Goal: Information Seeking & Learning: Understand process/instructions

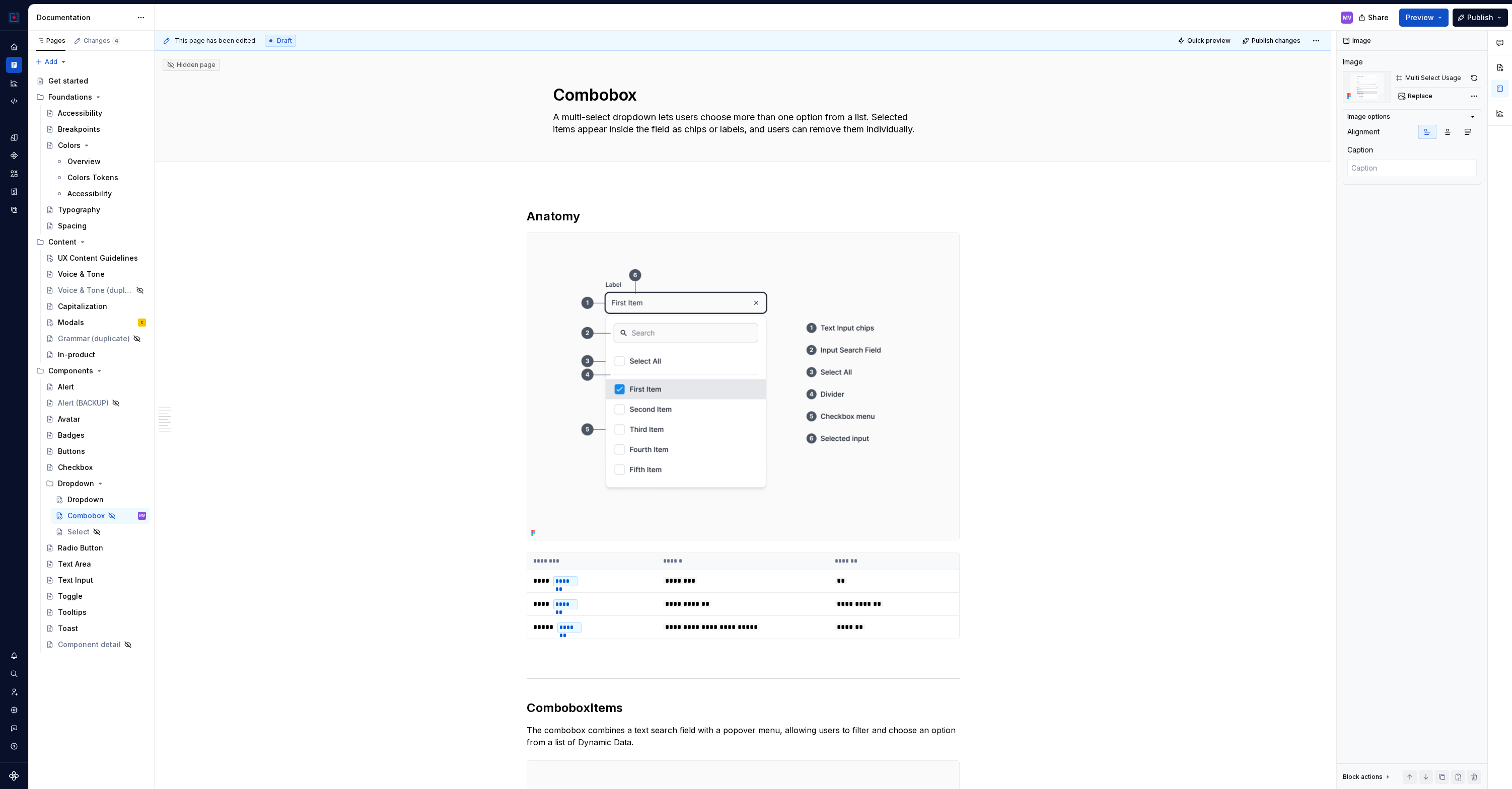
scroll to position [1349, 0]
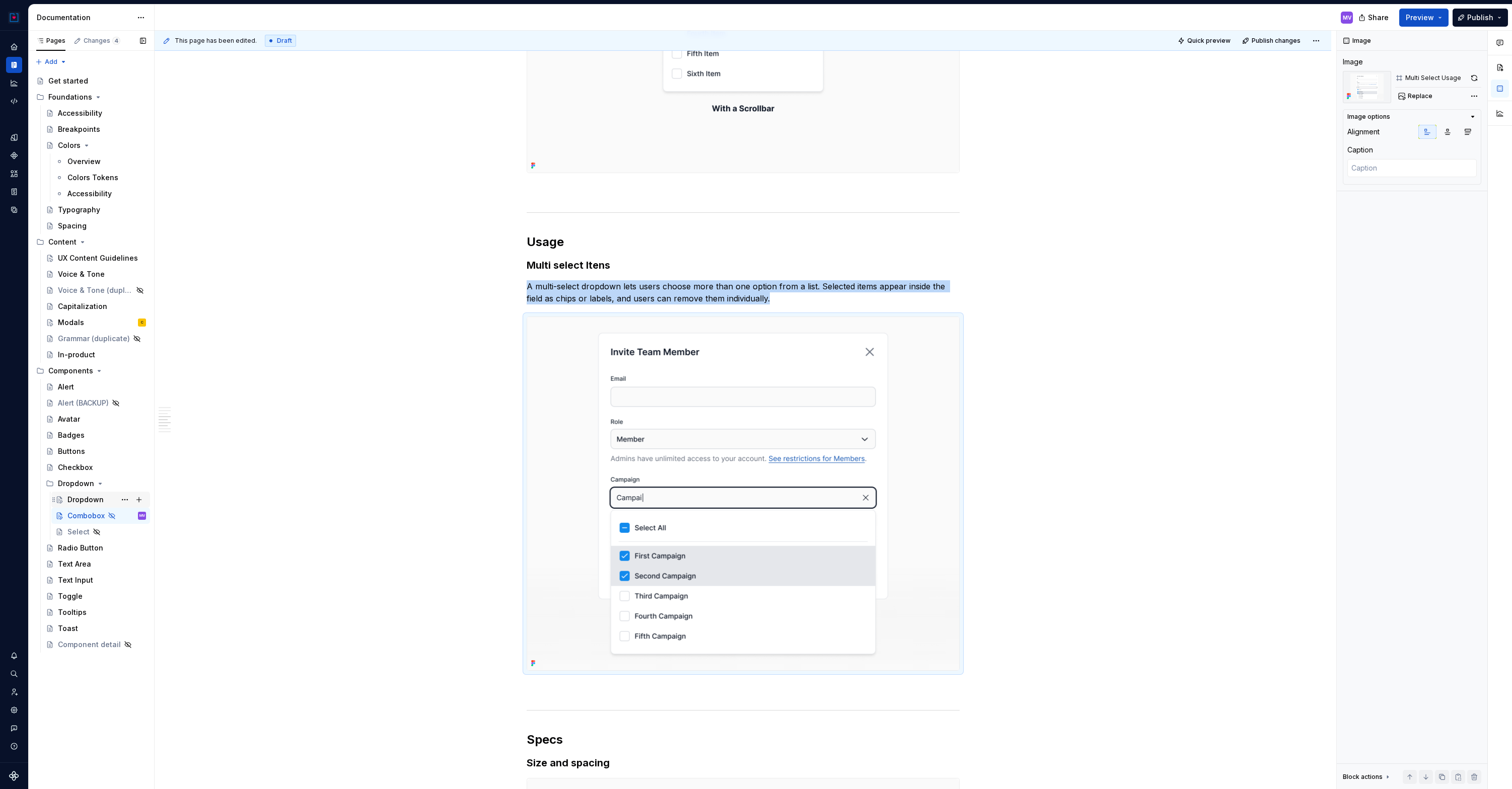
click at [86, 496] on div "Dropdown" at bounding box center [86, 499] width 36 height 10
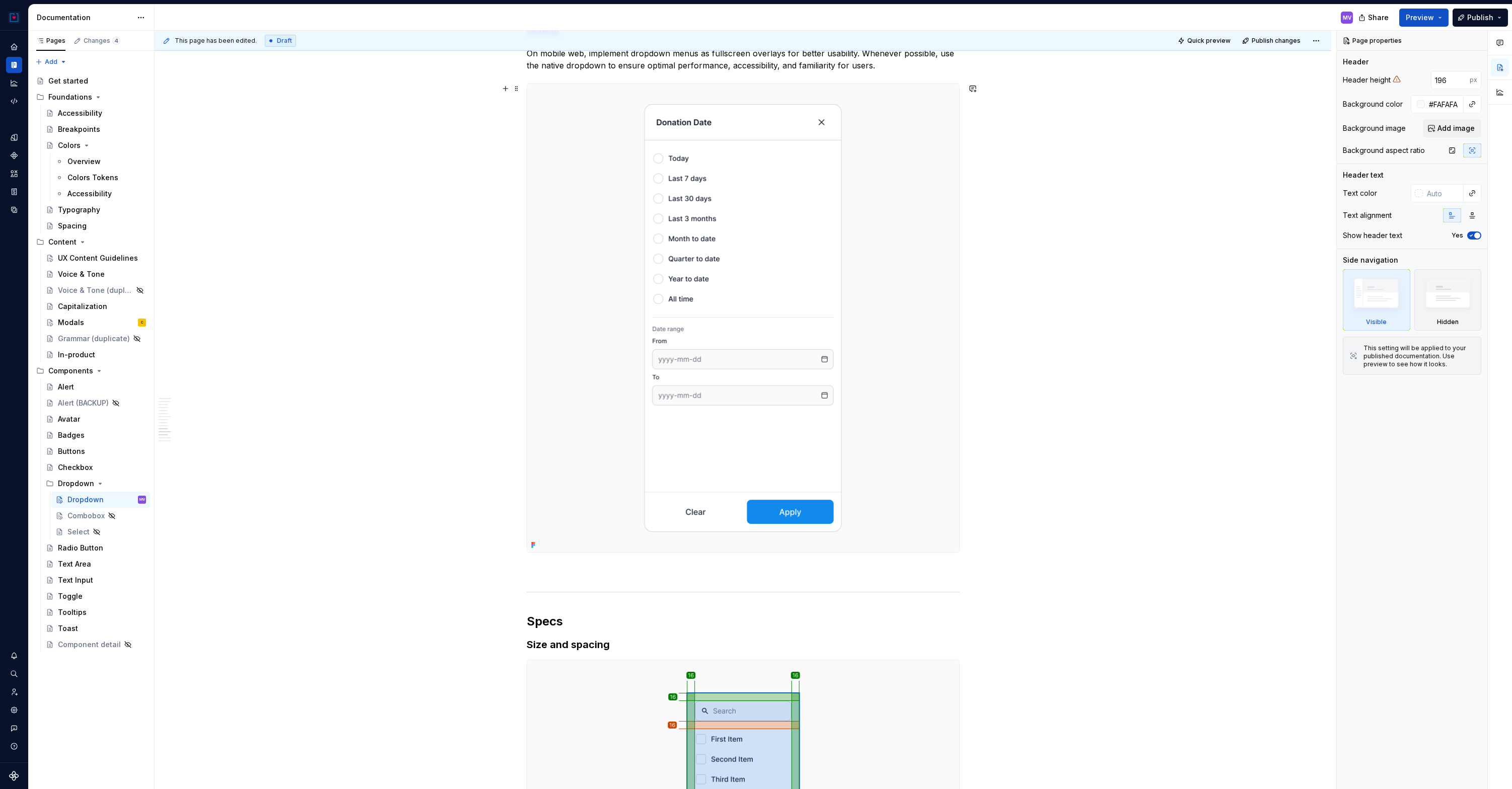
click at [710, 335] on img at bounding box center [743, 318] width 432 height 468
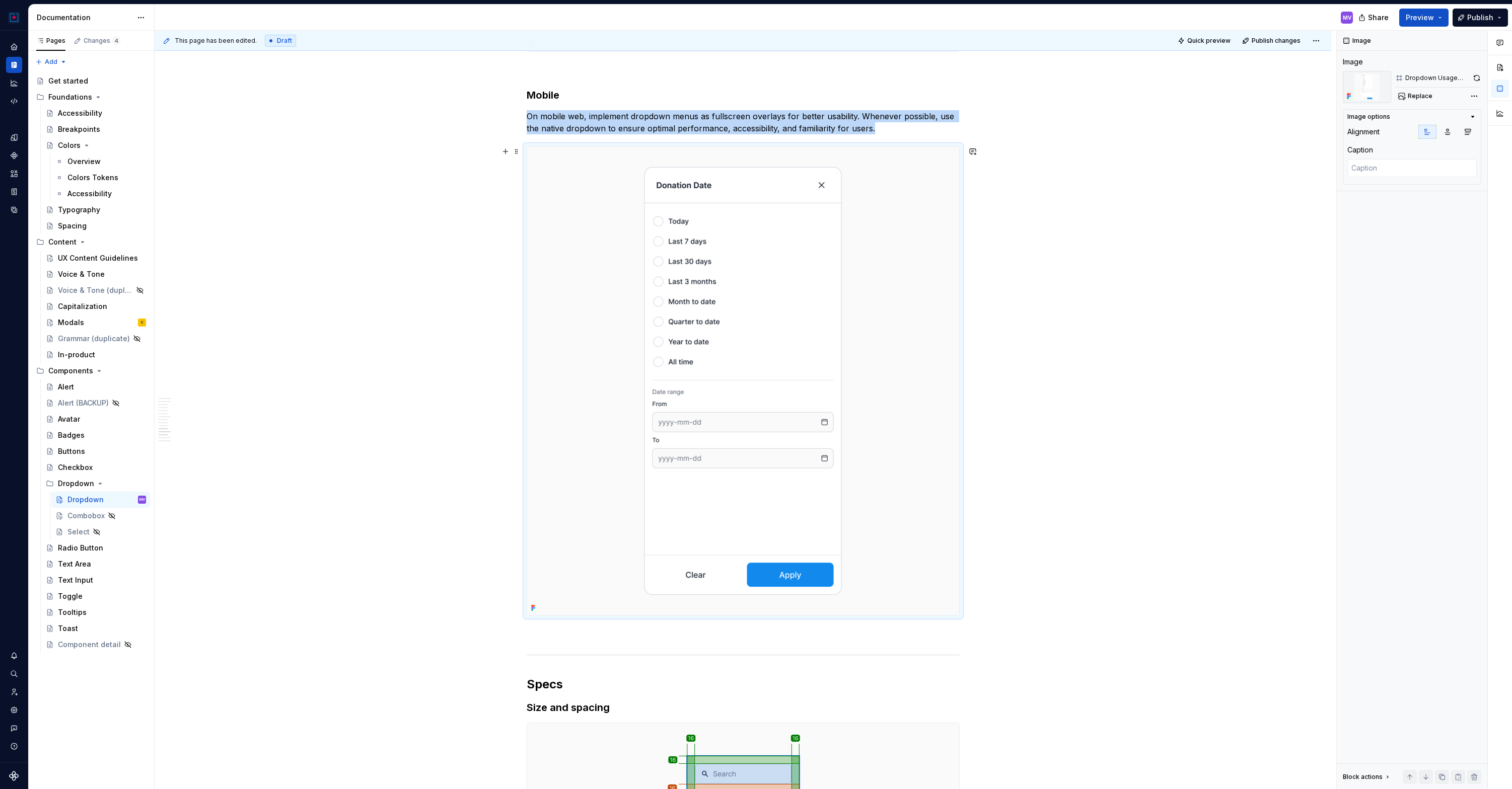
scroll to position [3513, 0]
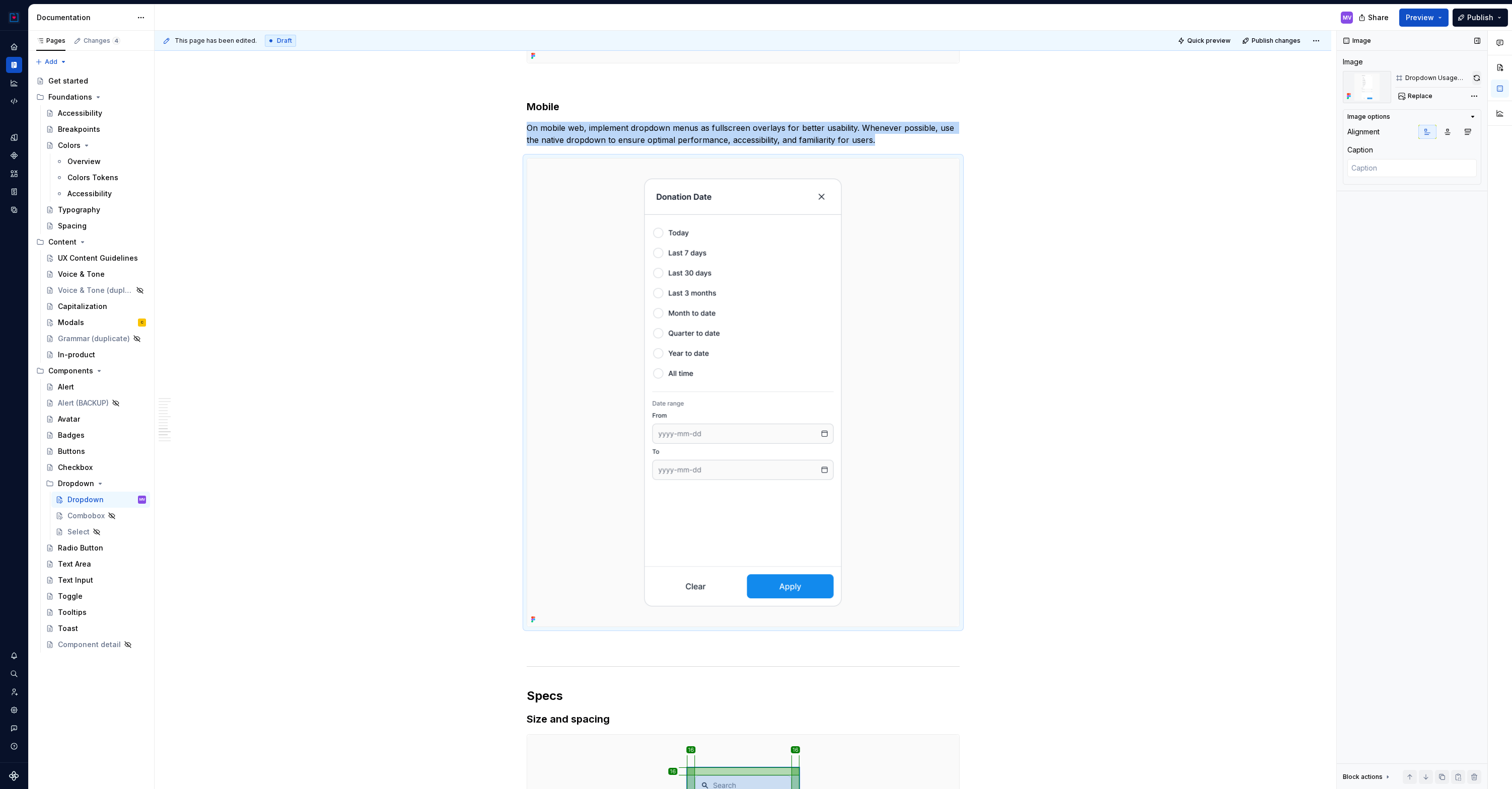
click at [1475, 80] on button "button" at bounding box center [1476, 78] width 9 height 14
click at [813, 312] on img at bounding box center [743, 392] width 432 height 468
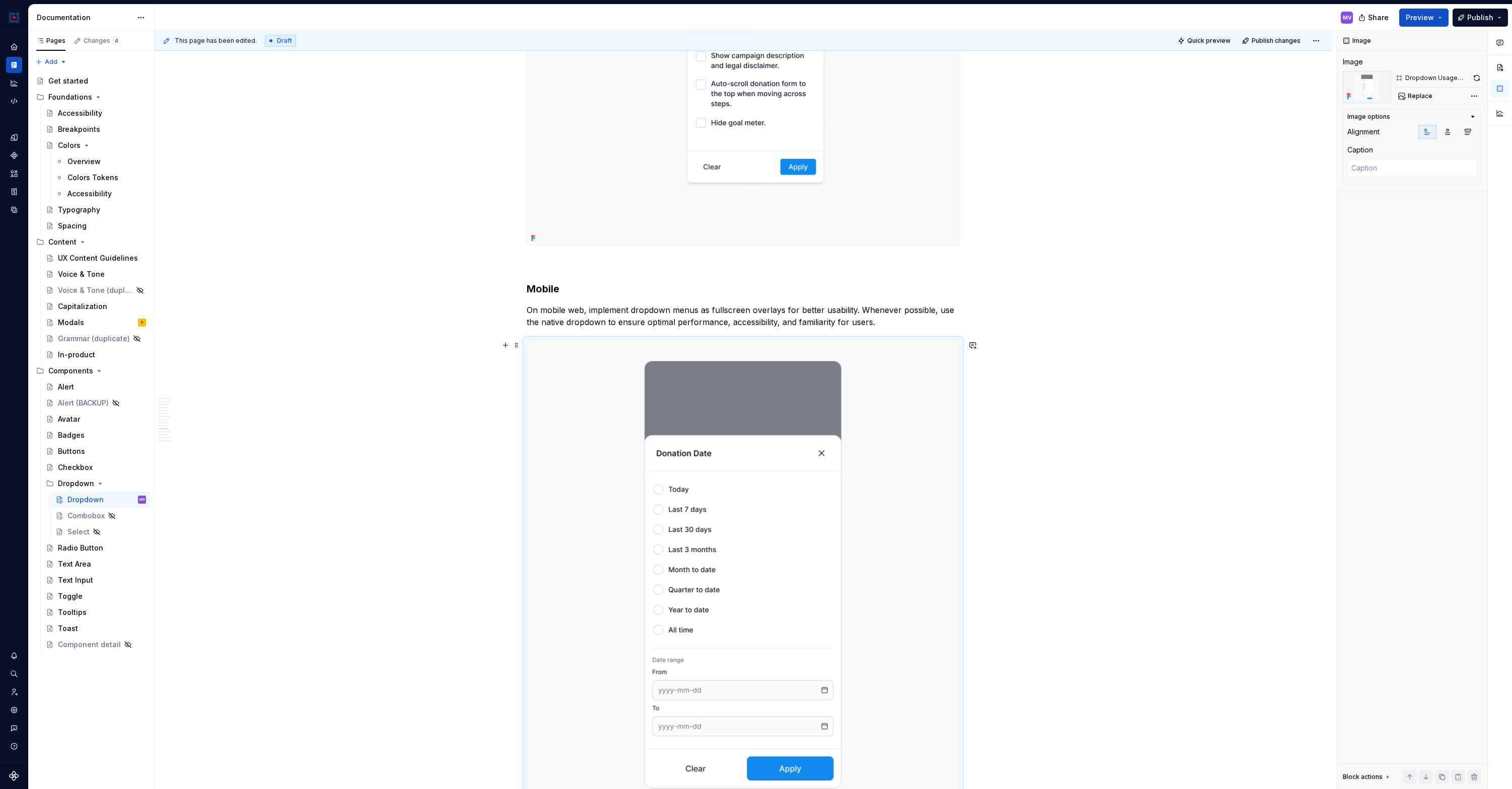
scroll to position [3330, 0]
click at [737, 314] on p "On mobile web, implement dropdown menus as fullscreen overlays for better usabi…" at bounding box center [743, 316] width 433 height 24
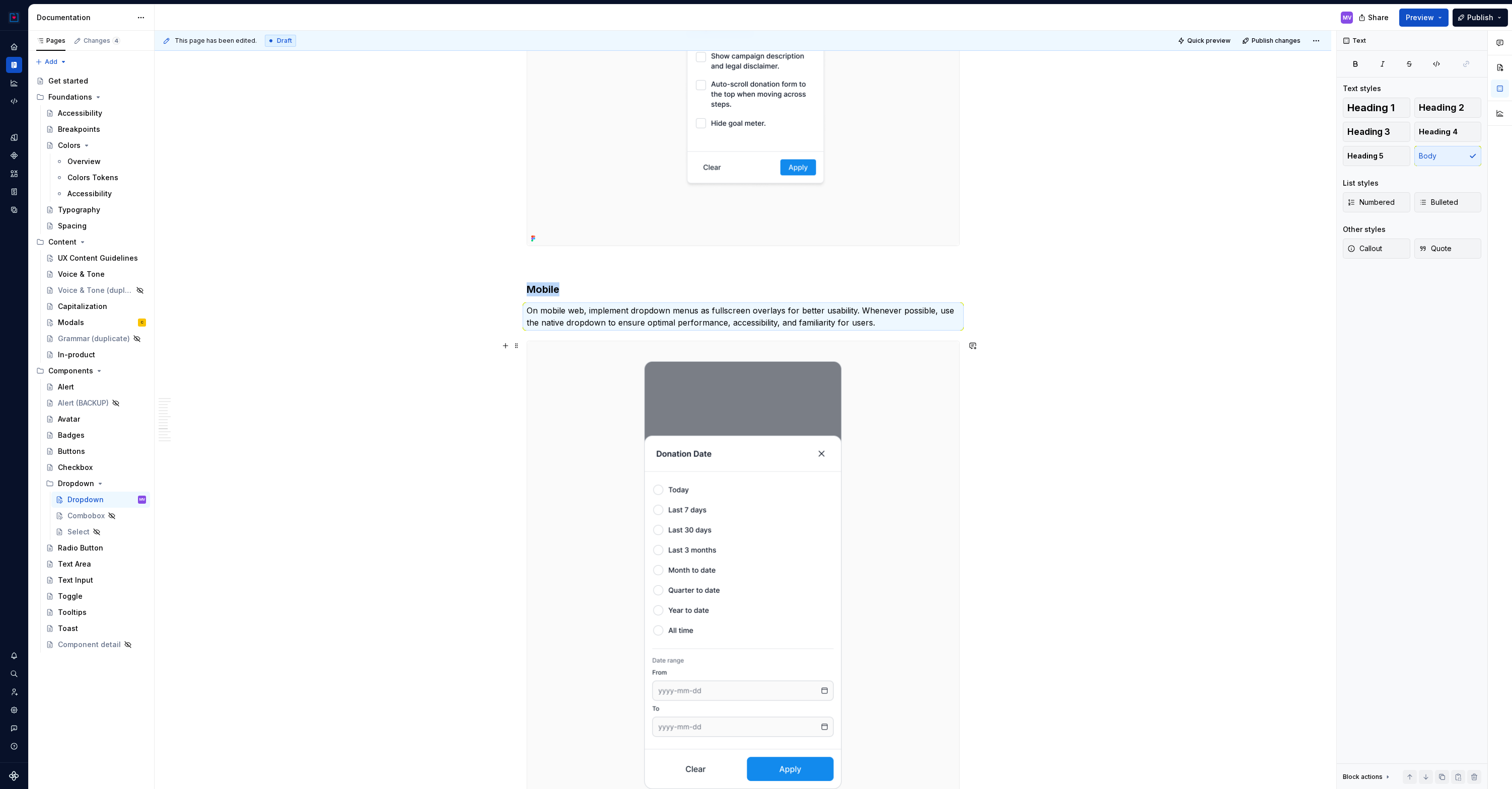
click at [608, 311] on p "On mobile web, implement dropdown menus as fullscreen overlays for better usabi…" at bounding box center [743, 316] width 433 height 24
copy p "On mobile web, implement dropdown menus as fullscreen overlays for better usabi…"
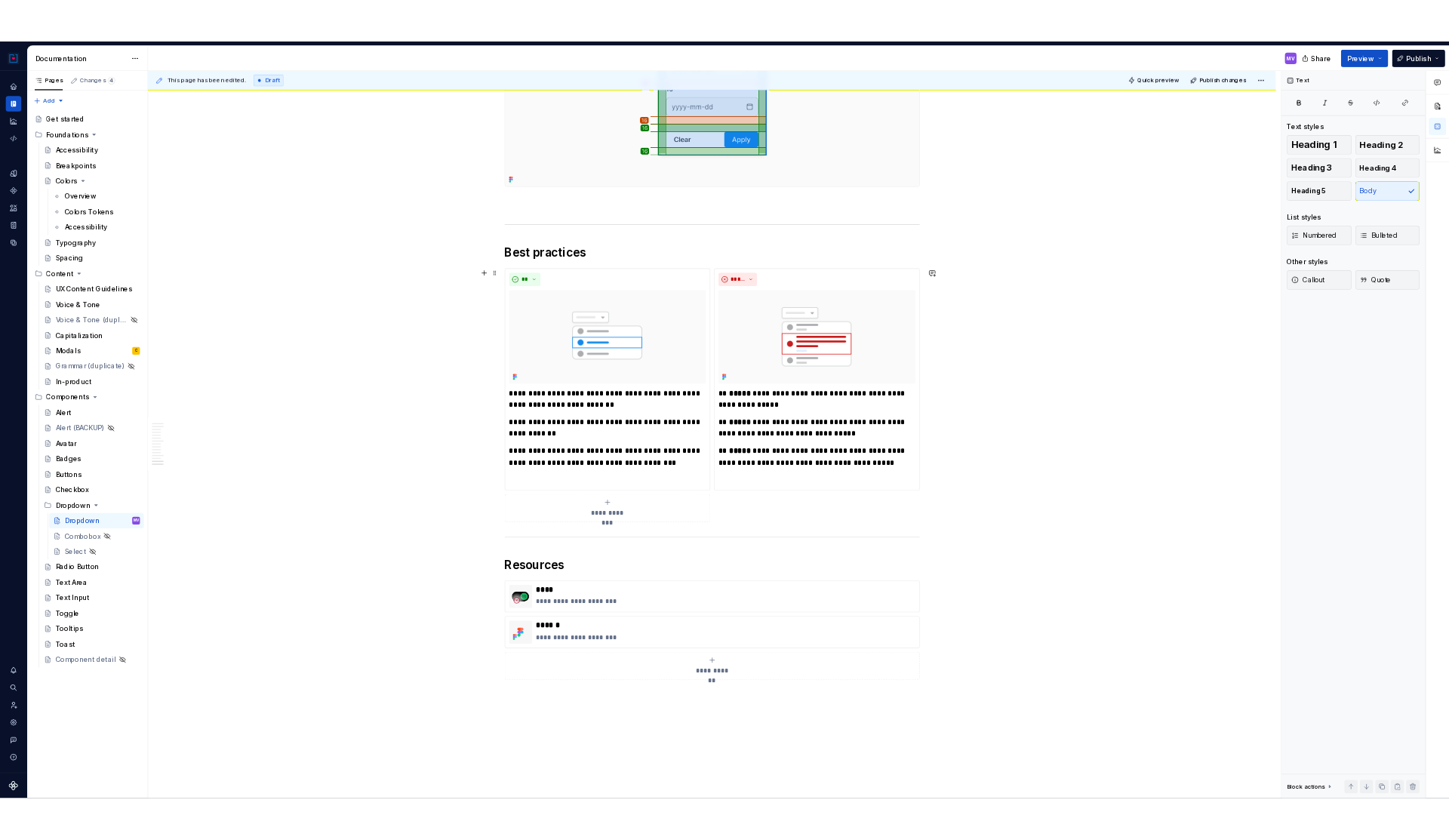
scroll to position [6651, 0]
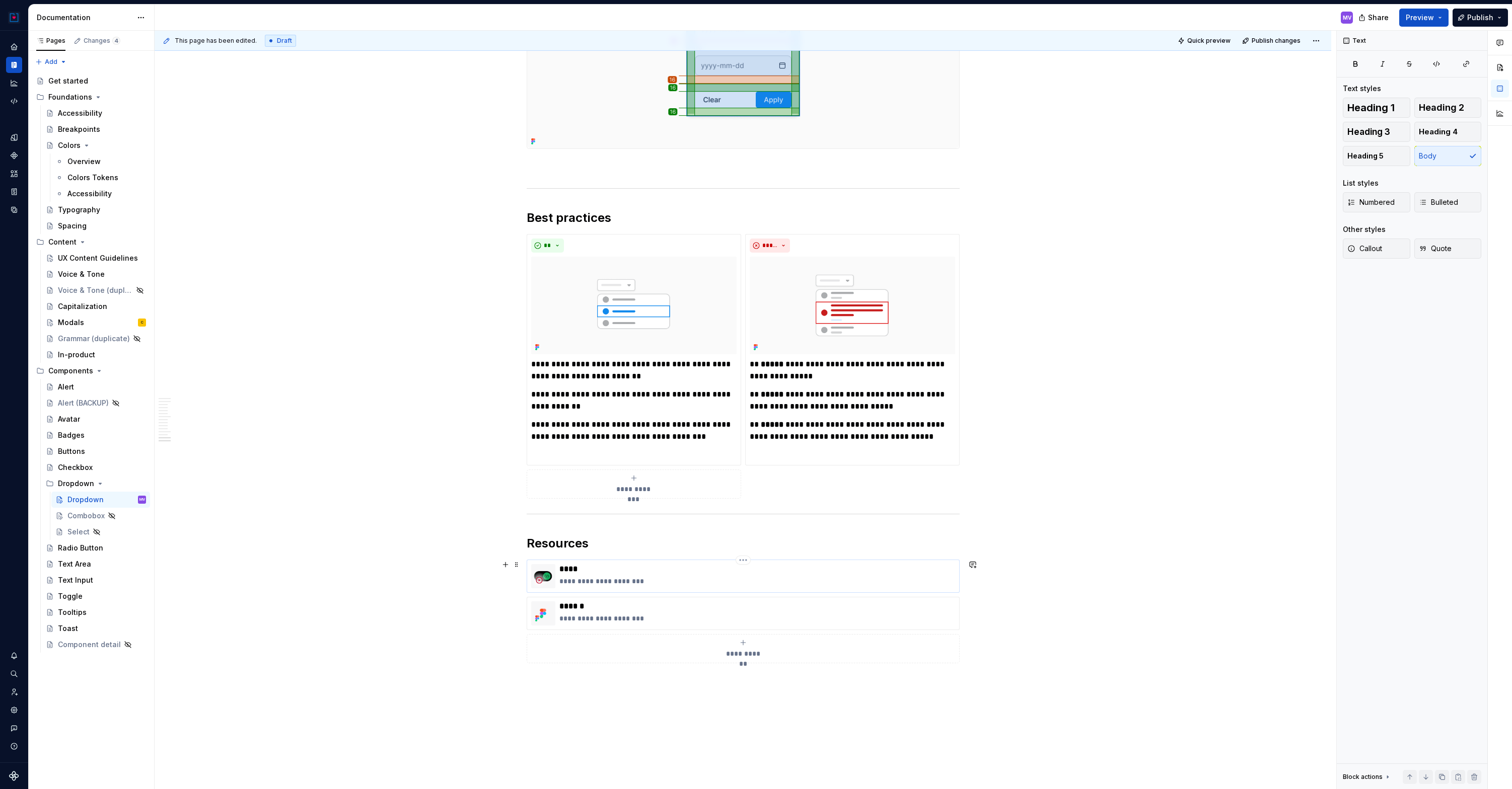
click at [703, 571] on p "****" at bounding box center [757, 569] width 396 height 10
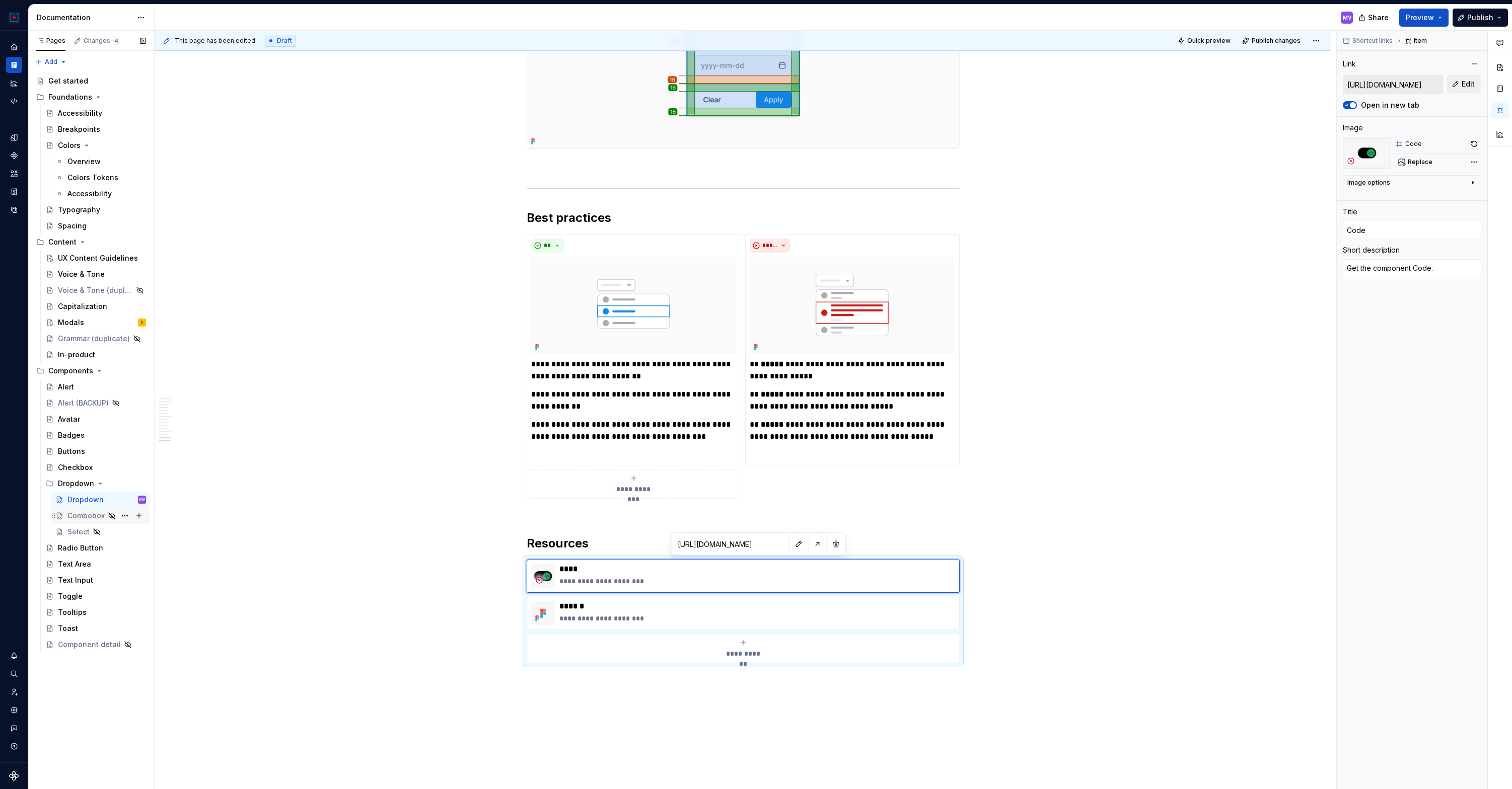
click at [80, 513] on div "Combobox" at bounding box center [86, 516] width 37 height 10
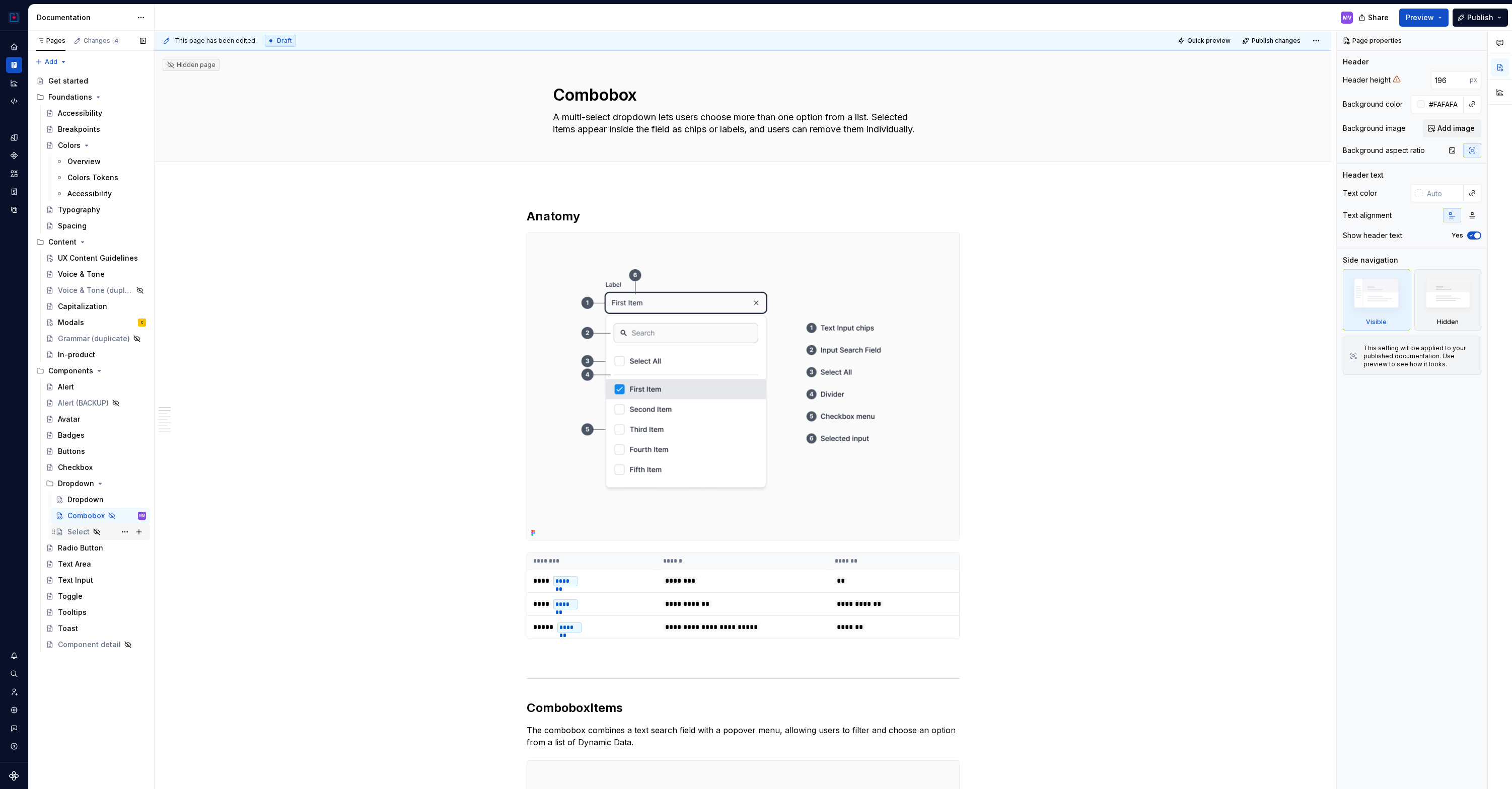
click at [73, 535] on div "Select" at bounding box center [79, 531] width 22 height 10
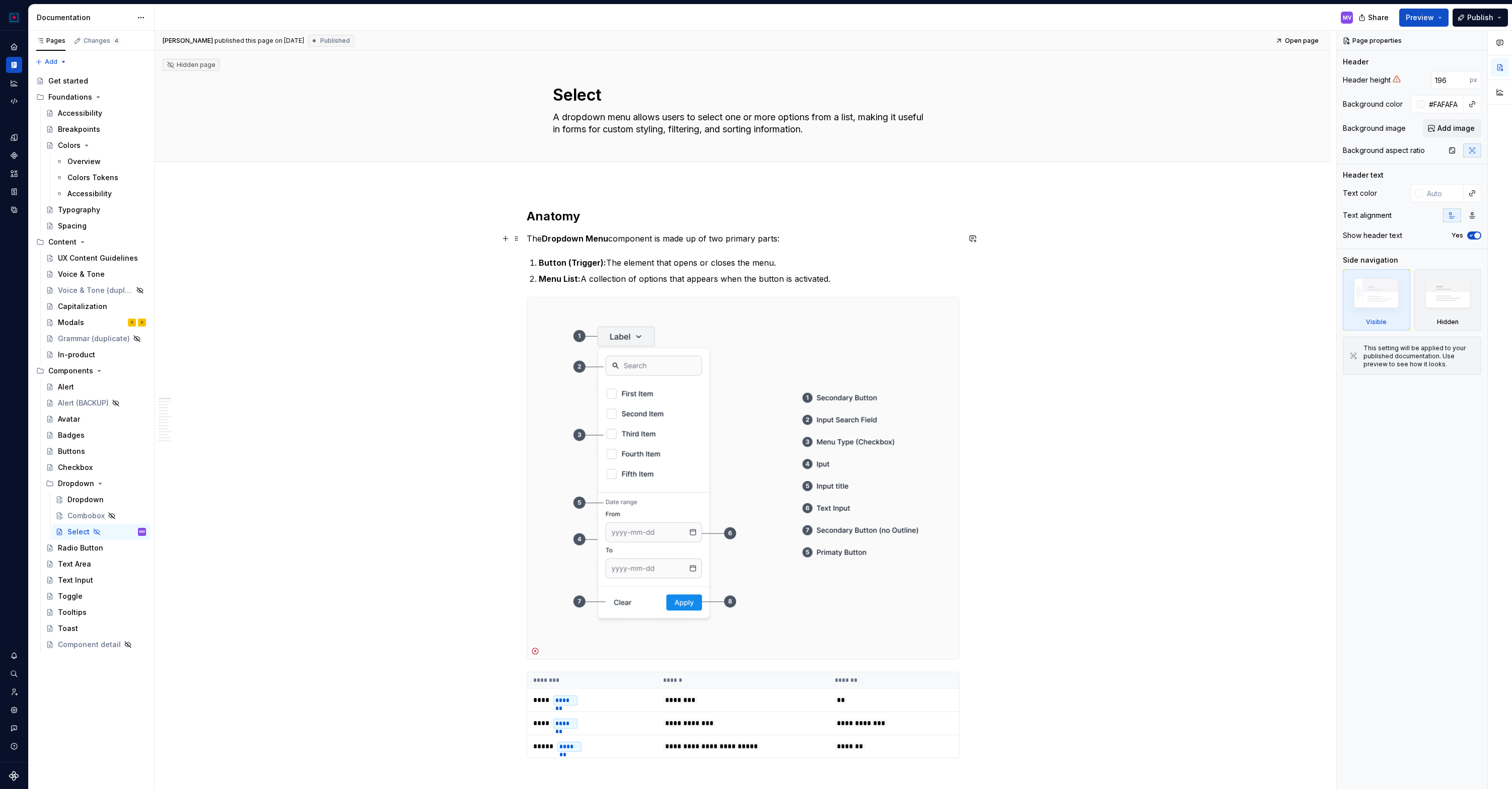
click at [561, 235] on strong "Dropdown Menu" at bounding box center [575, 238] width 66 height 10
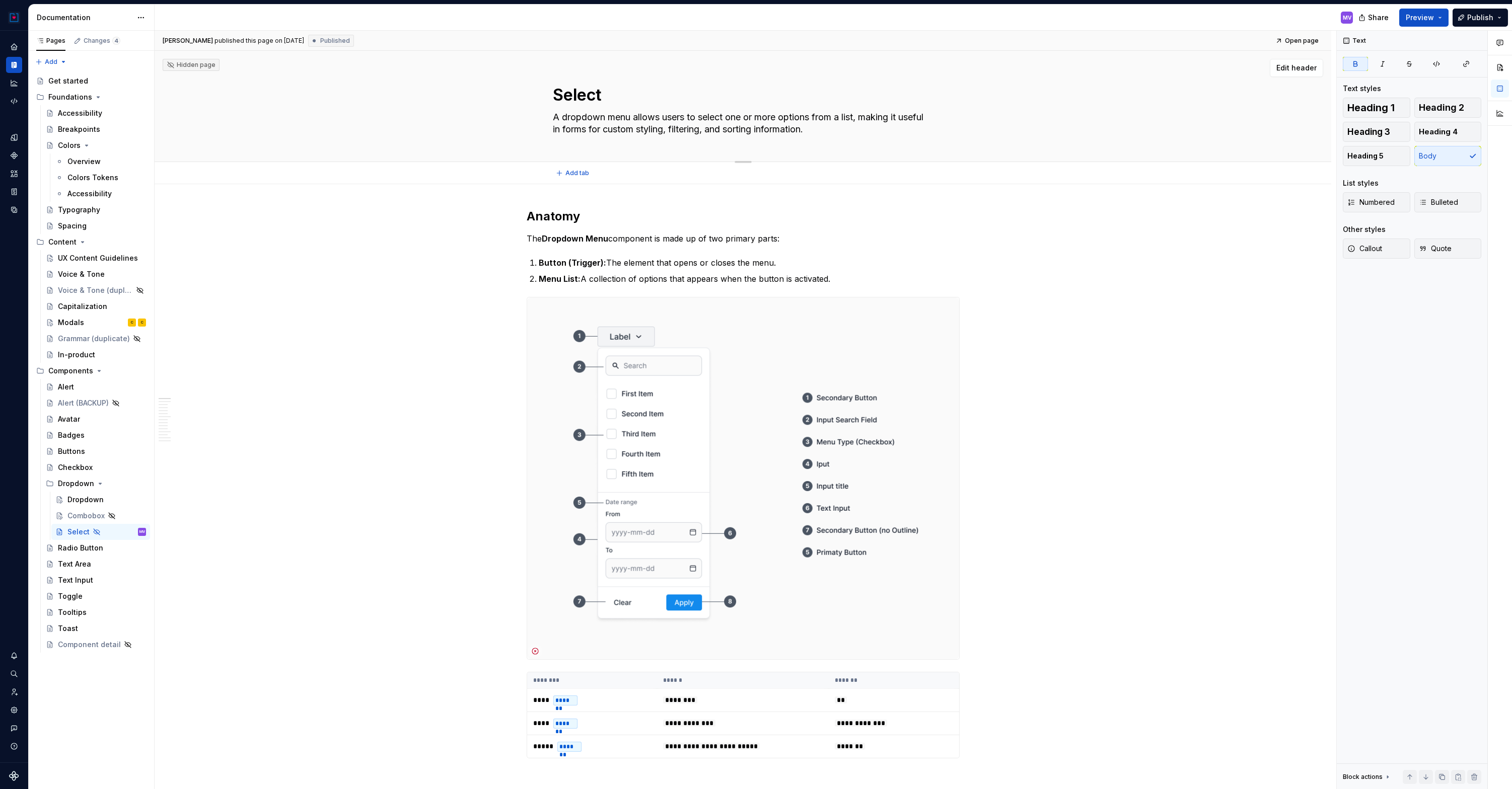
click at [622, 121] on textarea "A dropdown menu allows users to select one or more options from a list, making …" at bounding box center [741, 123] width 381 height 28
click at [593, 237] on strong "Dropdown Menu" at bounding box center [575, 238] width 66 height 10
drag, startPoint x: 838, startPoint y: 277, endPoint x: 515, endPoint y: 237, distance: 325.5
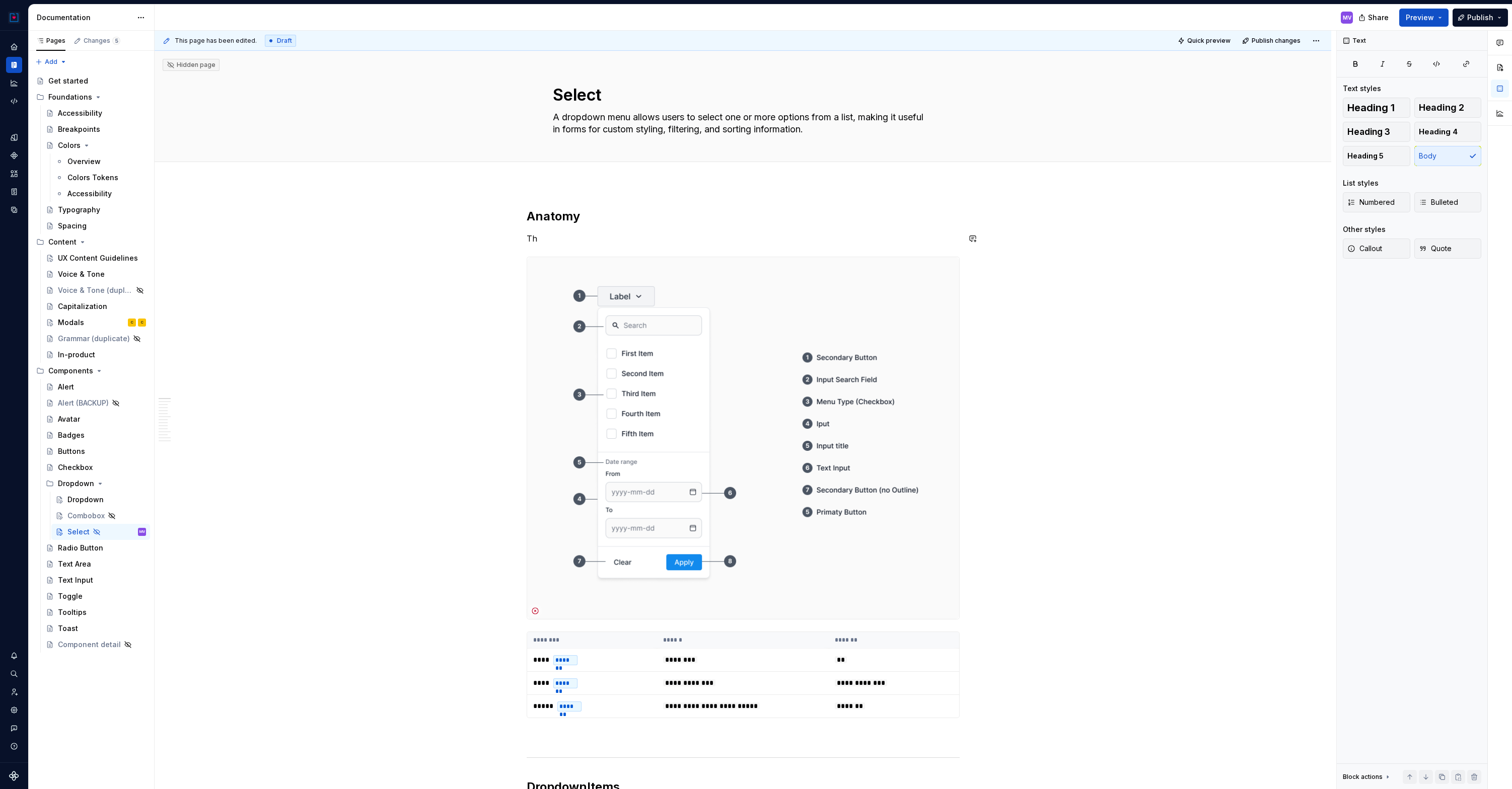
type textarea "*"
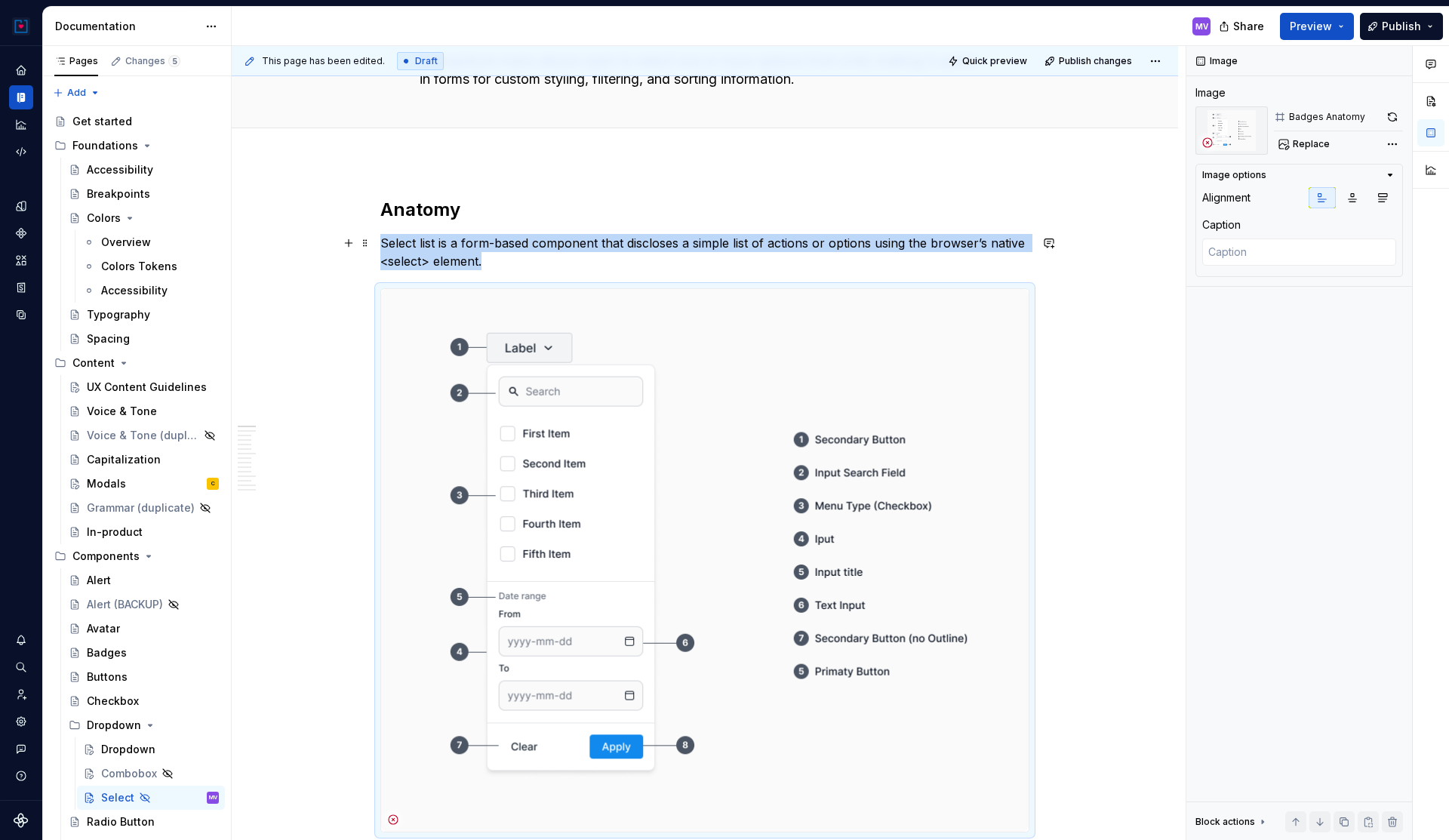
scroll to position [162, 0]
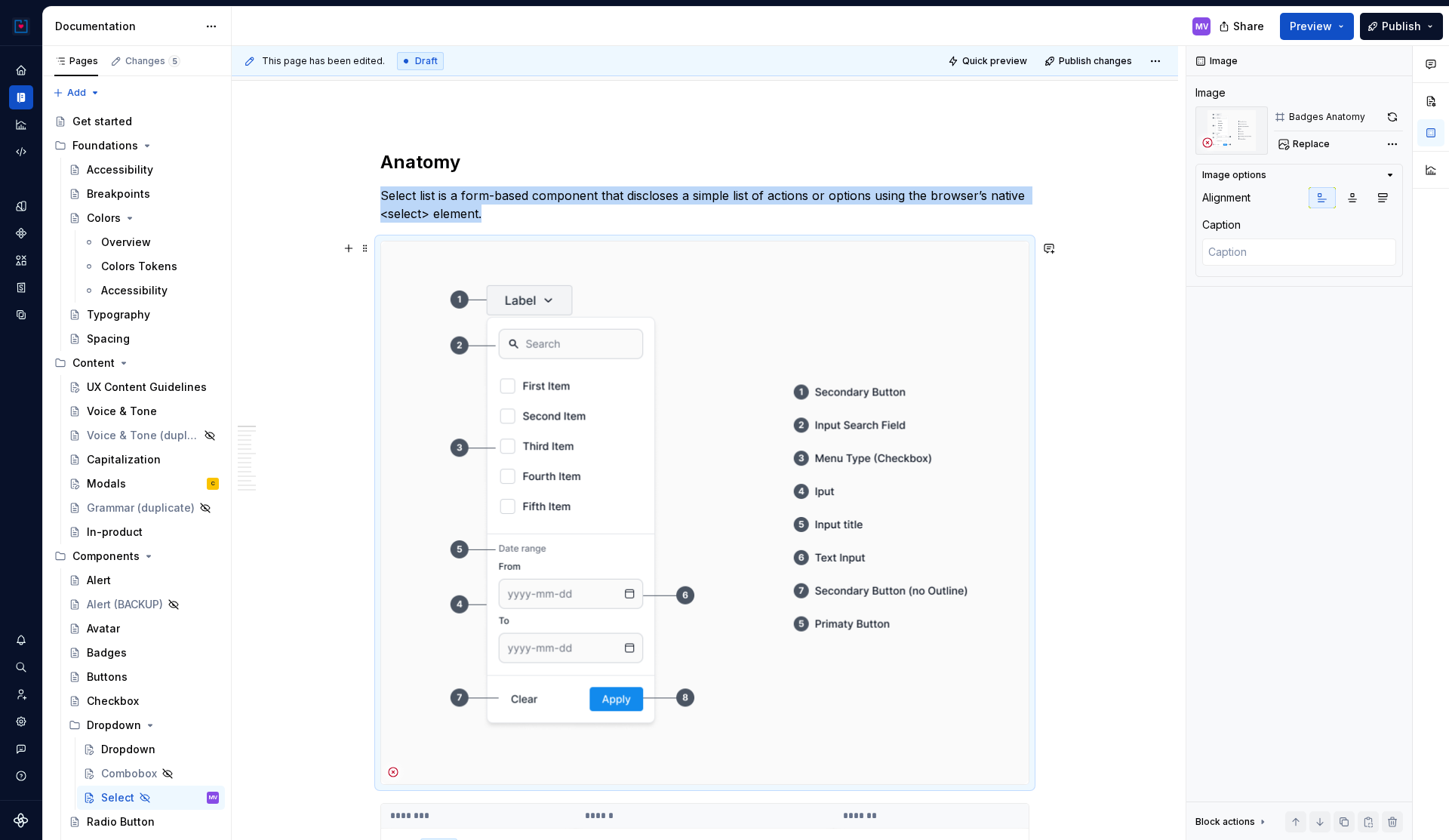
click at [699, 310] on img at bounding box center [705, 512] width 648 height 543
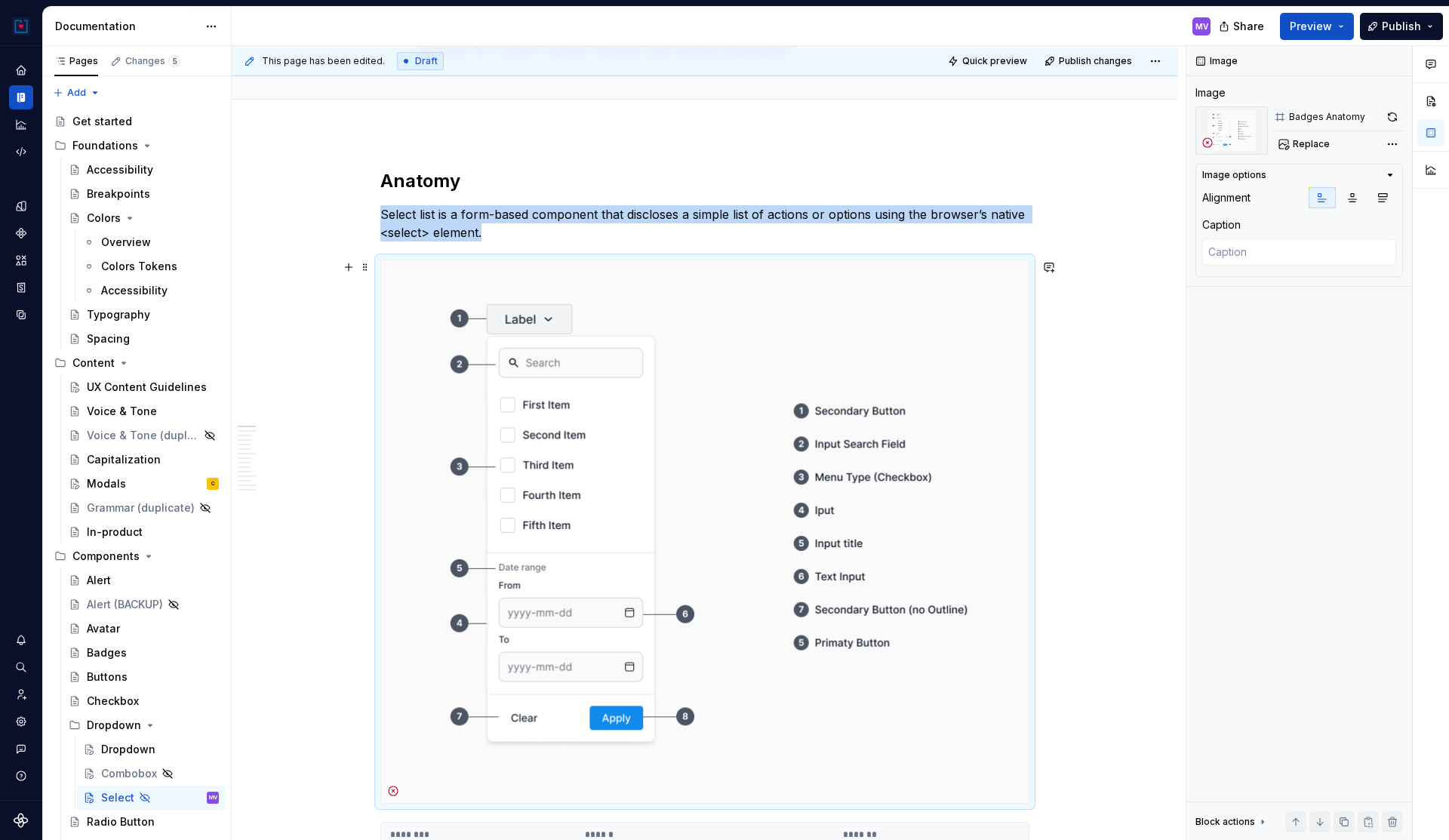
scroll to position [95, 0]
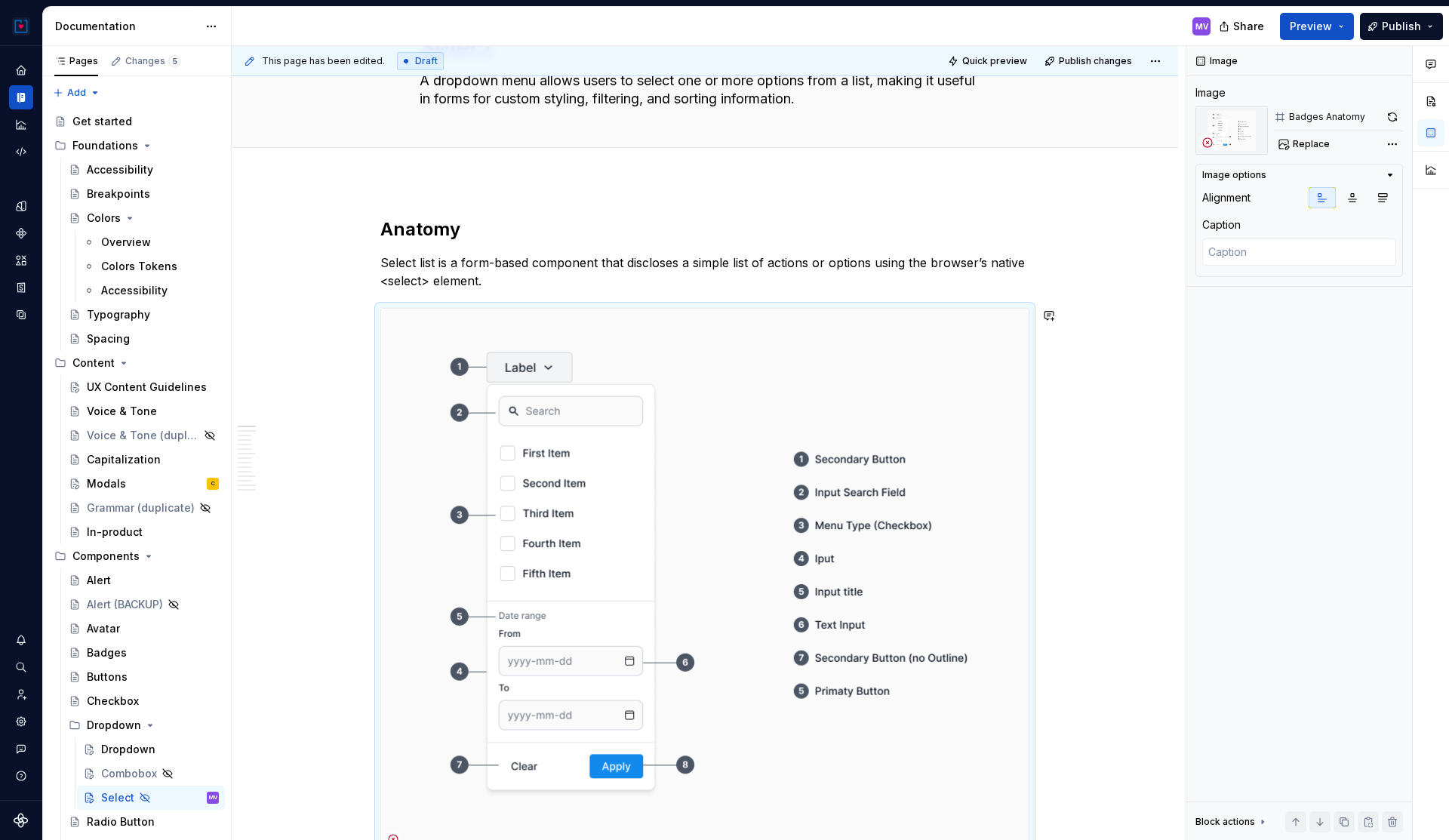
click at [639, 282] on p "Select list is a form-based component that discloses a simple list of actions o…" at bounding box center [705, 271] width 649 height 36
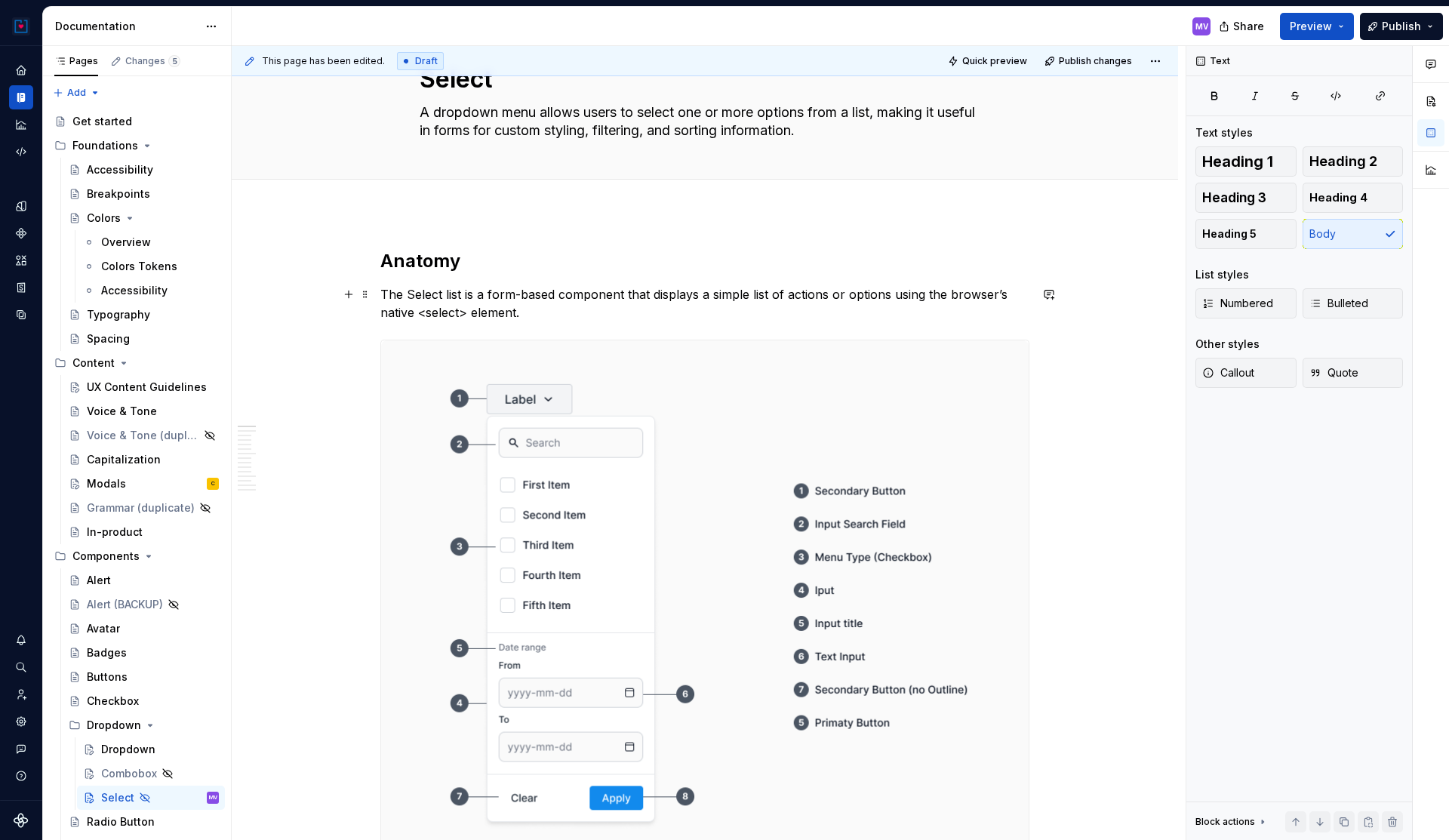
scroll to position [130, 0]
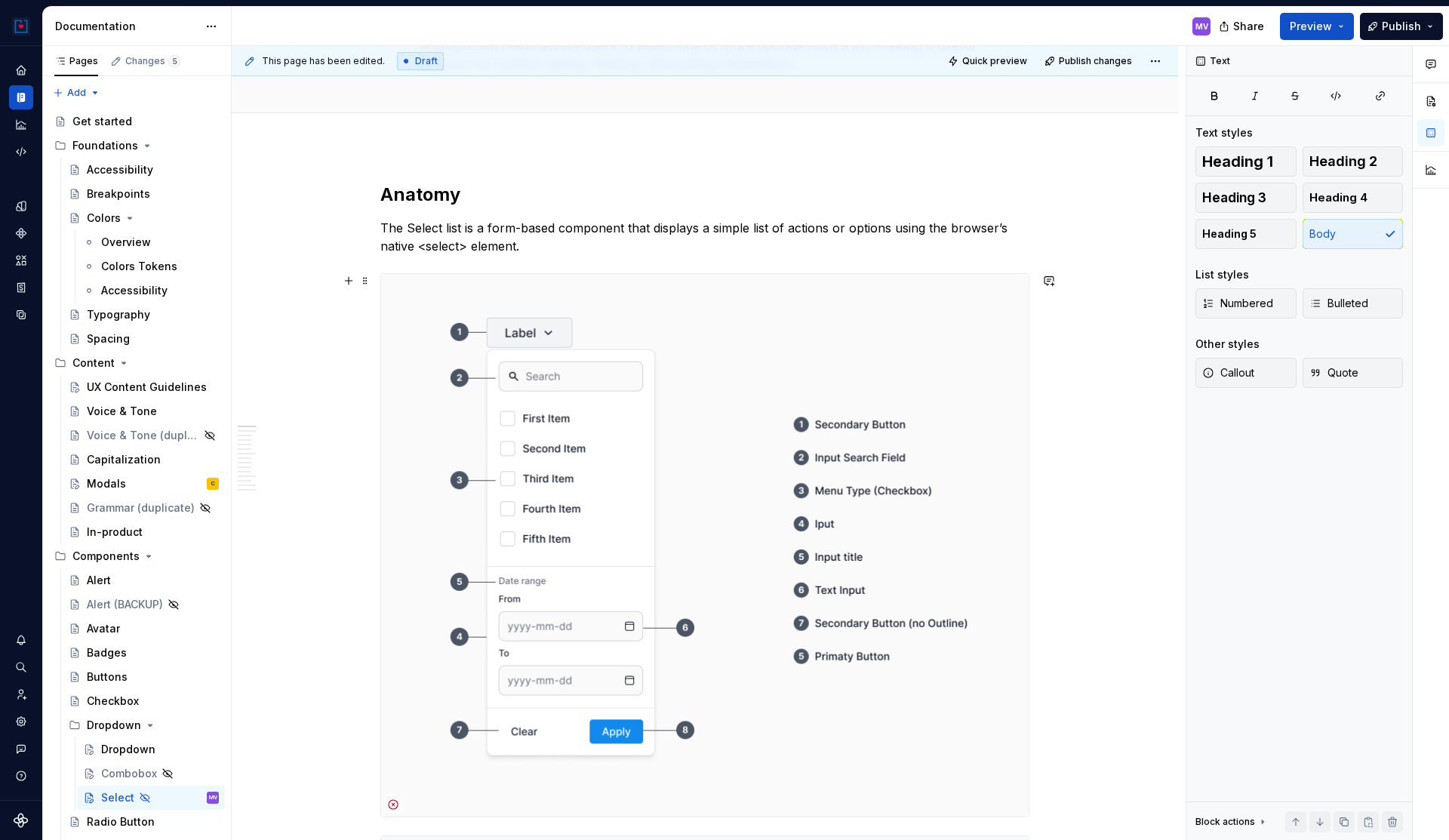
click at [743, 356] on img at bounding box center [705, 544] width 648 height 543
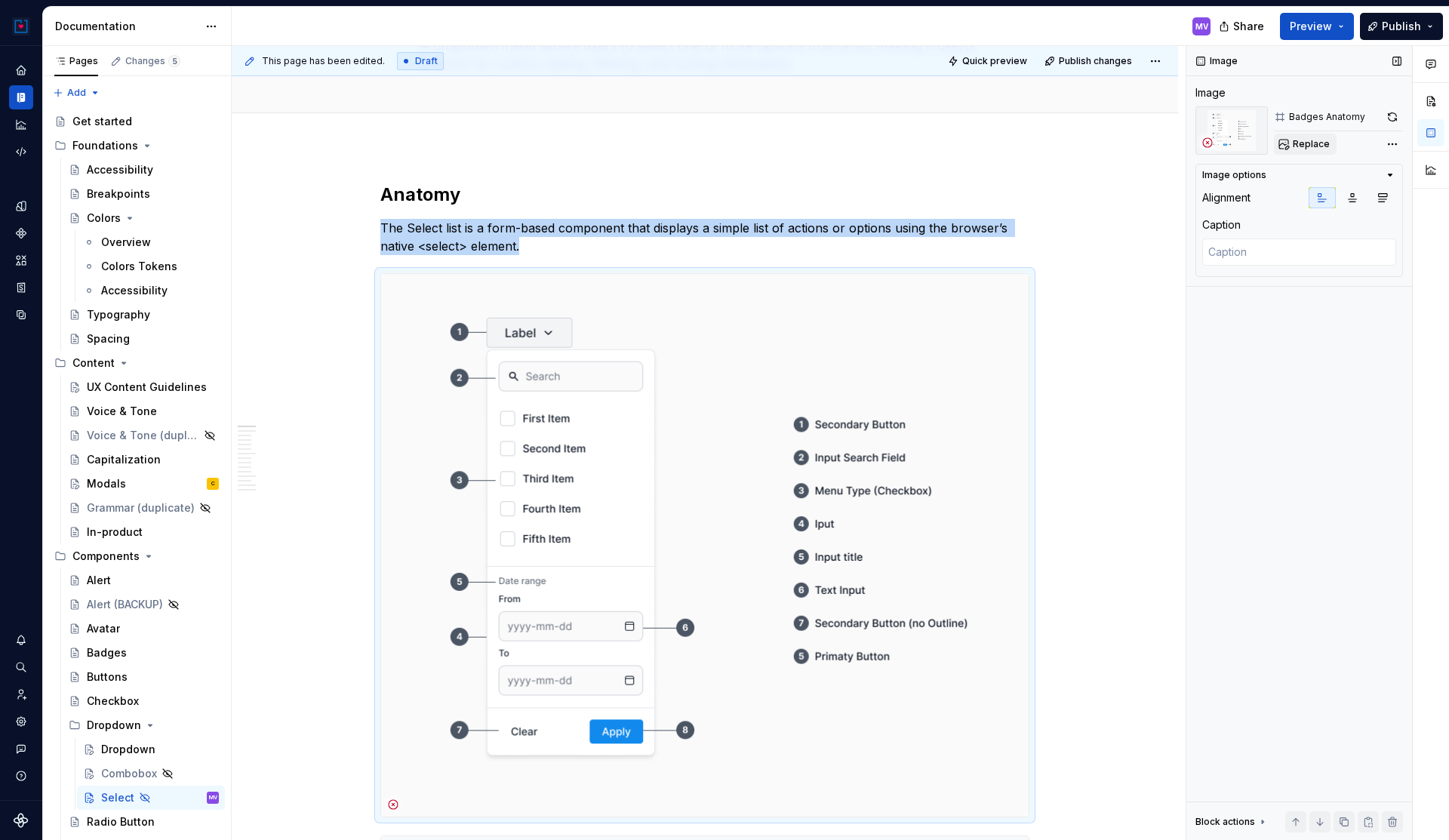
click at [1320, 141] on span "Replace" at bounding box center [1311, 144] width 37 height 12
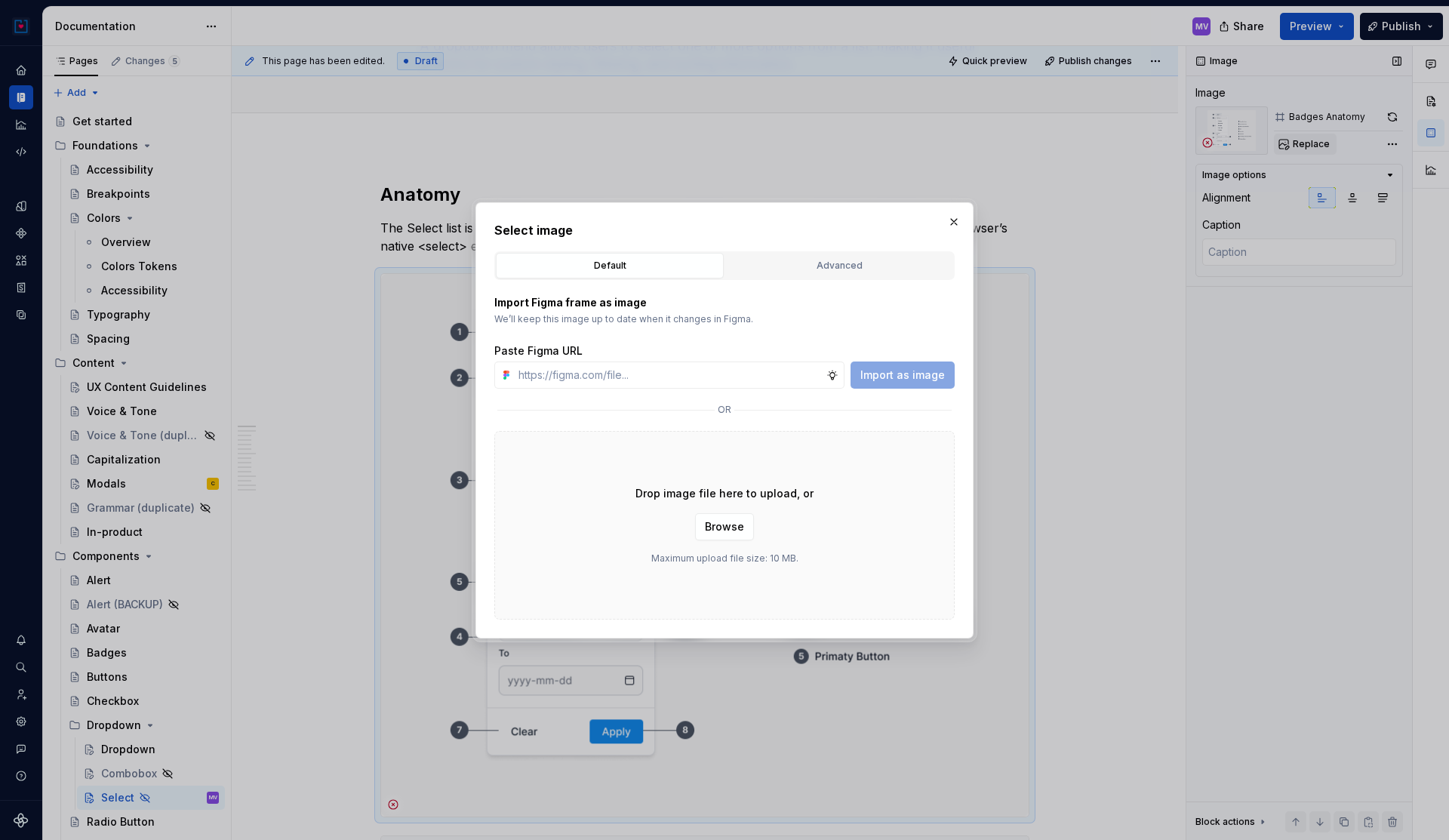
type textarea "*"
type input "[URL][DOMAIN_NAME]"
type textarea "*"
type input "[URL][DOMAIN_NAME]"
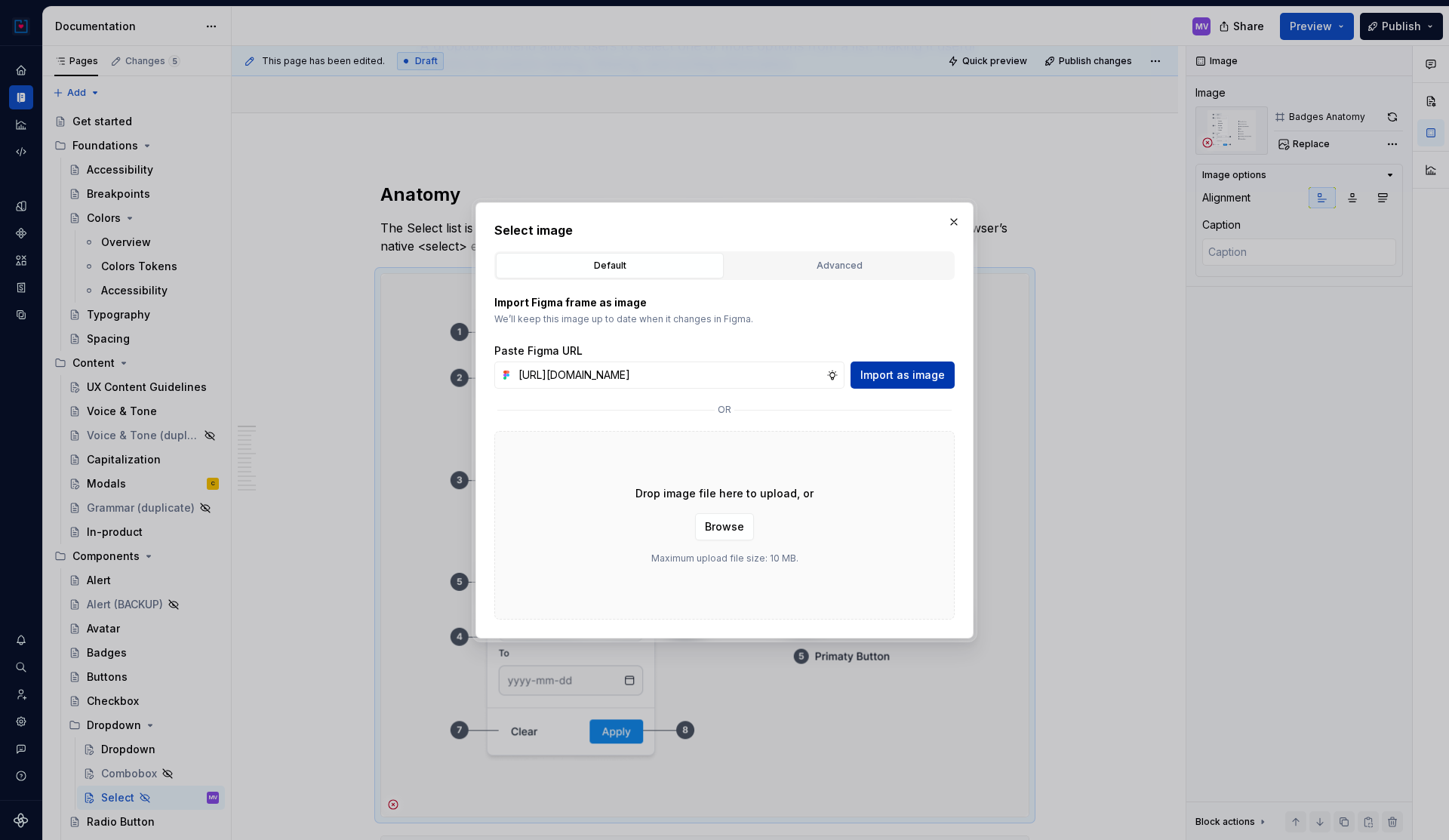
click at [903, 383] on button "Import as image" at bounding box center [903, 375] width 104 height 27
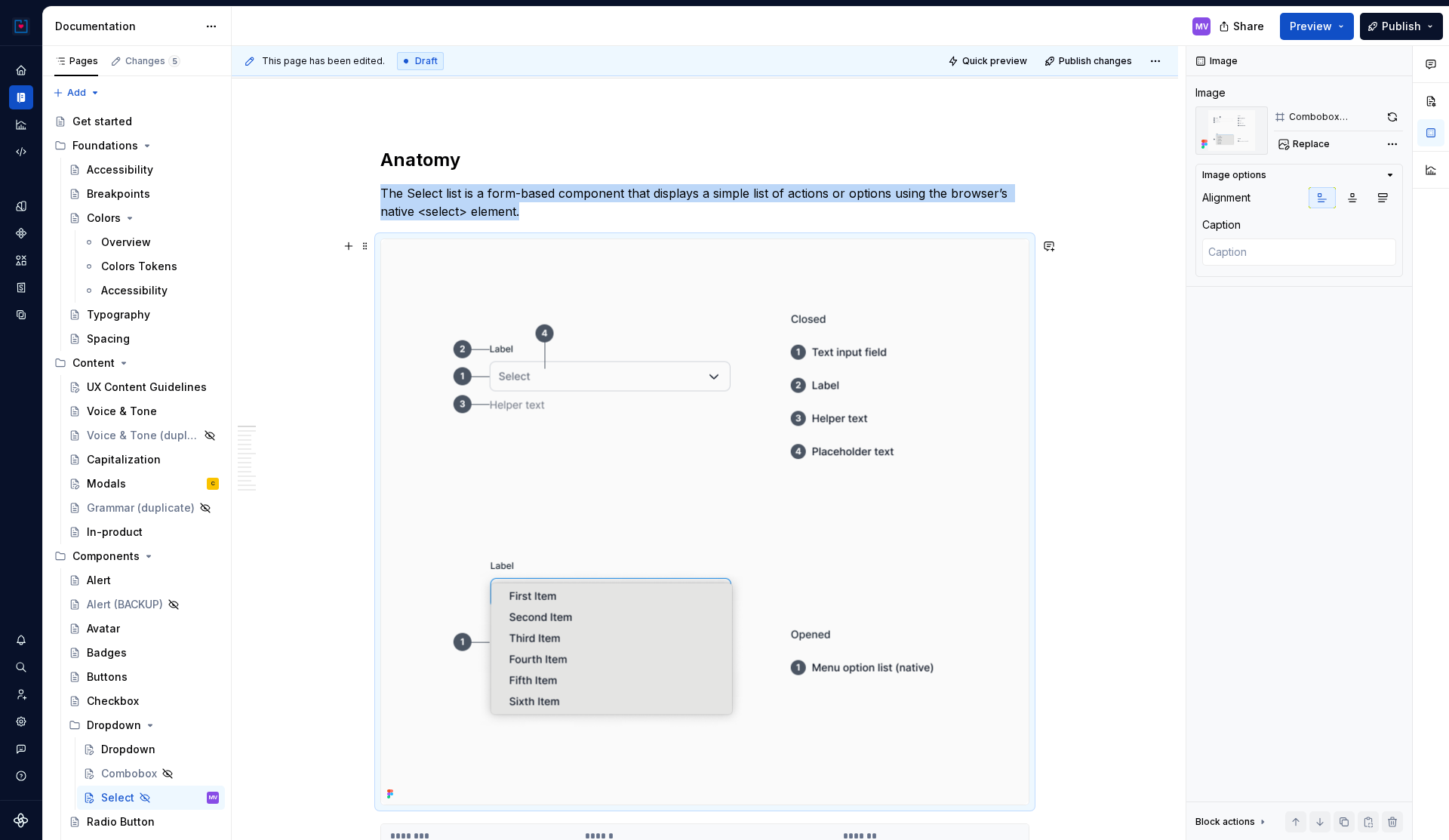
scroll to position [155, 0]
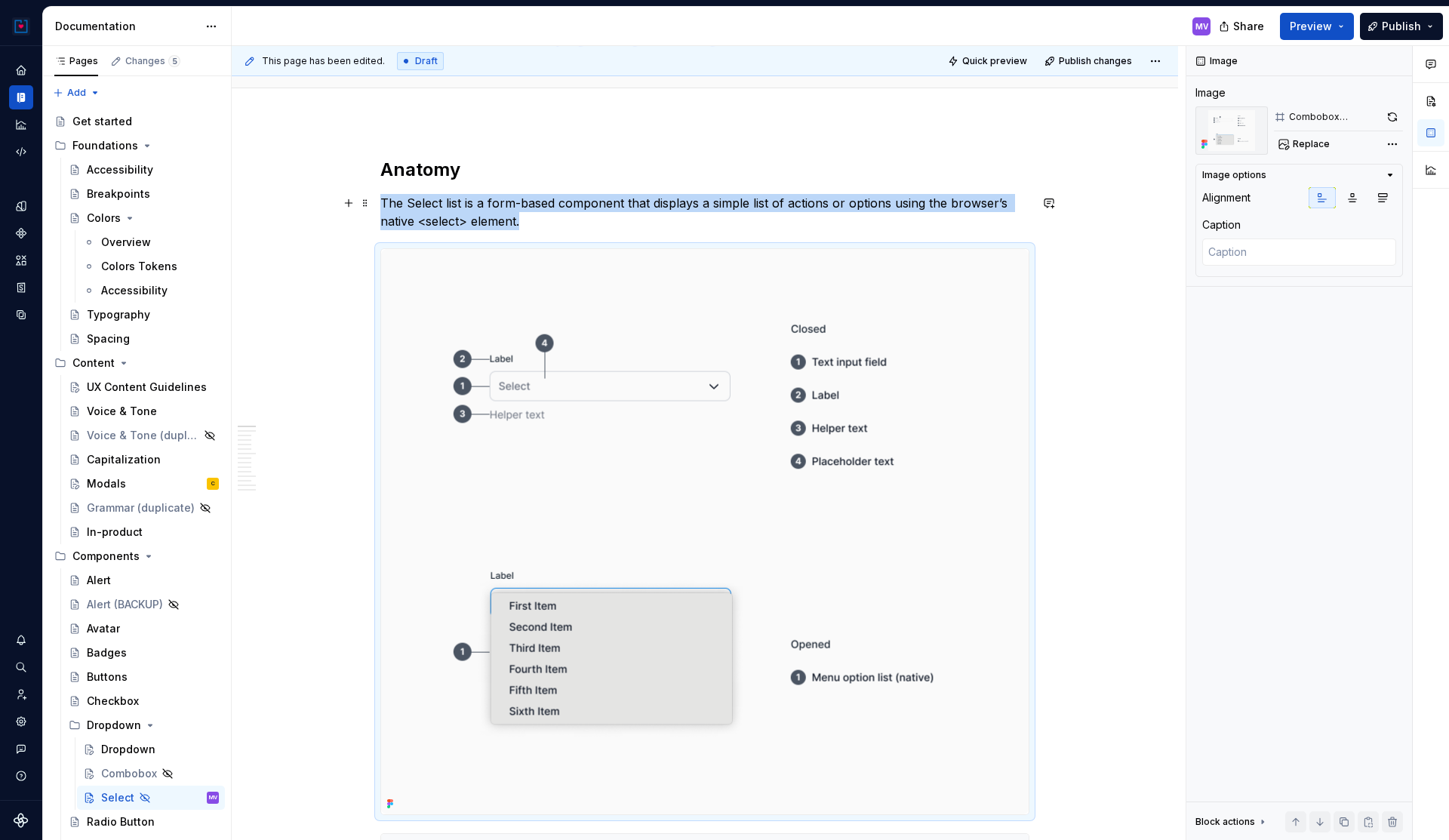
click at [565, 205] on p "The Select list is a form-based component that displays a simple list of action…" at bounding box center [705, 211] width 649 height 36
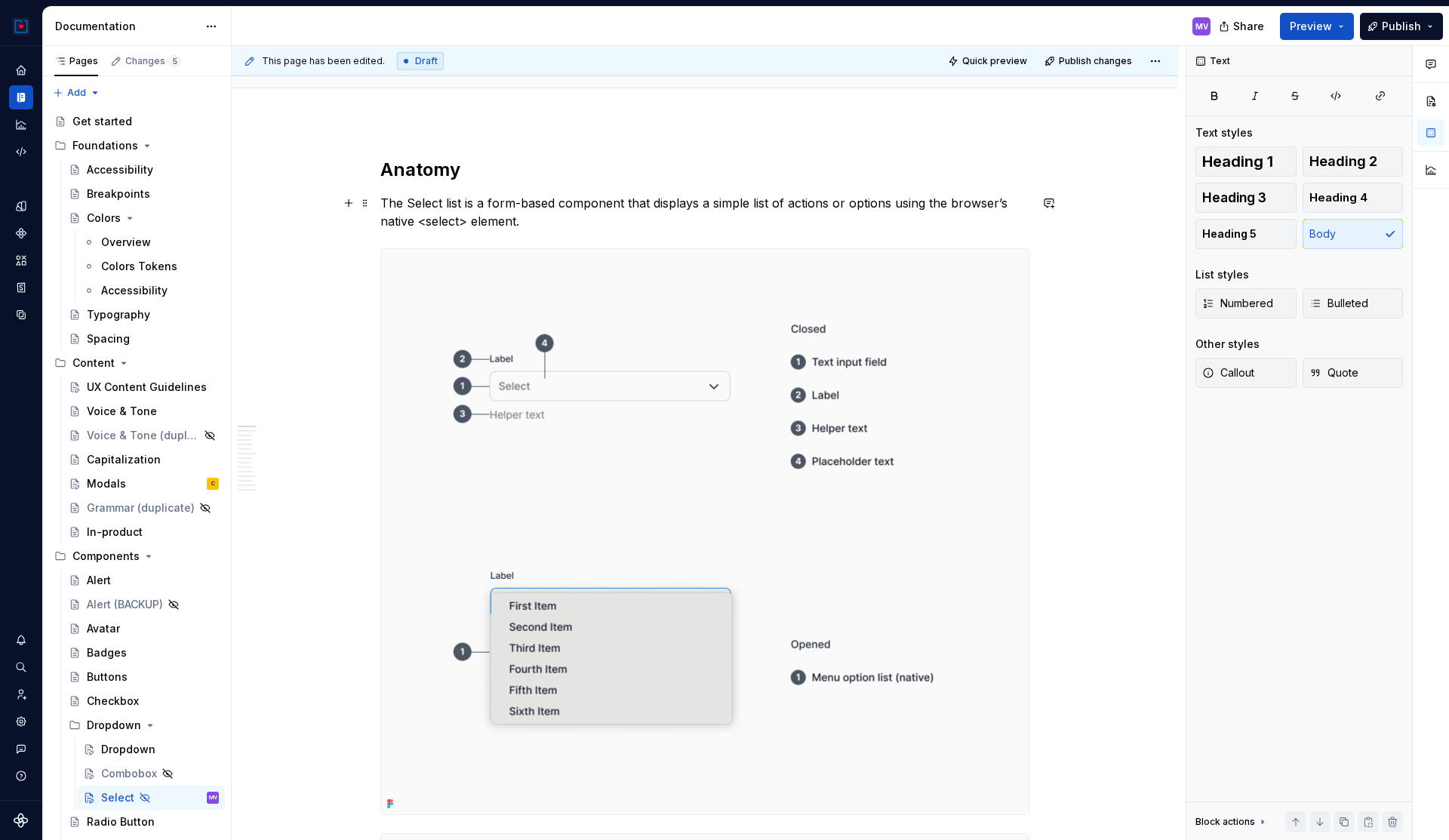
click at [387, 199] on p "The Select list is a form-based component that displays a simple list of action…" at bounding box center [705, 211] width 649 height 36
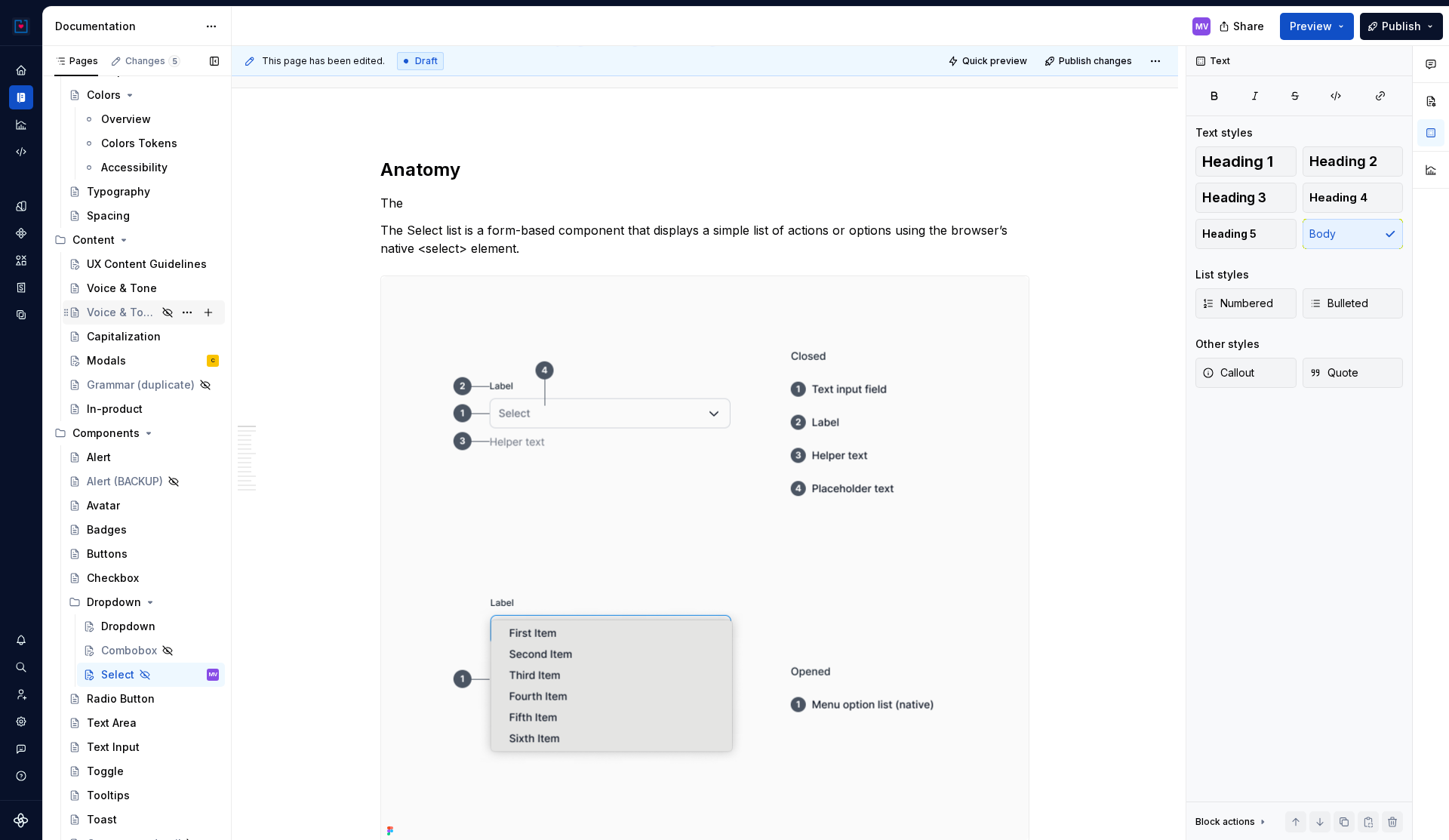
scroll to position [135, 0]
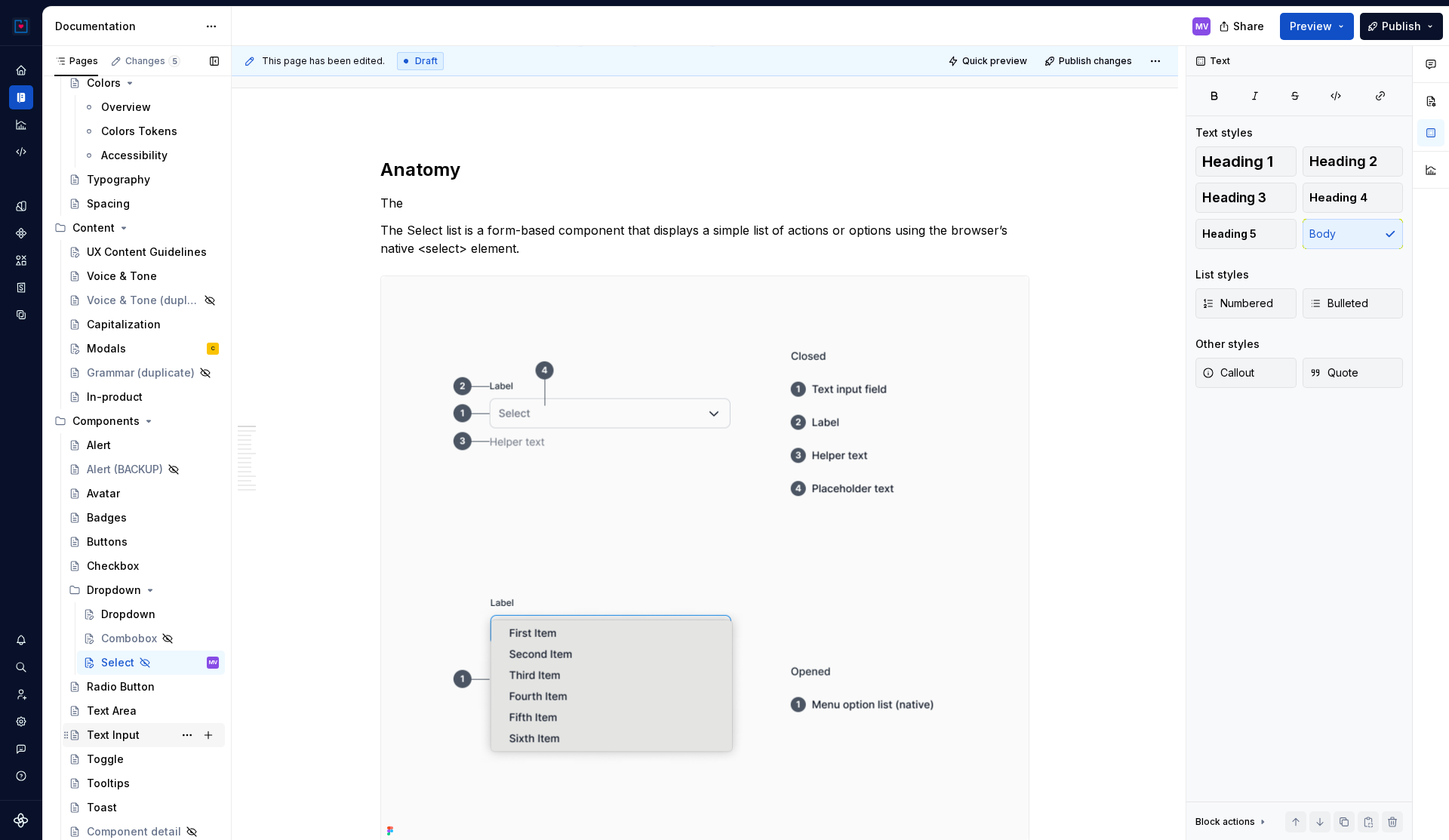
click at [128, 731] on div "Text Input" at bounding box center [113, 734] width 53 height 15
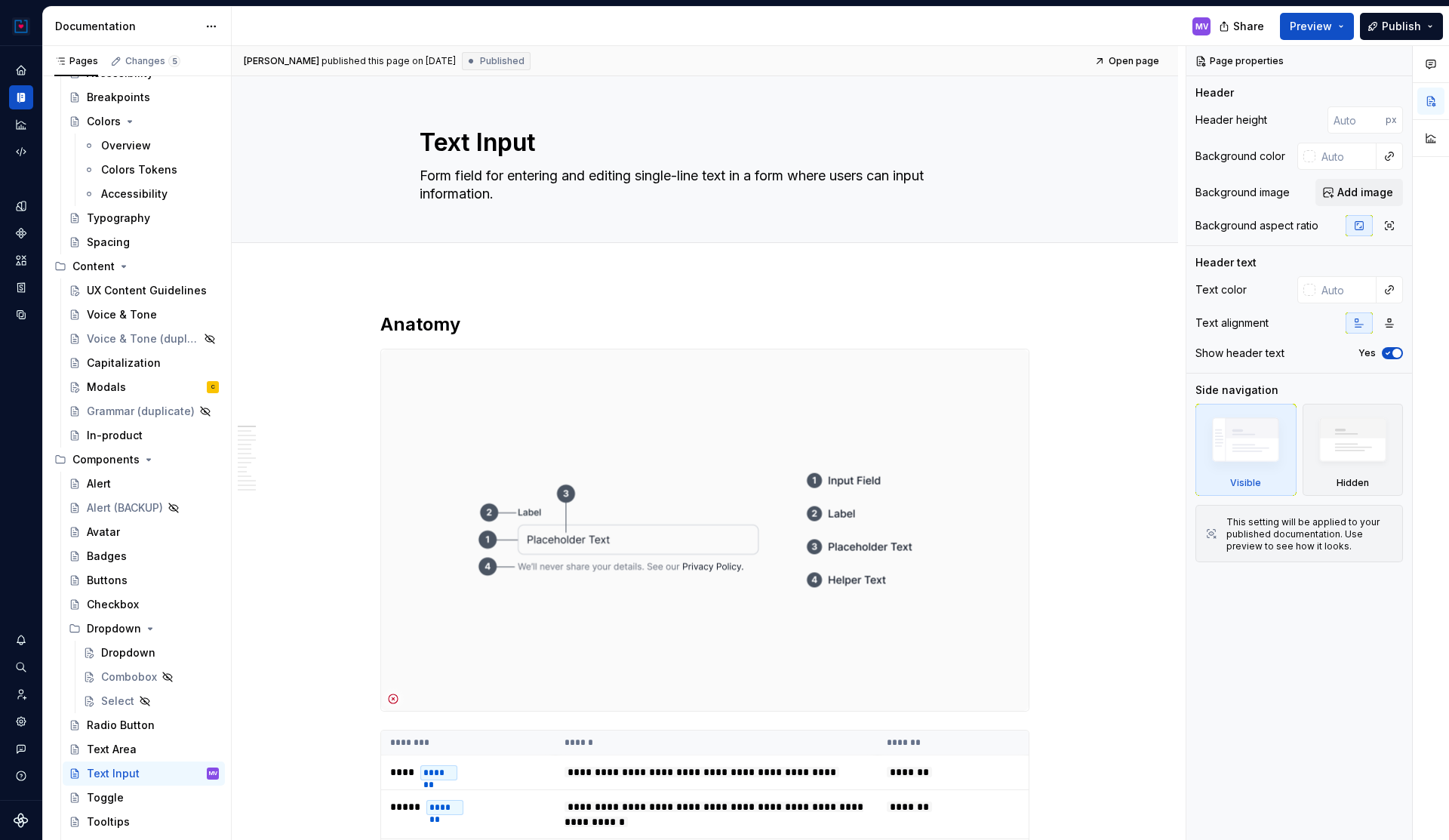
scroll to position [135, 0]
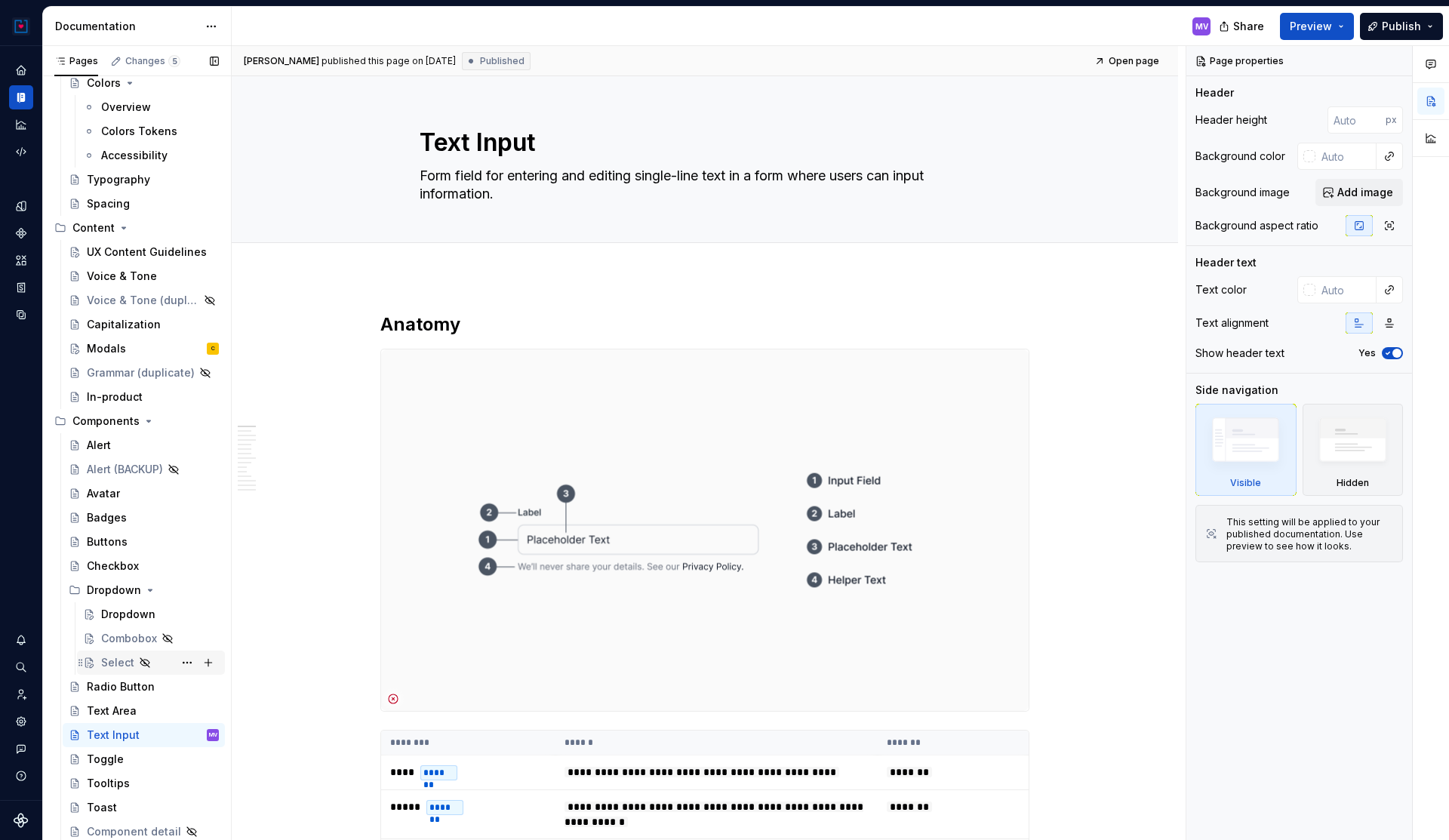
click at [113, 655] on div "Select" at bounding box center [118, 662] width 33 height 15
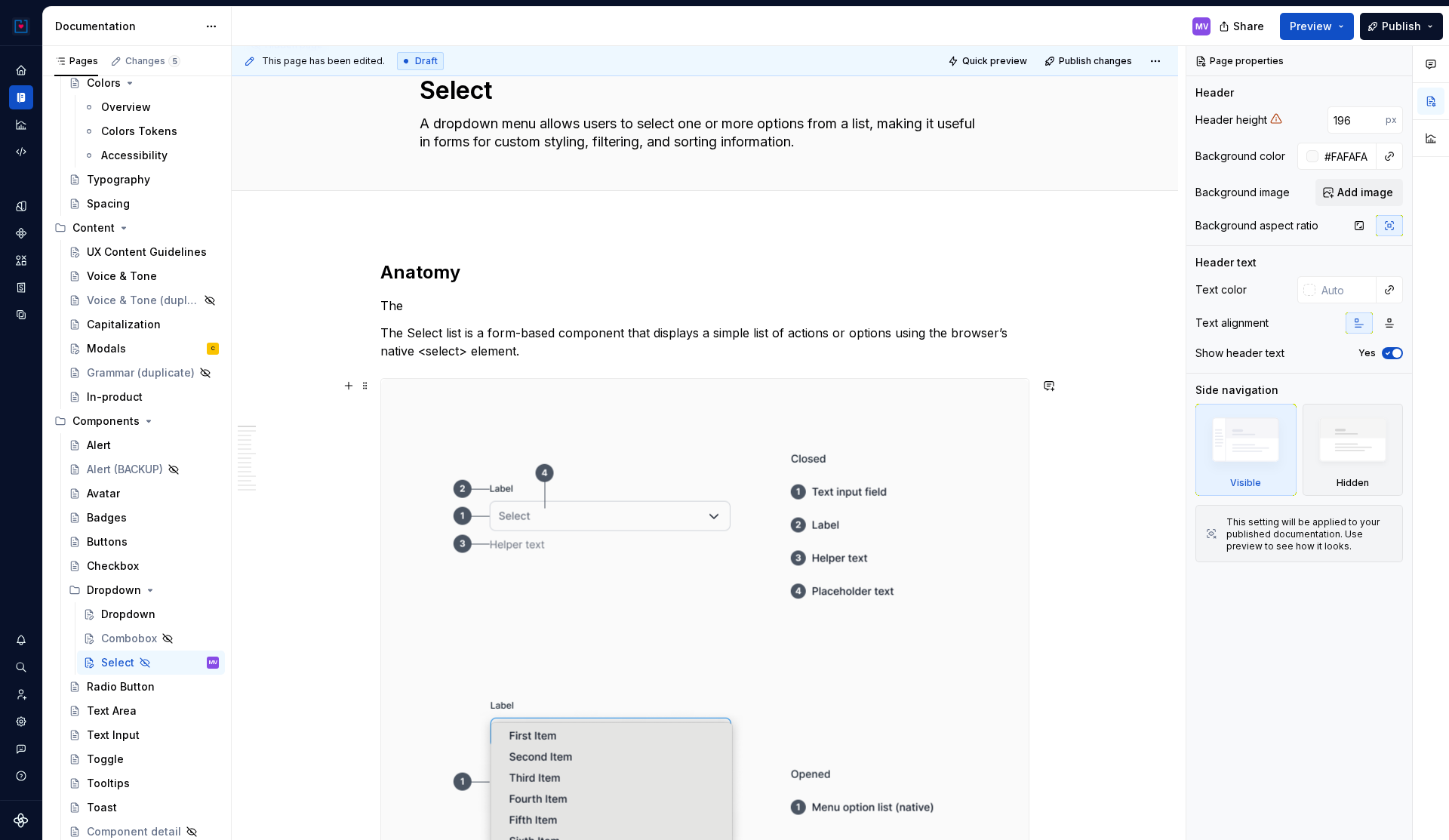
scroll to position [66, 0]
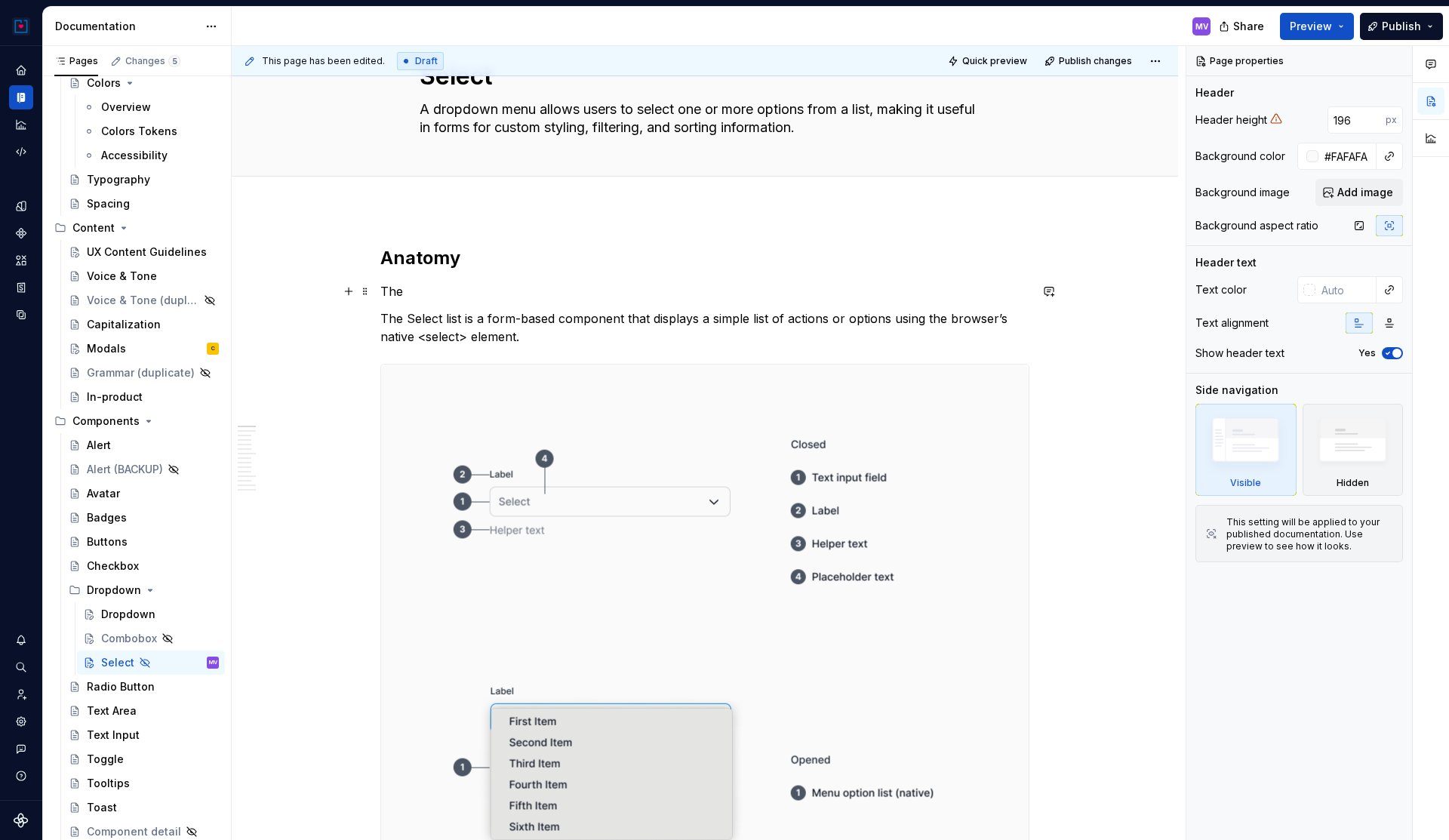
type textarea "*"
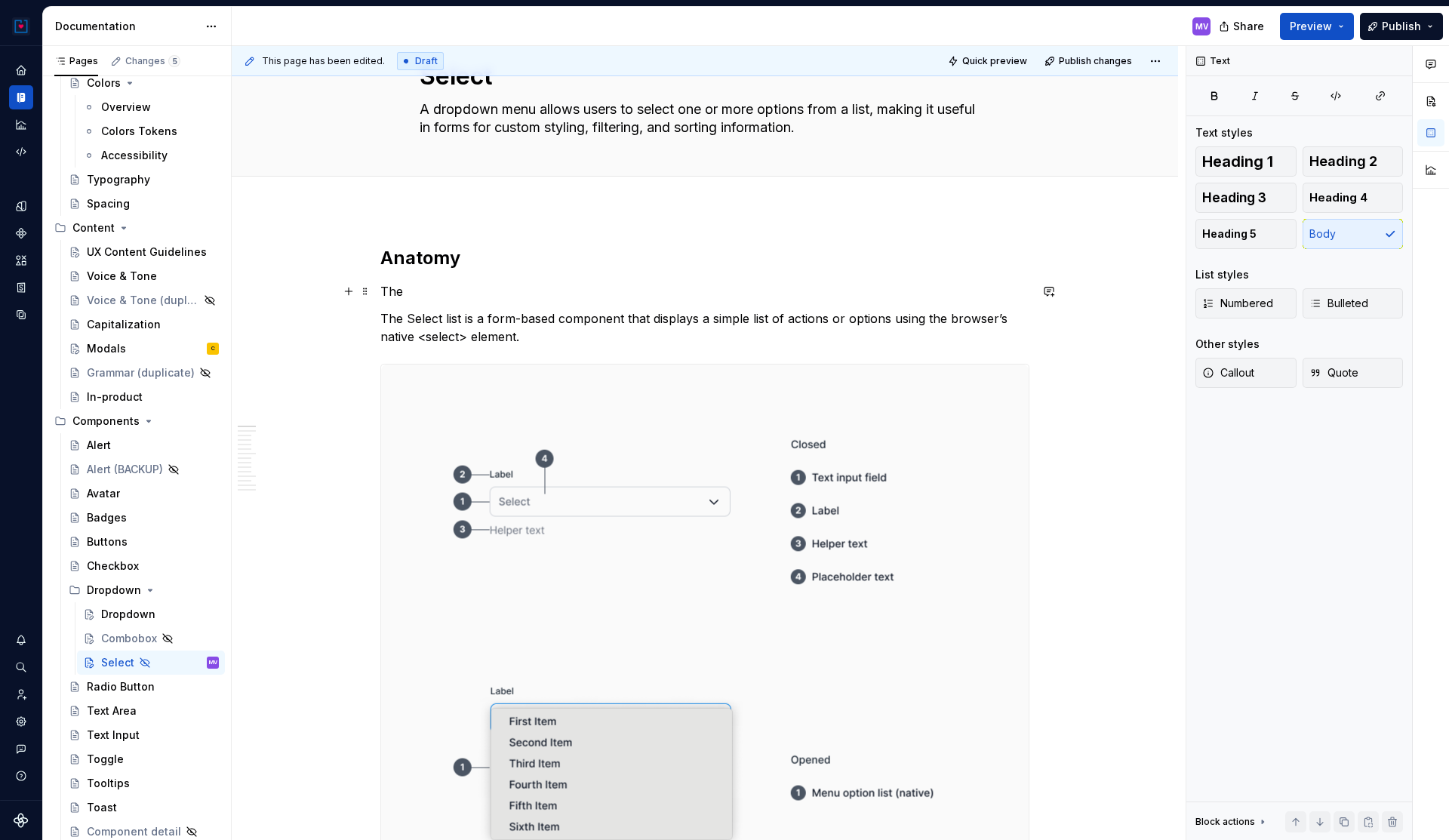
click at [416, 289] on p "The" at bounding box center [705, 291] width 649 height 18
type textarea "*"
click at [715, 291] on p "The trigger for a Select element is the same as the Text Input." at bounding box center [705, 291] width 649 height 18
click at [730, 291] on p "The trigger for a Select element is the same as the Text Input." at bounding box center [705, 291] width 649 height 18
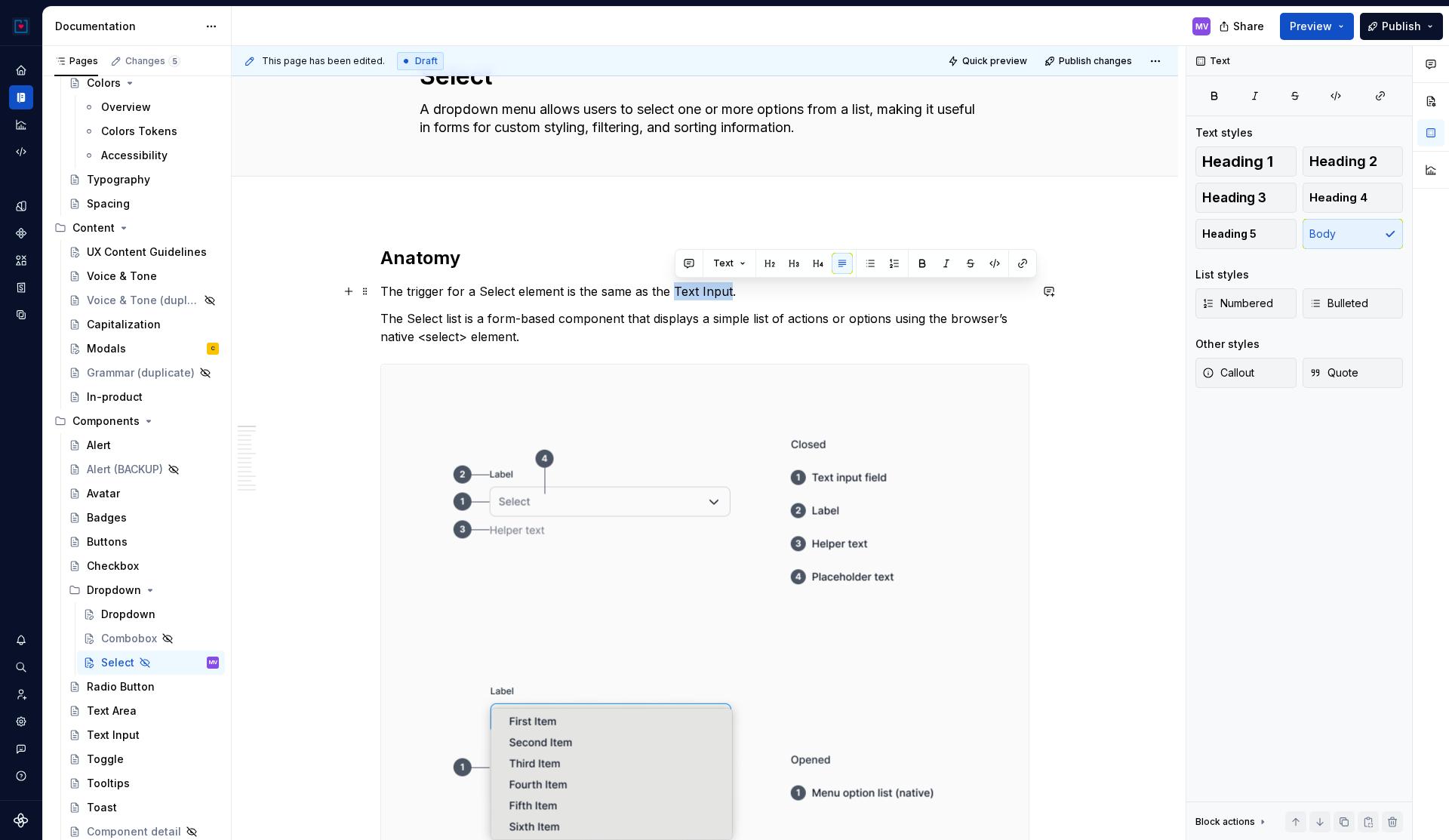
drag, startPoint x: 731, startPoint y: 289, endPoint x: 673, endPoint y: 289, distance: 58.0
click at [673, 289] on p "The trigger for a Select element is the same as the Text Input." at bounding box center [705, 291] width 649 height 18
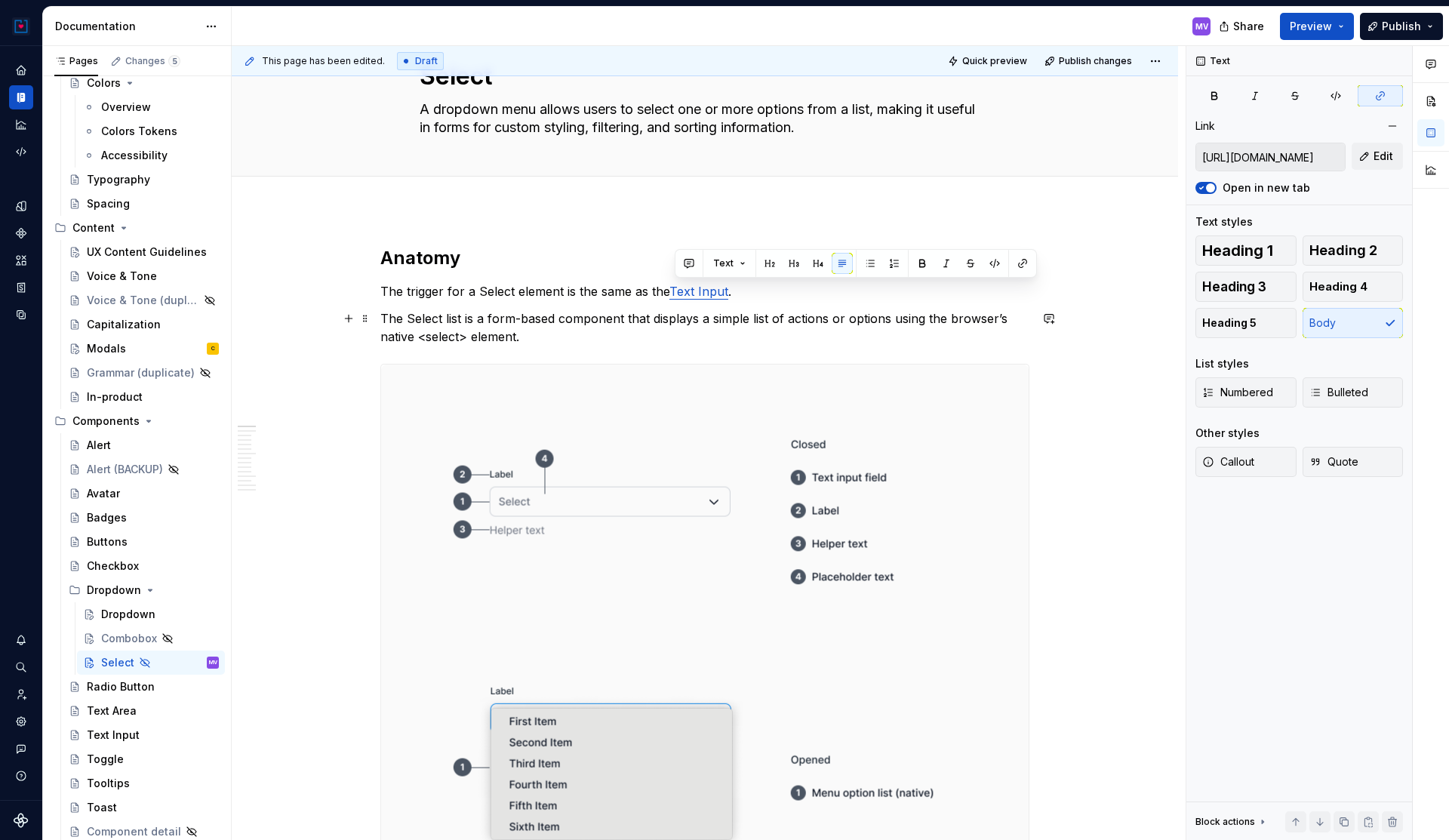
click at [523, 332] on p "The Select list is a form-based component that displays a simple list of action…" at bounding box center [705, 327] width 649 height 36
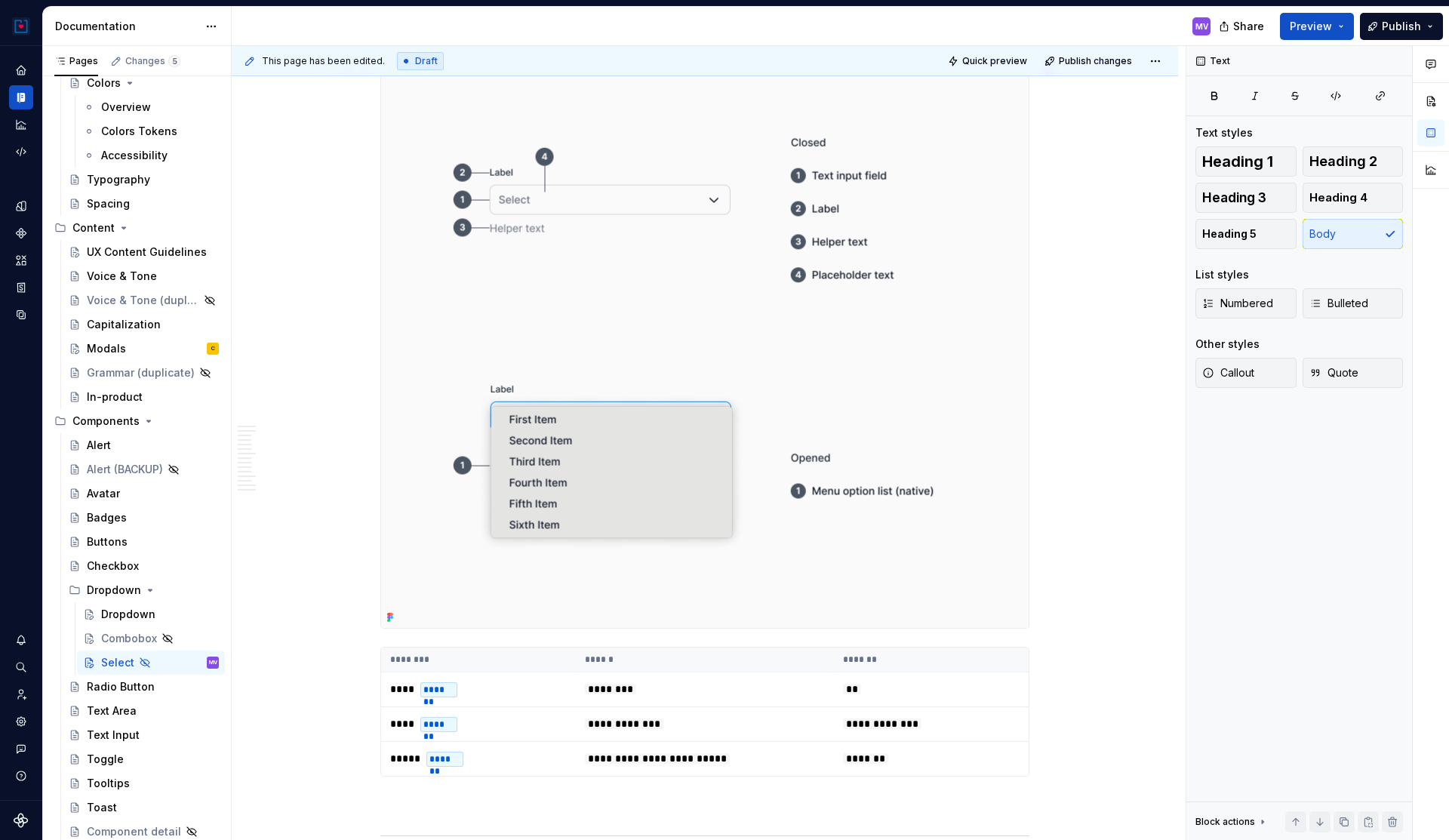
scroll to position [374, 0]
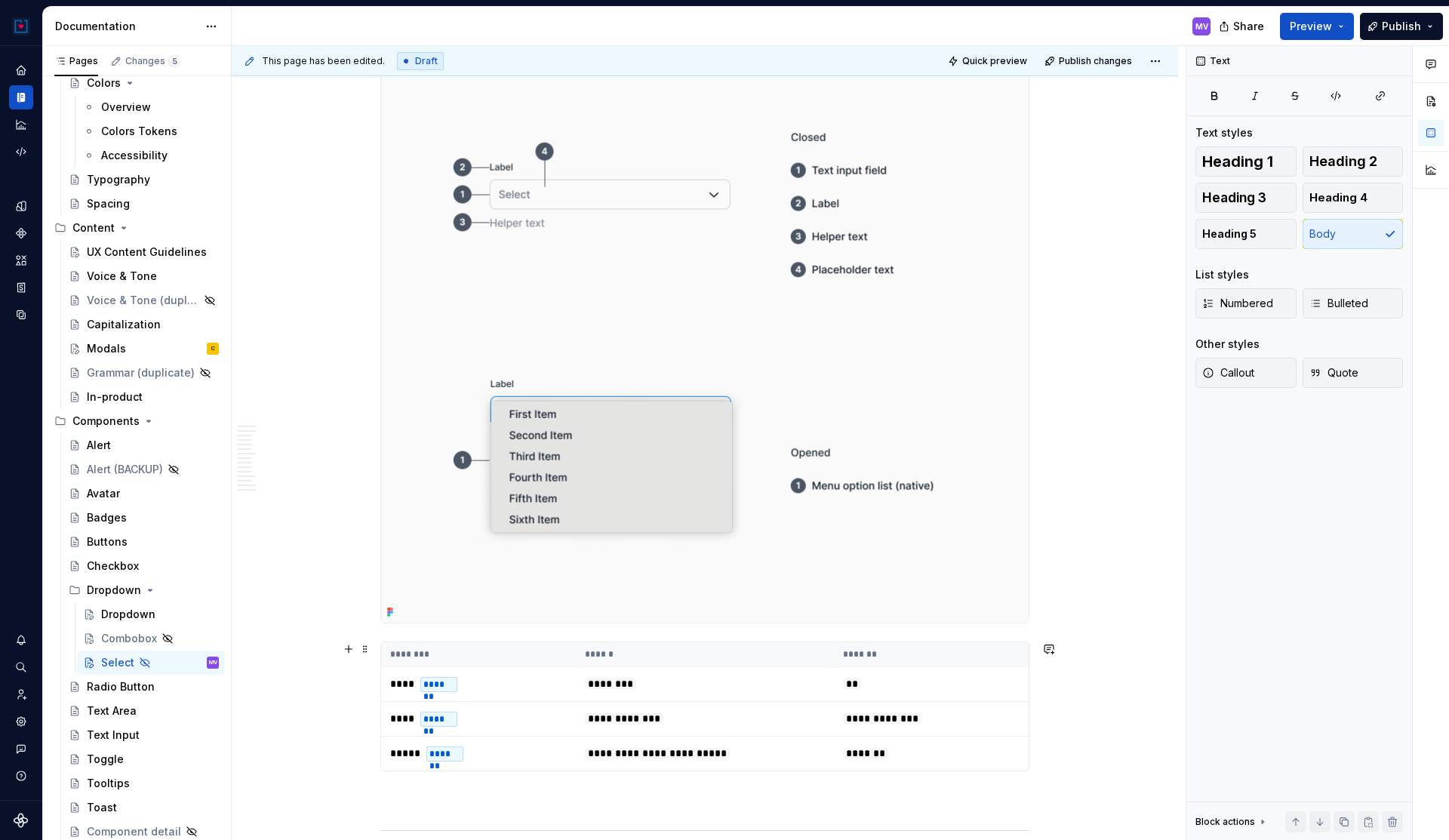
click at [719, 641] on div "**********" at bounding box center [705, 706] width 649 height 130
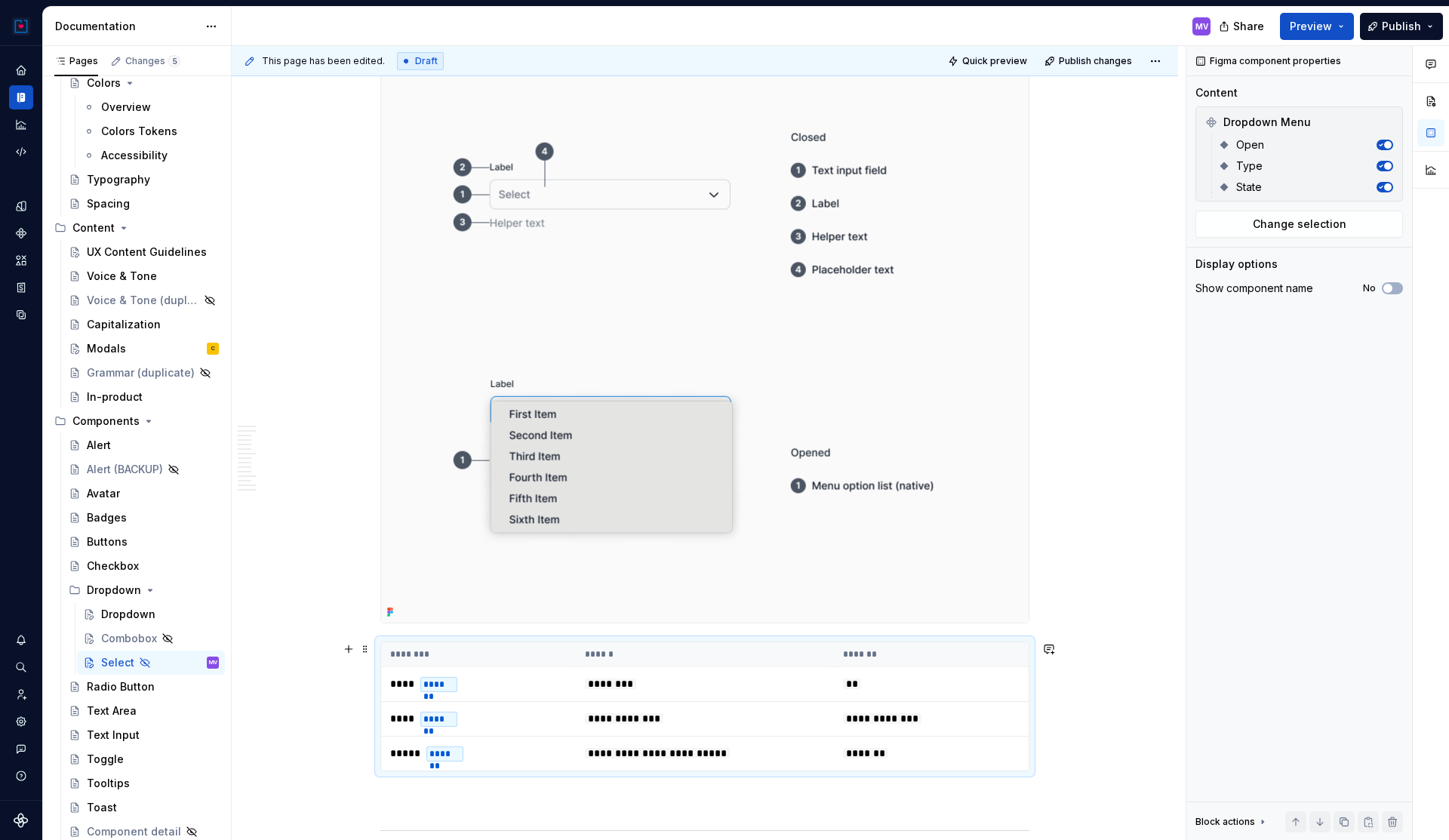
click at [714, 649] on th "******" at bounding box center [705, 654] width 258 height 25
click at [1298, 230] on span "Change selection" at bounding box center [1299, 223] width 93 height 15
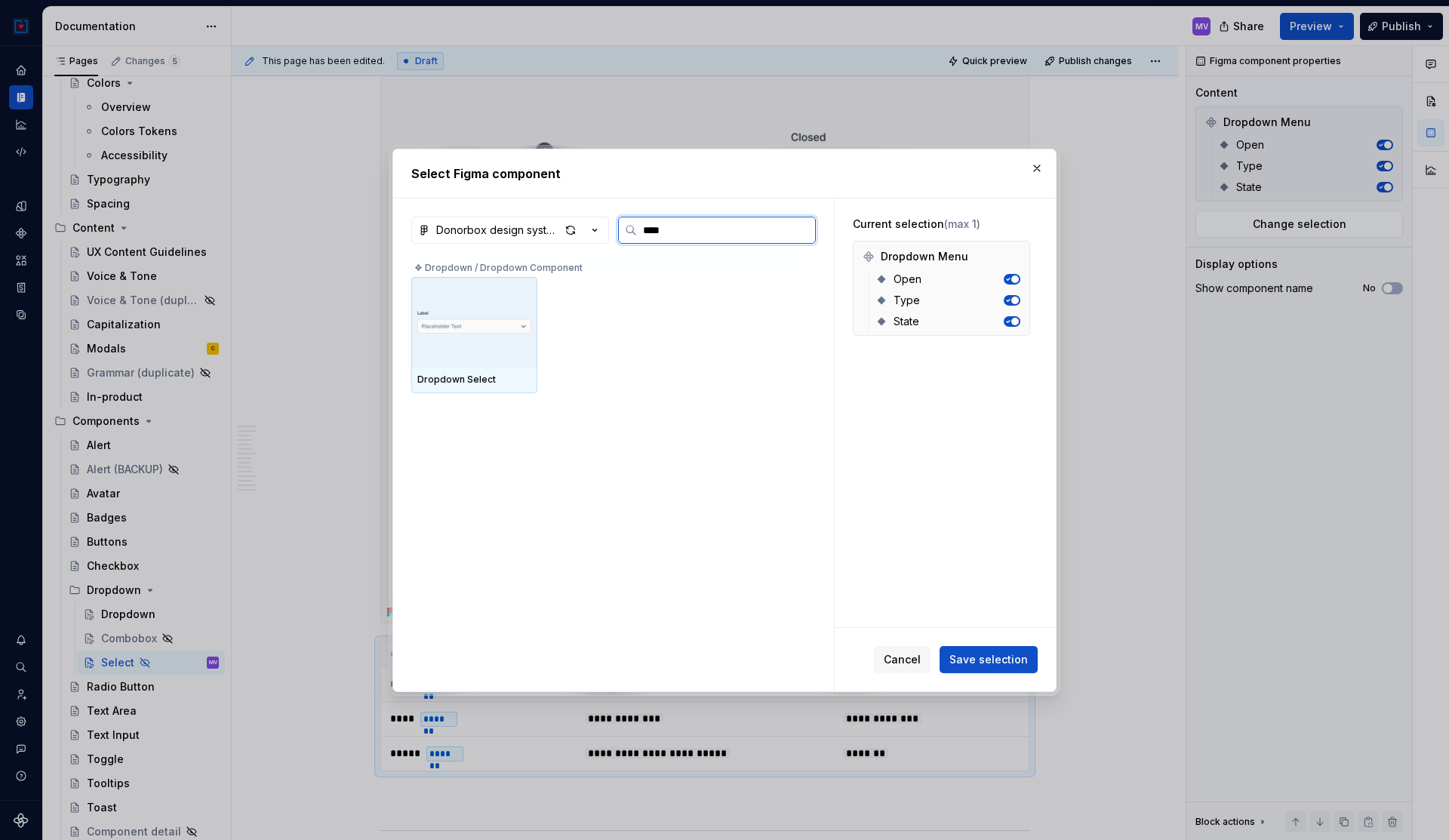
type input "*****"
click at [471, 323] on img at bounding box center [474, 322] width 114 height 48
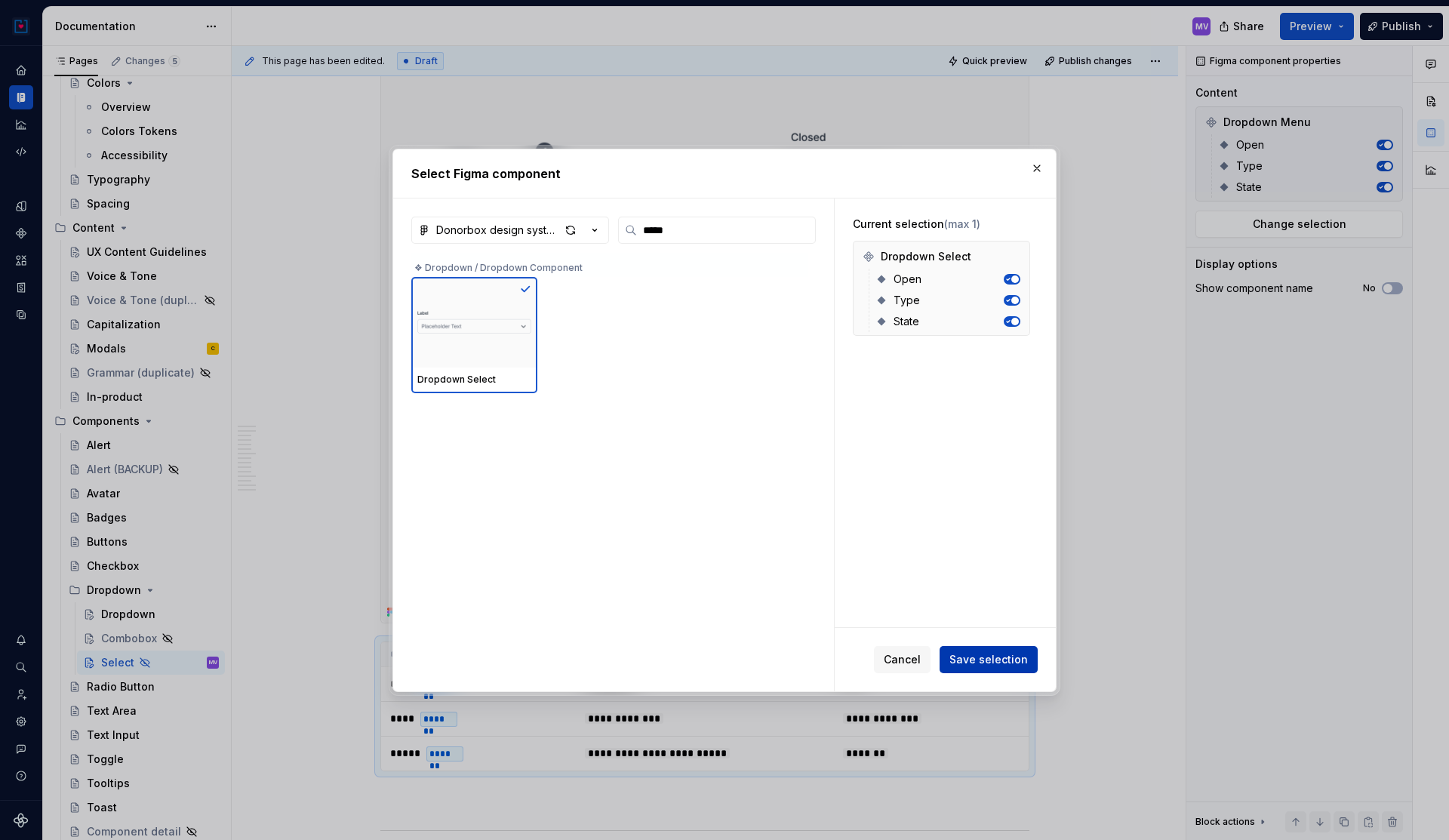
click at [992, 657] on span "Save selection" at bounding box center [988, 659] width 78 height 15
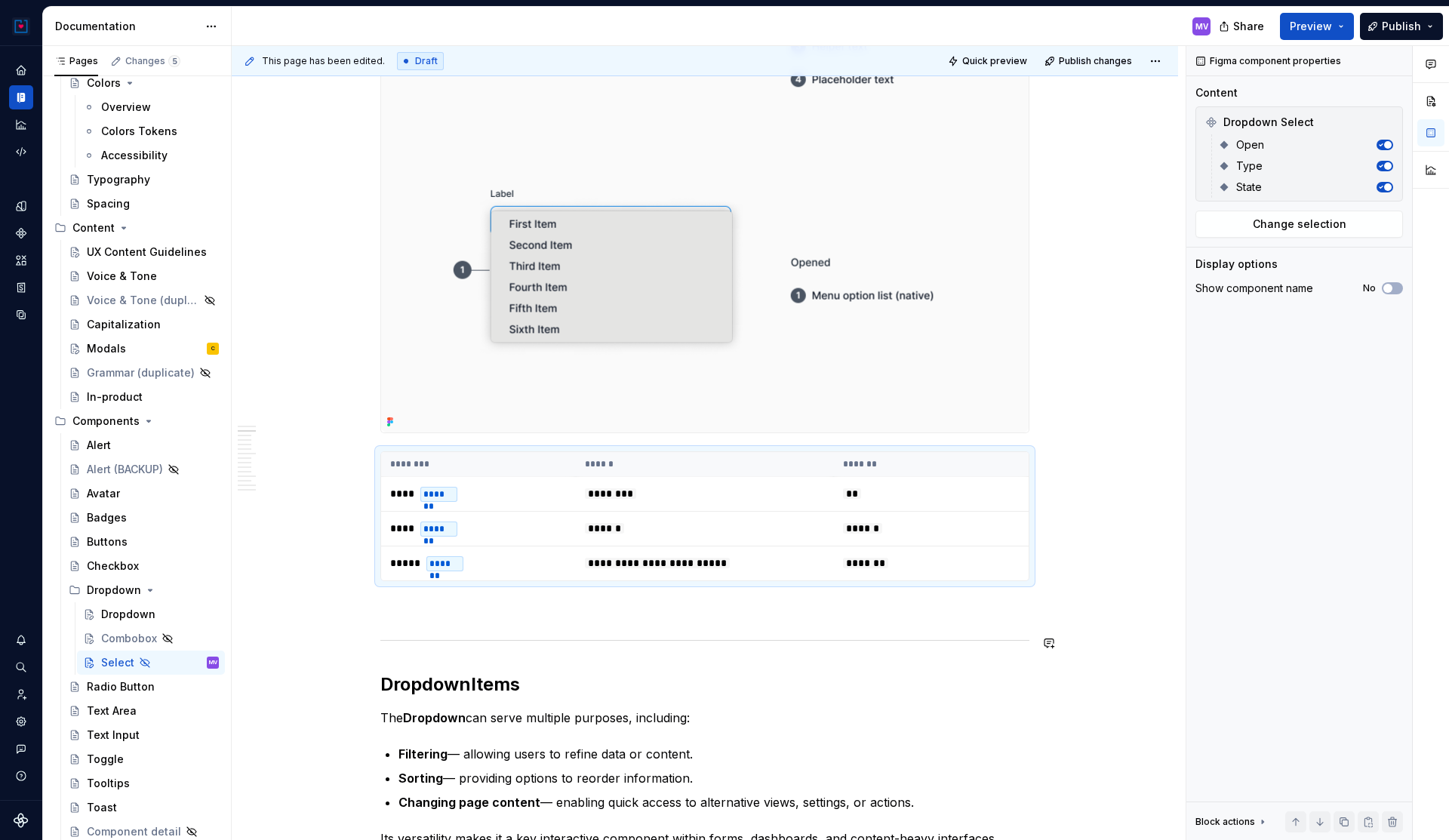
scroll to position [565, 0]
click at [1293, 224] on span "Change selection" at bounding box center [1299, 223] width 93 height 15
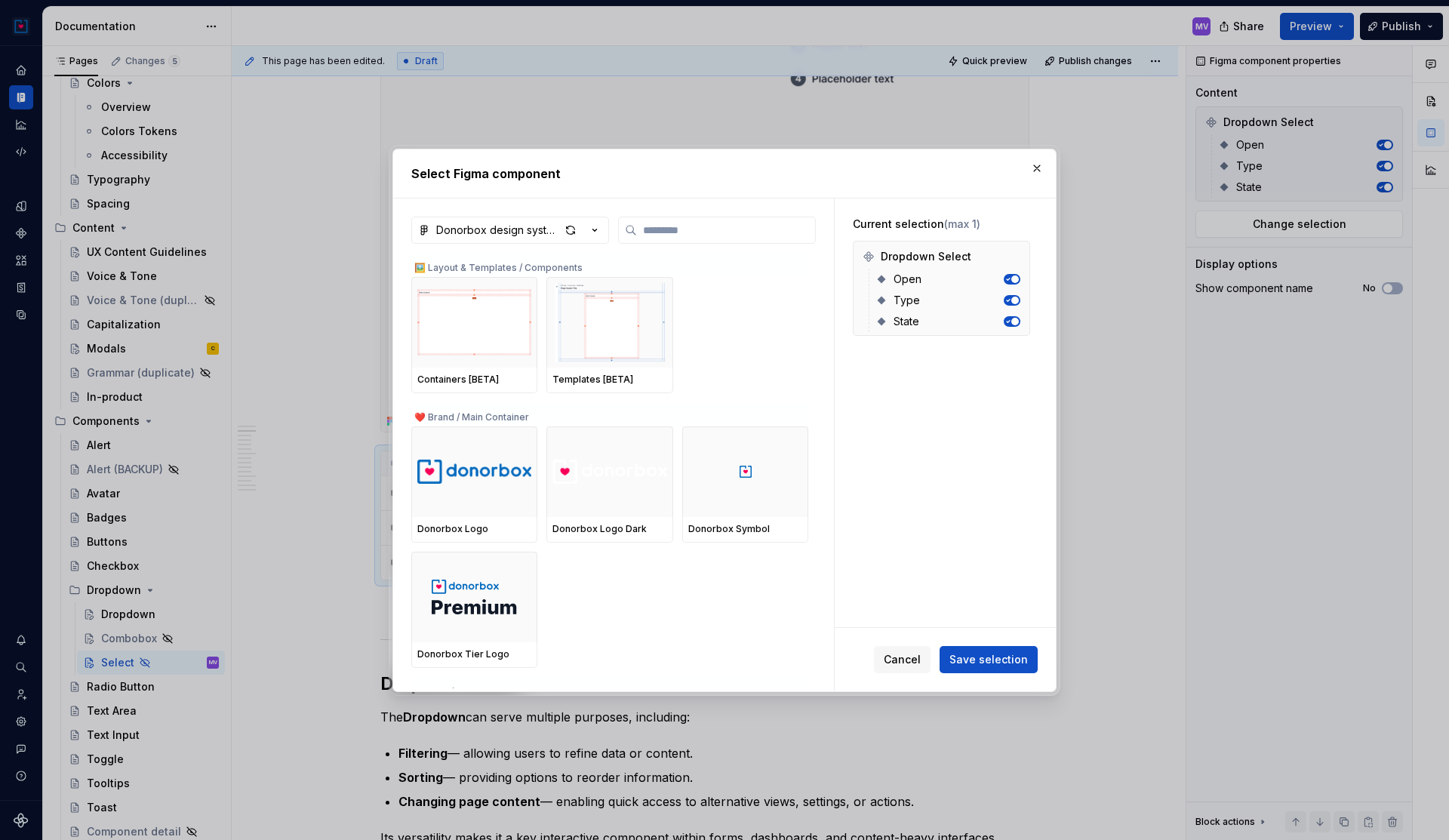
type textarea "*"
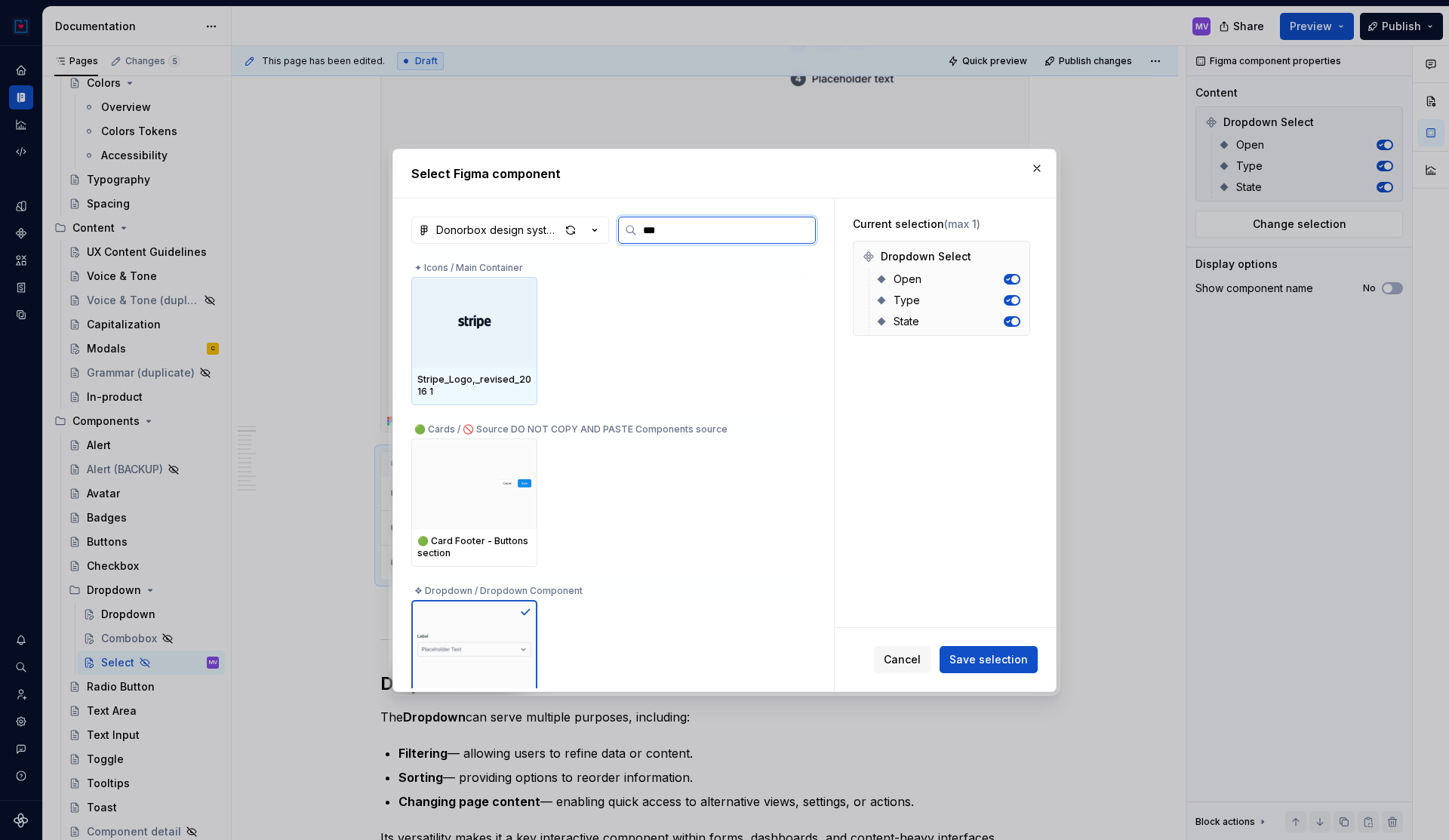
type input "****"
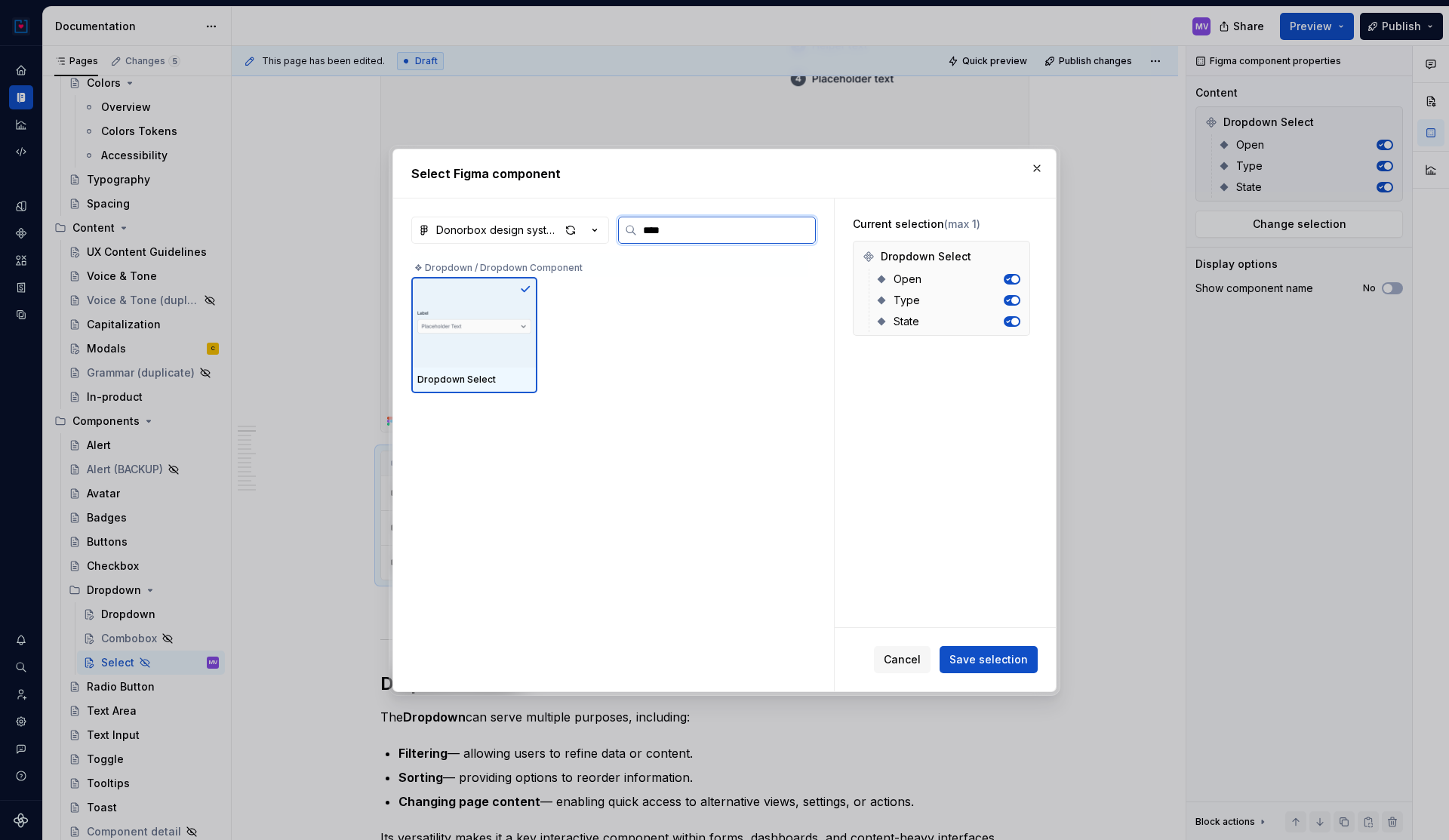
click at [453, 326] on img at bounding box center [474, 322] width 114 height 48
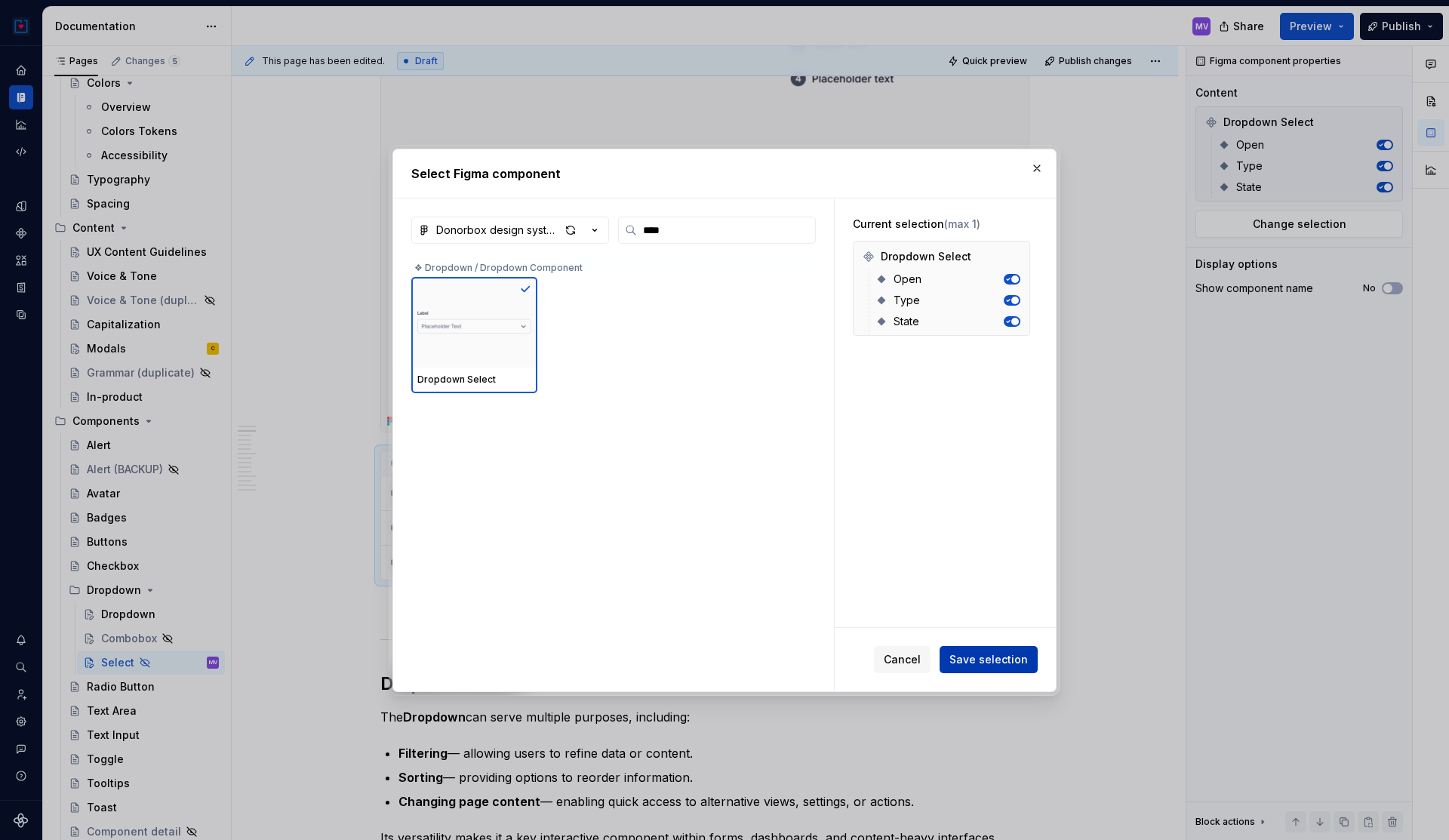
click at [1006, 655] on span "Save selection" at bounding box center [988, 659] width 78 height 15
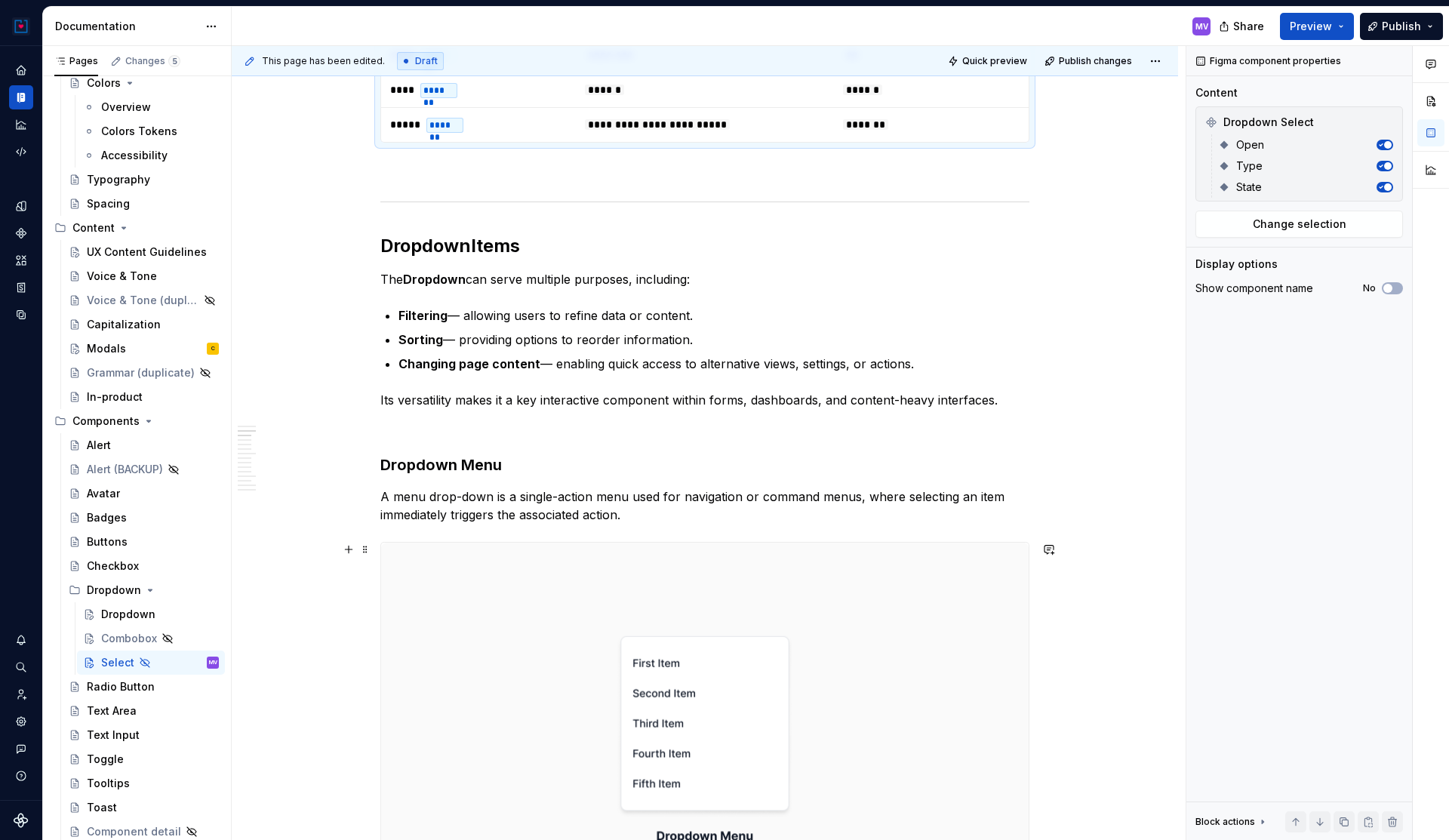
scroll to position [994, 0]
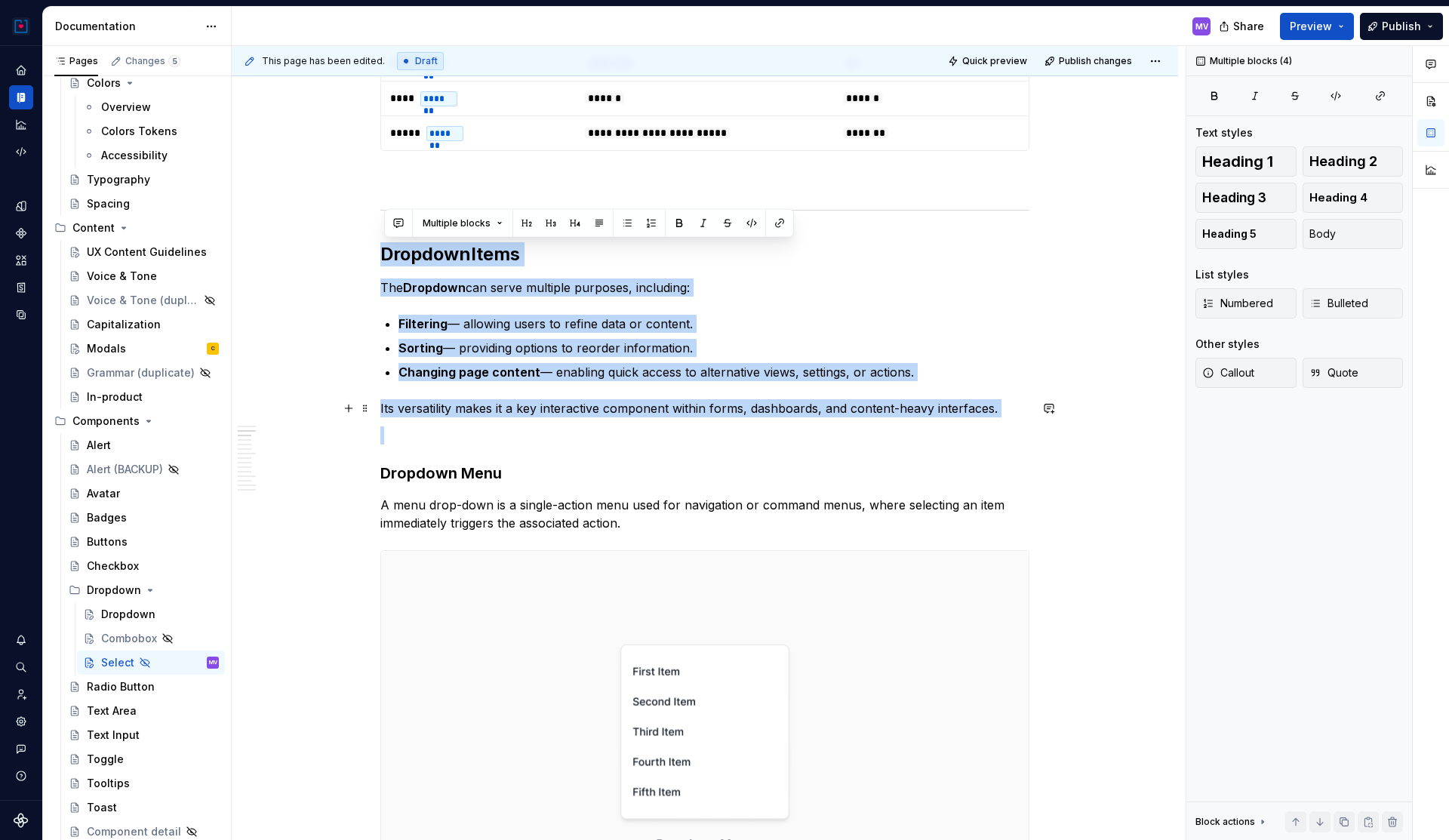
drag, startPoint x: 386, startPoint y: 247, endPoint x: 1005, endPoint y: 418, distance: 642.2
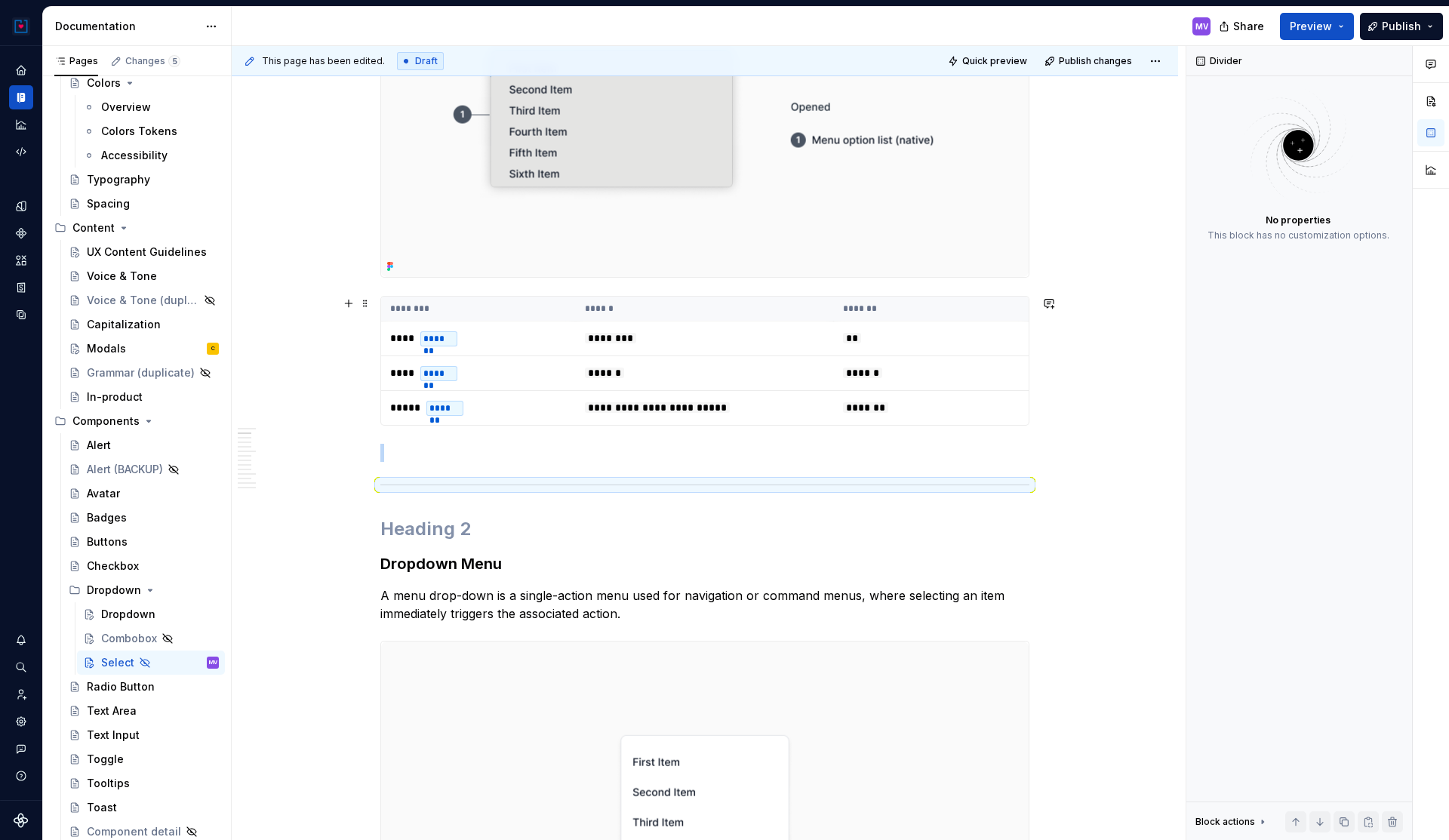
scroll to position [720, 0]
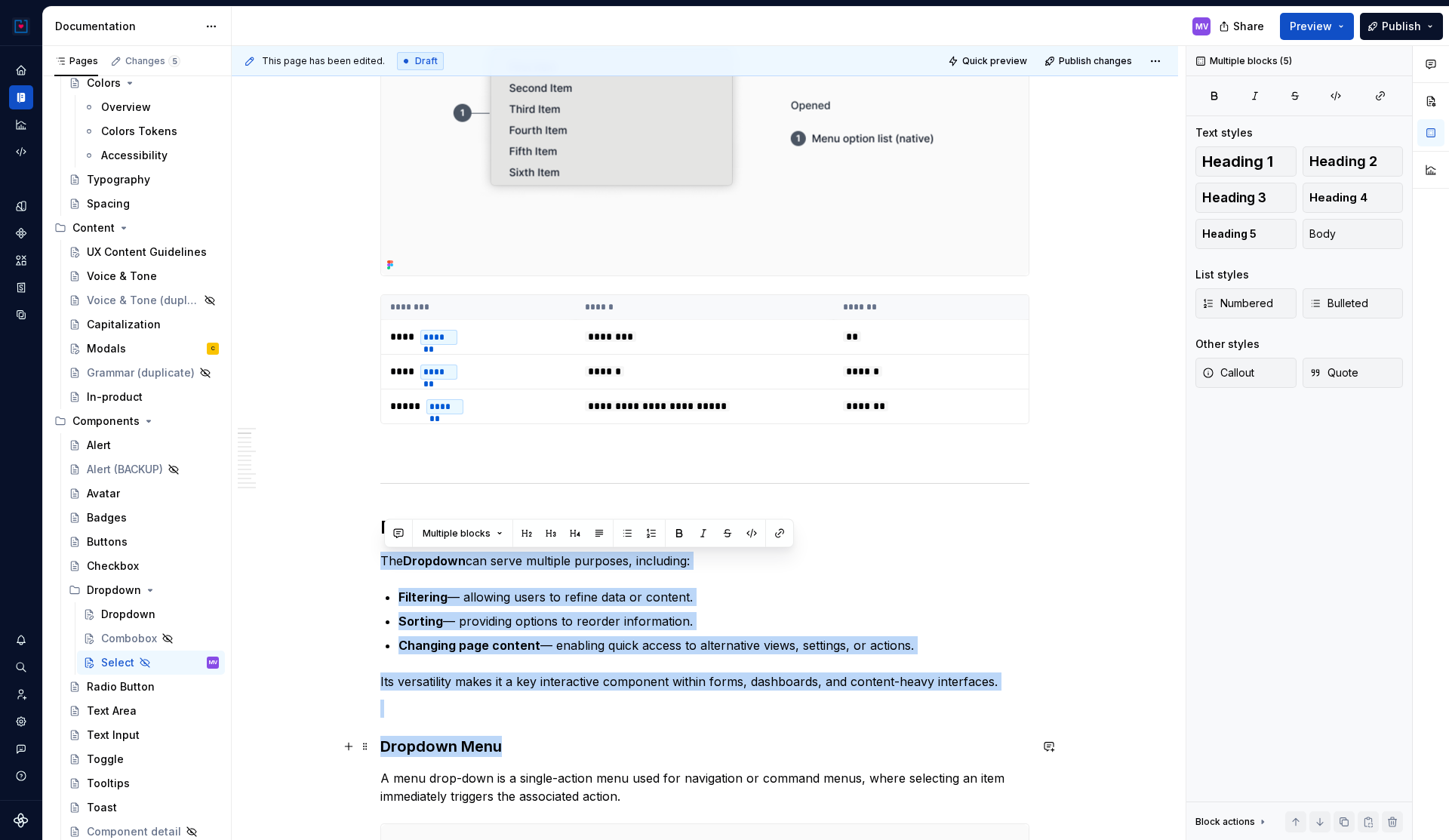
drag, startPoint x: 385, startPoint y: 557, endPoint x: 677, endPoint y: 747, distance: 348.4
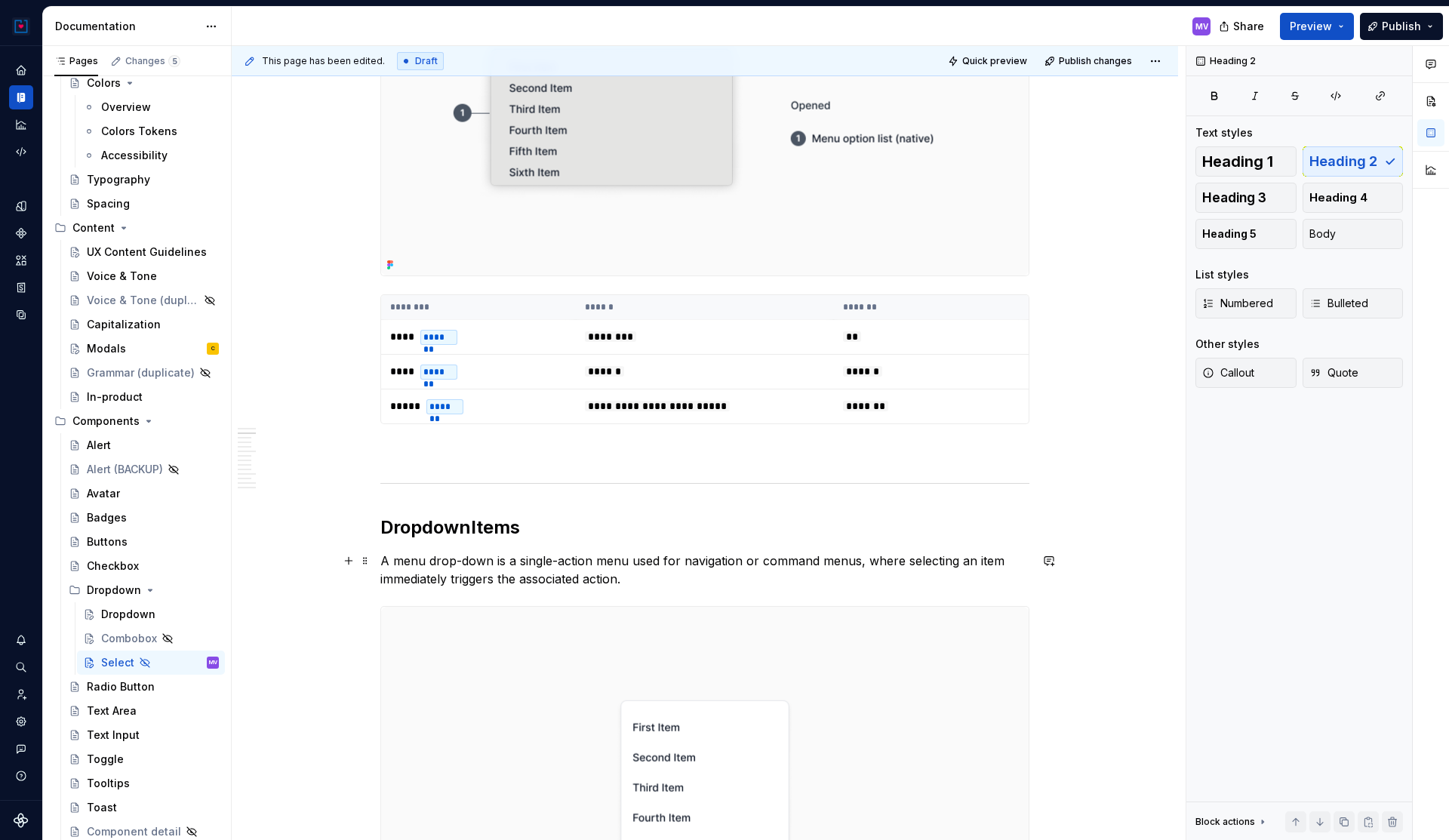
click at [411, 561] on p "A menu drop-down is a single-action menu used for navigation or command menus, …" at bounding box center [705, 569] width 649 height 36
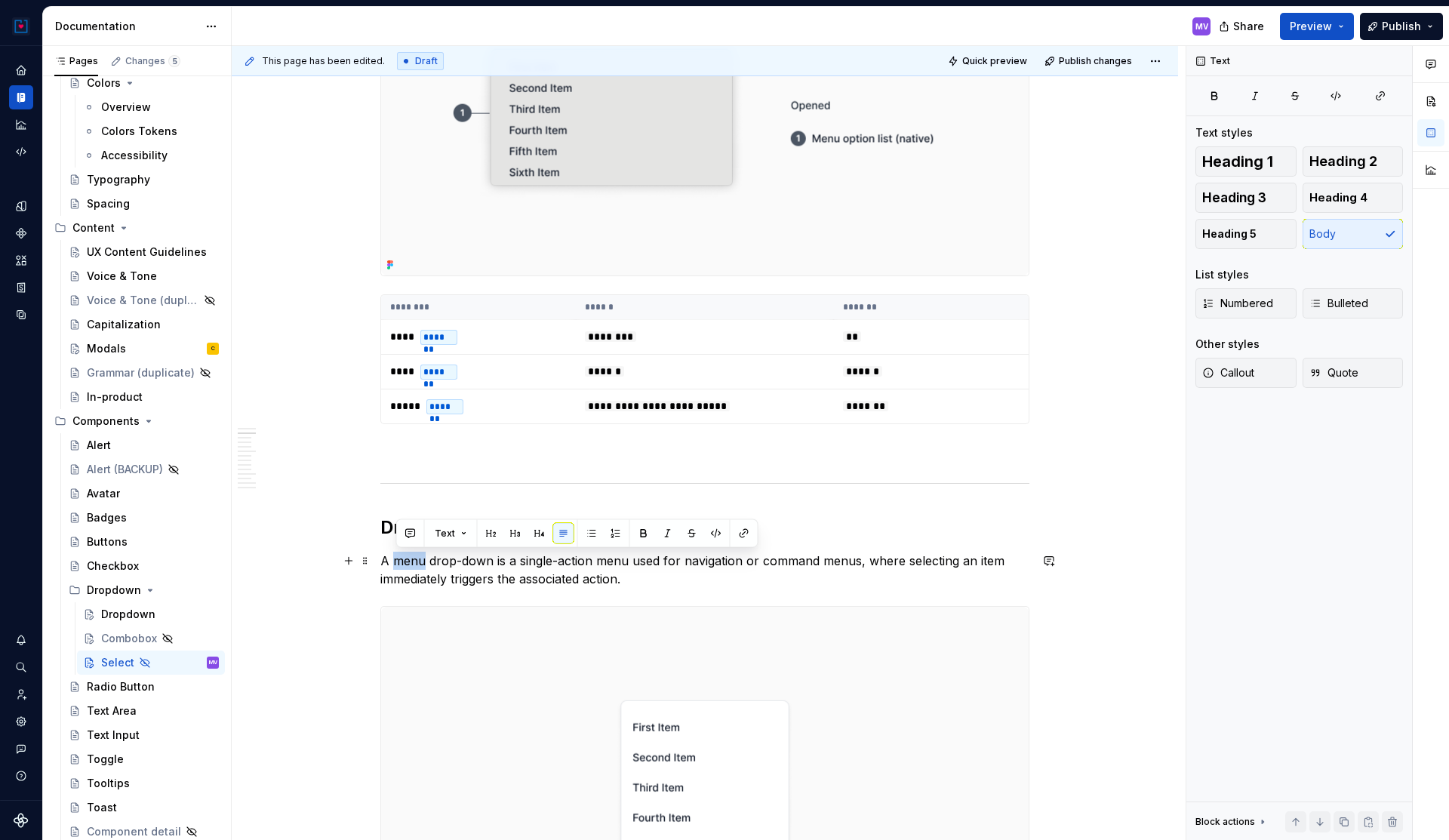
click at [411, 561] on p "A menu drop-down is a single-action menu used for navigation or command menus, …" at bounding box center [705, 569] width 649 height 36
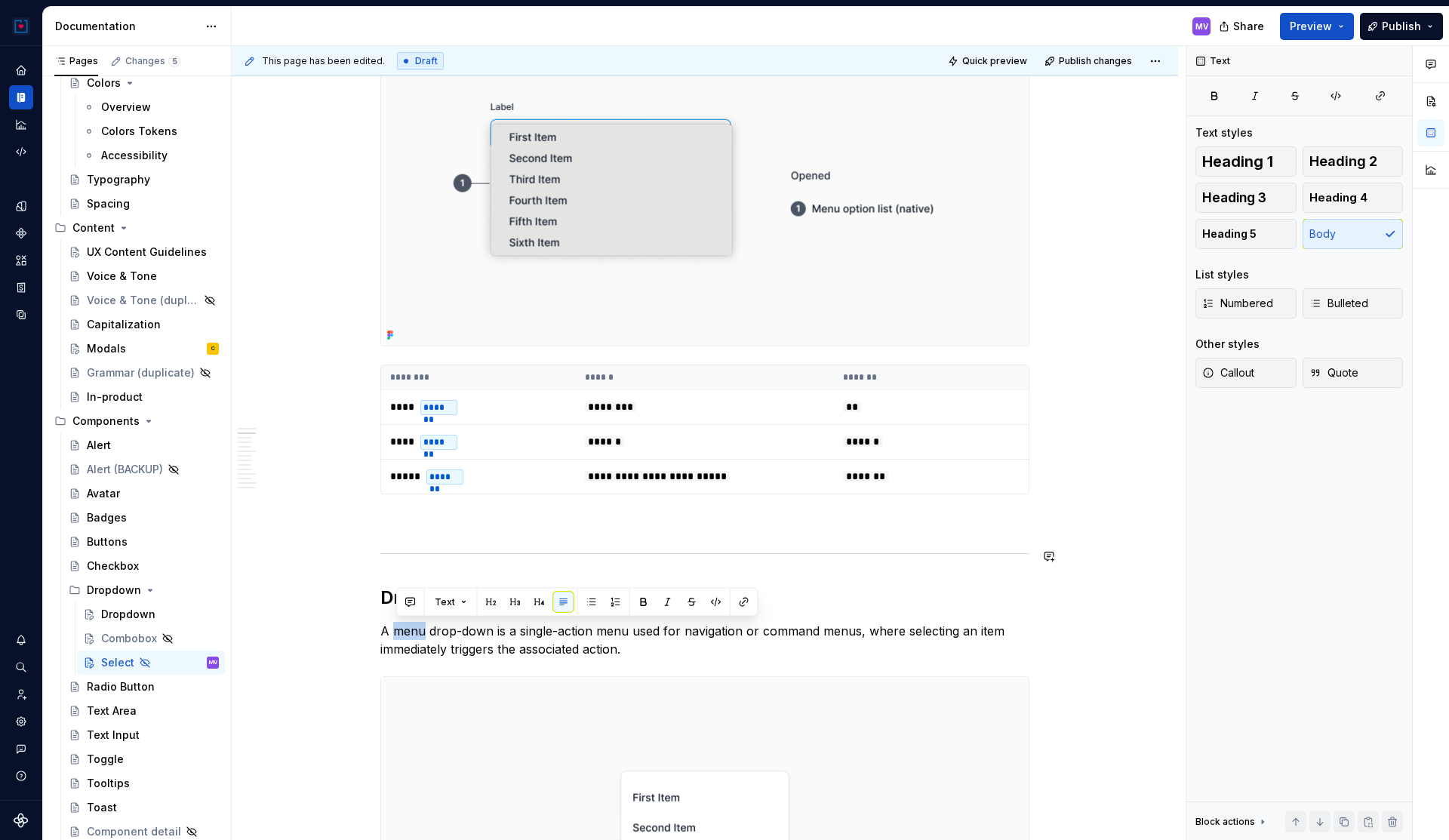
scroll to position [652, 0]
click at [603, 629] on p "A Select drop-down is a single-action menu used for navigation or command menus…" at bounding box center [705, 638] width 649 height 36
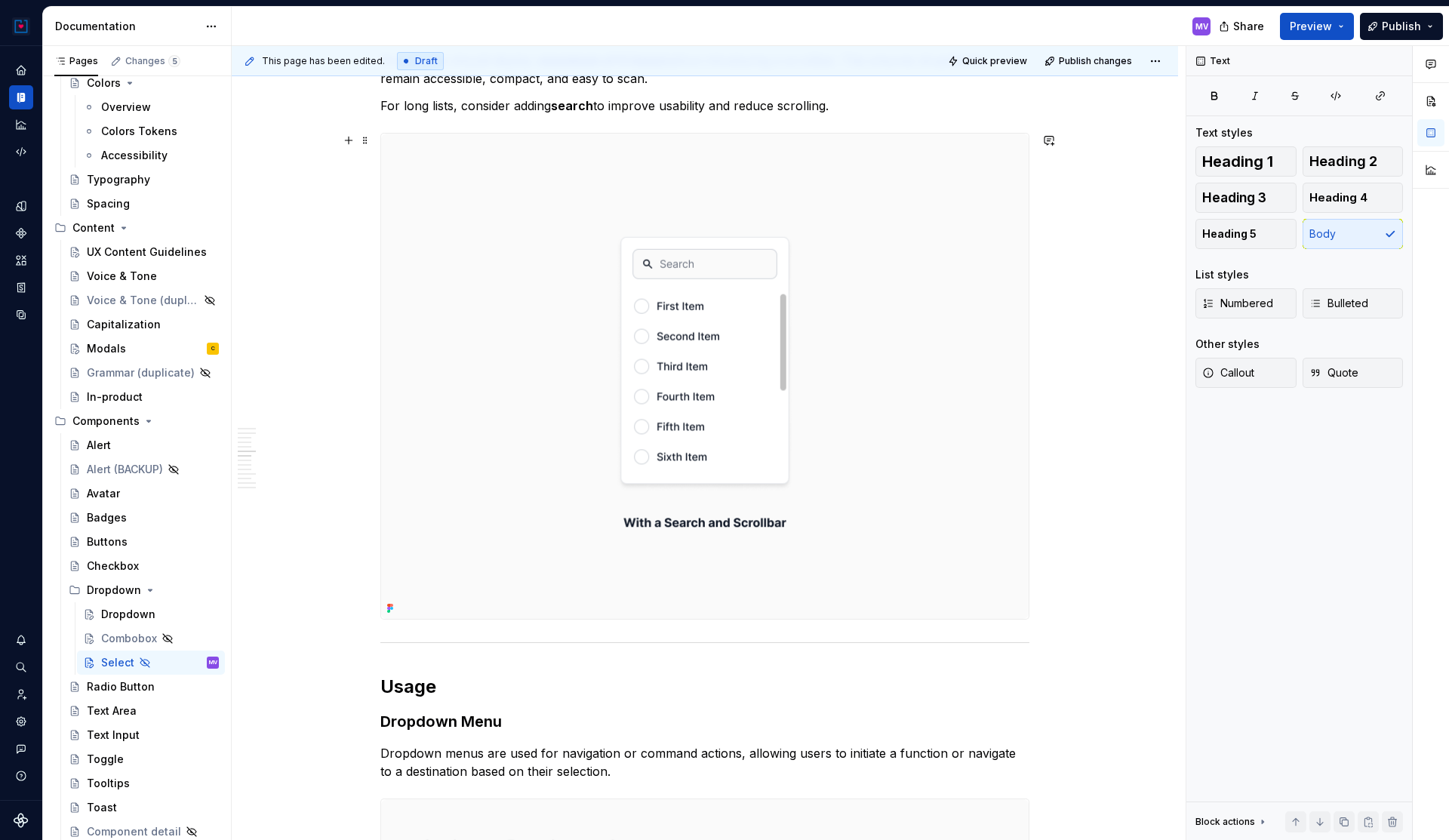
scroll to position [2912, 0]
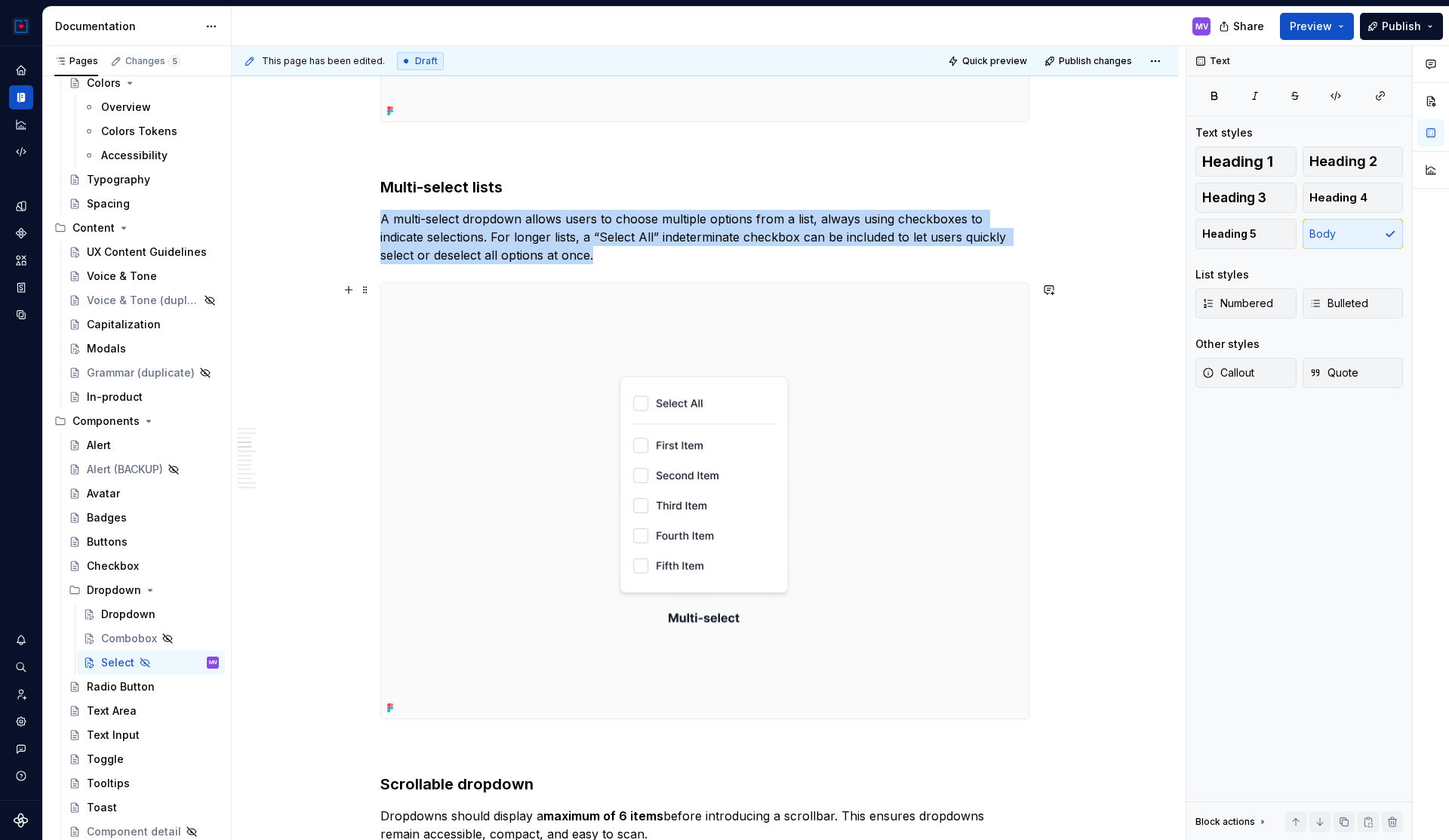
click at [595, 389] on img at bounding box center [705, 501] width 648 height 436
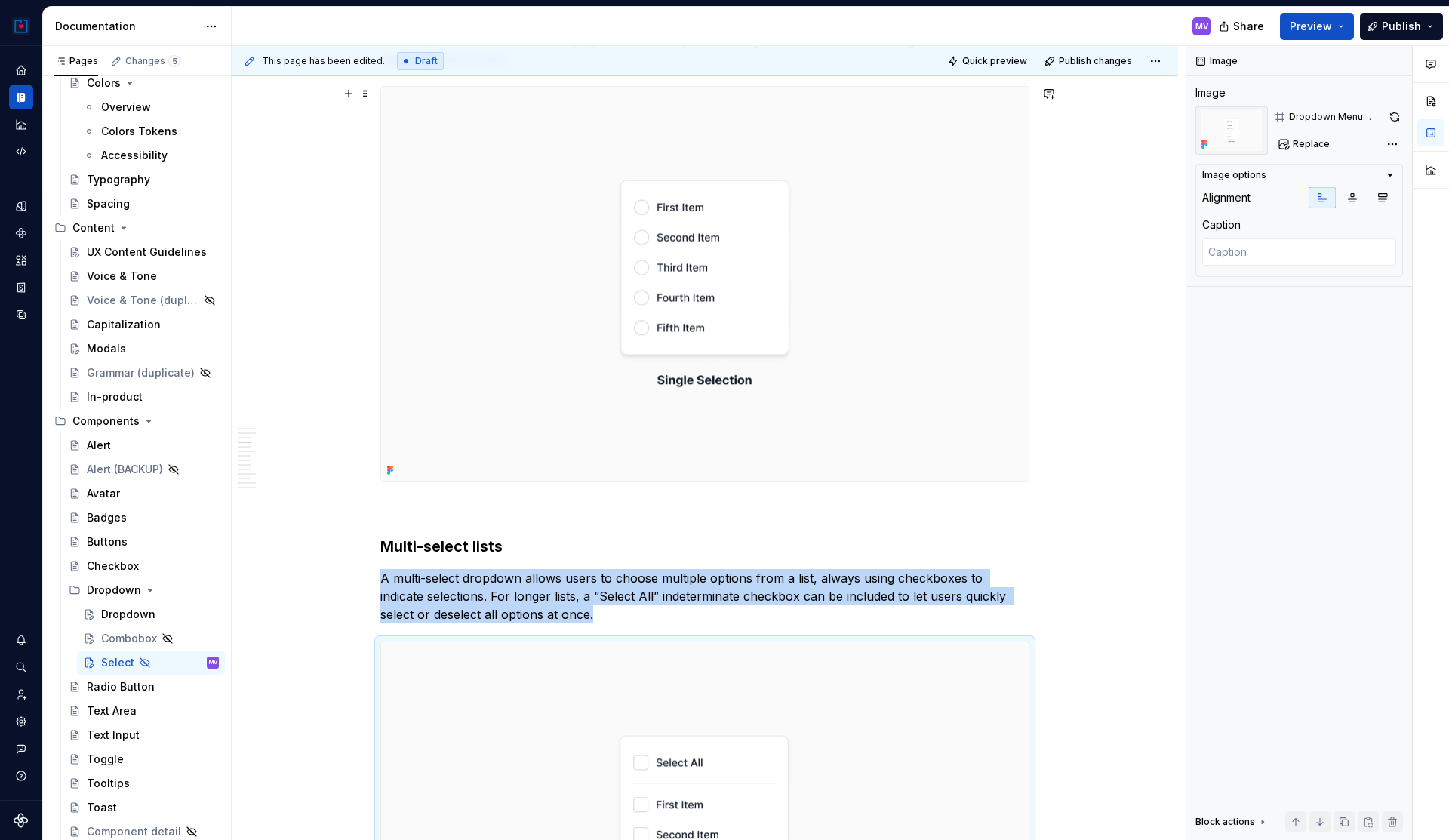
scroll to position [1925, 0]
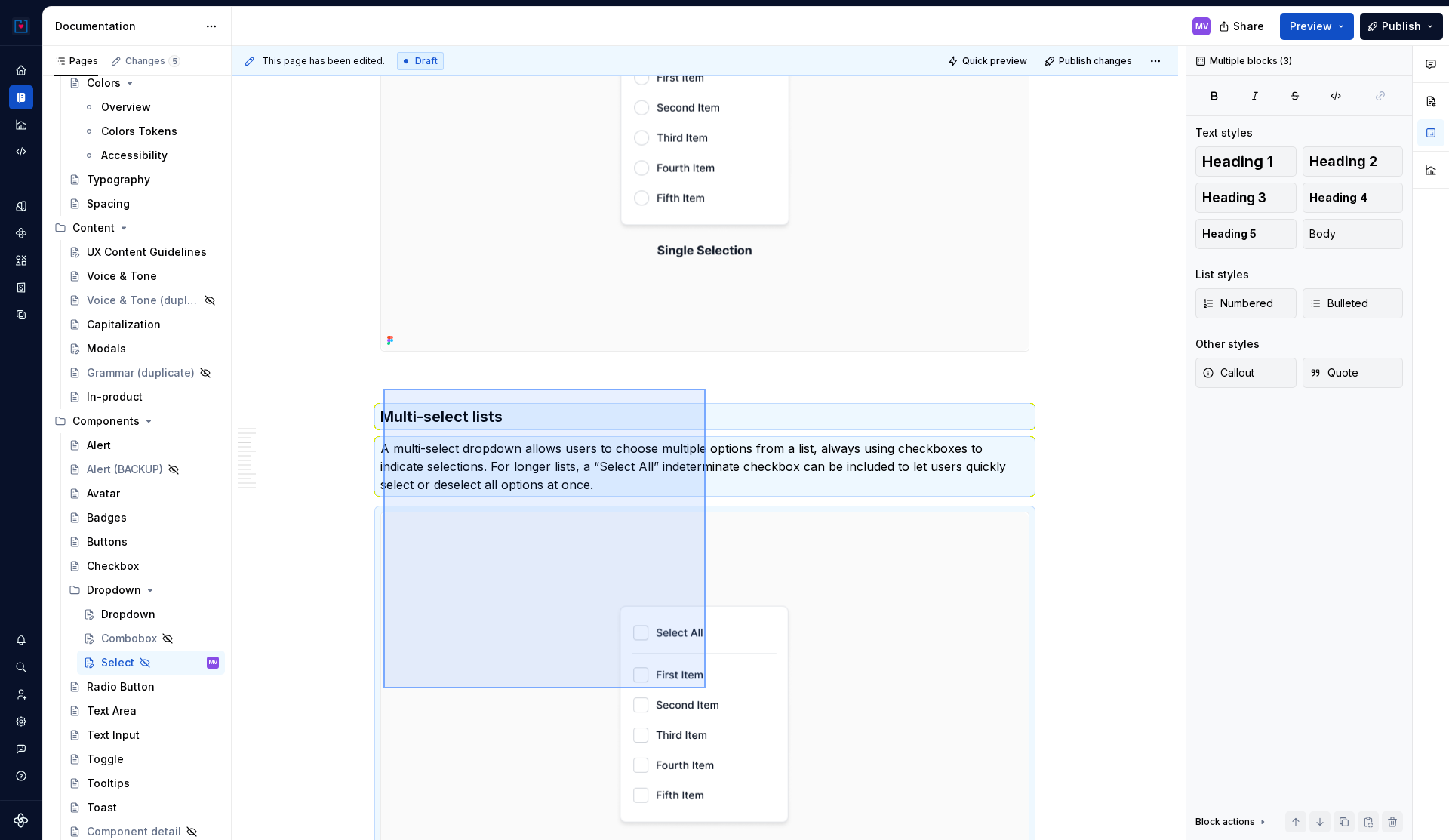
drag, startPoint x: 384, startPoint y: 389, endPoint x: 714, endPoint y: 738, distance: 480.3
click at [714, 738] on div "**********" at bounding box center [708, 442] width 954 height 794
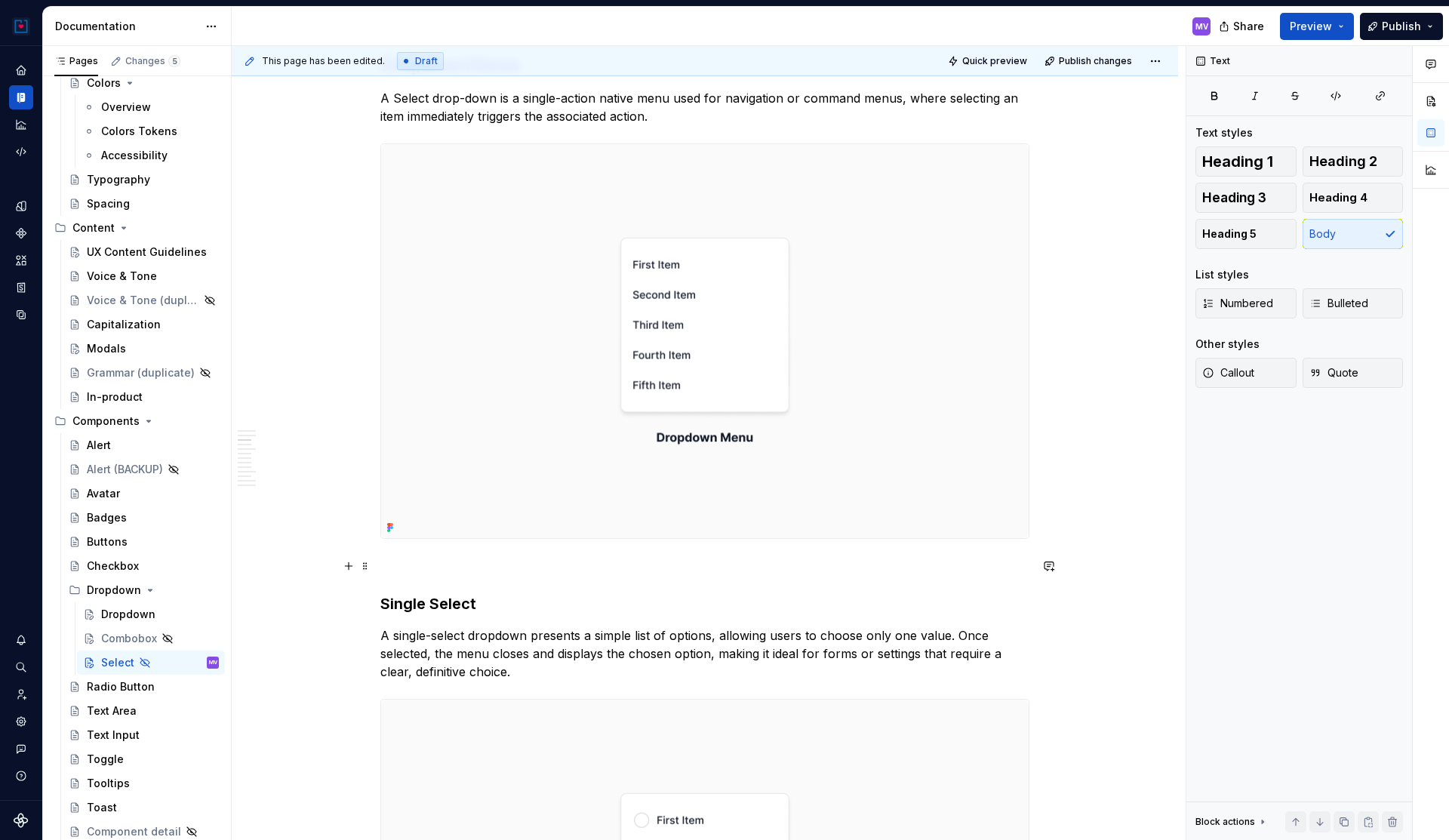
scroll to position [1268, 0]
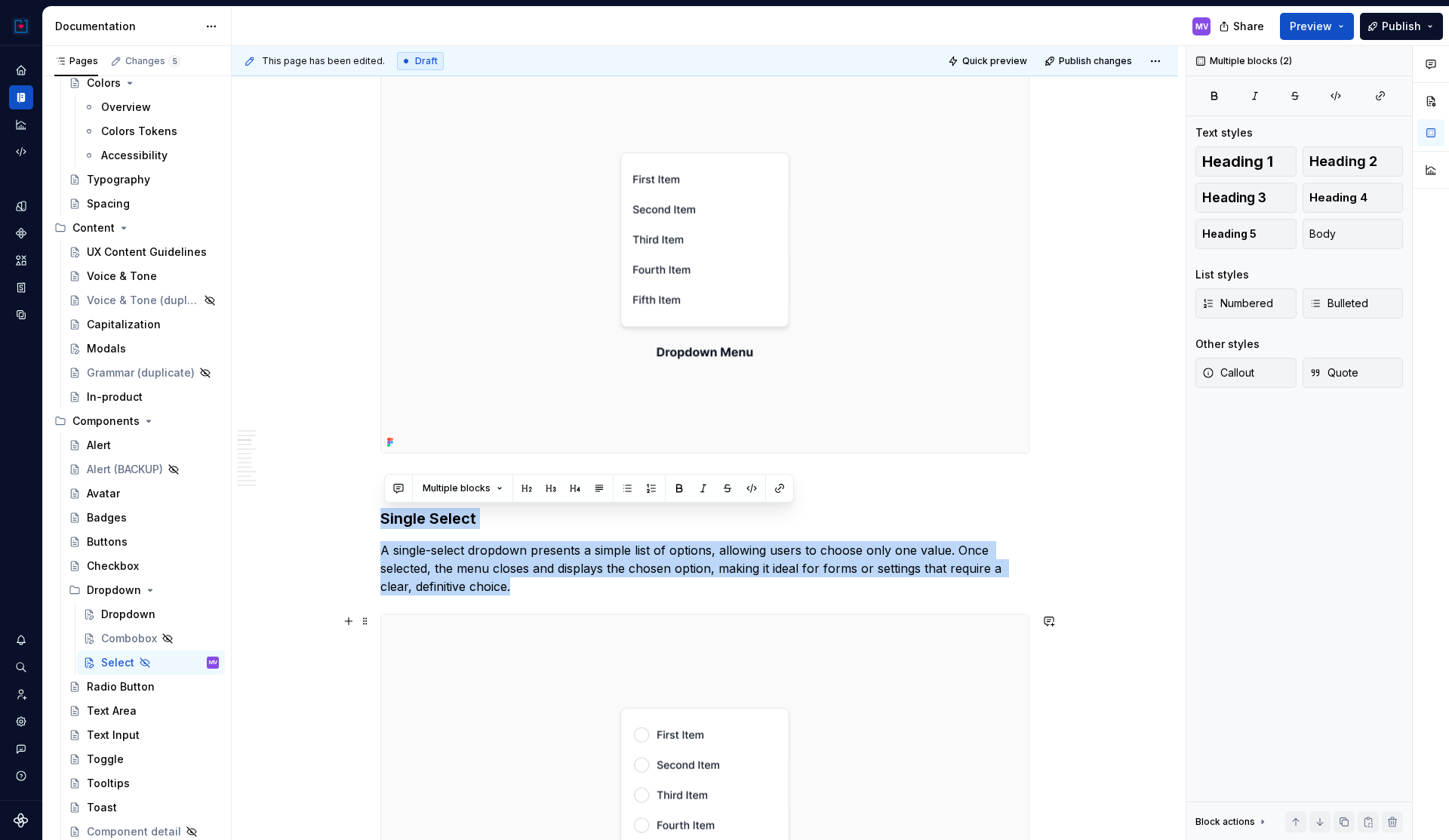
drag, startPoint x: 388, startPoint y: 496, endPoint x: 513, endPoint y: 689, distance: 229.9
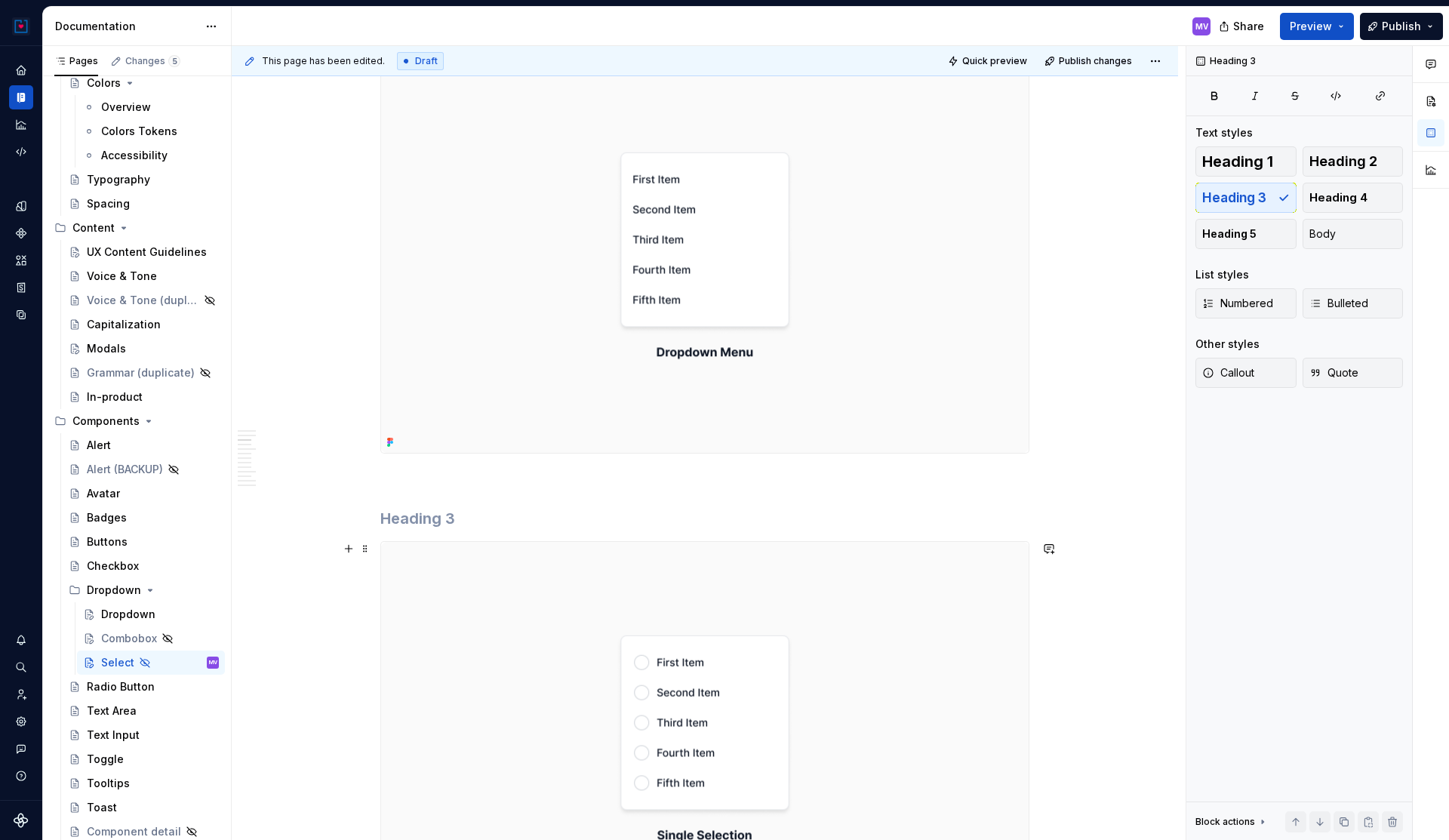
click at [480, 582] on img at bounding box center [705, 739] width 648 height 394
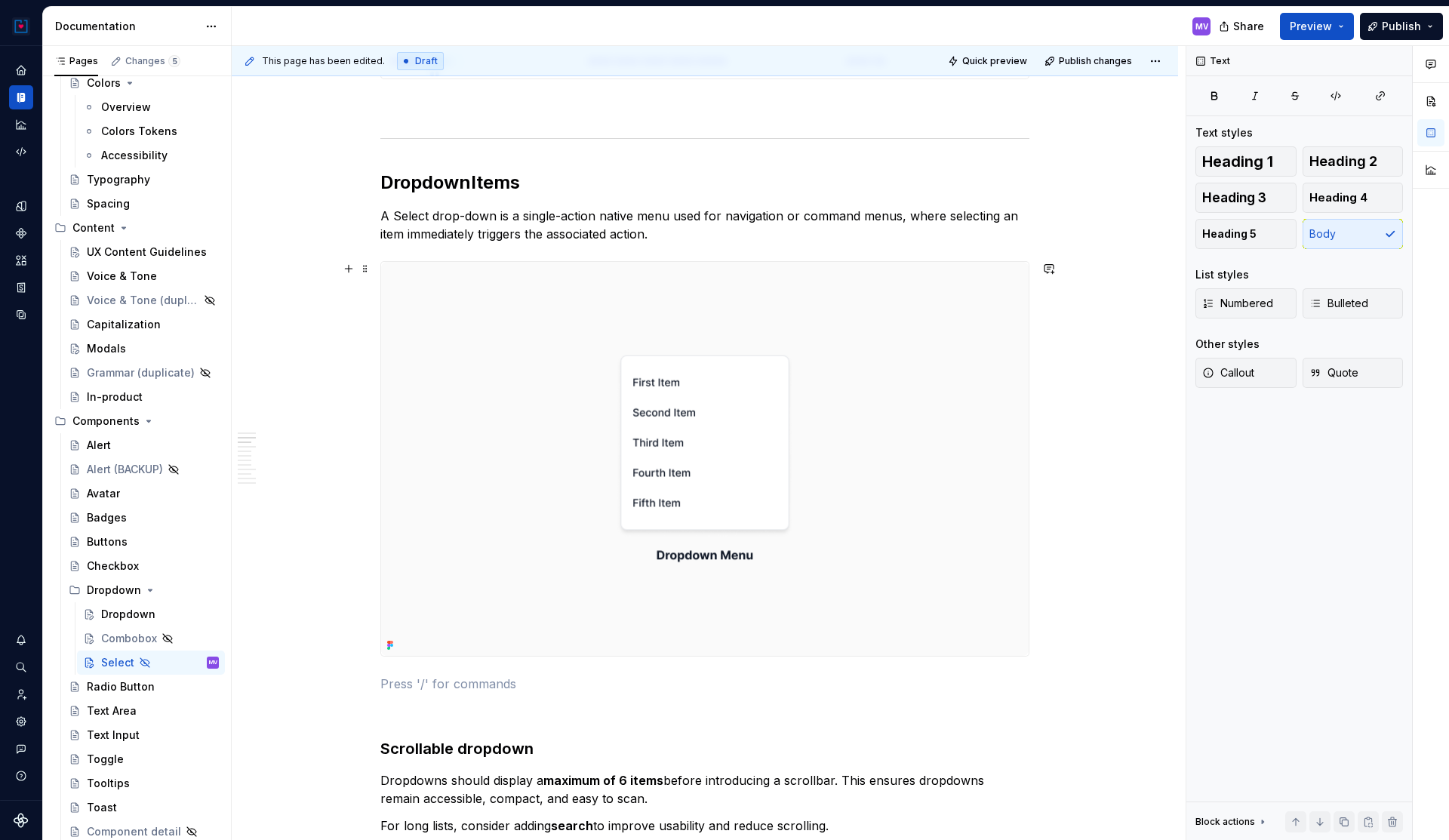
scroll to position [1092, 0]
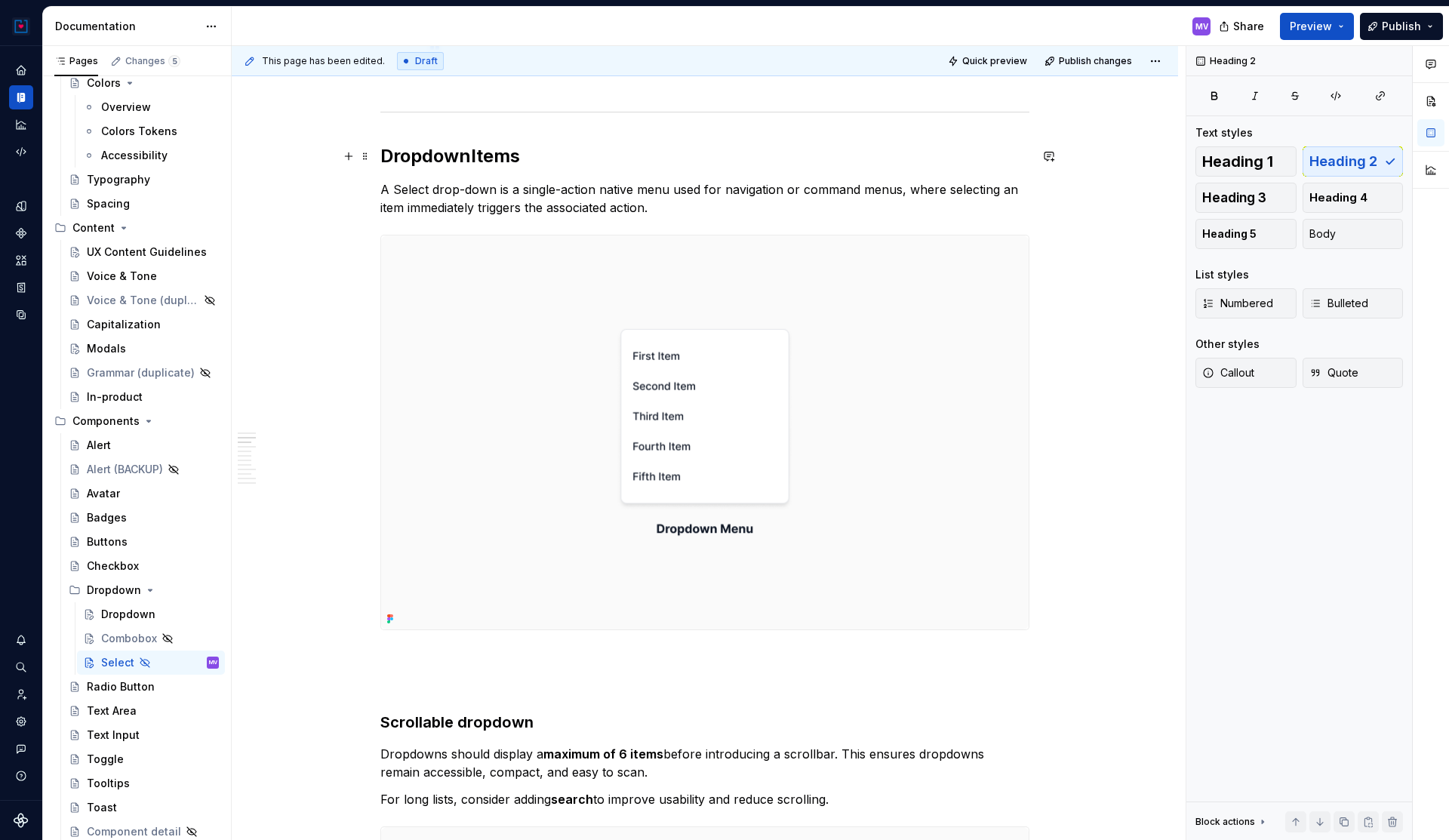
click at [480, 157] on h2 "Dropdown Items" at bounding box center [705, 156] width 649 height 24
click at [593, 334] on img at bounding box center [705, 433] width 648 height 394
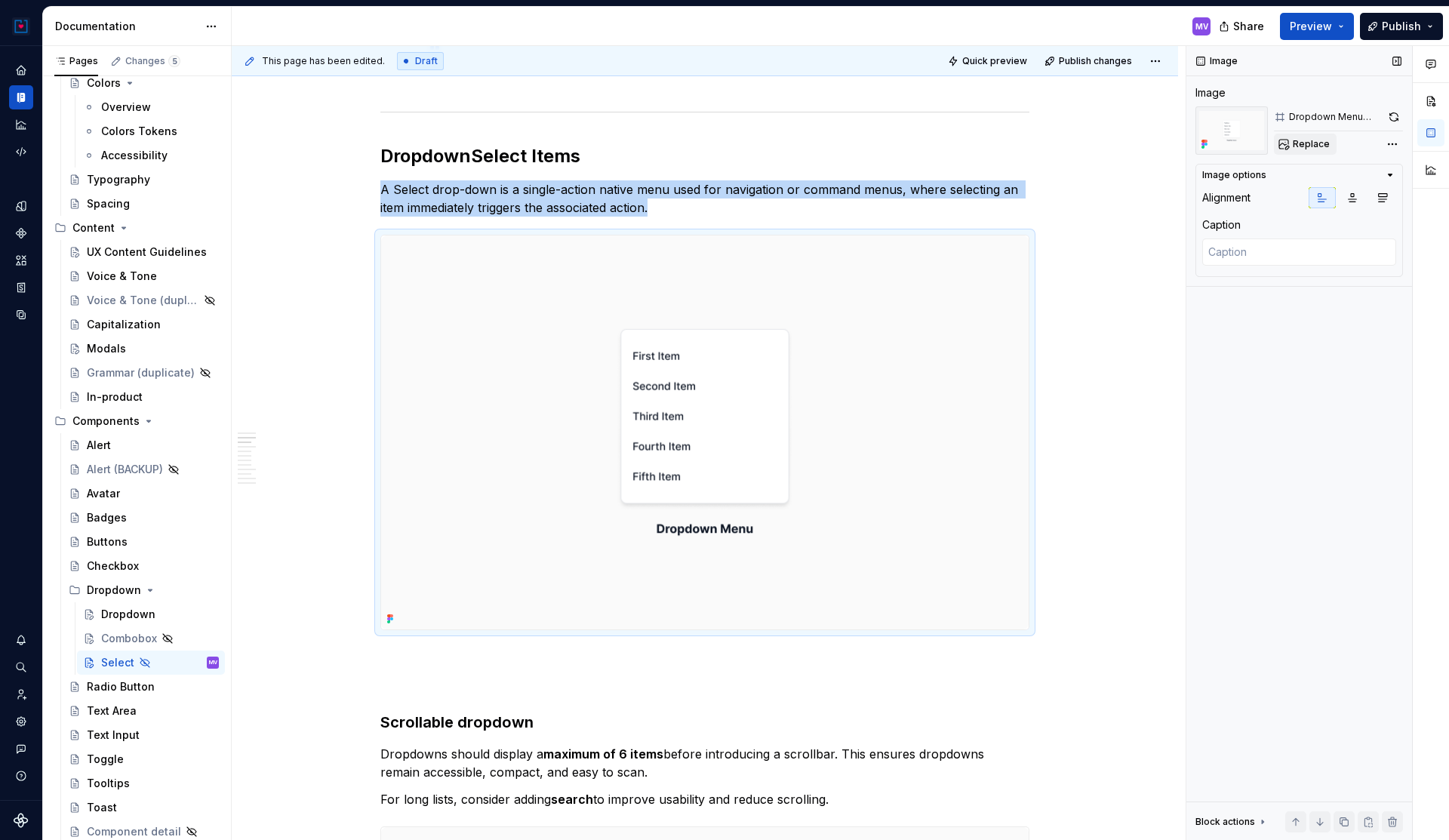
click at [1315, 143] on span "Replace" at bounding box center [1311, 144] width 37 height 12
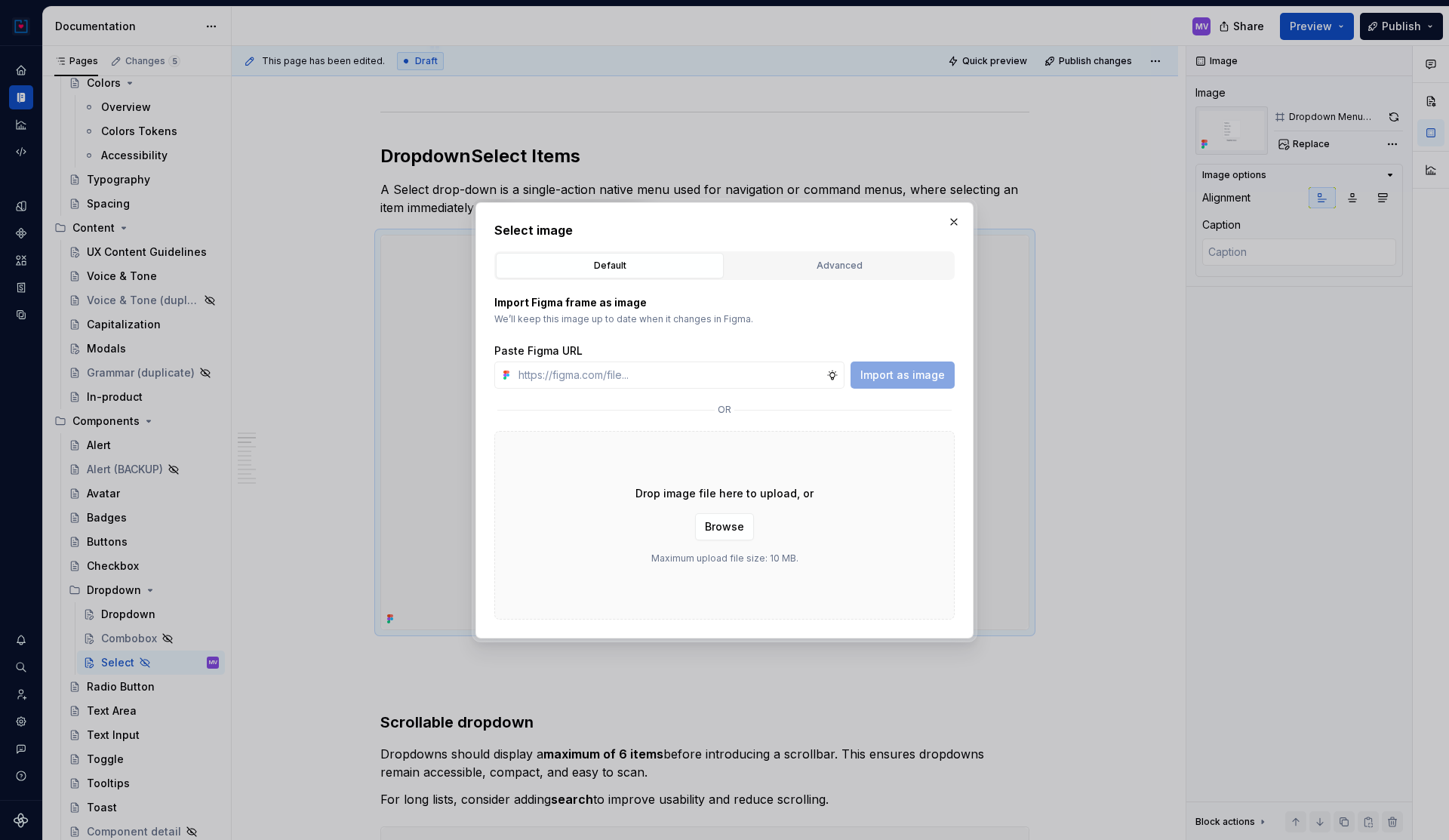
type textarea "*"
type input "[URL][DOMAIN_NAME]"
click at [911, 368] on span "Import as image" at bounding box center [903, 375] width 84 height 15
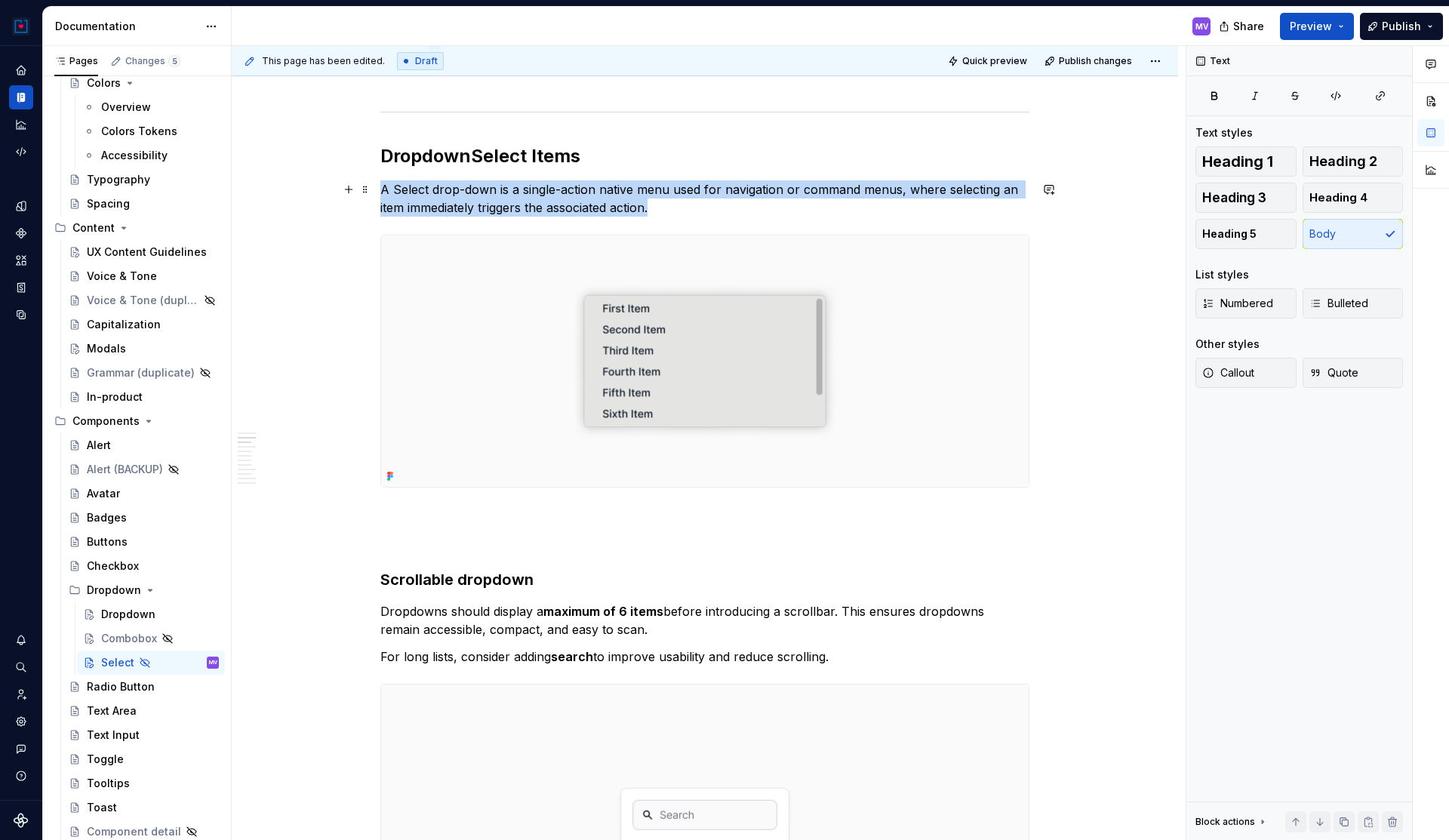
click at [544, 209] on p "A Select drop-down is a single-action native menu used for navigation or comman…" at bounding box center [705, 198] width 649 height 36
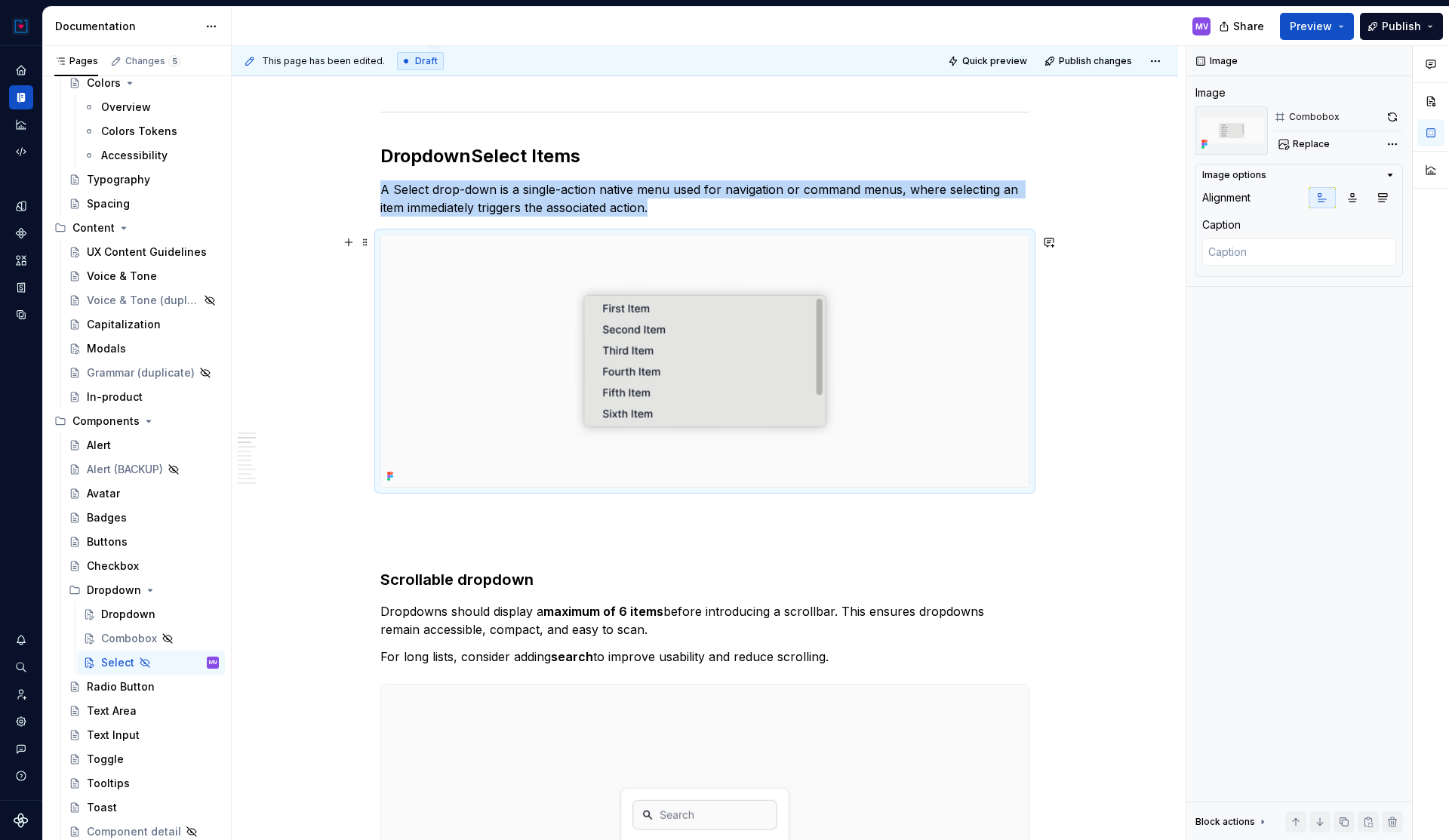
click at [667, 329] on img at bounding box center [705, 362] width 648 height 252
click at [667, 209] on p "A Select drop-down is a single-action native menu used for navigation or comman…" at bounding box center [705, 198] width 649 height 36
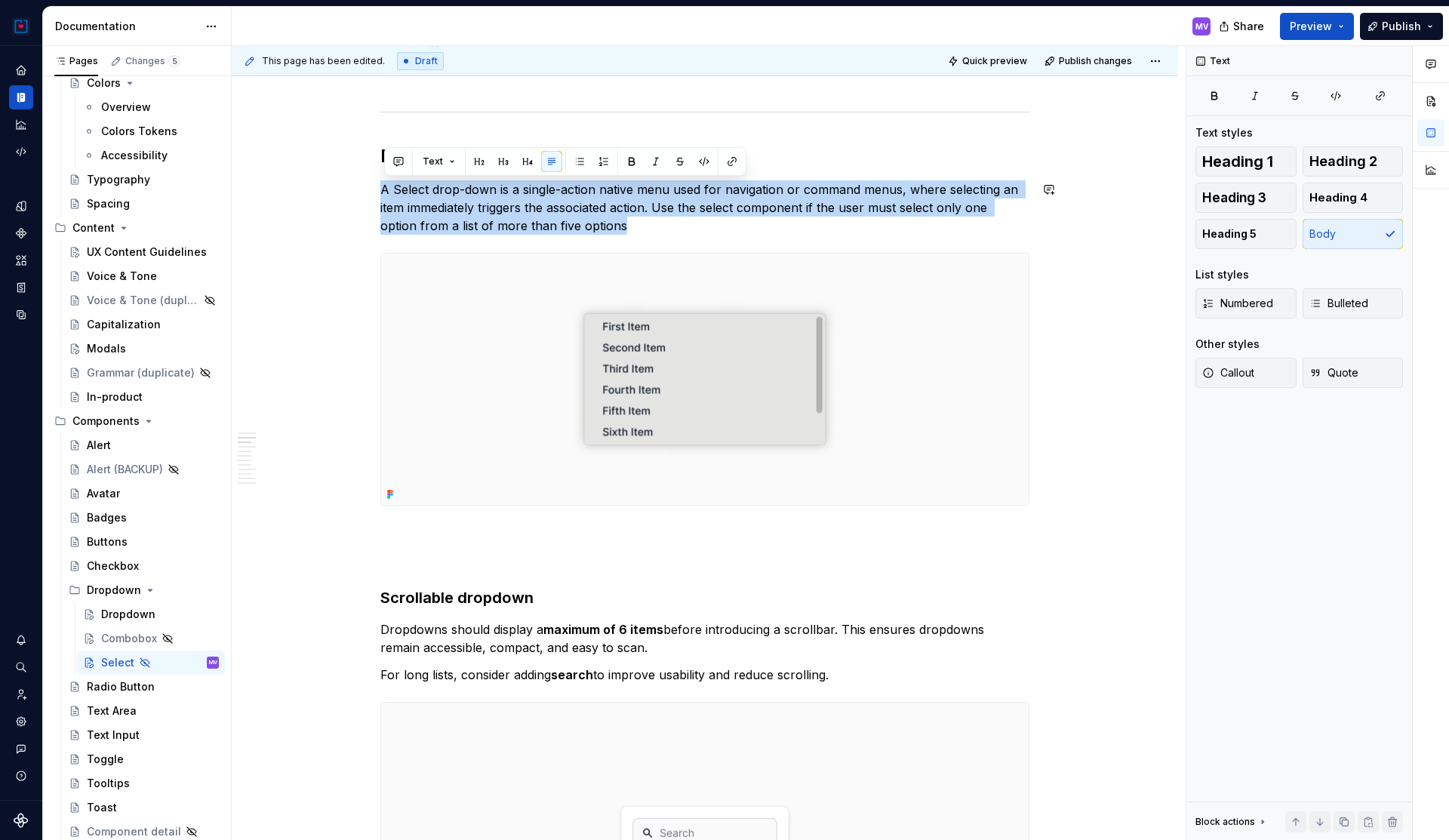
copy p "A Select drop-down is a single-action native menu used for navigation or comman…"
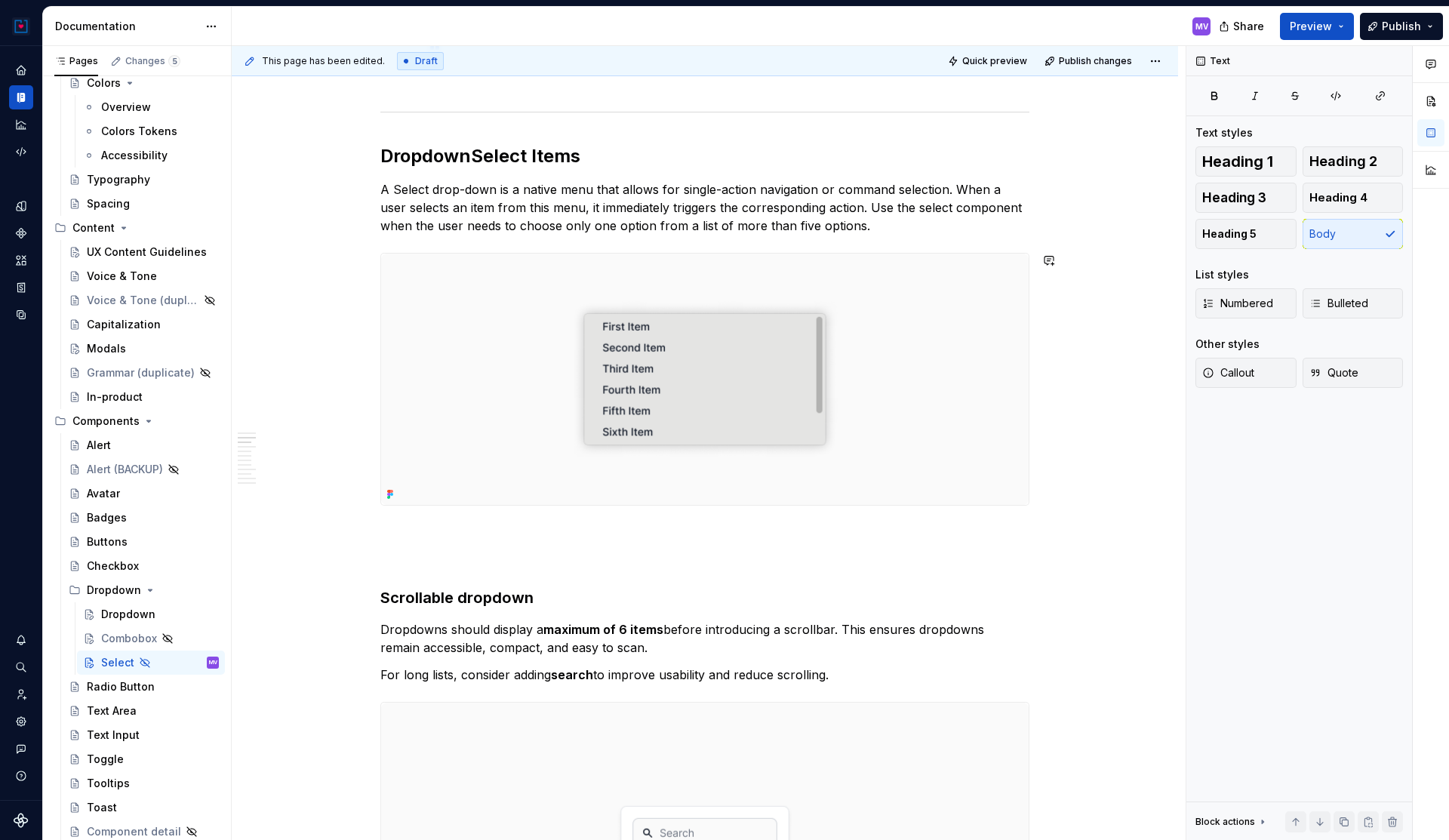
click at [507, 537] on p at bounding box center [705, 532] width 649 height 18
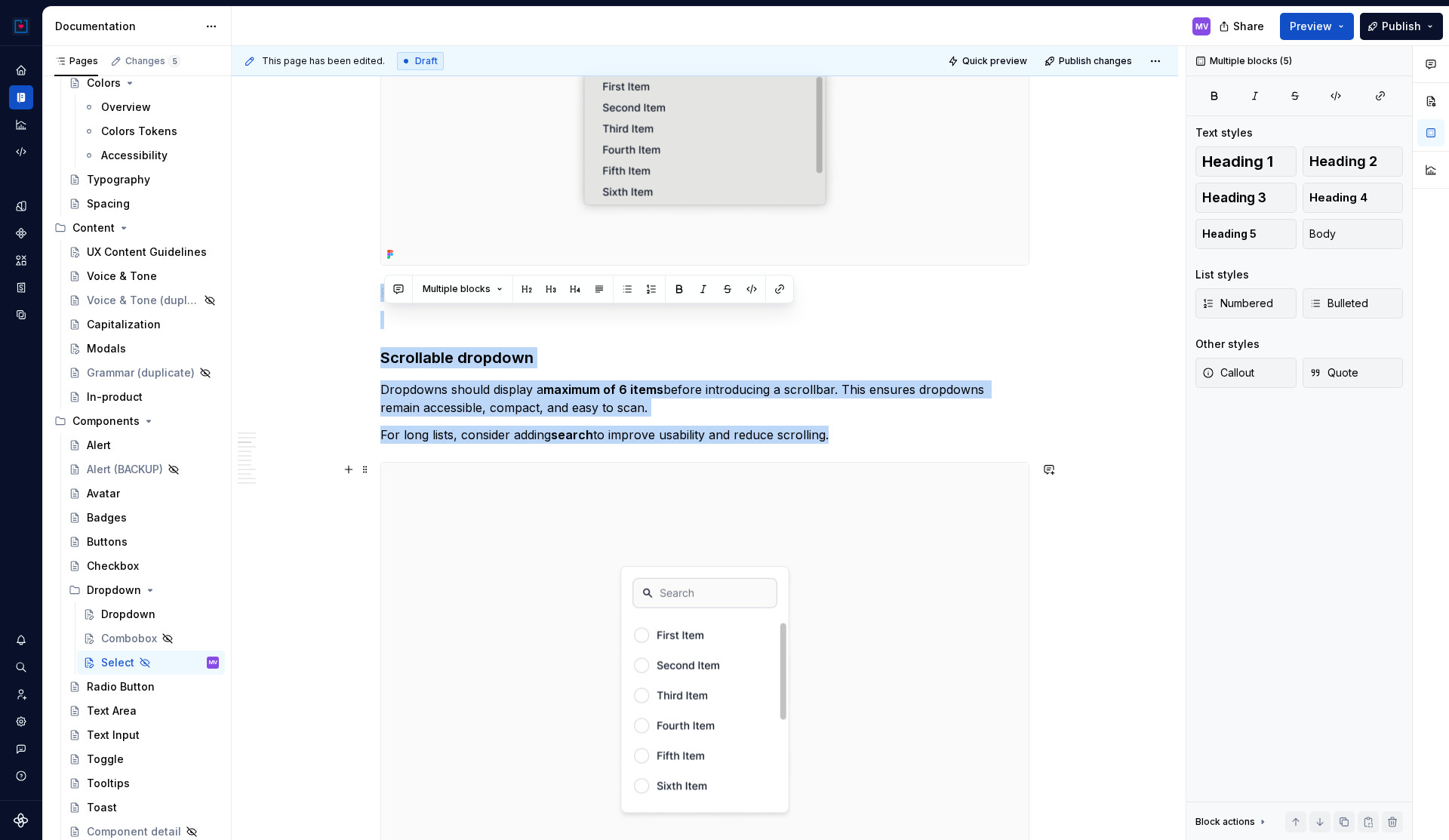
scroll to position [1385, 0]
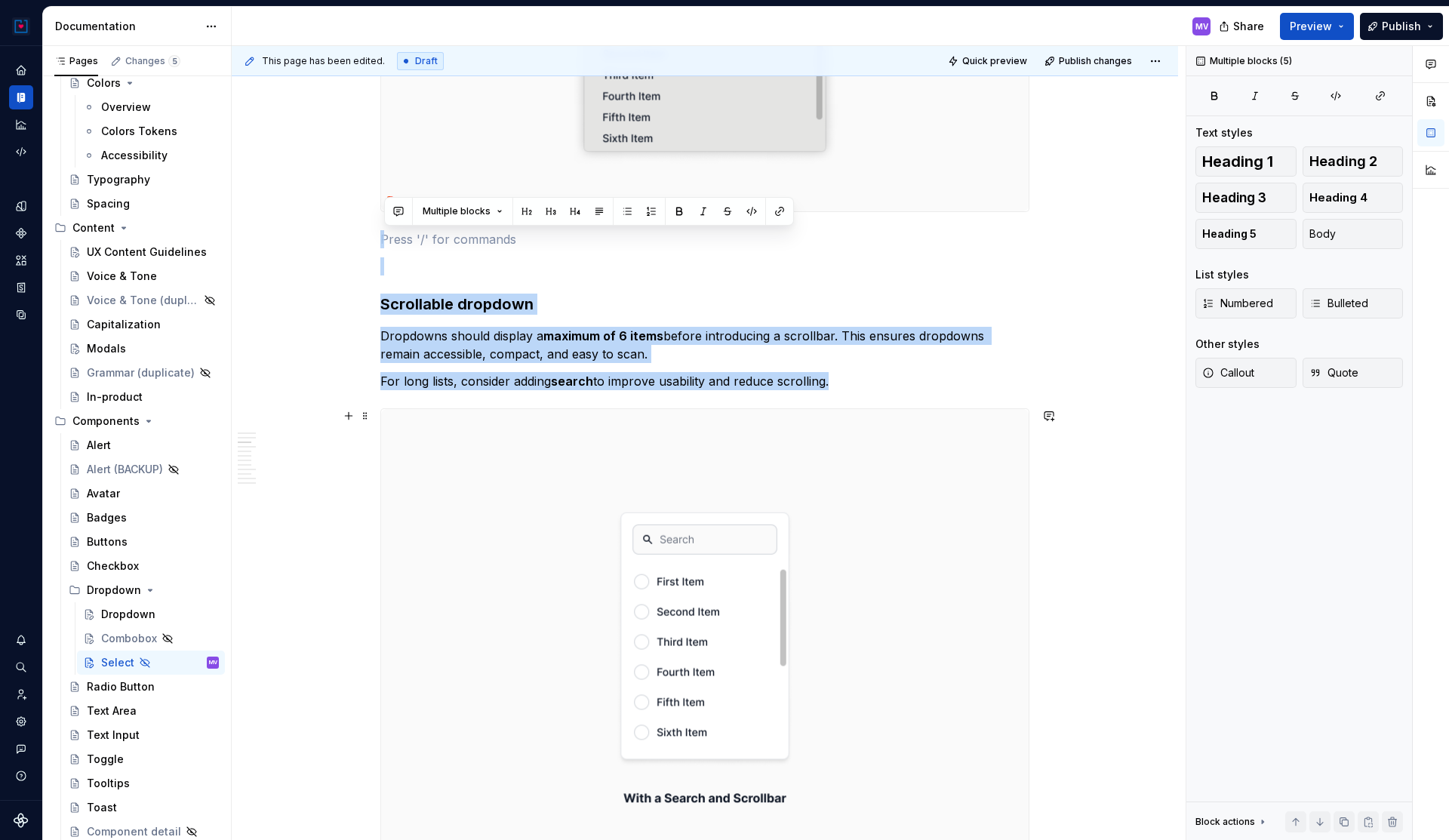
drag, startPoint x: 385, startPoint y: 533, endPoint x: 618, endPoint y: 486, distance: 237.7
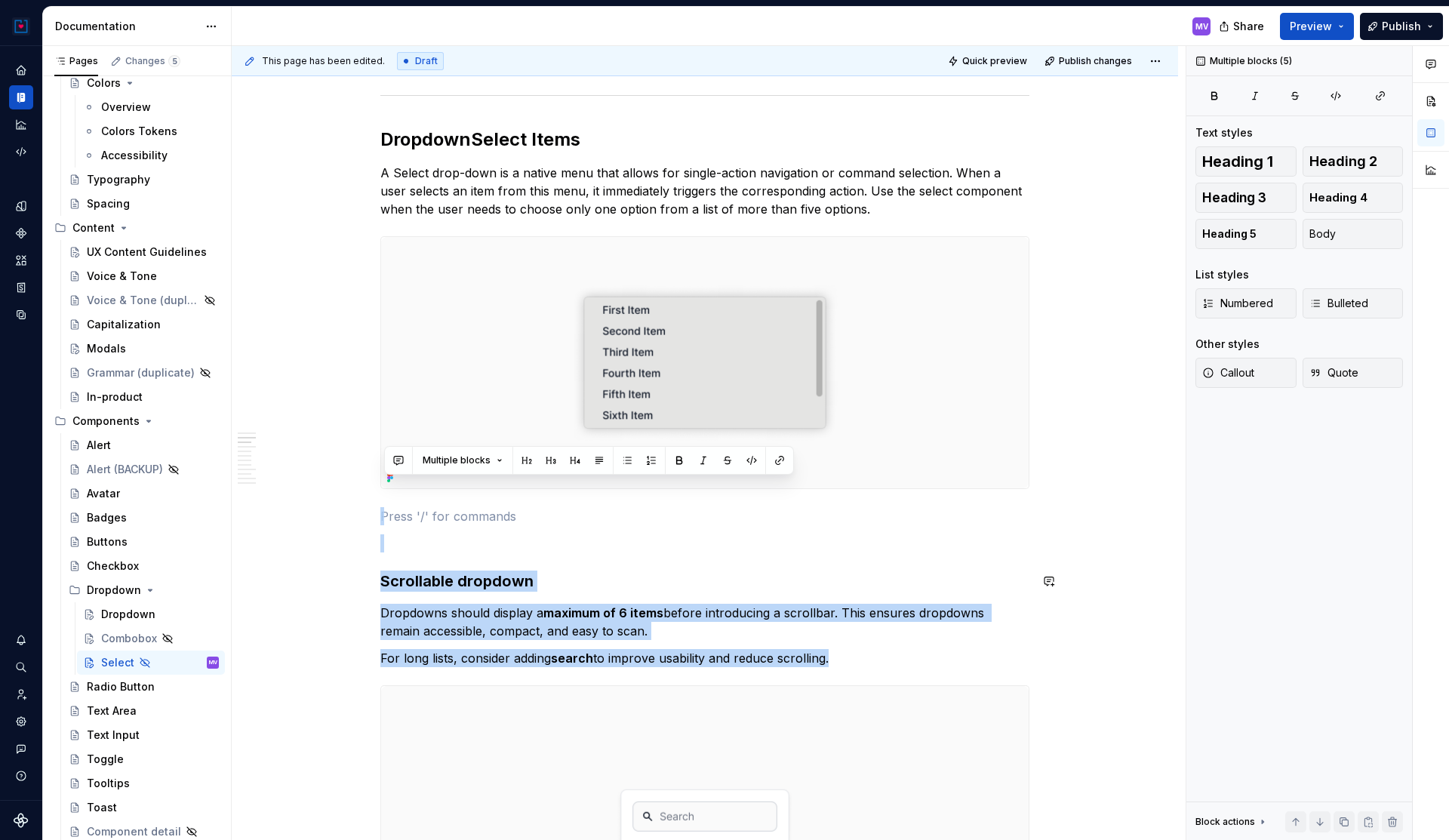
scroll to position [1066, 0]
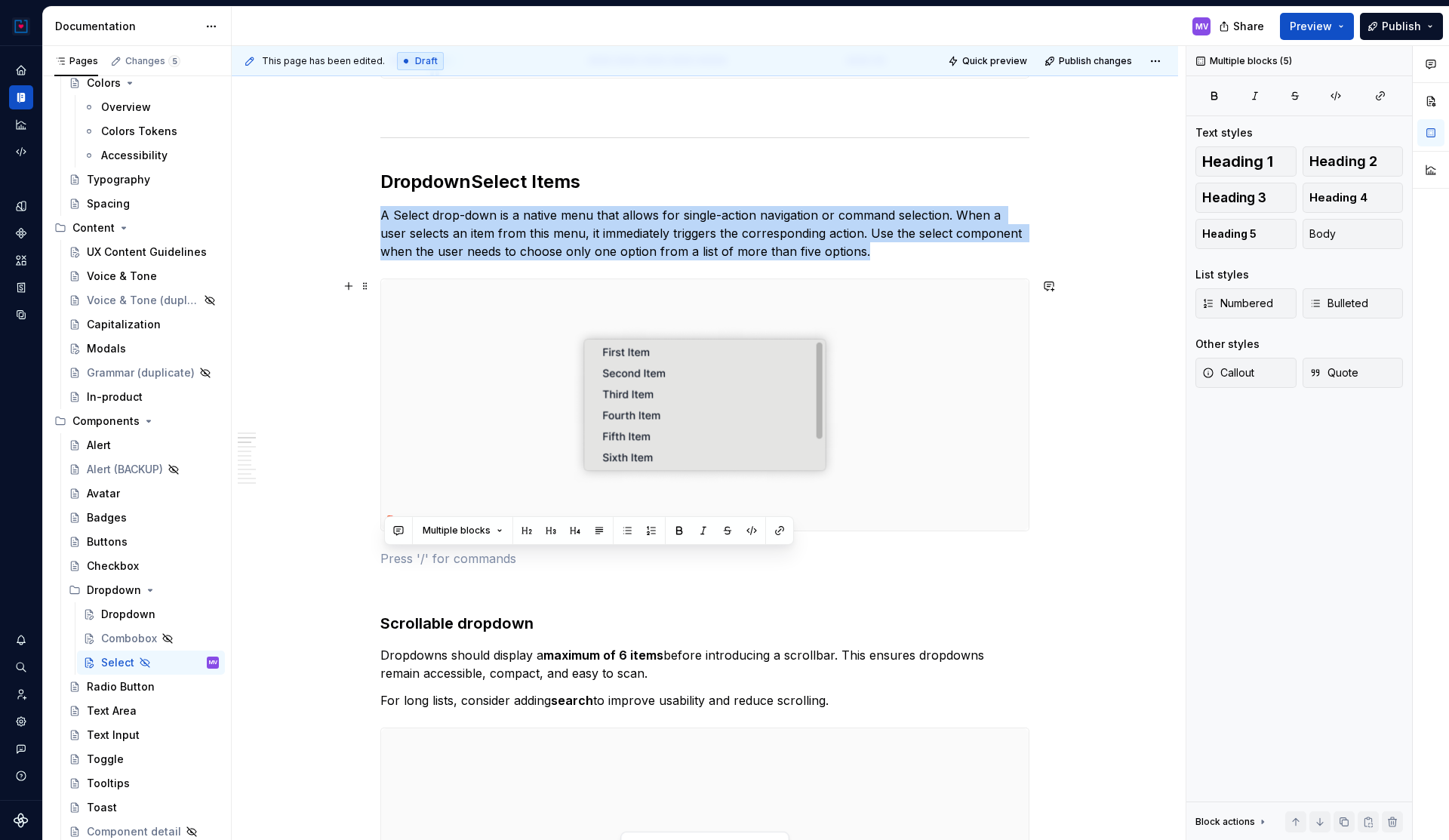
click at [660, 453] on img at bounding box center [705, 405] width 648 height 252
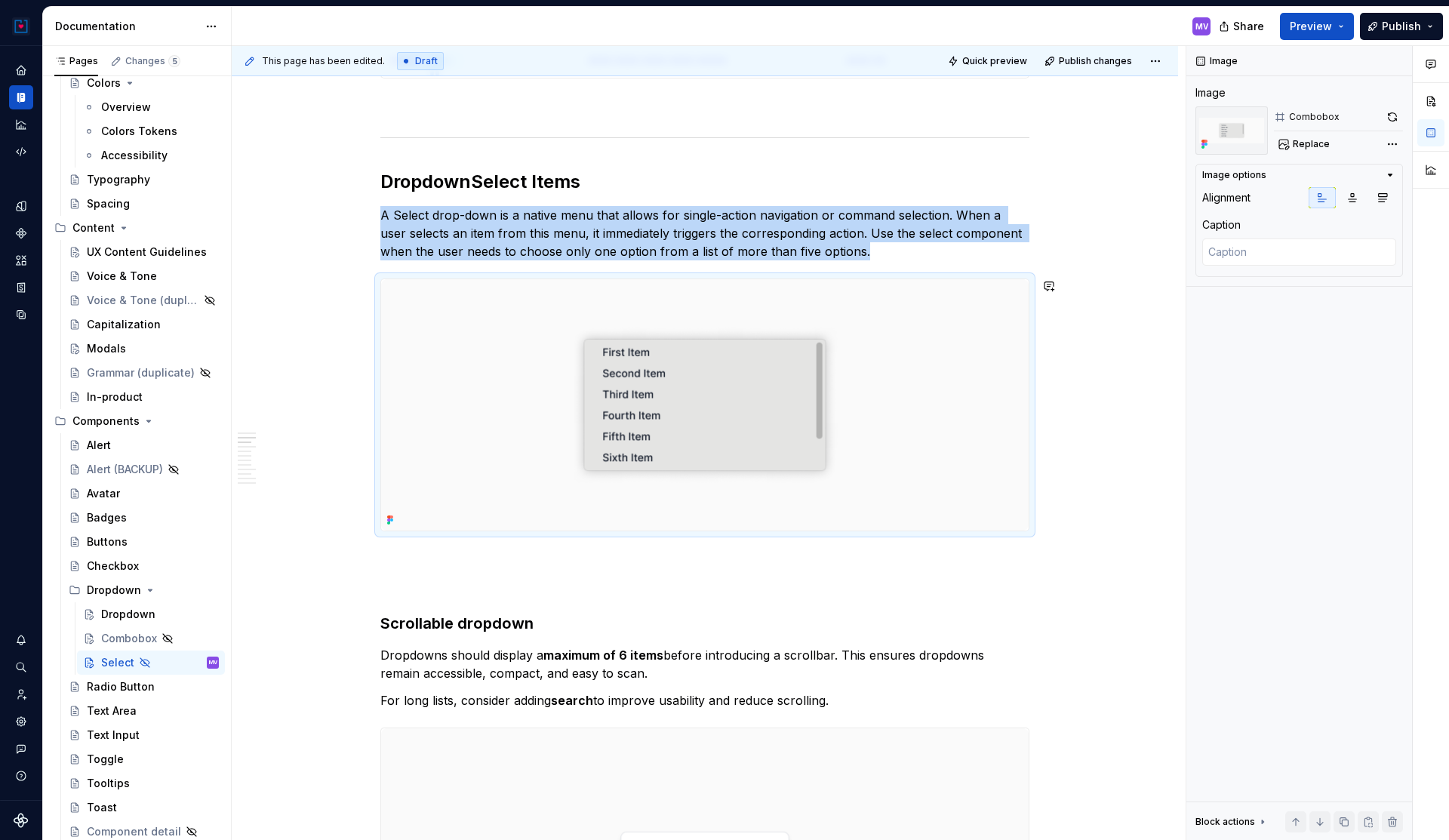
click at [682, 438] on img at bounding box center [705, 405] width 648 height 252
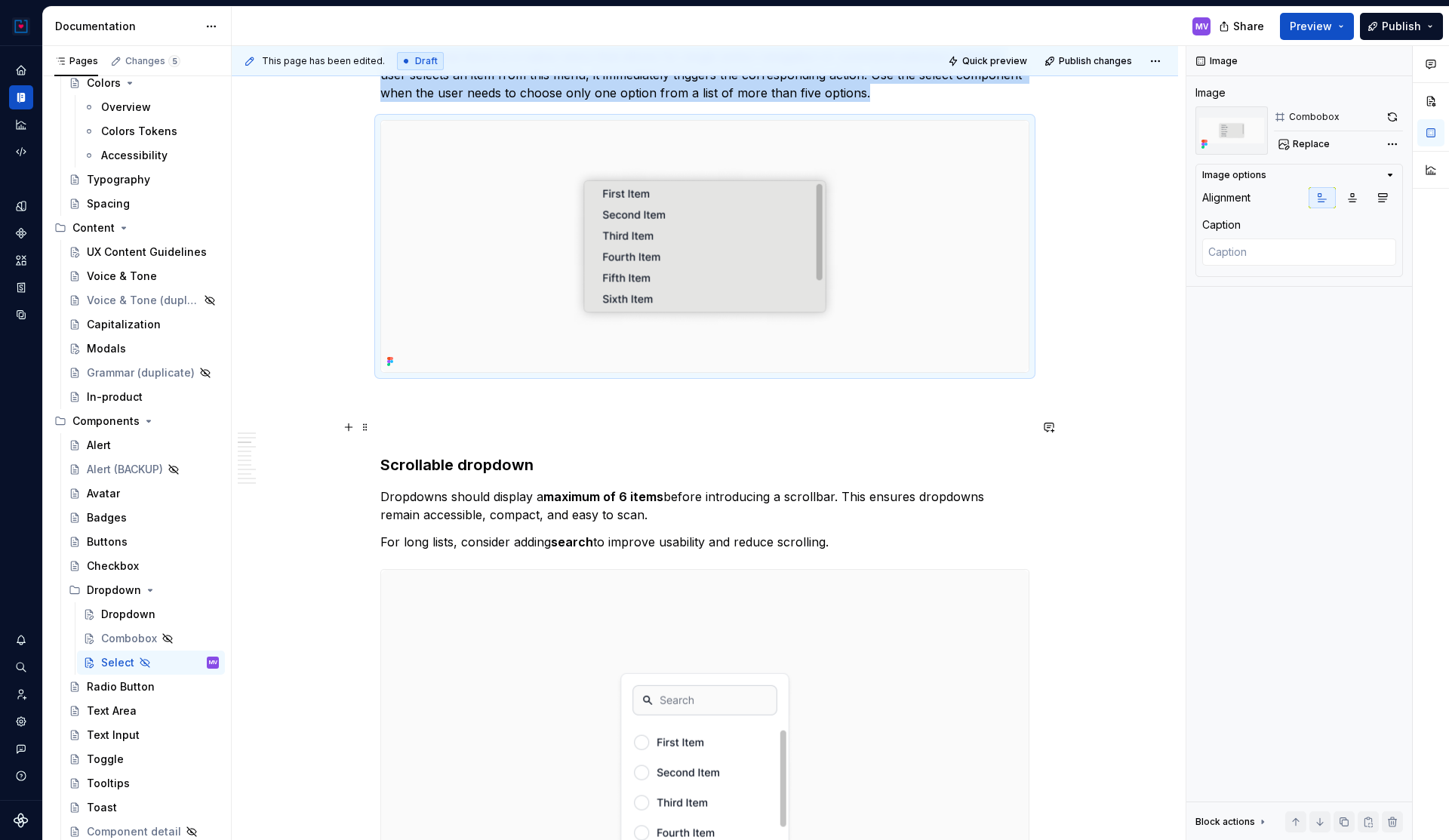
scroll to position [1231, 0]
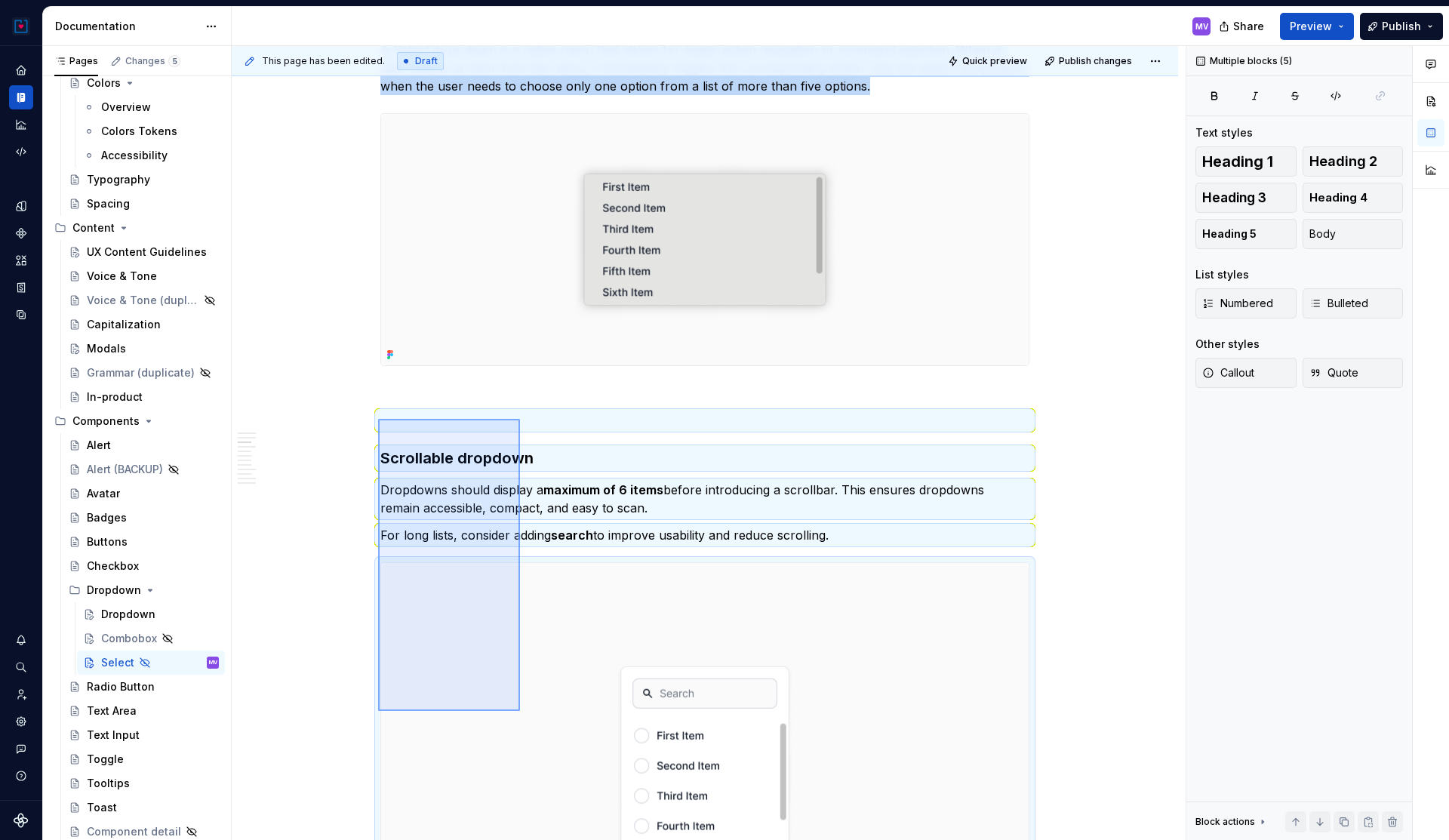
drag, startPoint x: 378, startPoint y: 419, endPoint x: 520, endPoint y: 711, distance: 324.7
click at [520, 711] on div "**********" at bounding box center [708, 442] width 954 height 794
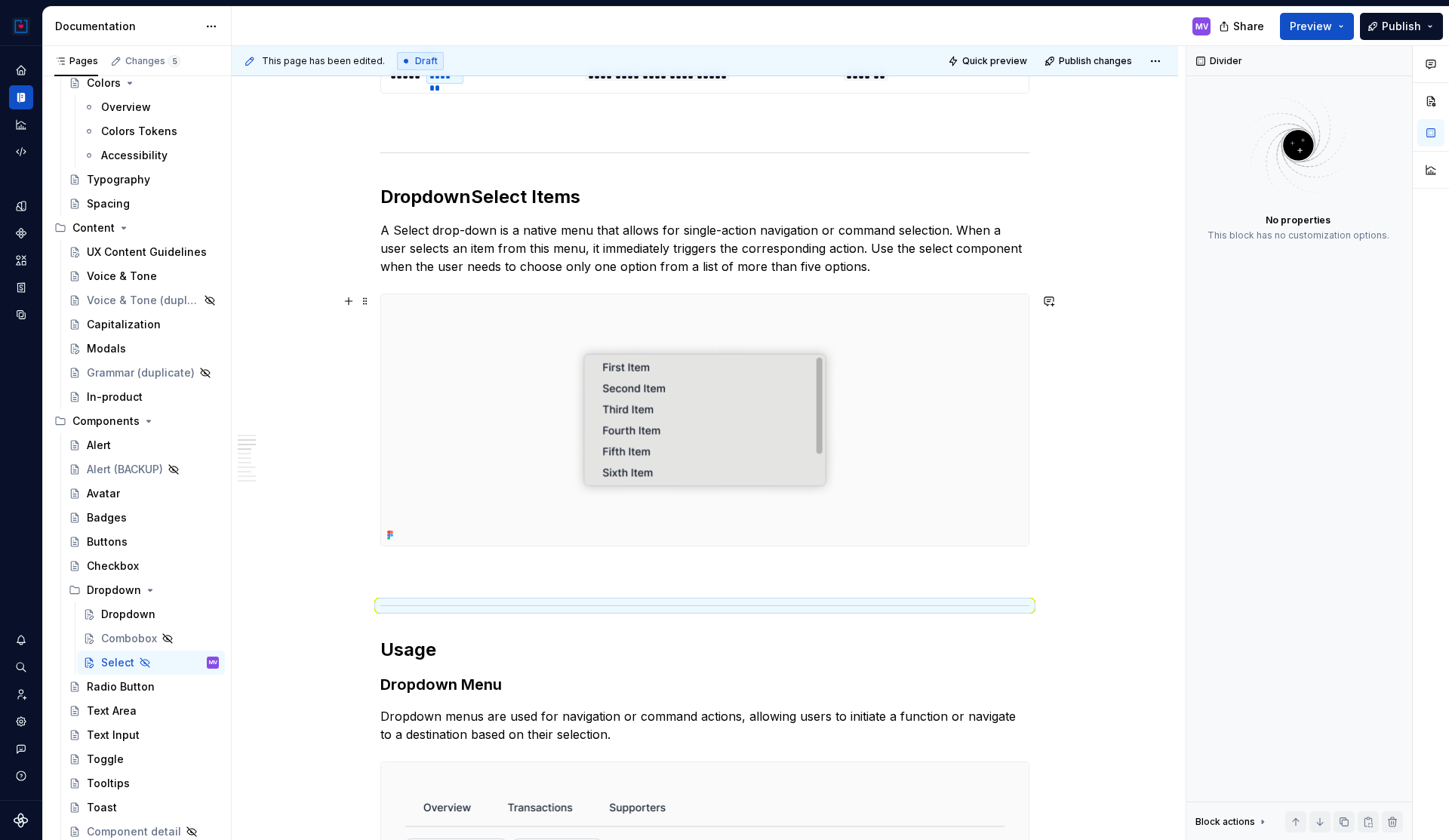
scroll to position [1045, 0]
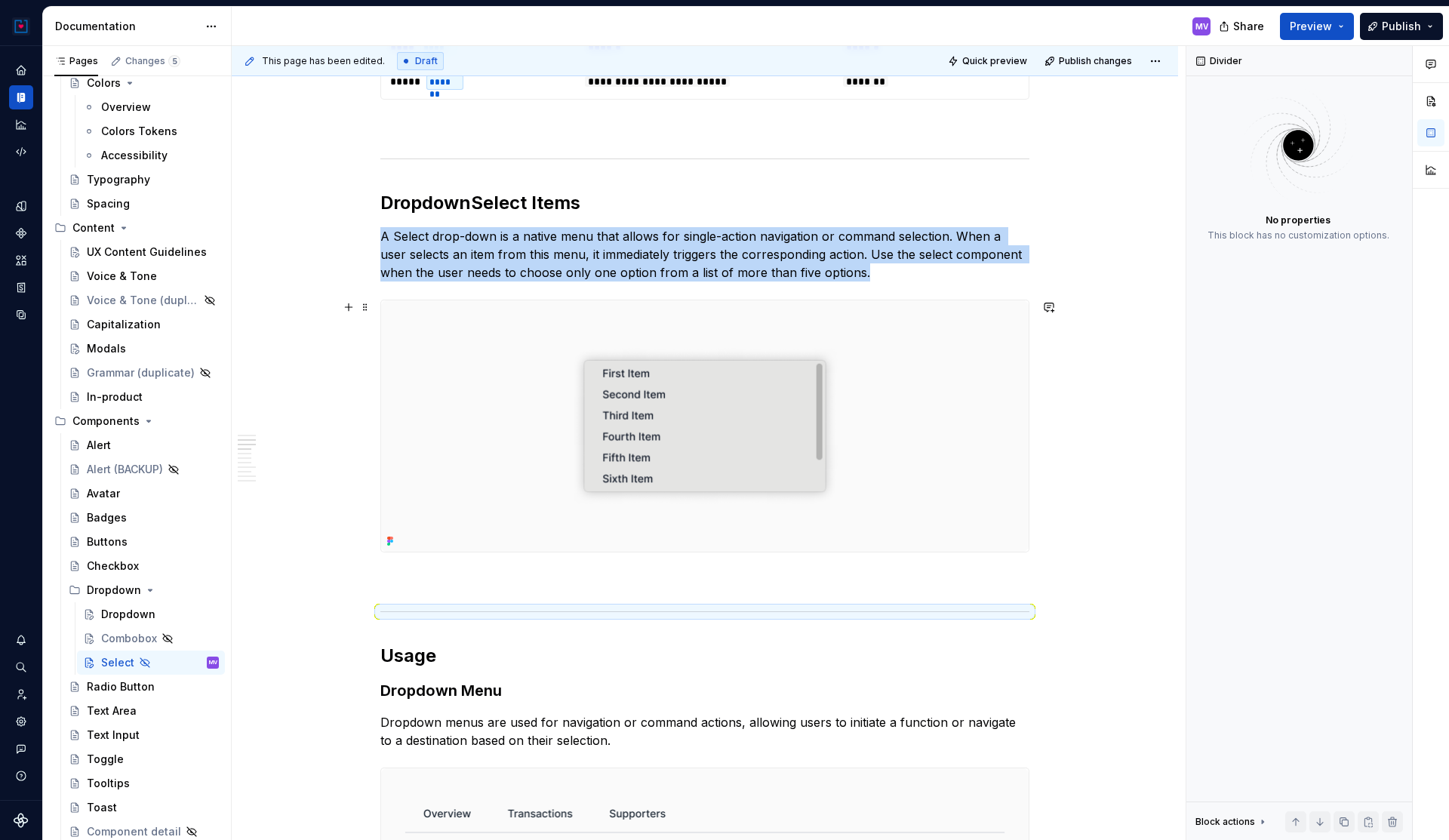
click at [658, 438] on img at bounding box center [705, 426] width 648 height 252
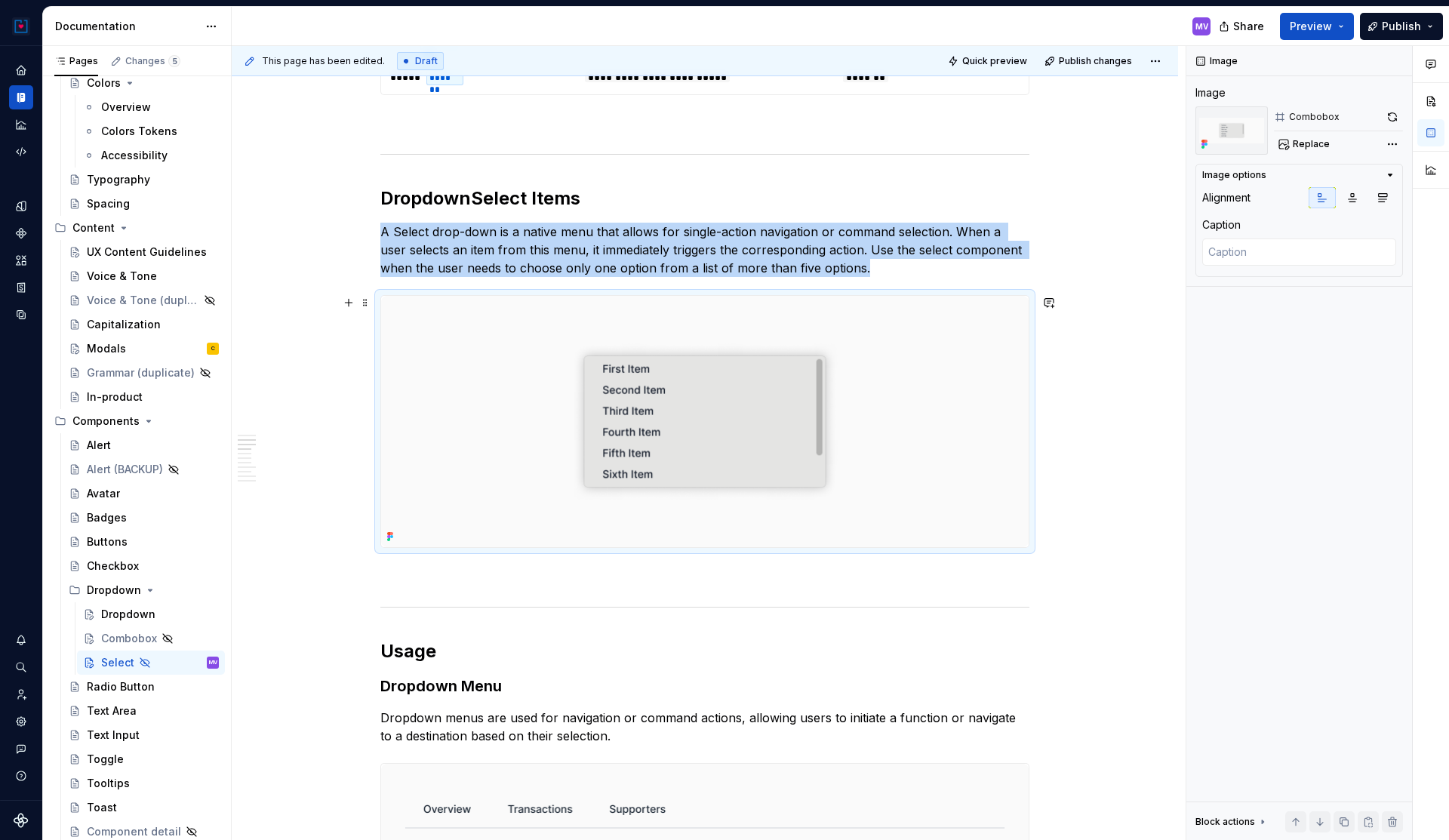
scroll to position [1048, 0]
click at [668, 432] on img at bounding box center [705, 422] width 648 height 252
click at [1393, 109] on button "button" at bounding box center [1393, 117] width 21 height 21
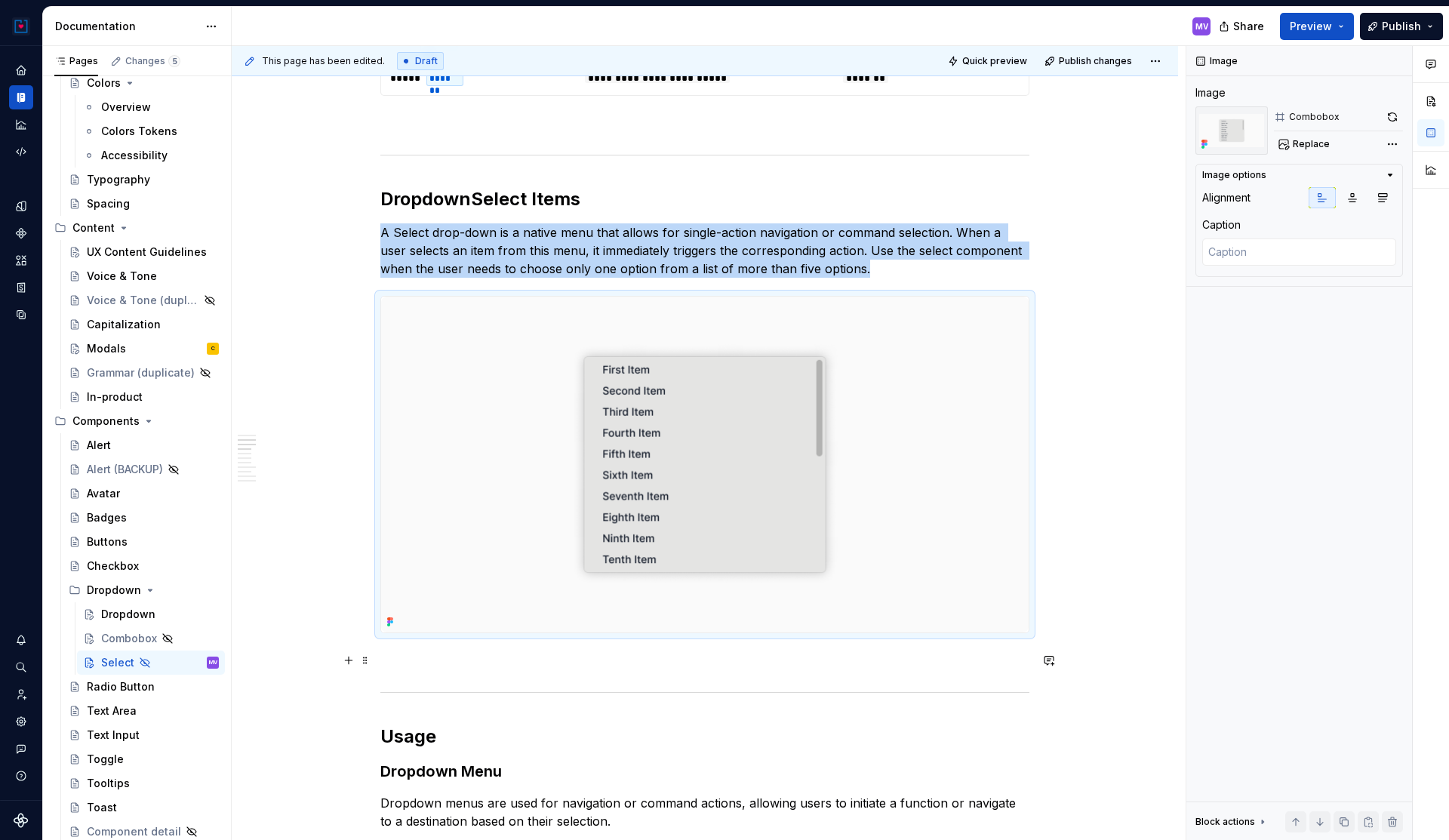
click at [618, 661] on p at bounding box center [705, 660] width 649 height 18
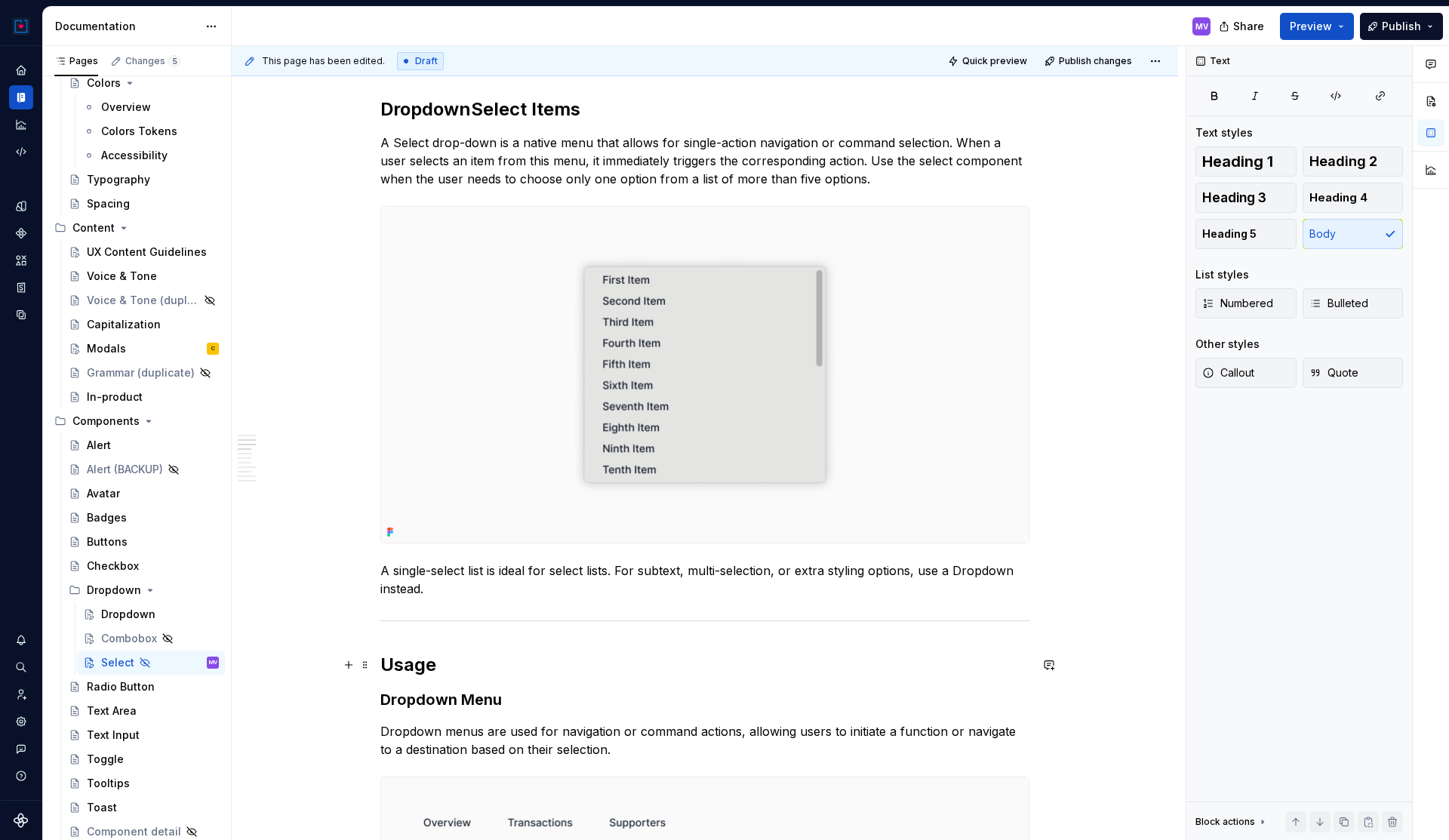
scroll to position [1143, 0]
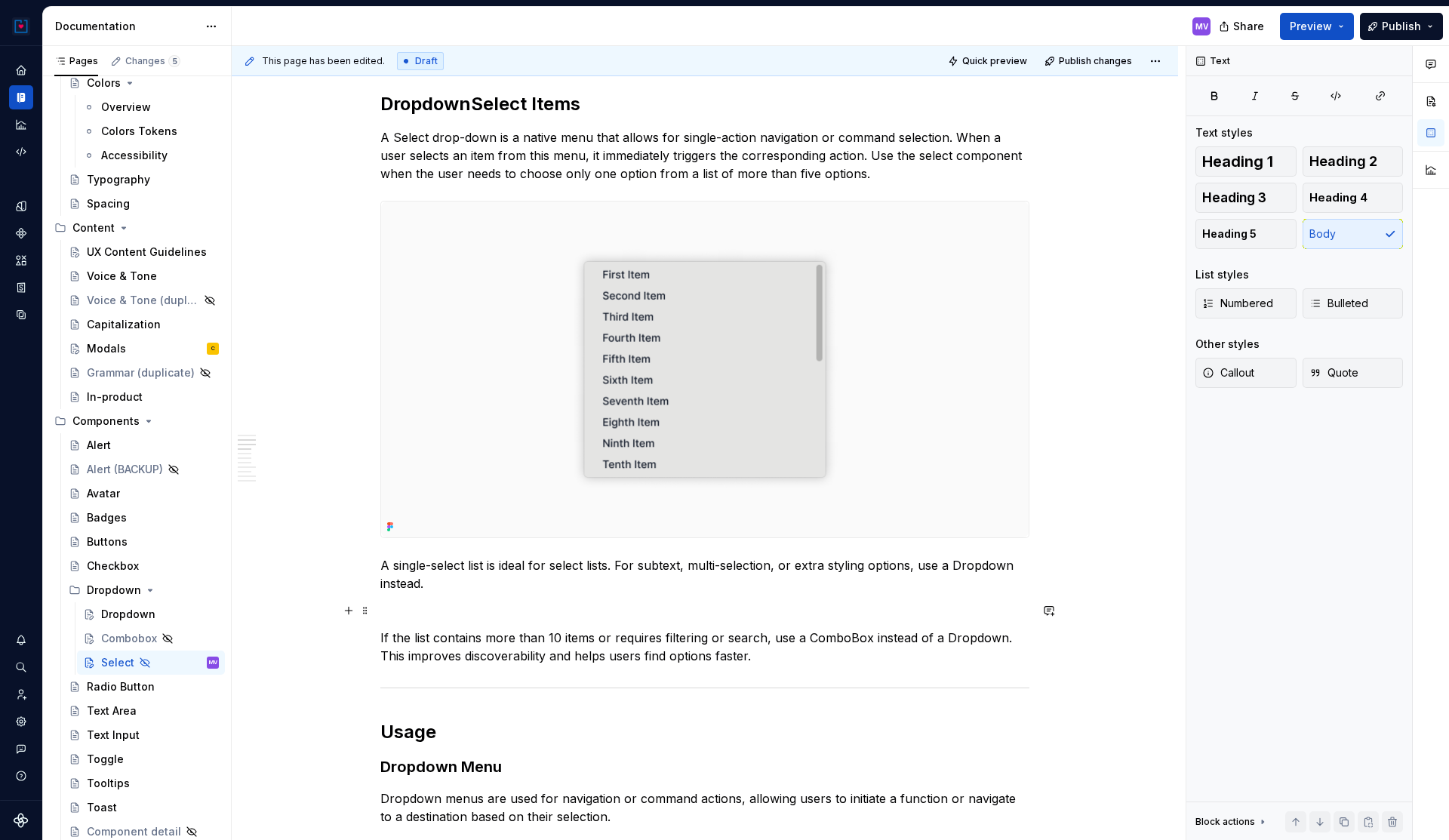
click at [445, 610] on p at bounding box center [705, 610] width 649 height 18
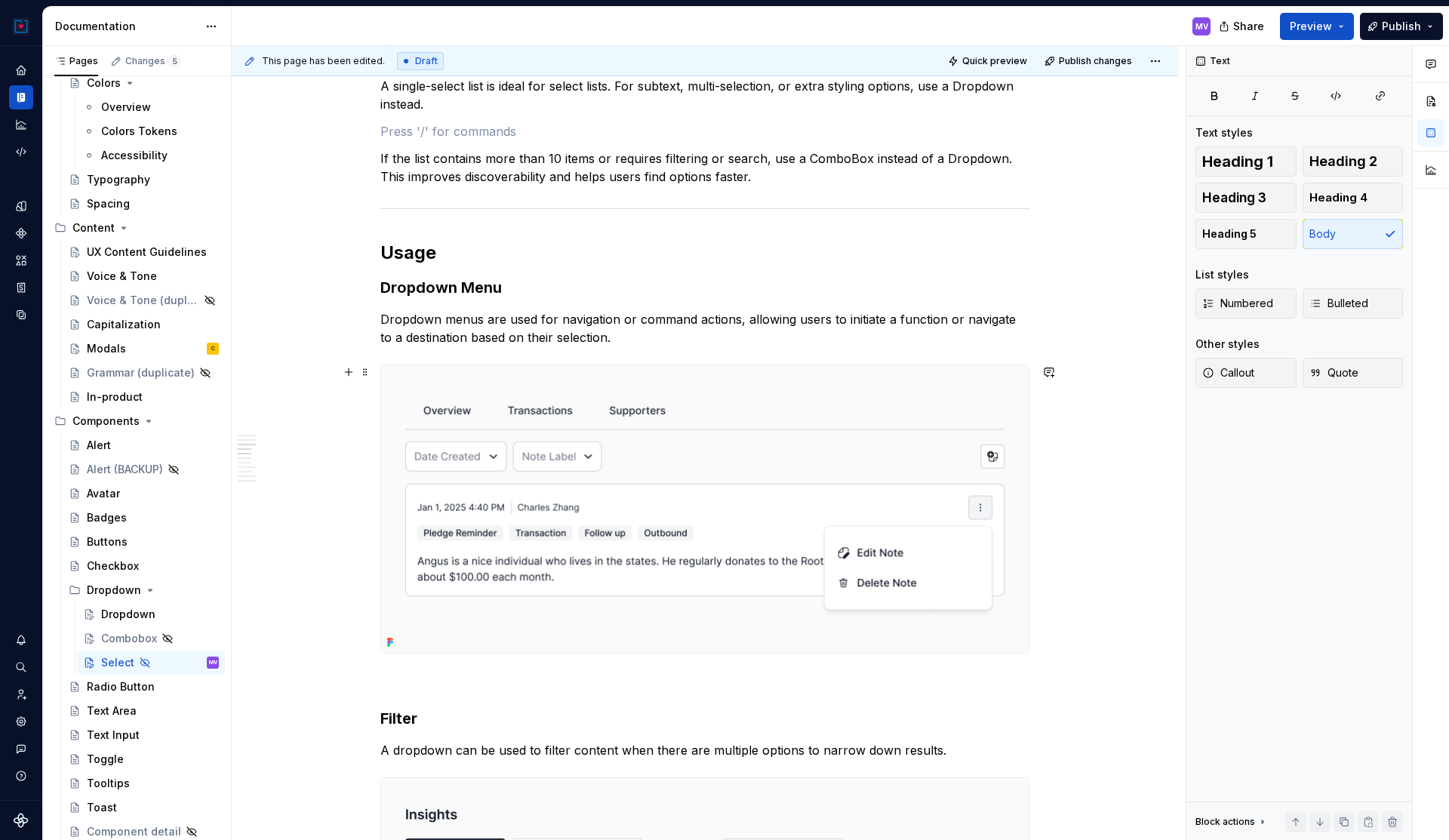
scroll to position [1625, 0]
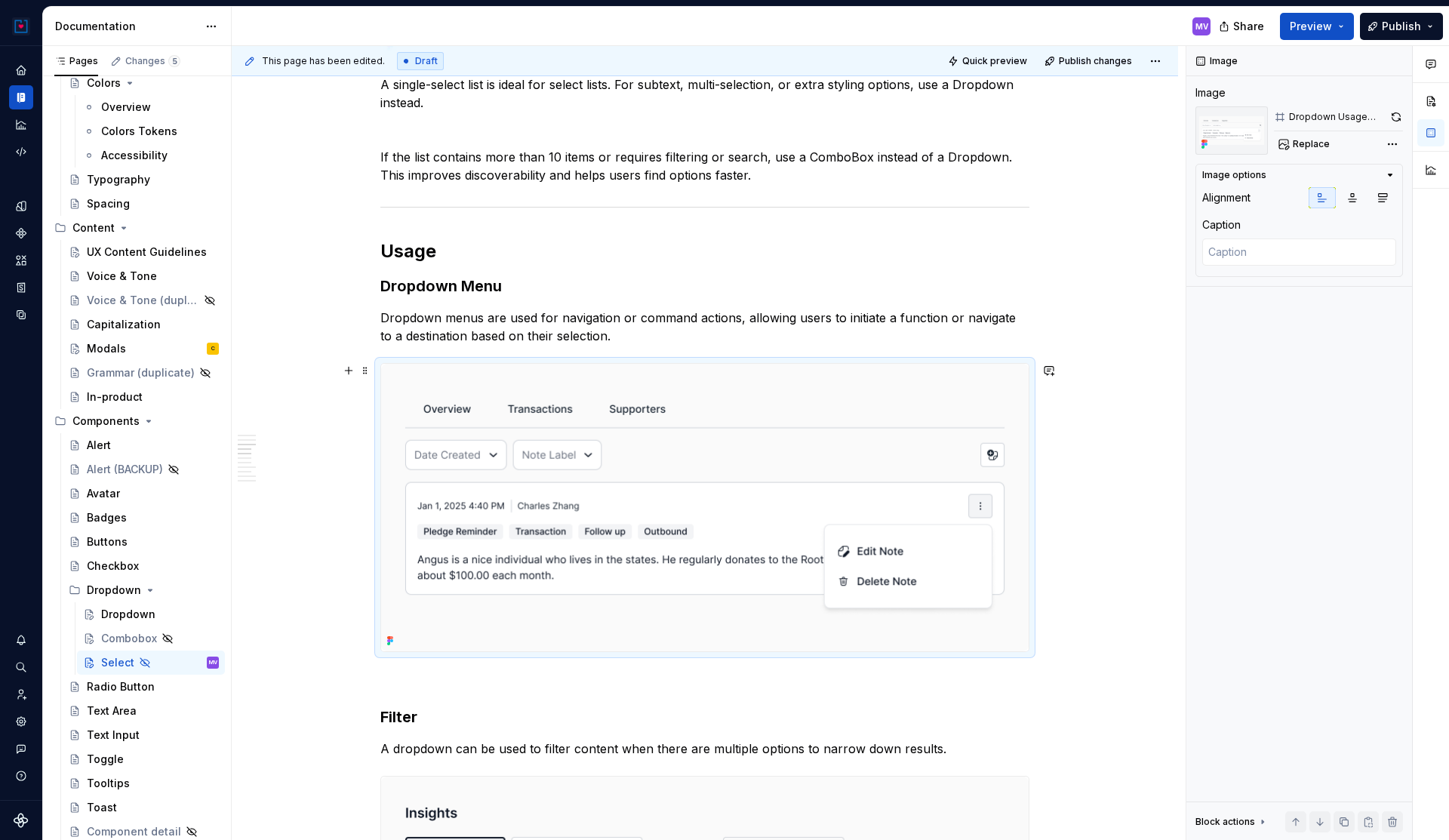
click at [560, 475] on img at bounding box center [705, 507] width 648 height 288
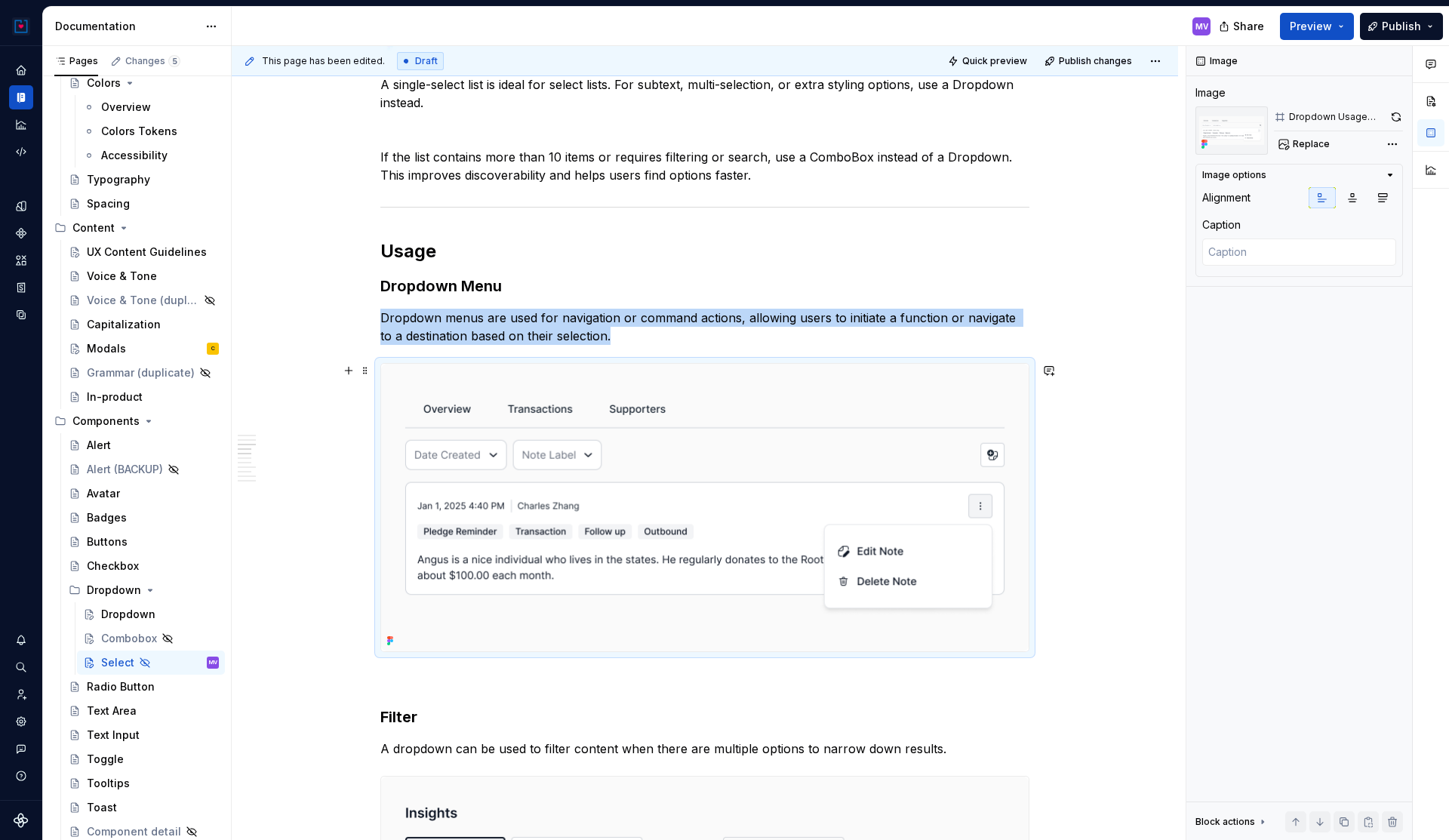
click at [576, 473] on img at bounding box center [705, 507] width 648 height 288
click at [1304, 142] on span "Replace" at bounding box center [1311, 144] width 37 height 12
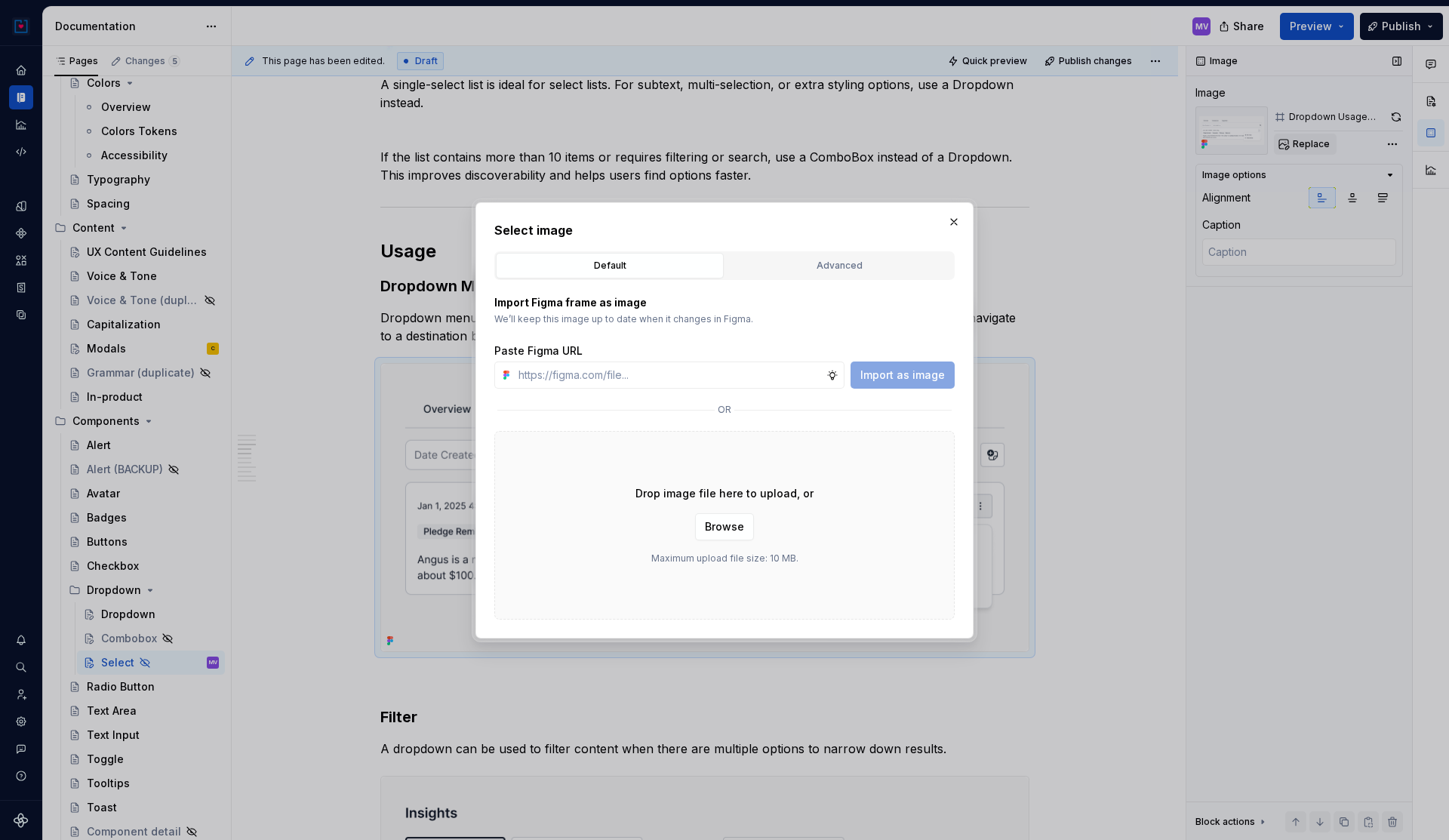
type textarea "*"
type input "[URL][DOMAIN_NAME]"
click at [887, 381] on span "Import as image" at bounding box center [903, 375] width 84 height 15
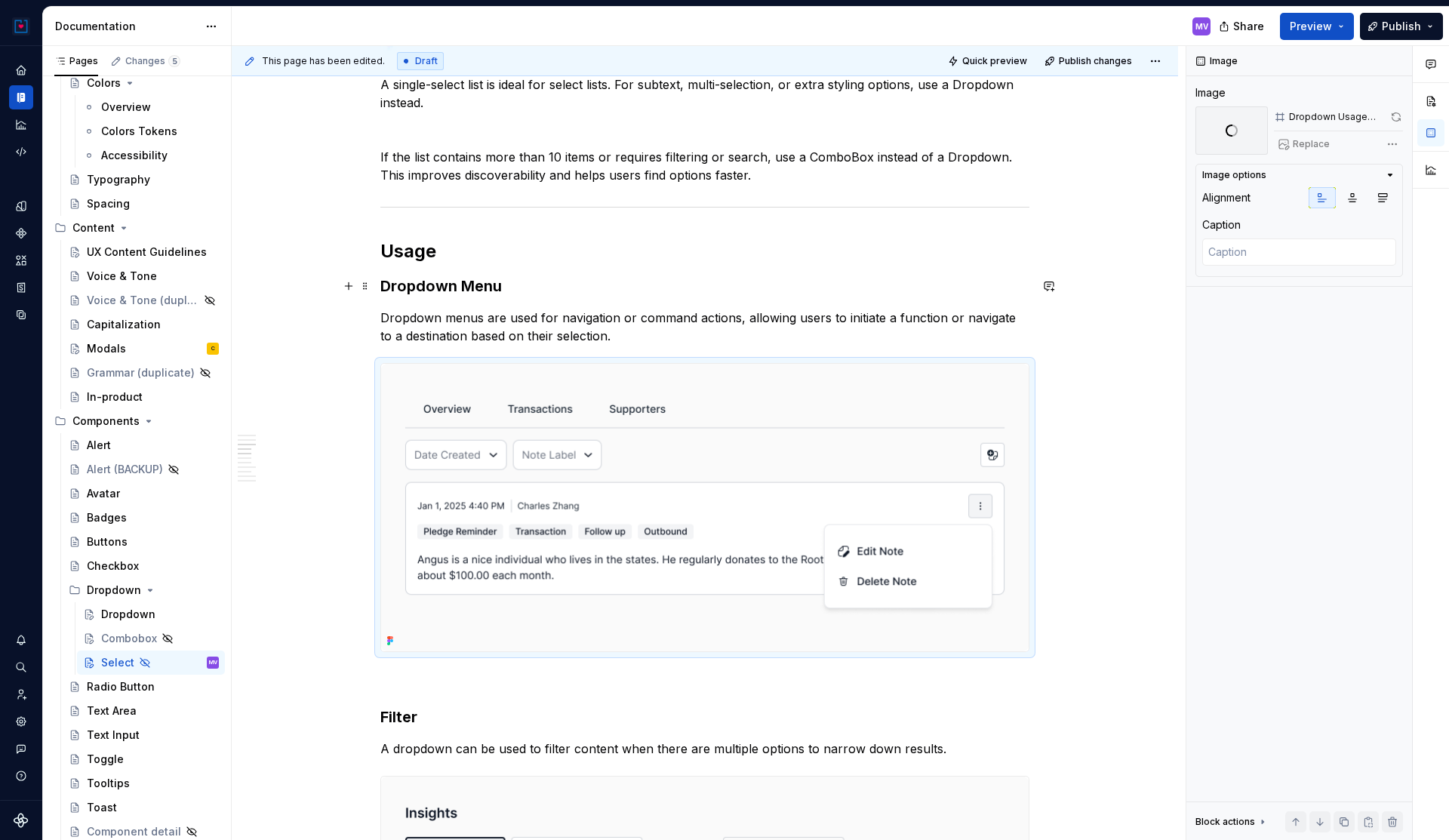
click at [528, 288] on h3 "Dropdown Menu" at bounding box center [705, 286] width 649 height 21
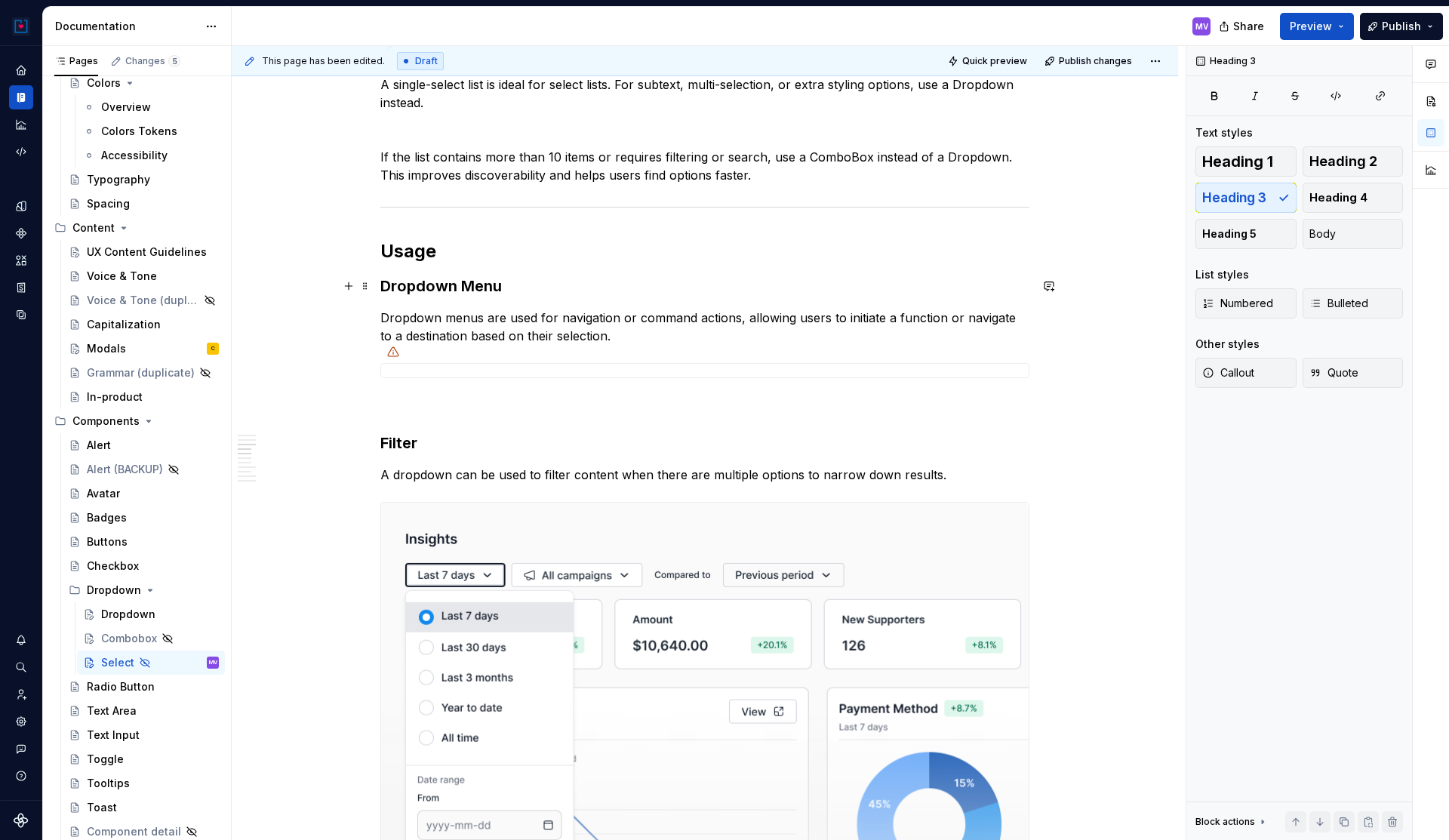
click at [535, 284] on h3 "Dropdown Menu" at bounding box center [705, 286] width 649 height 21
drag, startPoint x: 538, startPoint y: 286, endPoint x: 377, endPoint y: 273, distance: 161.5
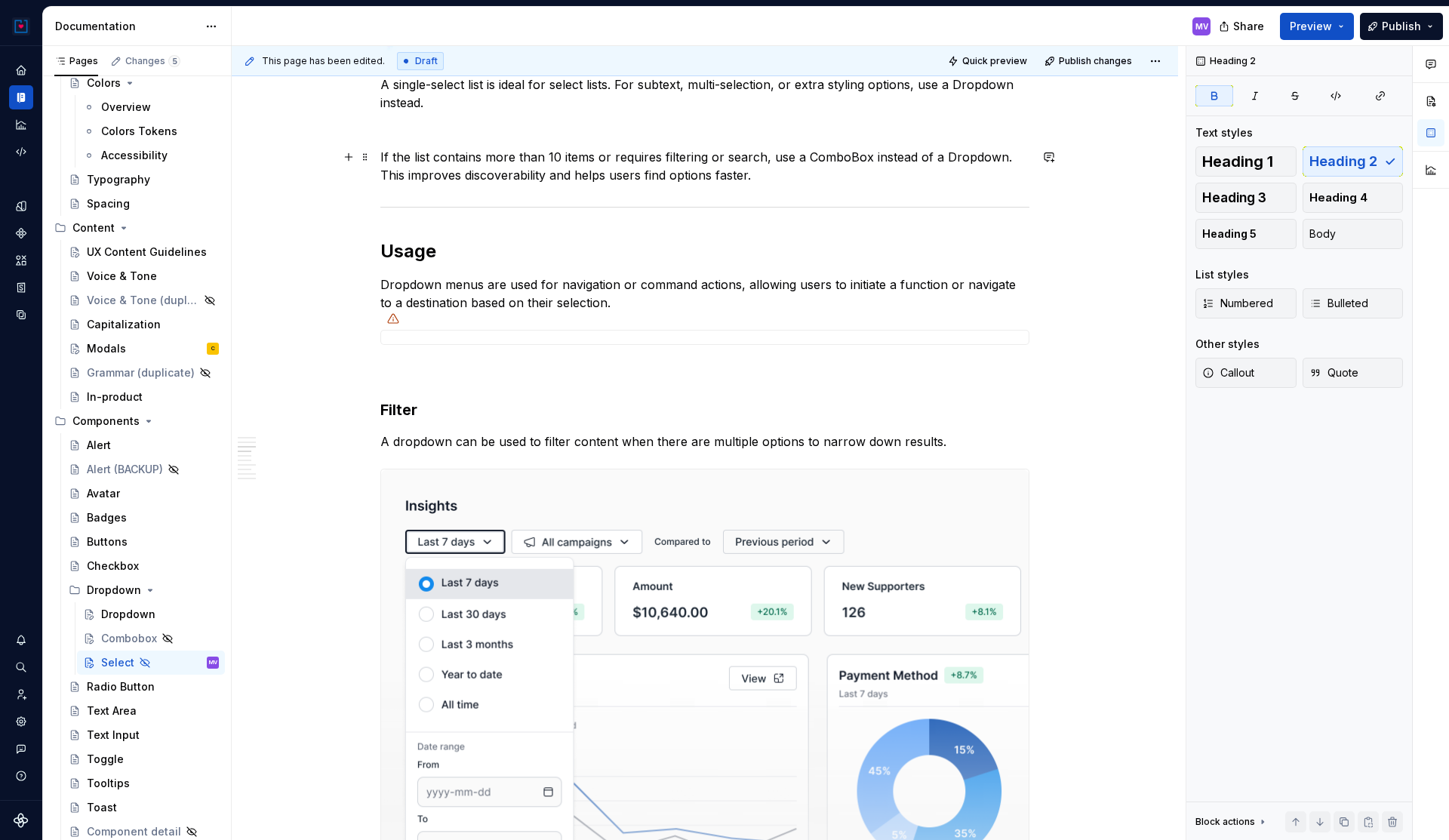
click at [540, 172] on p "If the list contains more than 10 items or requires filtering or search, use a …" at bounding box center [705, 165] width 649 height 36
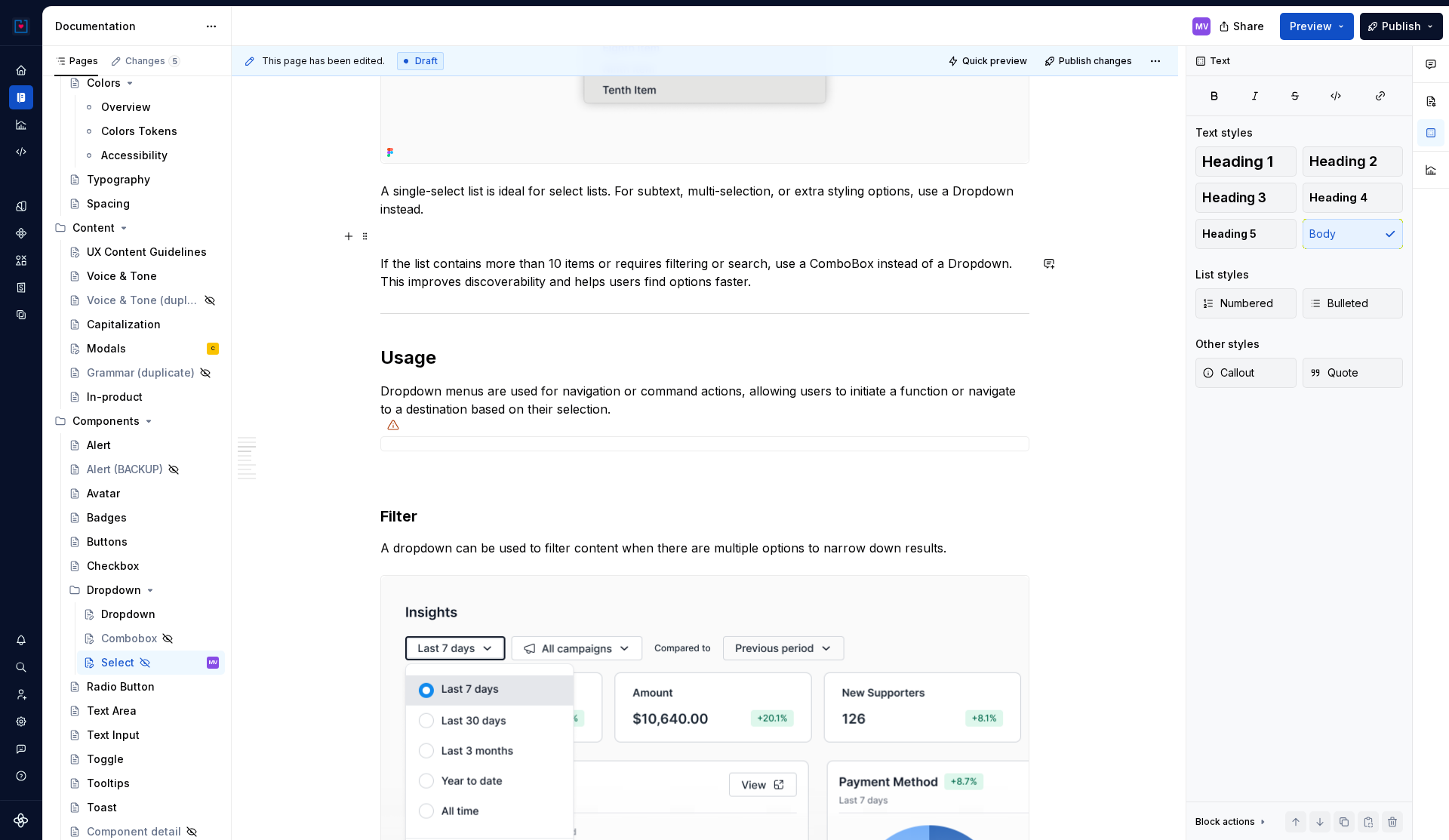
scroll to position [1472, 0]
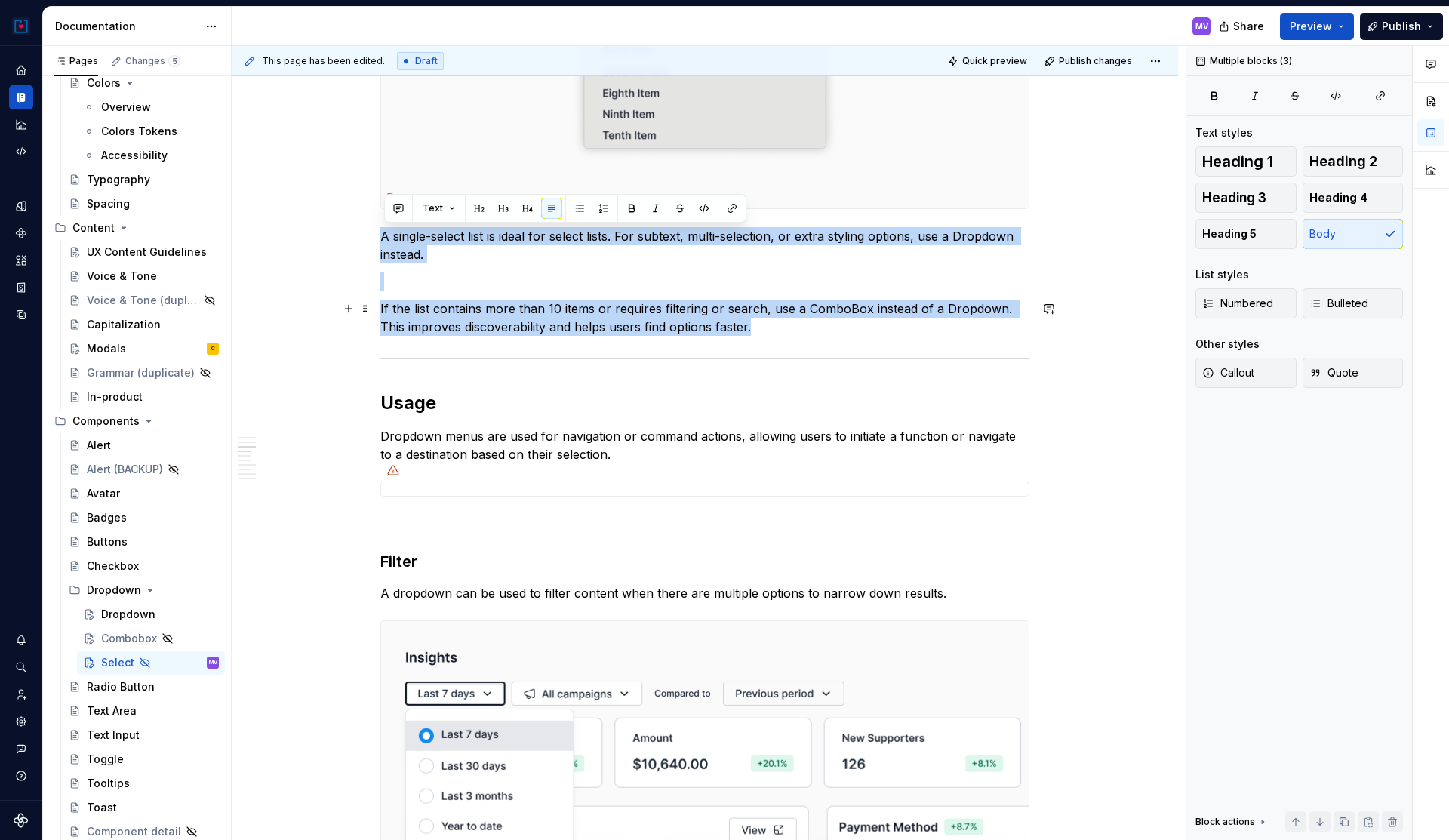
drag, startPoint x: 384, startPoint y: 236, endPoint x: 762, endPoint y: 328, distance: 389.0
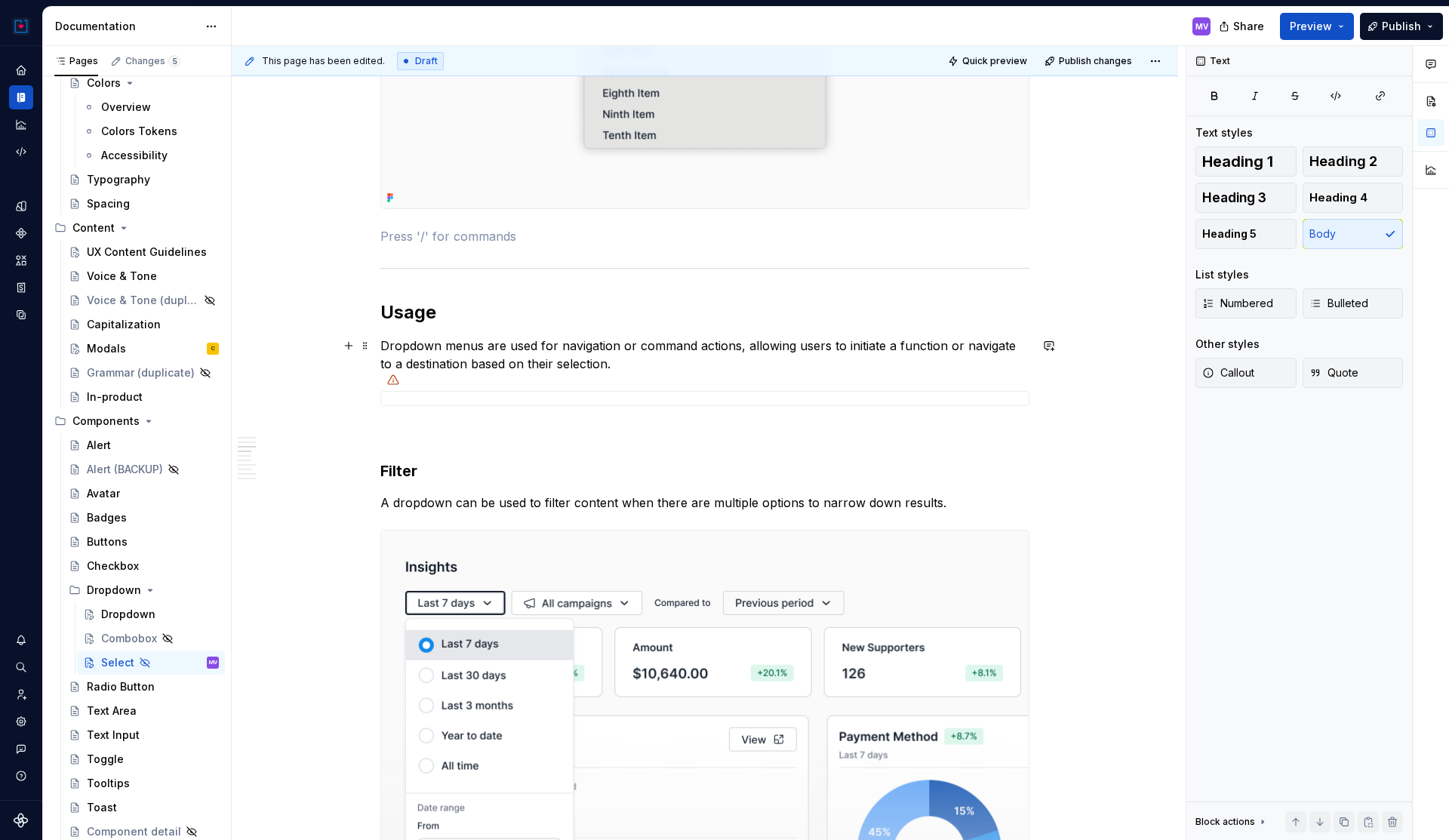
click at [482, 369] on p "Dropdown menus are used for navigation or command actions, allowing users to in…" at bounding box center [705, 354] width 649 height 36
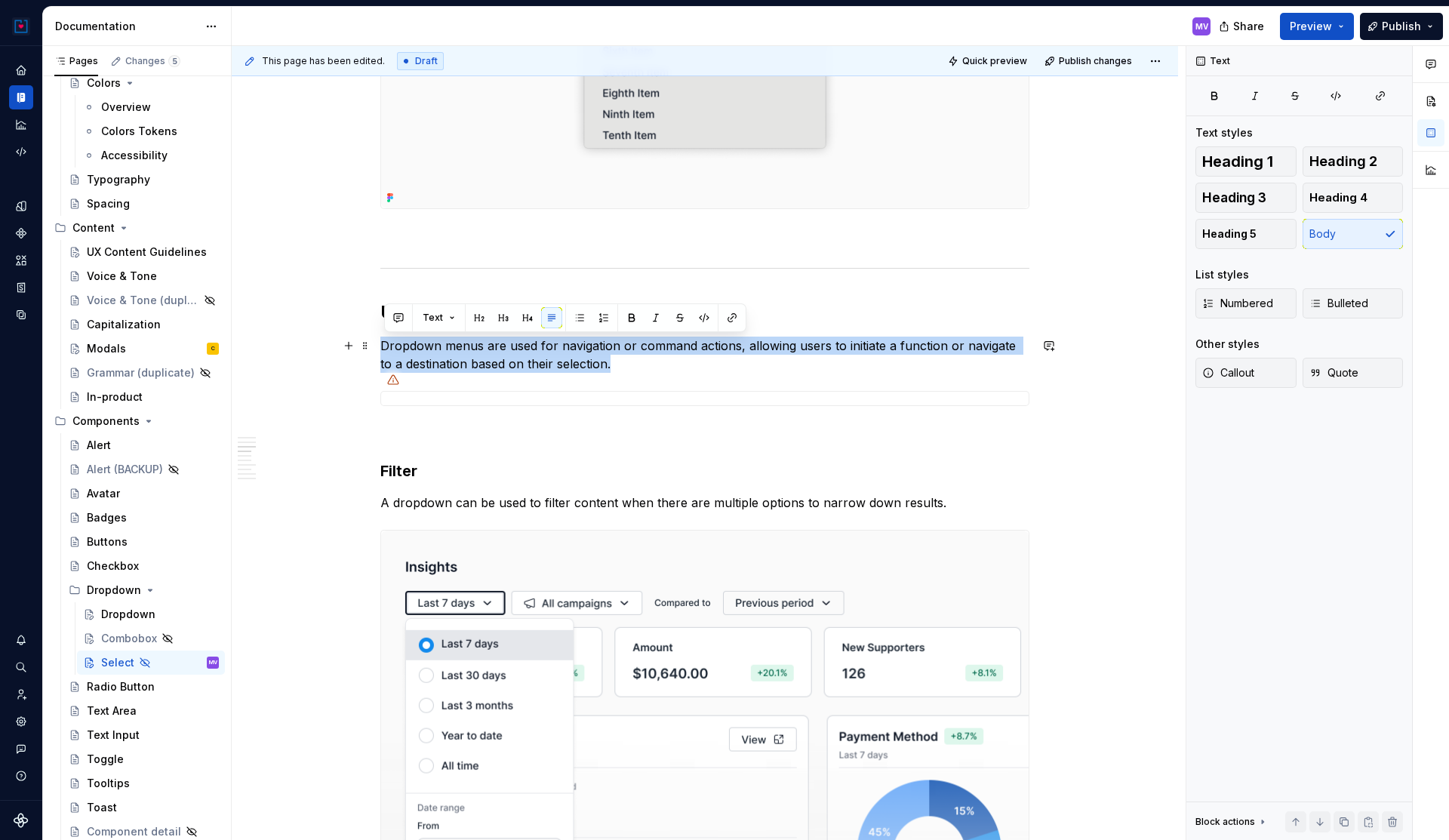
drag, startPoint x: 624, startPoint y: 369, endPoint x: 384, endPoint y: 340, distance: 241.7
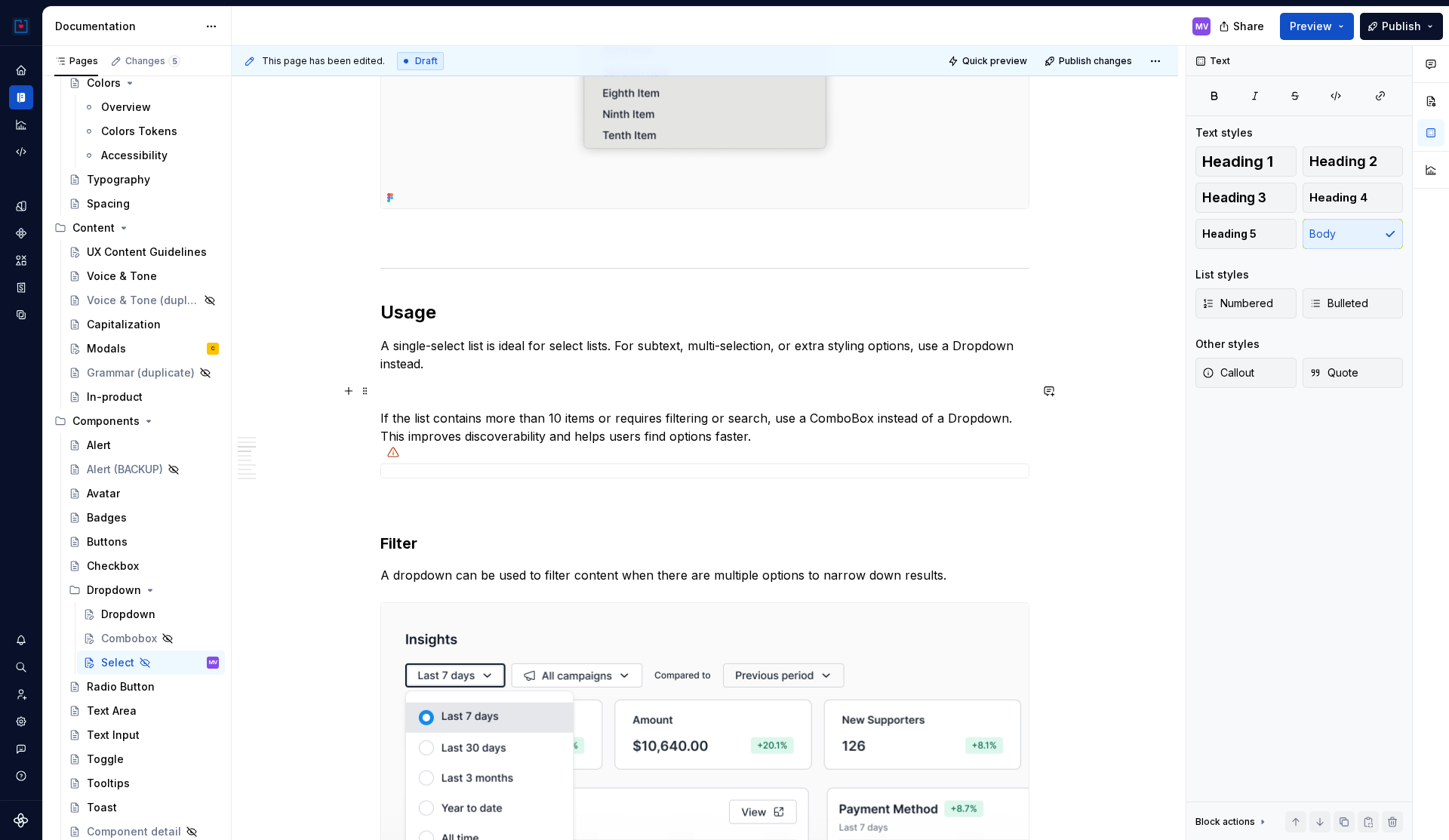
click at [408, 387] on p at bounding box center [705, 391] width 649 height 18
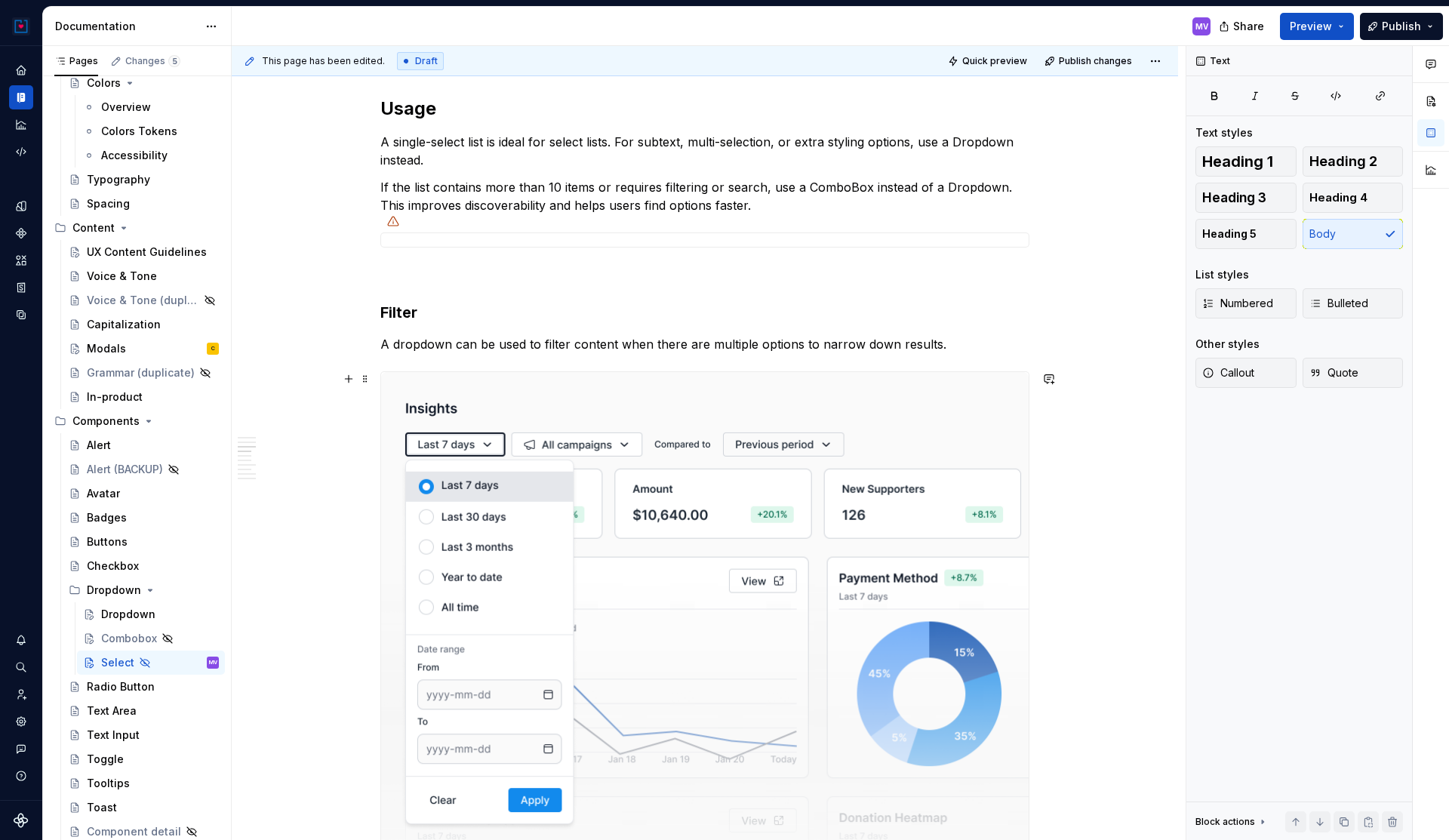
scroll to position [1718, 0]
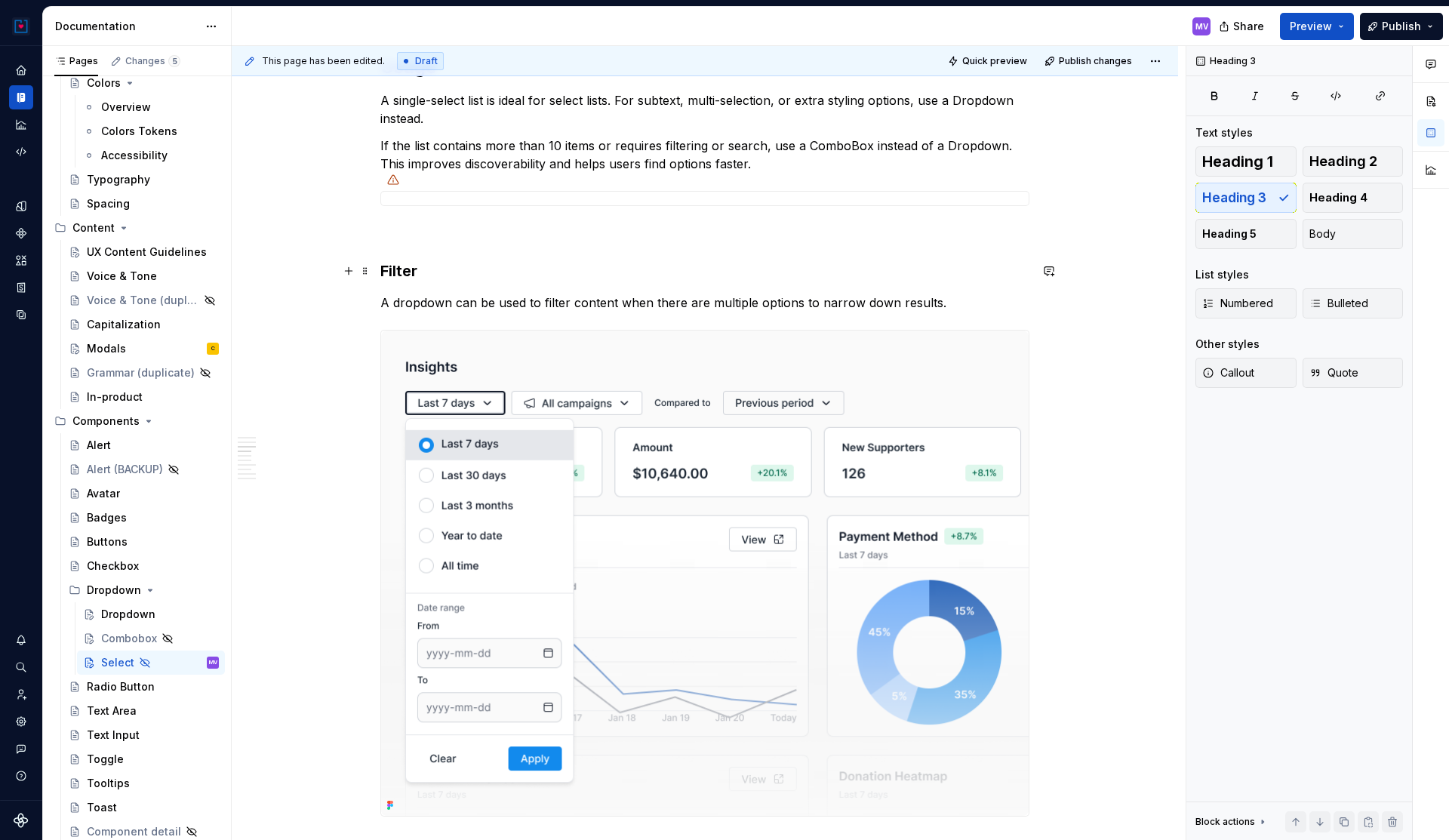
click at [395, 267] on h3 "Filter" at bounding box center [705, 271] width 649 height 21
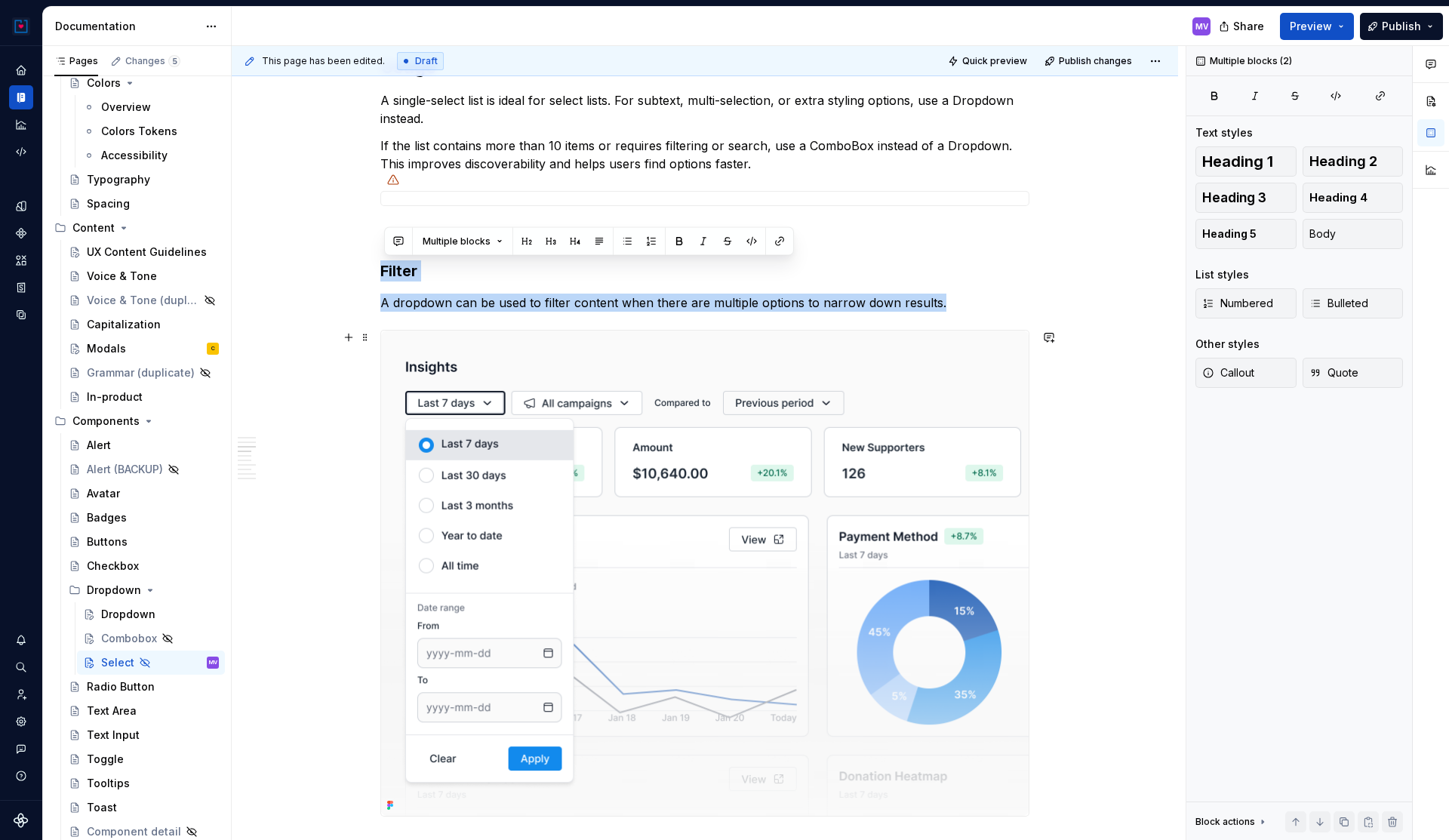
drag, startPoint x: 386, startPoint y: 266, endPoint x: 473, endPoint y: 459, distance: 211.7
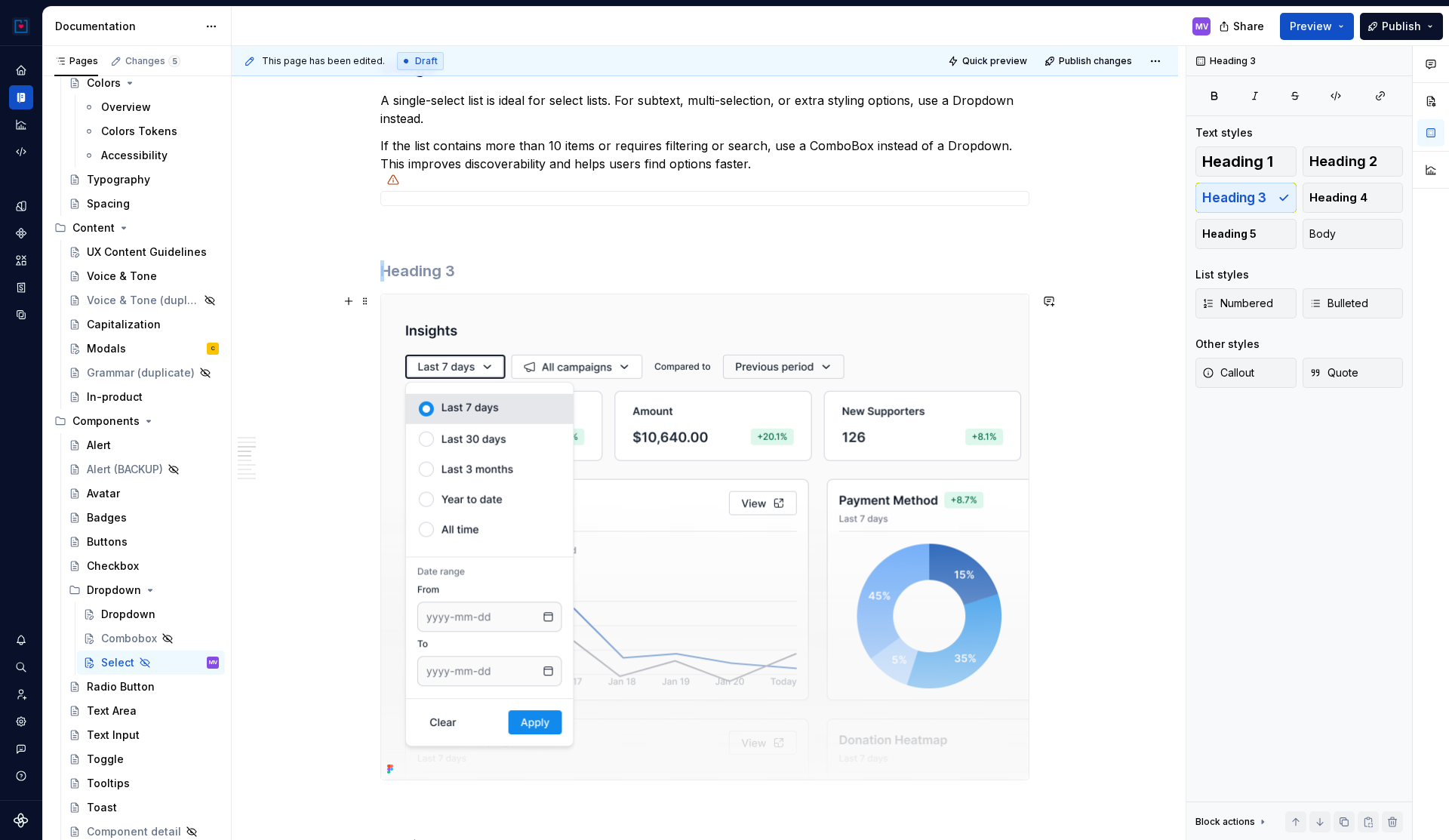
click at [495, 450] on img at bounding box center [705, 537] width 648 height 486
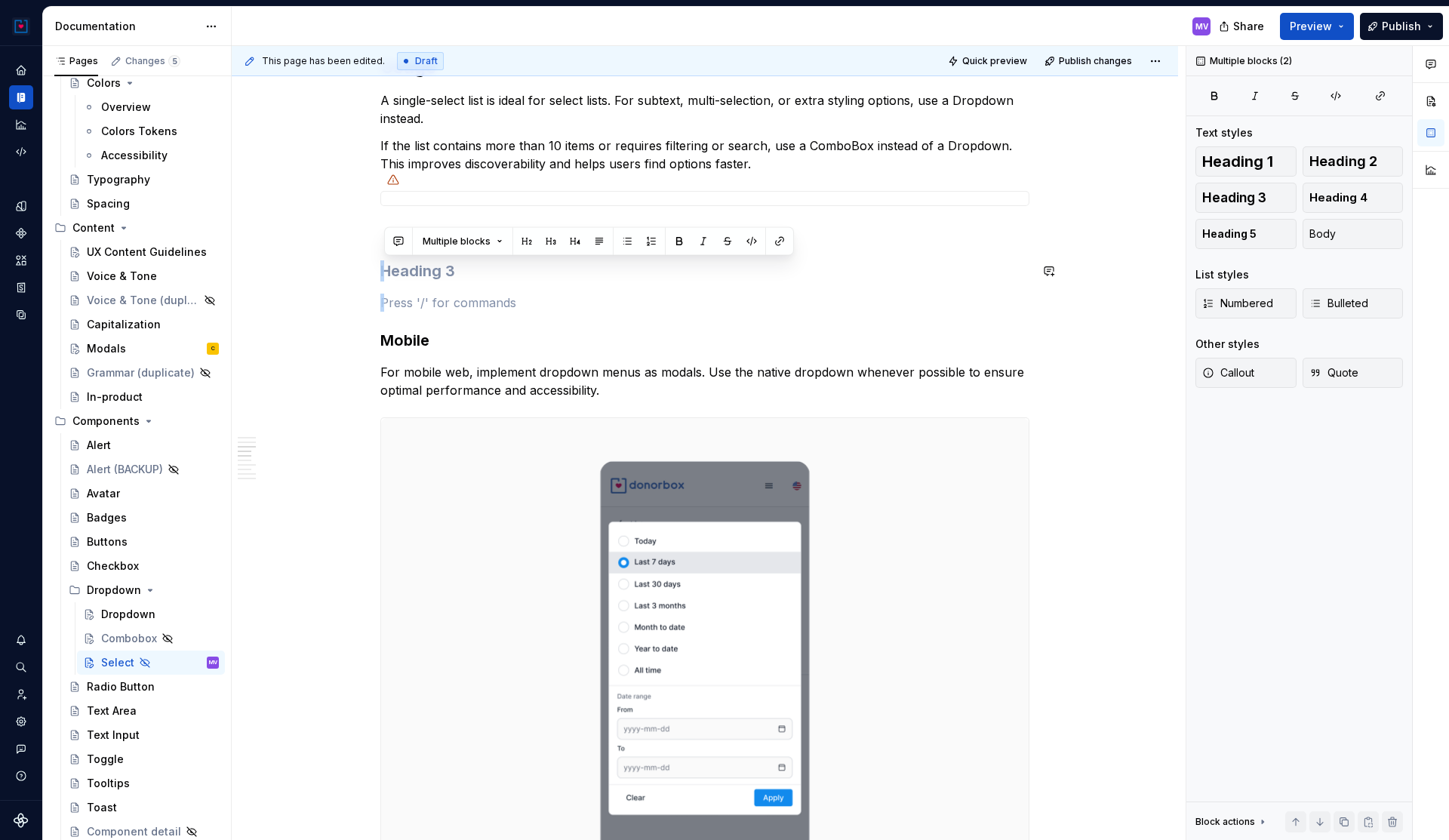
drag, startPoint x: 392, startPoint y: 302, endPoint x: 385, endPoint y: 255, distance: 47.5
click at [385, 255] on div "**********" at bounding box center [705, 747] width 649 height 4305
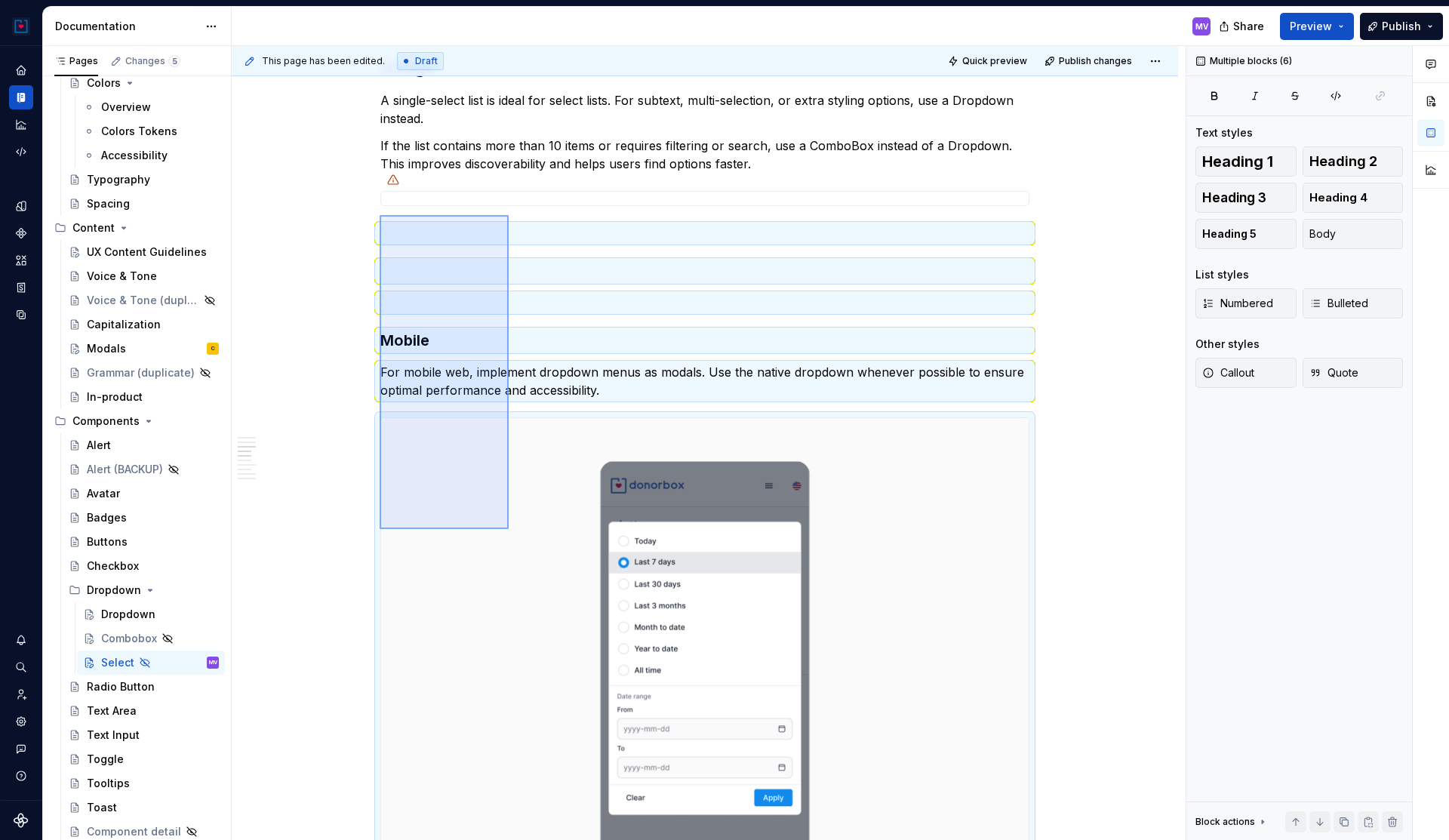
drag, startPoint x: 379, startPoint y: 215, endPoint x: 508, endPoint y: 528, distance: 338.5
click at [508, 528] on div "**********" at bounding box center [708, 442] width 954 height 794
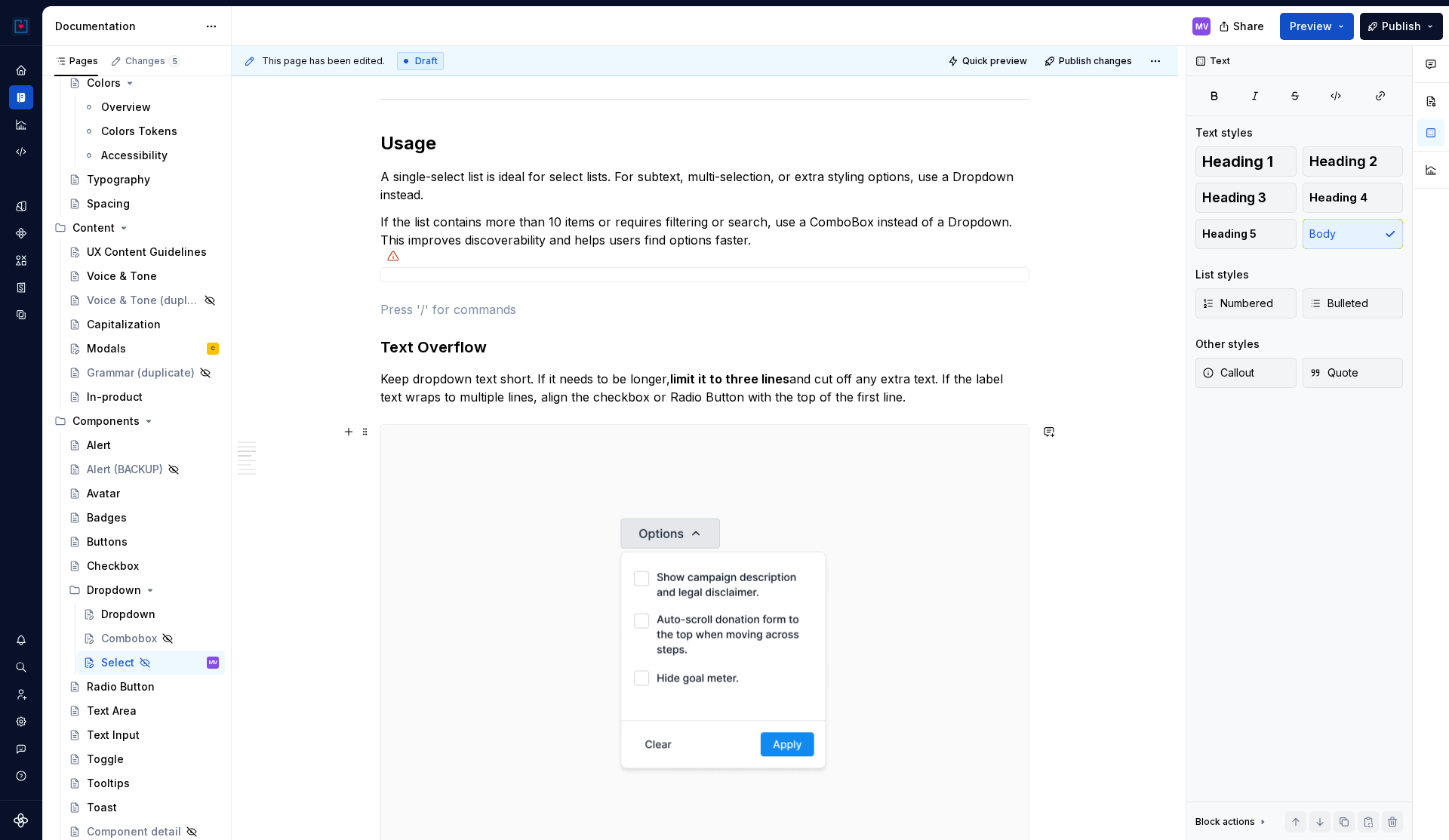
scroll to position [1640, 0]
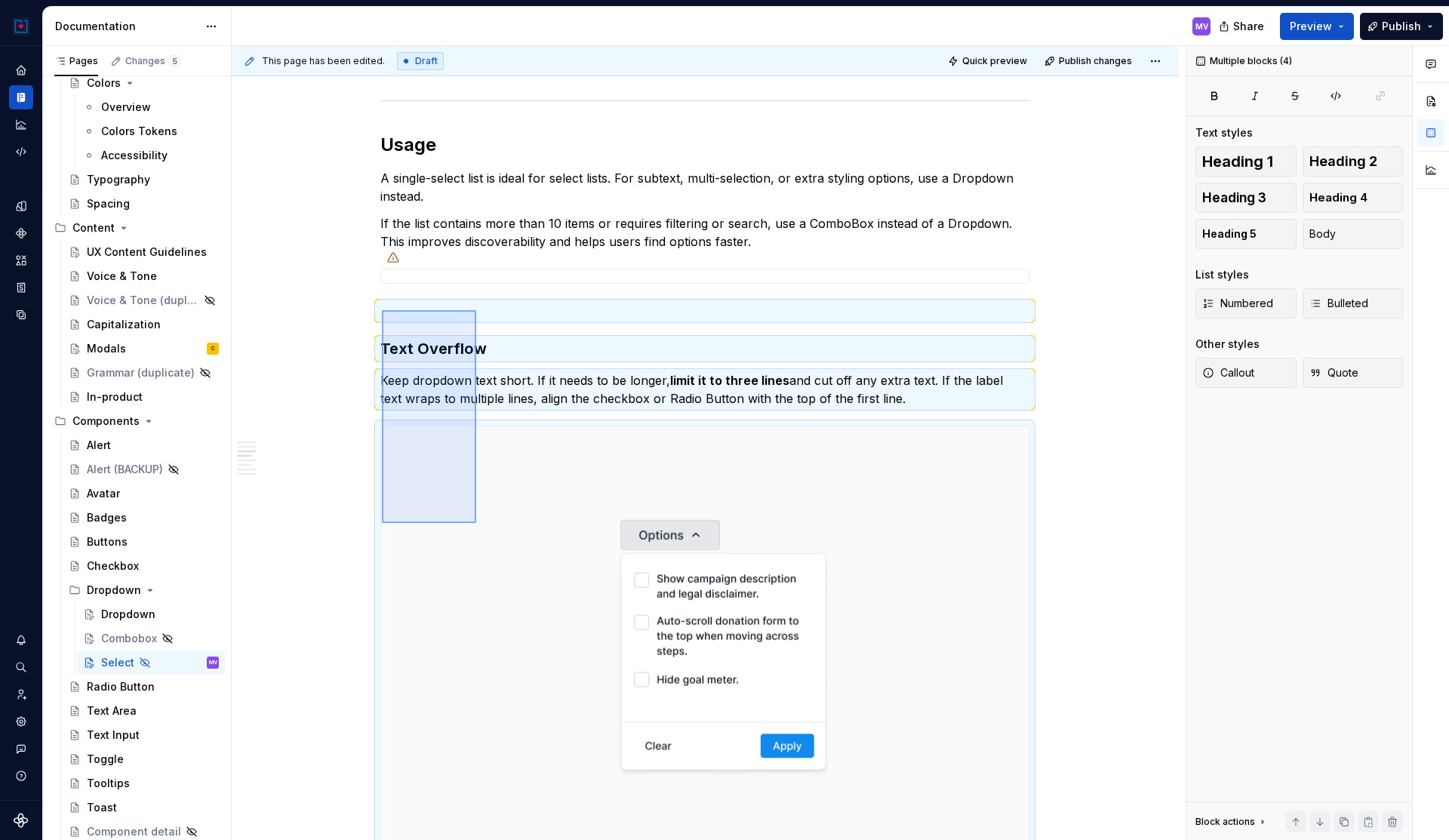
drag, startPoint x: 382, startPoint y: 310, endPoint x: 476, endPoint y: 522, distance: 231.9
click at [476, 522] on div "**********" at bounding box center [708, 442] width 954 height 794
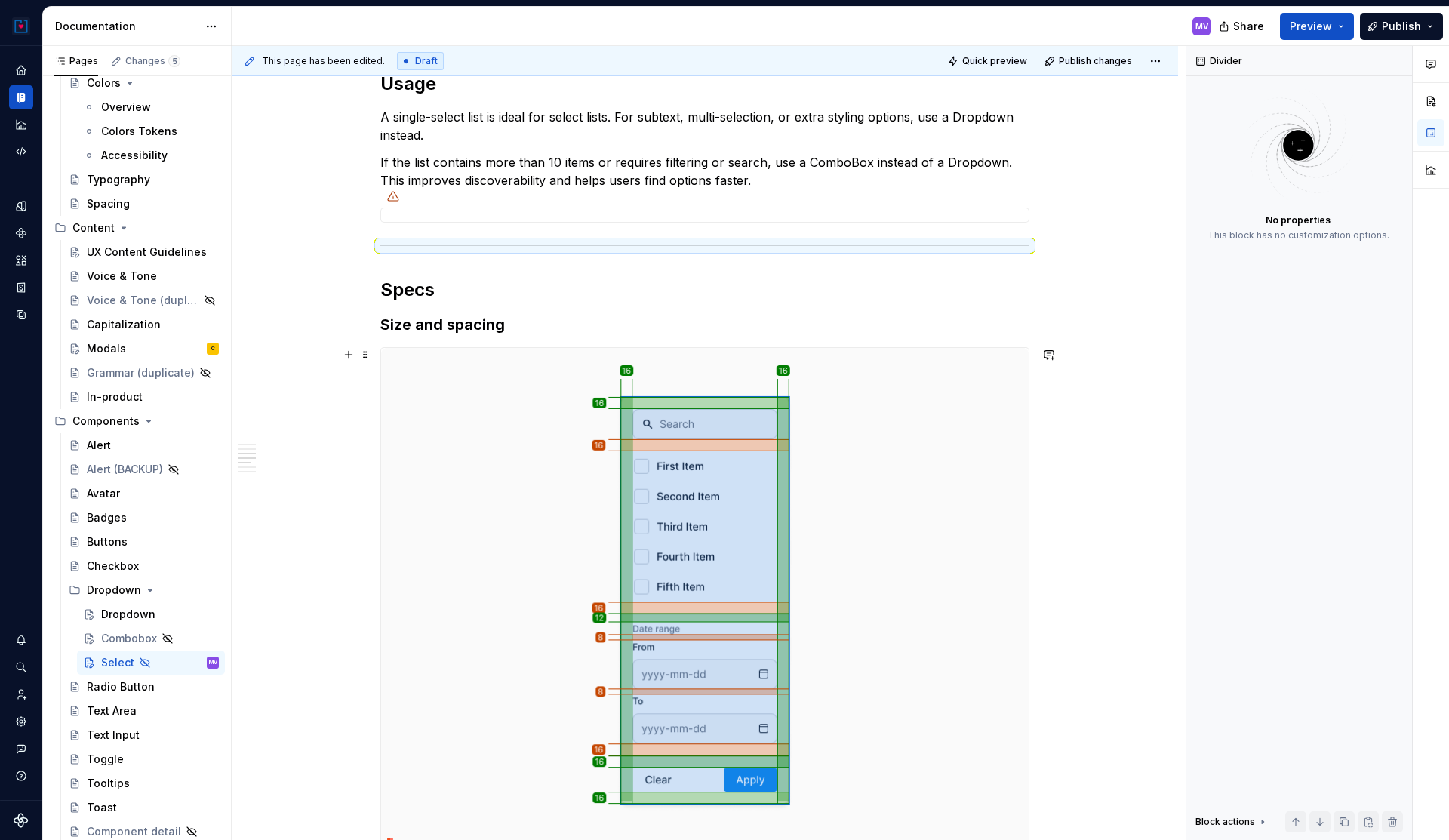
scroll to position [1672, 0]
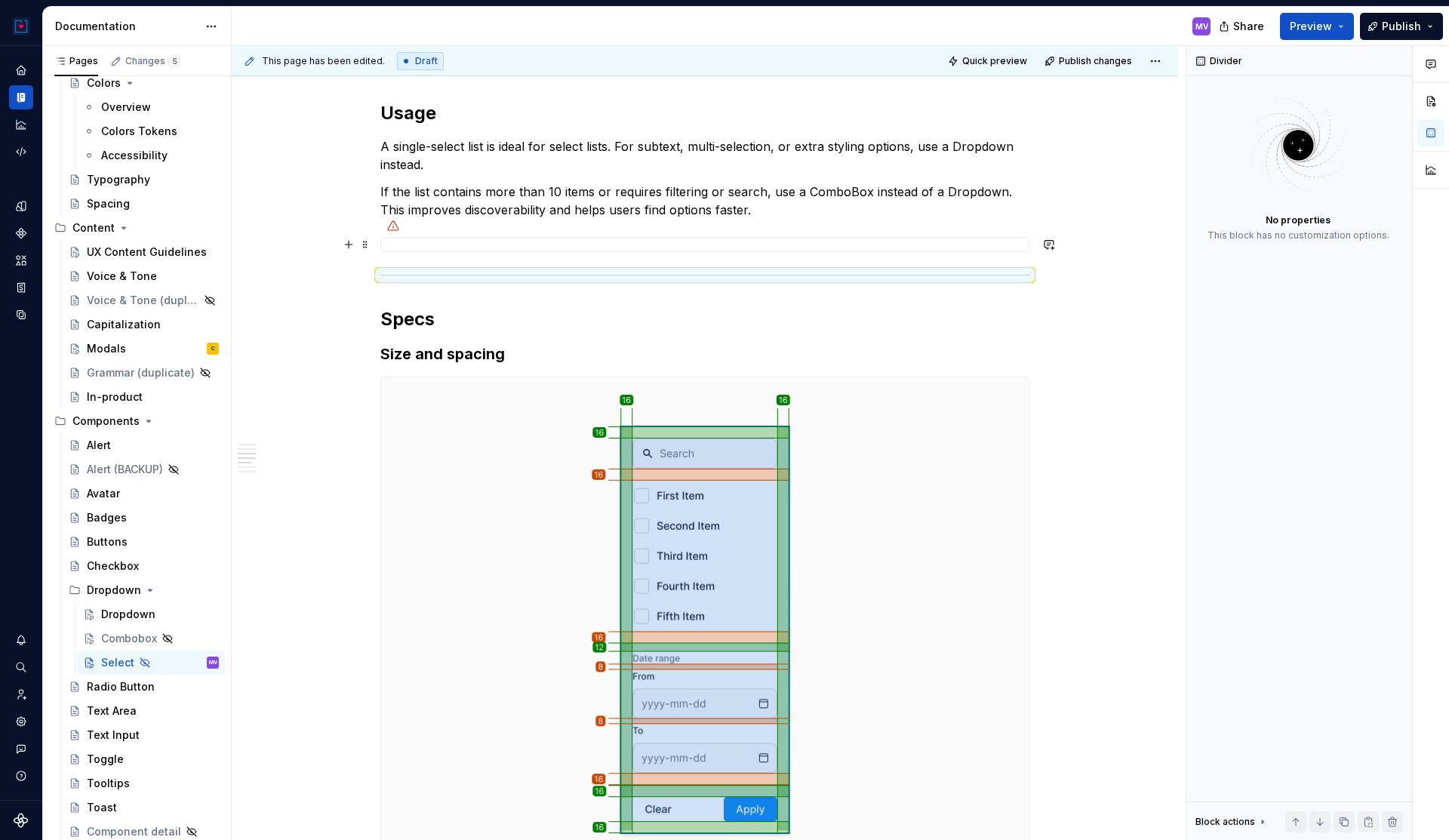
click at [512, 242] on div at bounding box center [705, 244] width 649 height 15
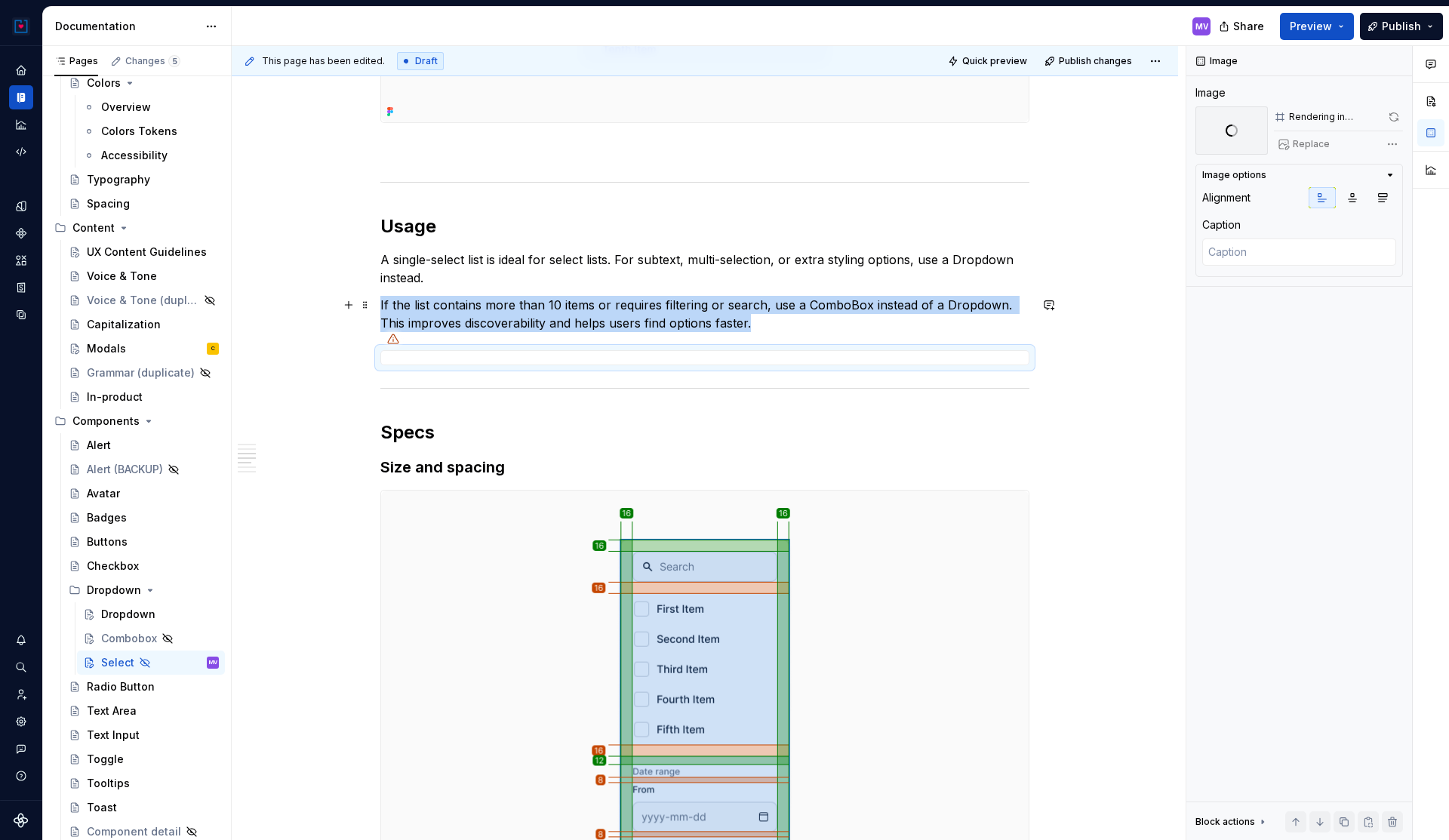
scroll to position [1560, 0]
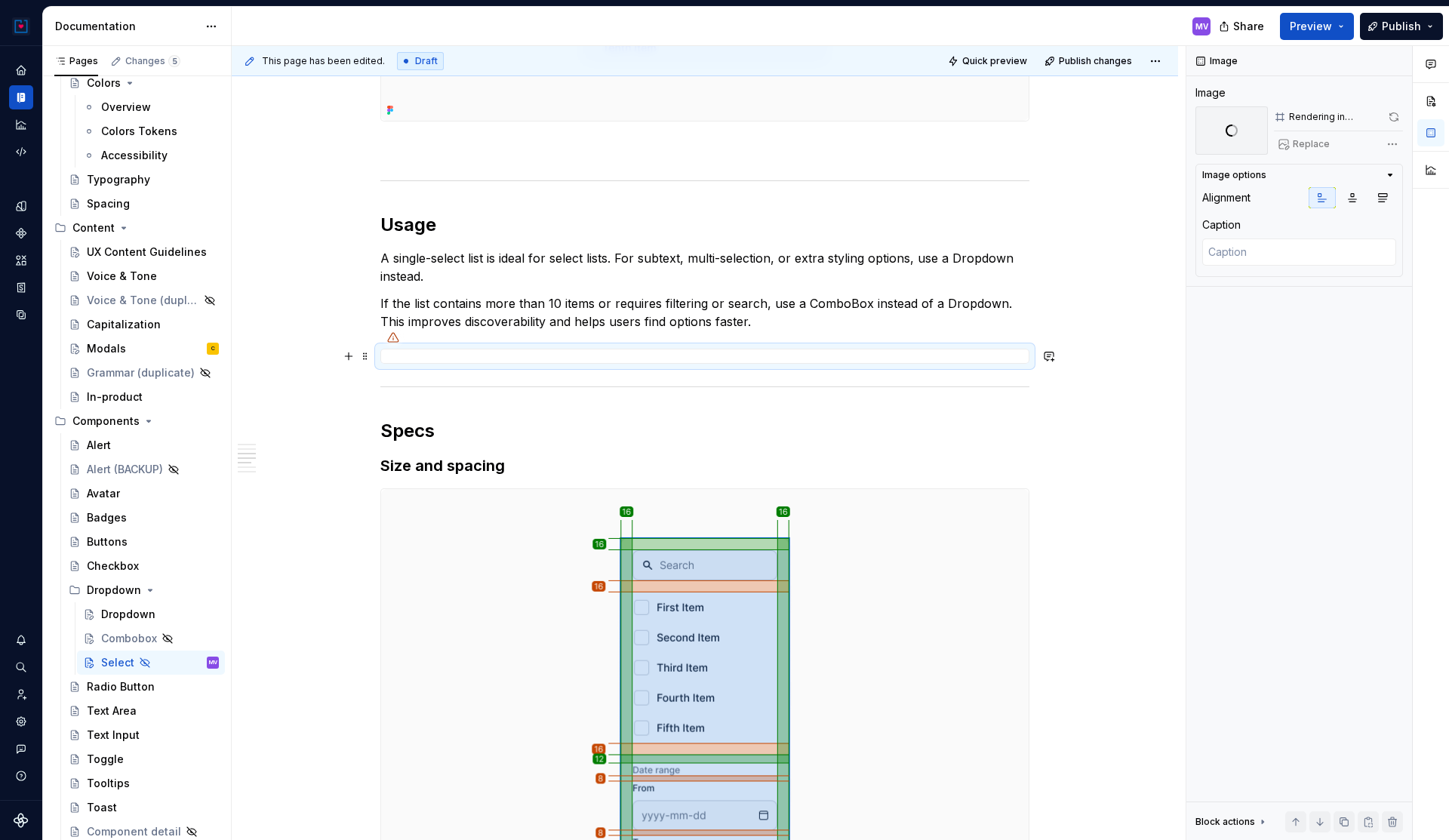
click at [486, 363] on div at bounding box center [705, 355] width 649 height 15
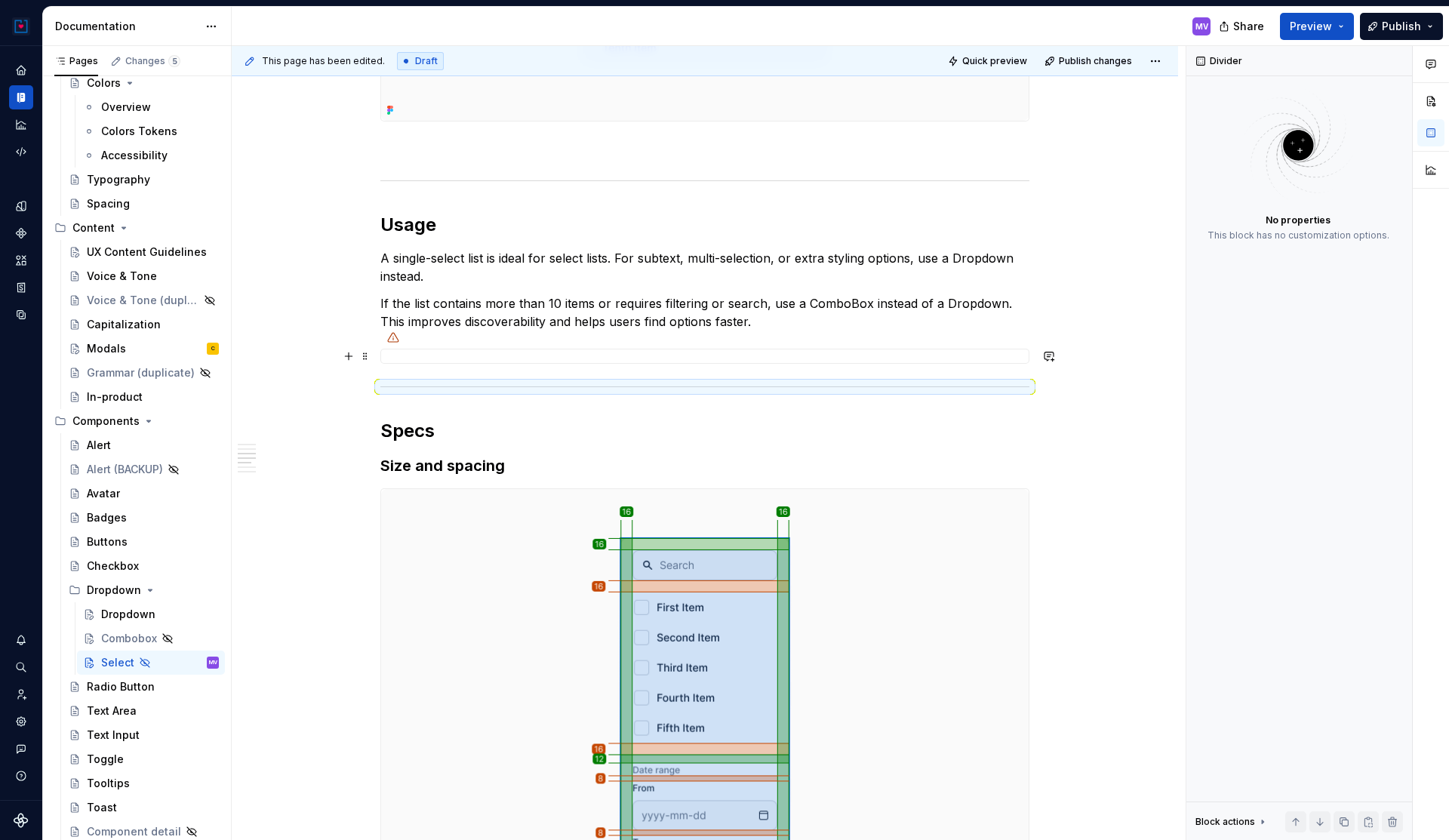
click at [493, 360] on div at bounding box center [705, 355] width 649 height 15
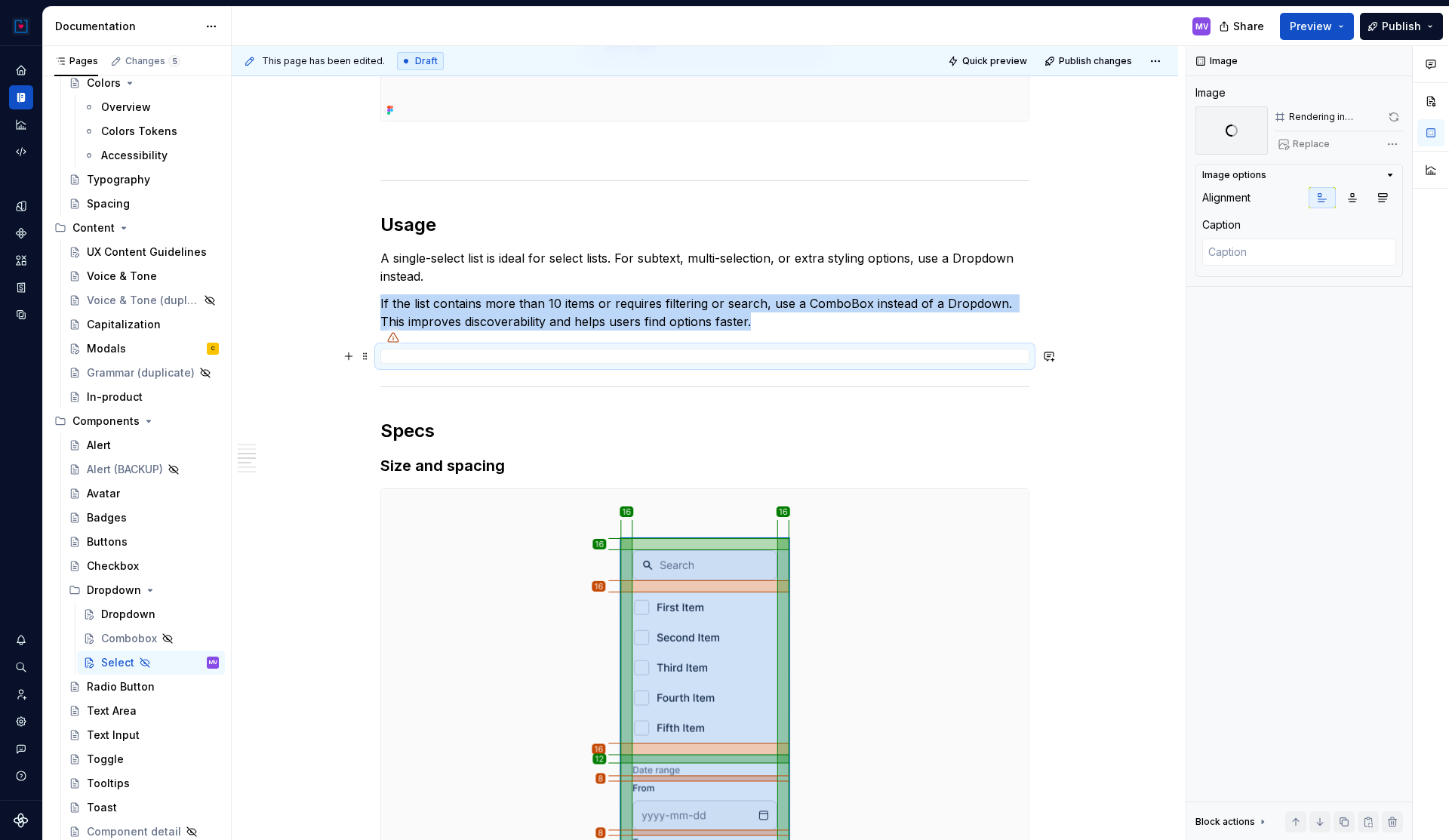
click at [493, 359] on div at bounding box center [705, 355] width 649 height 15
click at [482, 350] on div at bounding box center [705, 355] width 649 height 15
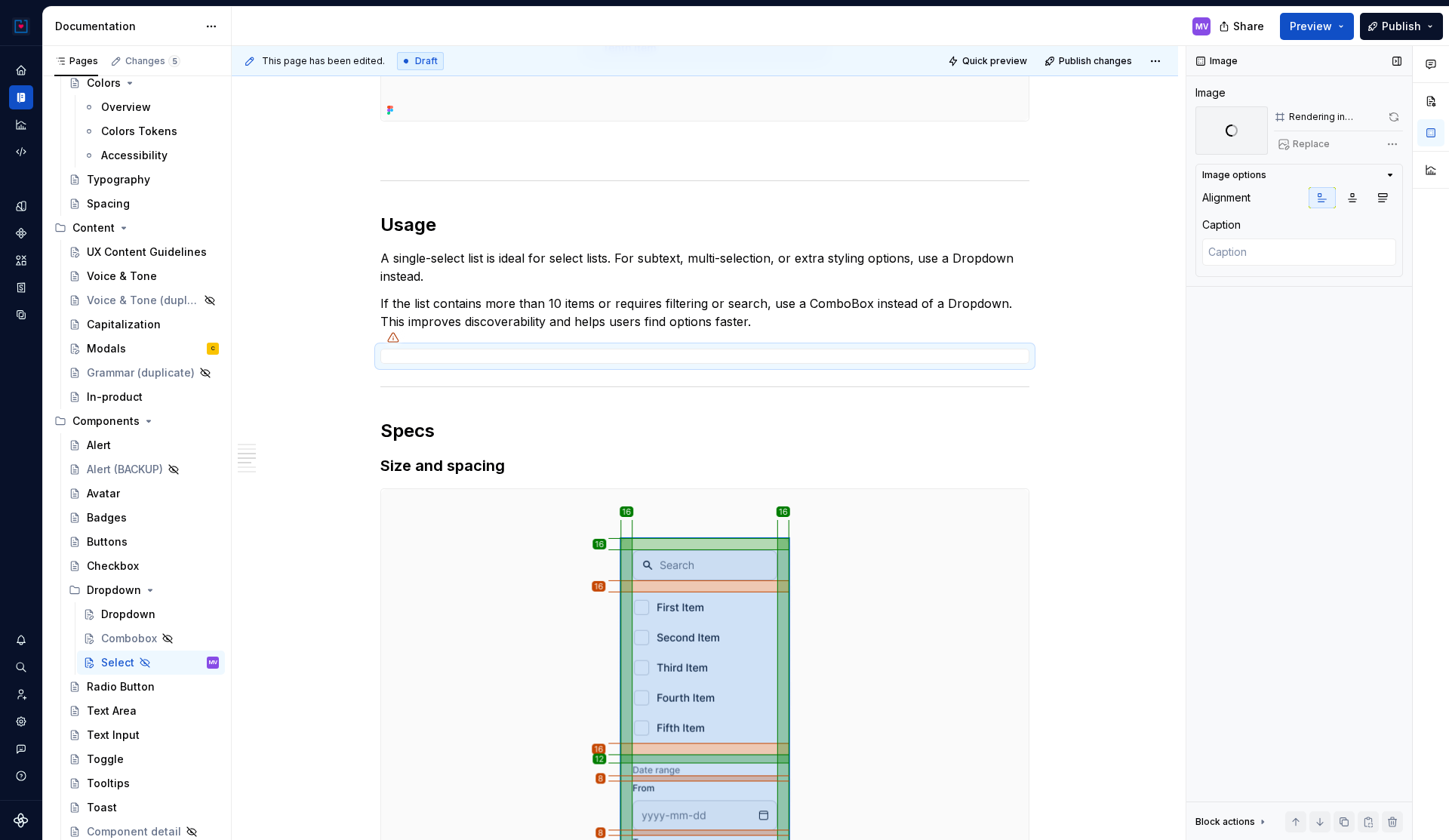
click at [1319, 148] on div "Replace" at bounding box center [1338, 144] width 129 height 21
click at [1394, 143] on div "Comments Open comments No comments yet Select ‘Comment’ from the block context …" at bounding box center [1317, 442] width 263 height 794
click at [1360, 143] on div "Comments Open comments No comments yet Select ‘Comment’ from the block context …" at bounding box center [1317, 442] width 263 height 794
click at [1314, 142] on div "Replace" at bounding box center [1338, 144] width 129 height 21
click at [804, 354] on div at bounding box center [705, 355] width 649 height 15
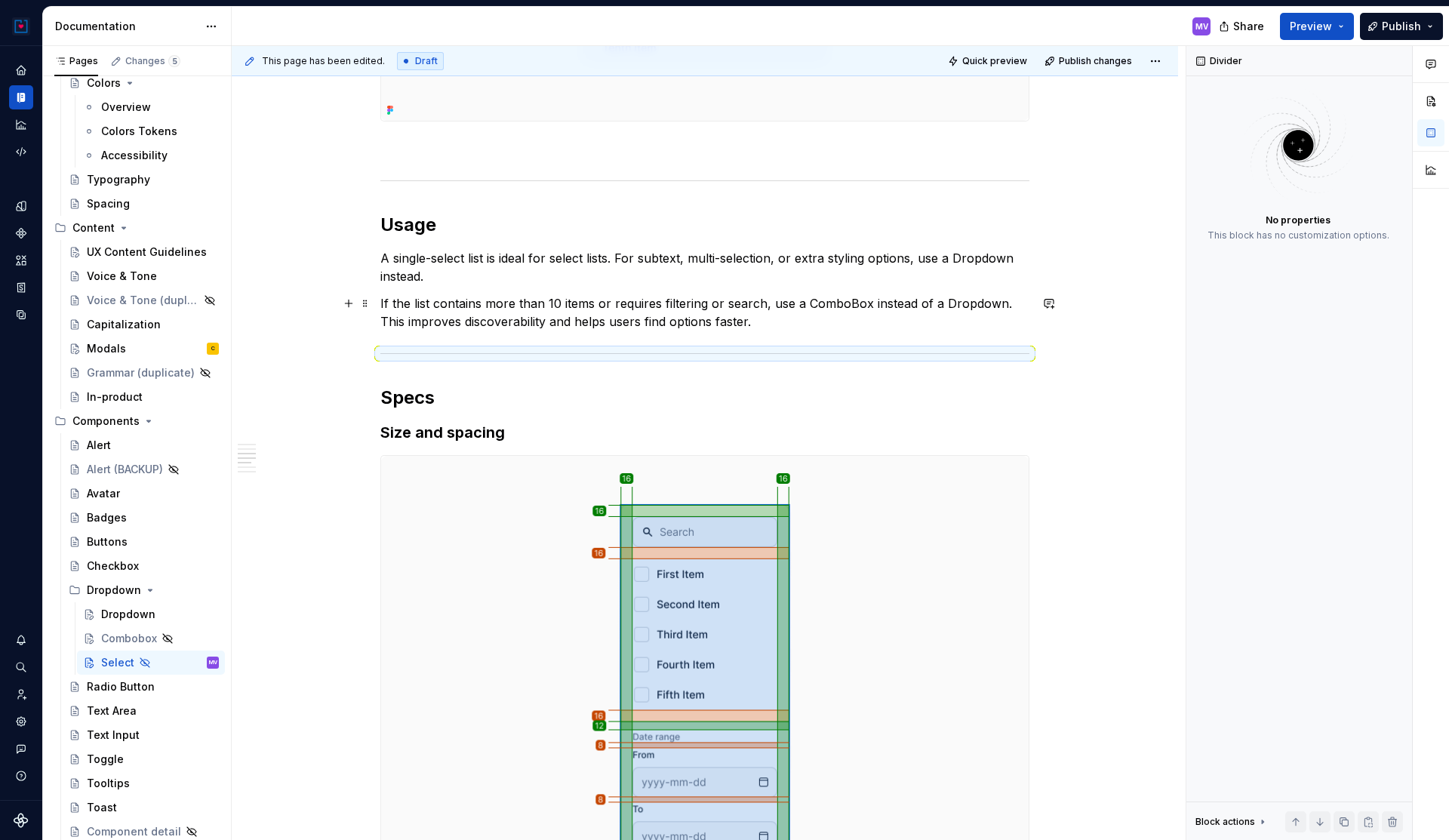
click at [803, 331] on div "**********" at bounding box center [705, 242] width 649 height 2980
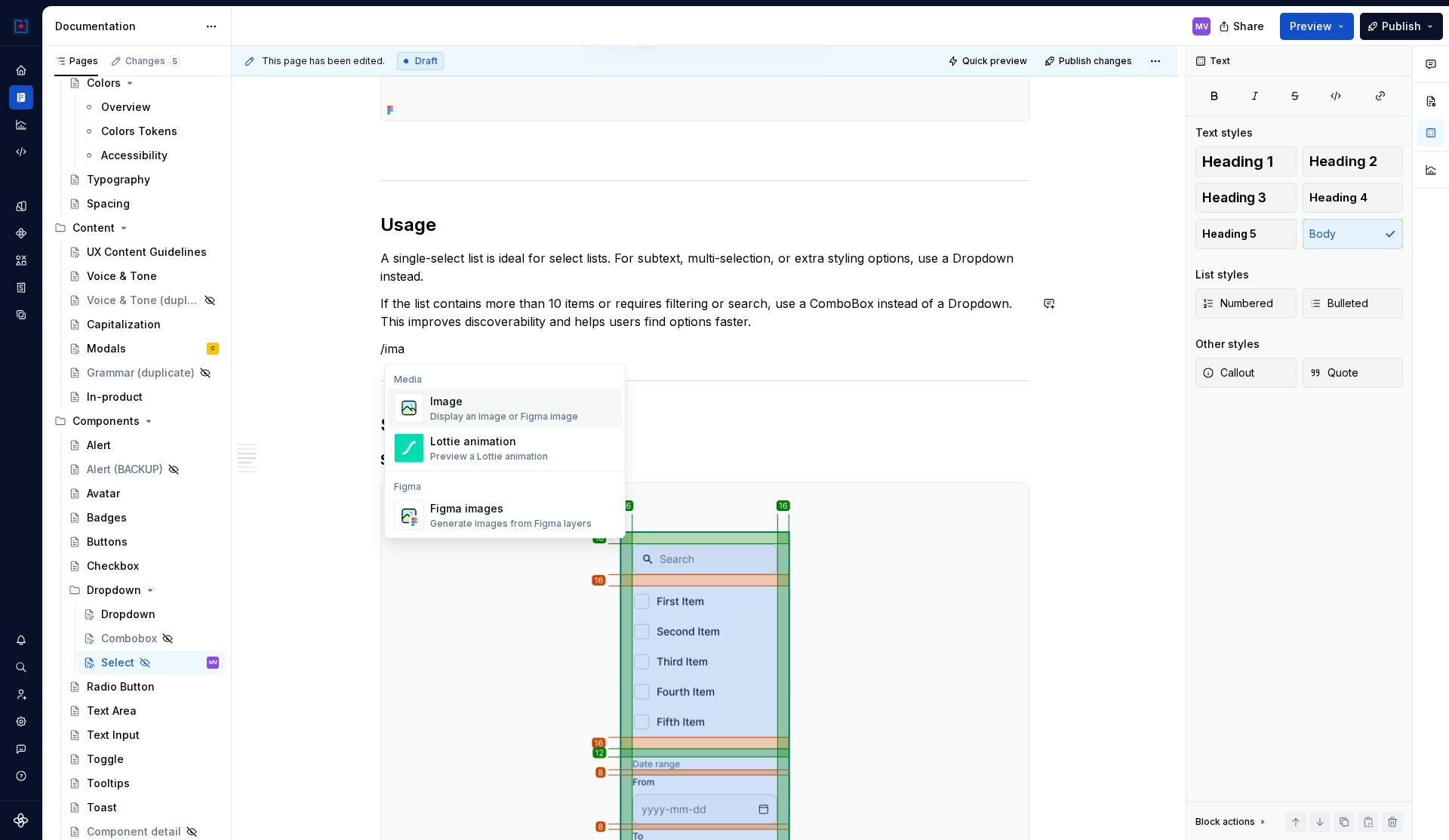
click at [519, 417] on div "Display an image or Figma image" at bounding box center [504, 417] width 148 height 12
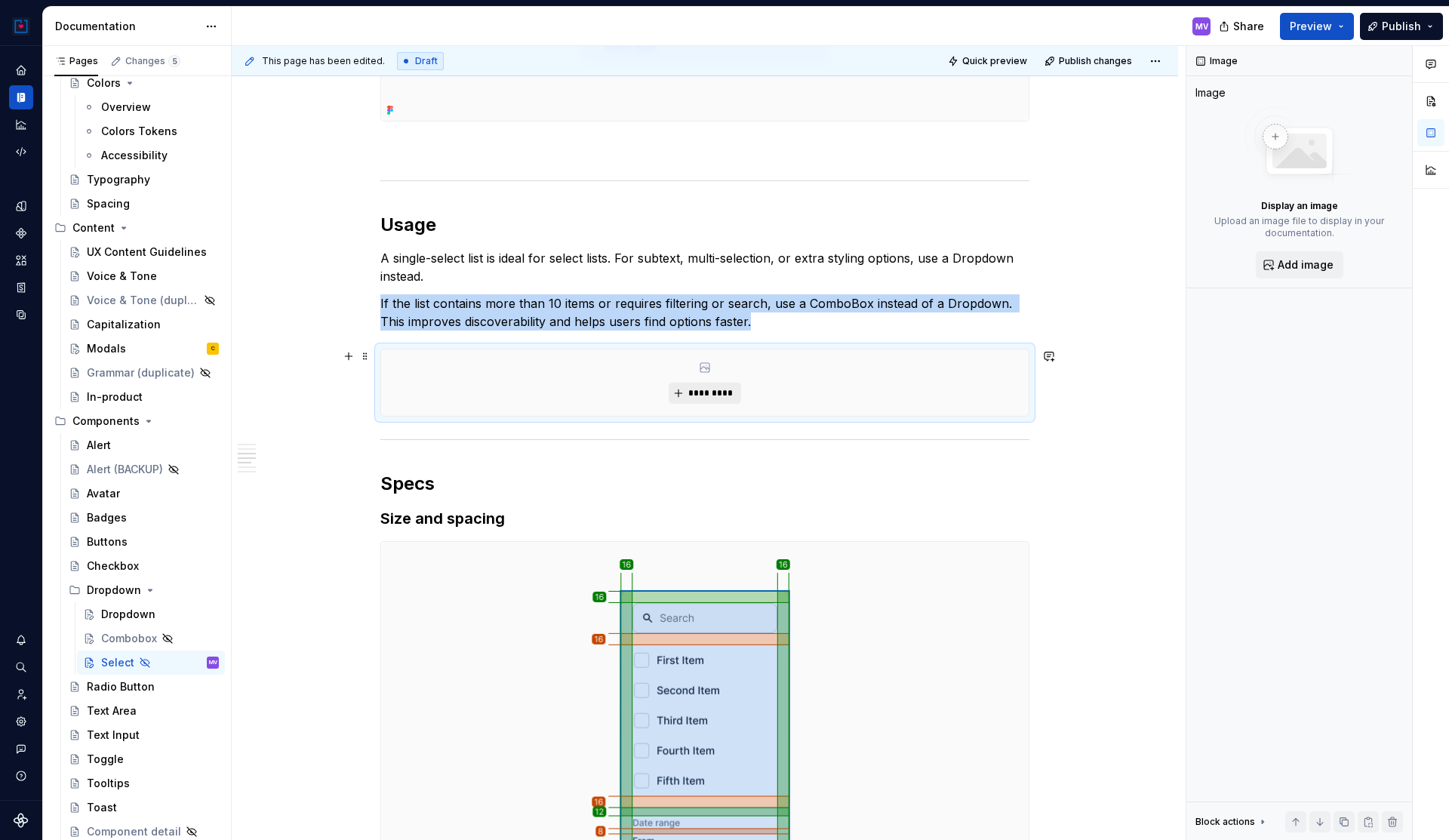
click at [719, 390] on span "*********" at bounding box center [710, 393] width 46 height 12
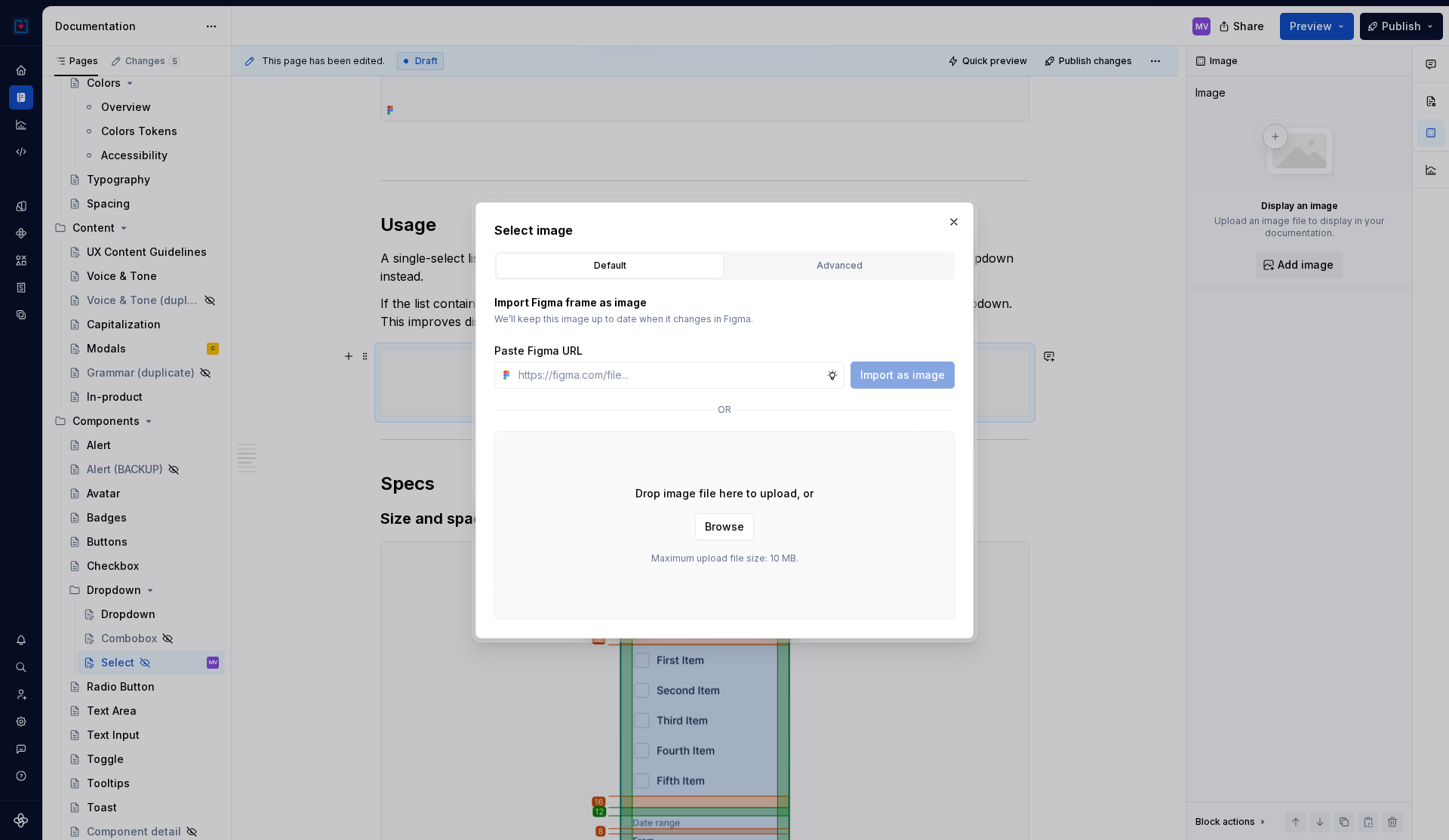
type textarea "*"
type input "[URL][DOMAIN_NAME]"
click at [890, 376] on span "Import as image" at bounding box center [903, 375] width 84 height 15
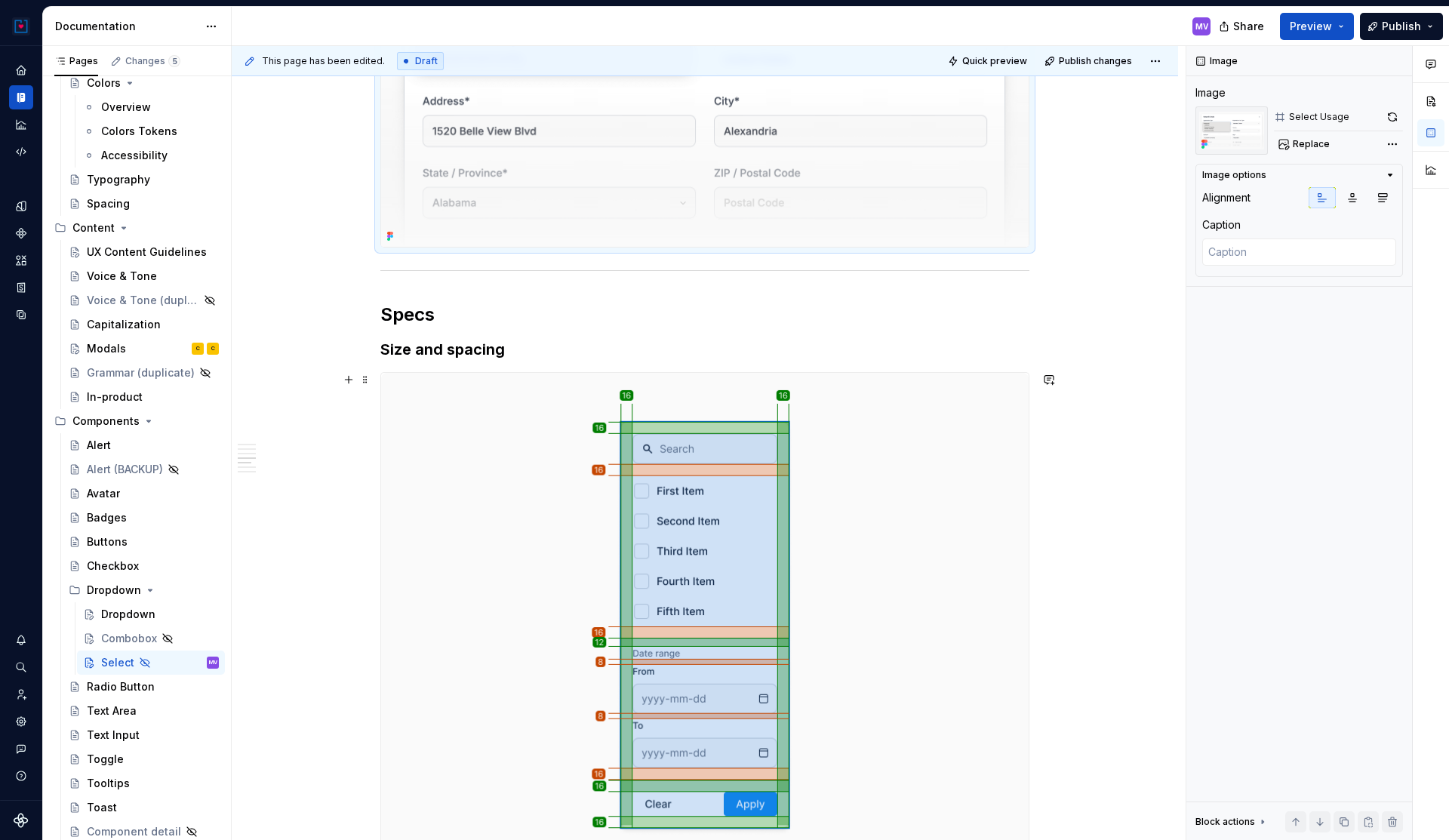
scroll to position [2020, 0]
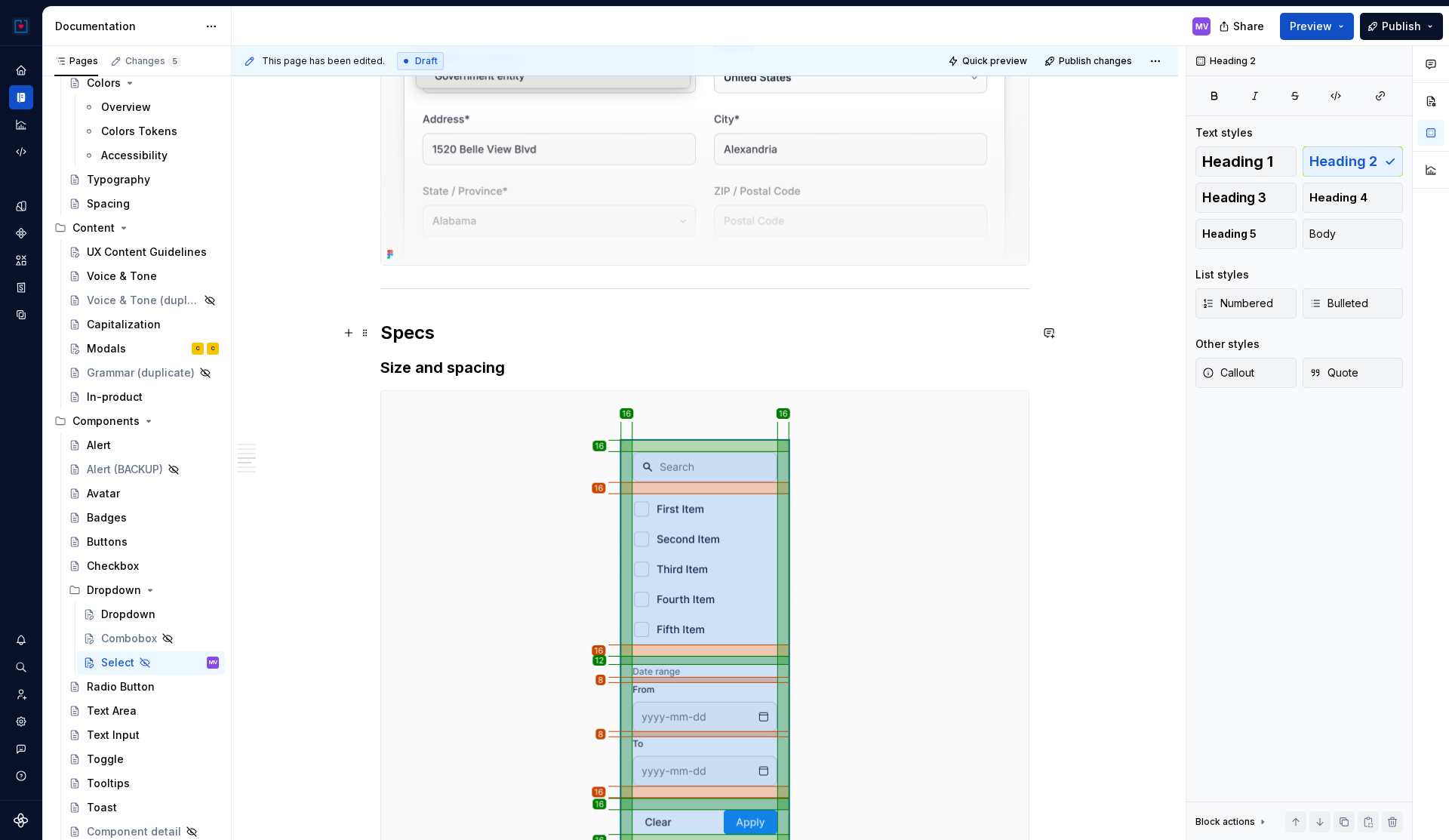
click at [401, 339] on h2 "Specs" at bounding box center [705, 332] width 649 height 24
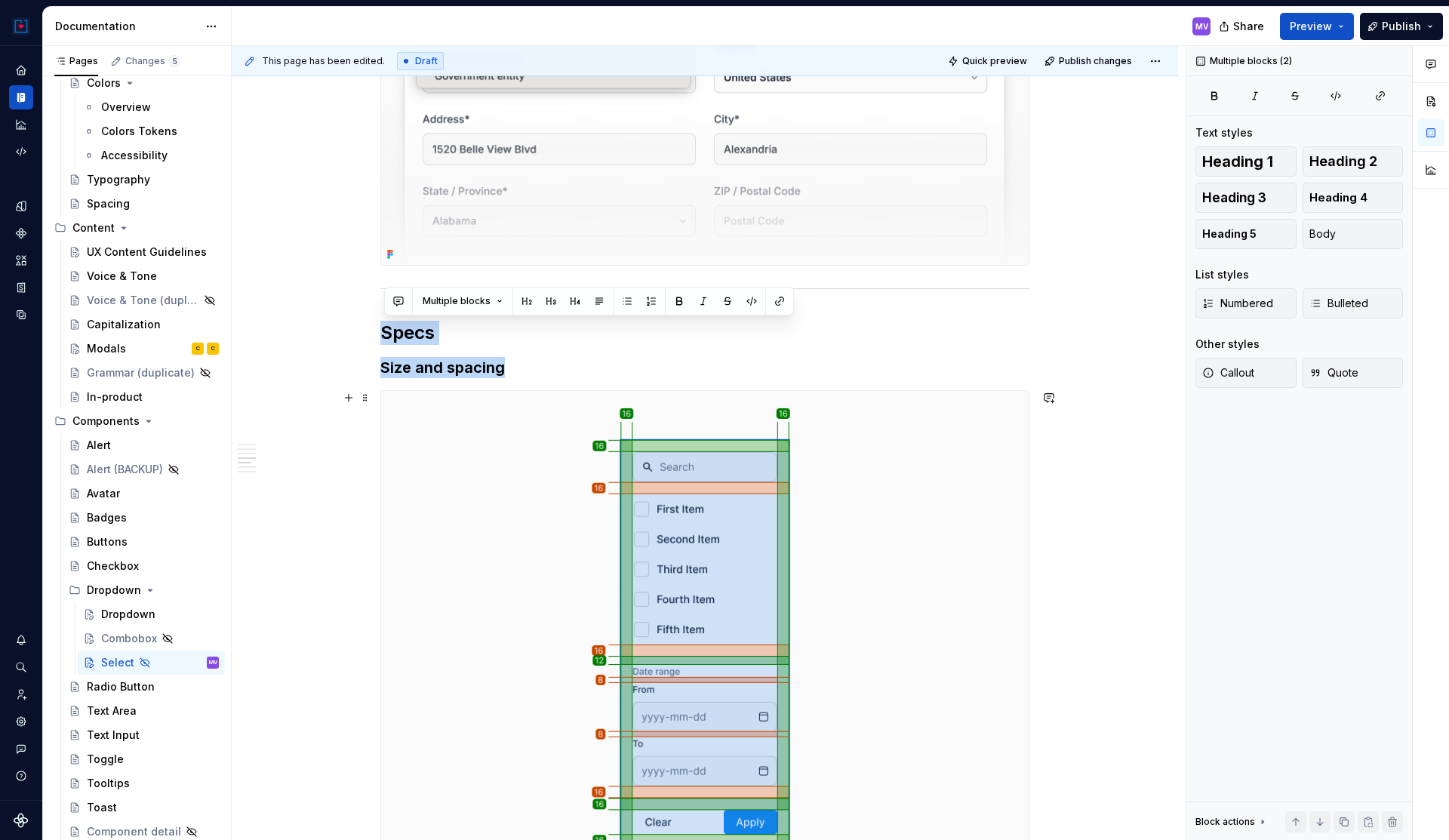
drag, startPoint x: 384, startPoint y: 330, endPoint x: 523, endPoint y: 495, distance: 215.7
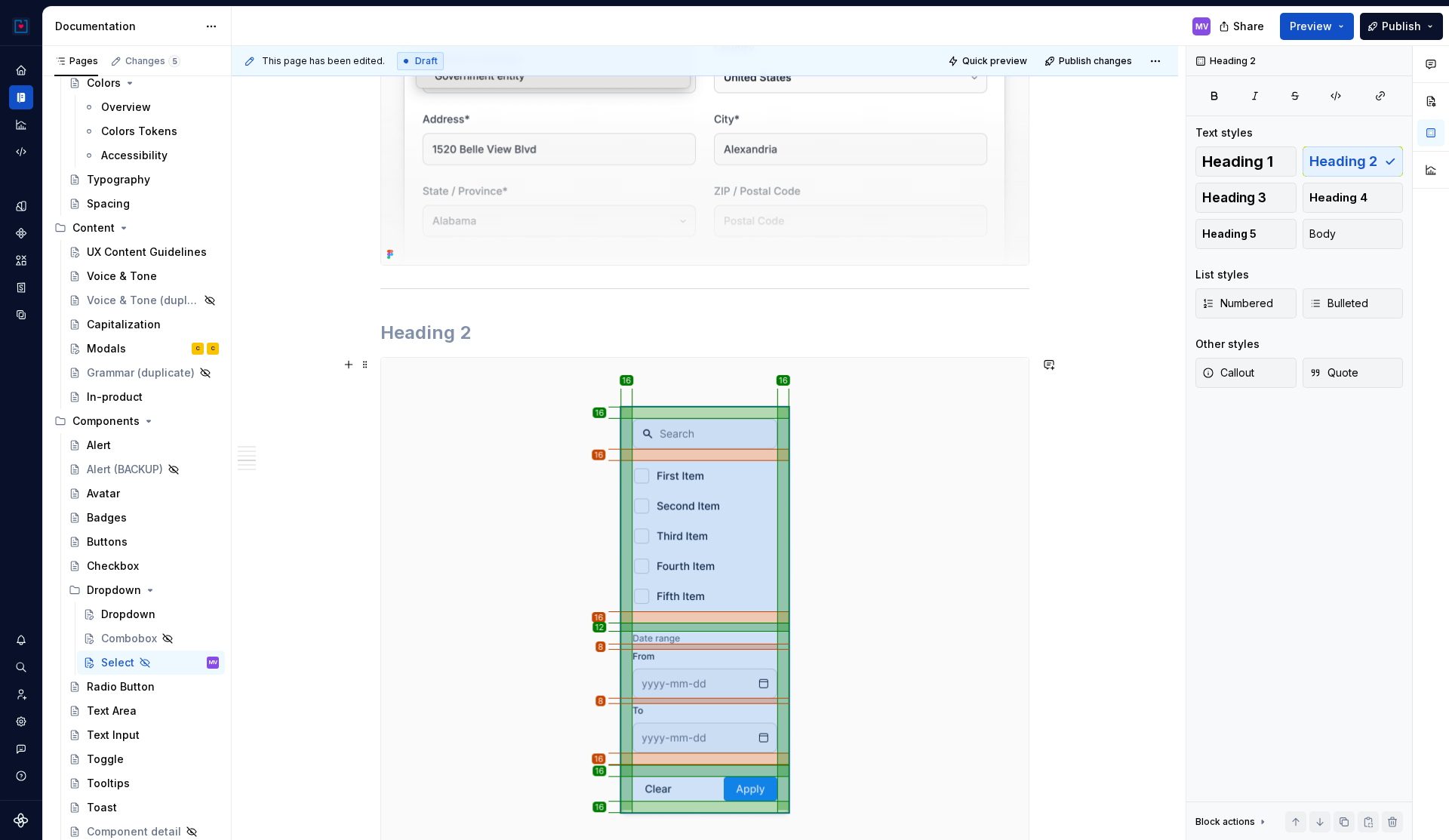
click at [523, 478] on img at bounding box center [705, 610] width 648 height 504
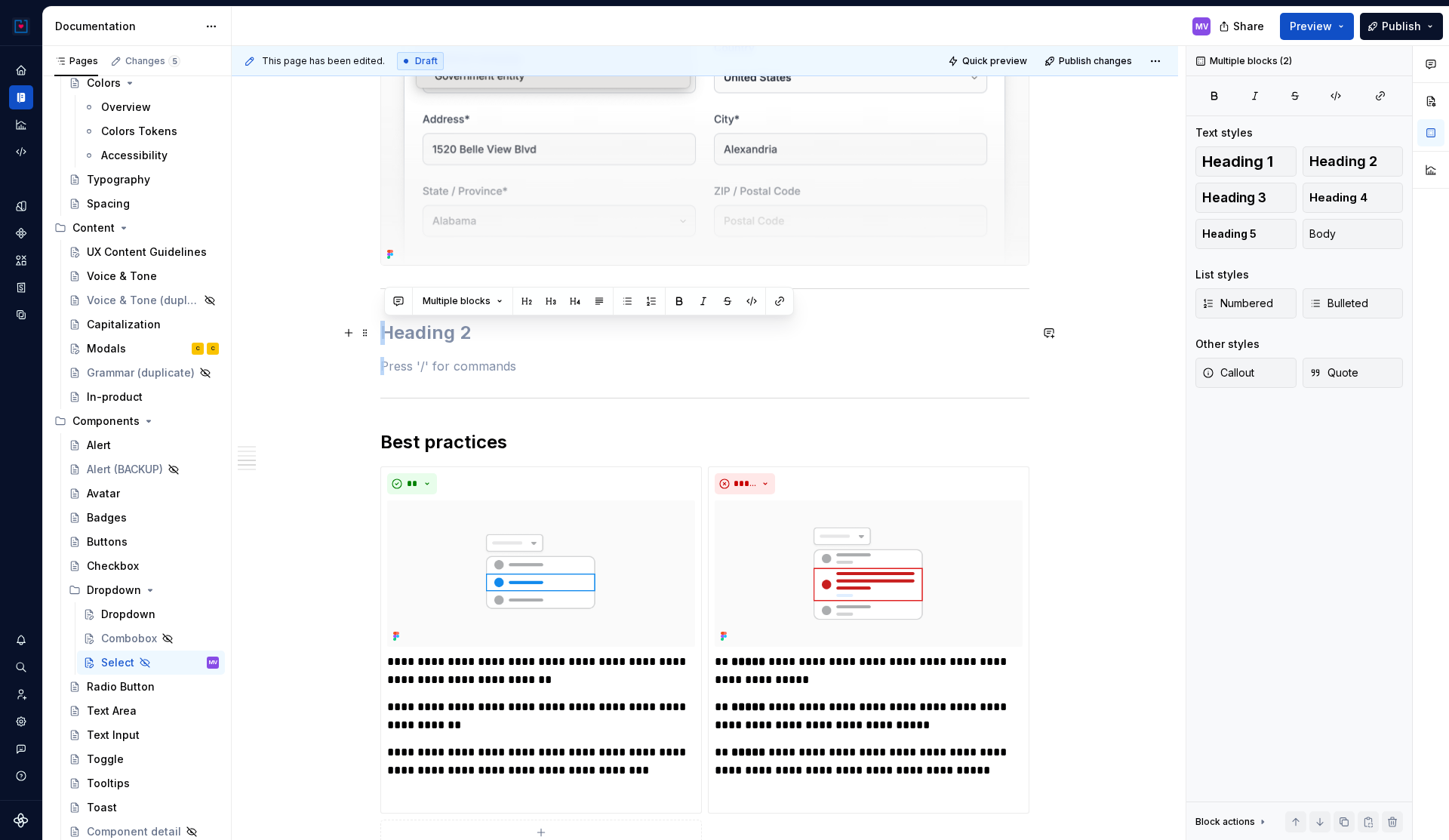
drag, startPoint x: 406, startPoint y: 365, endPoint x: 376, endPoint y: 335, distance: 42.4
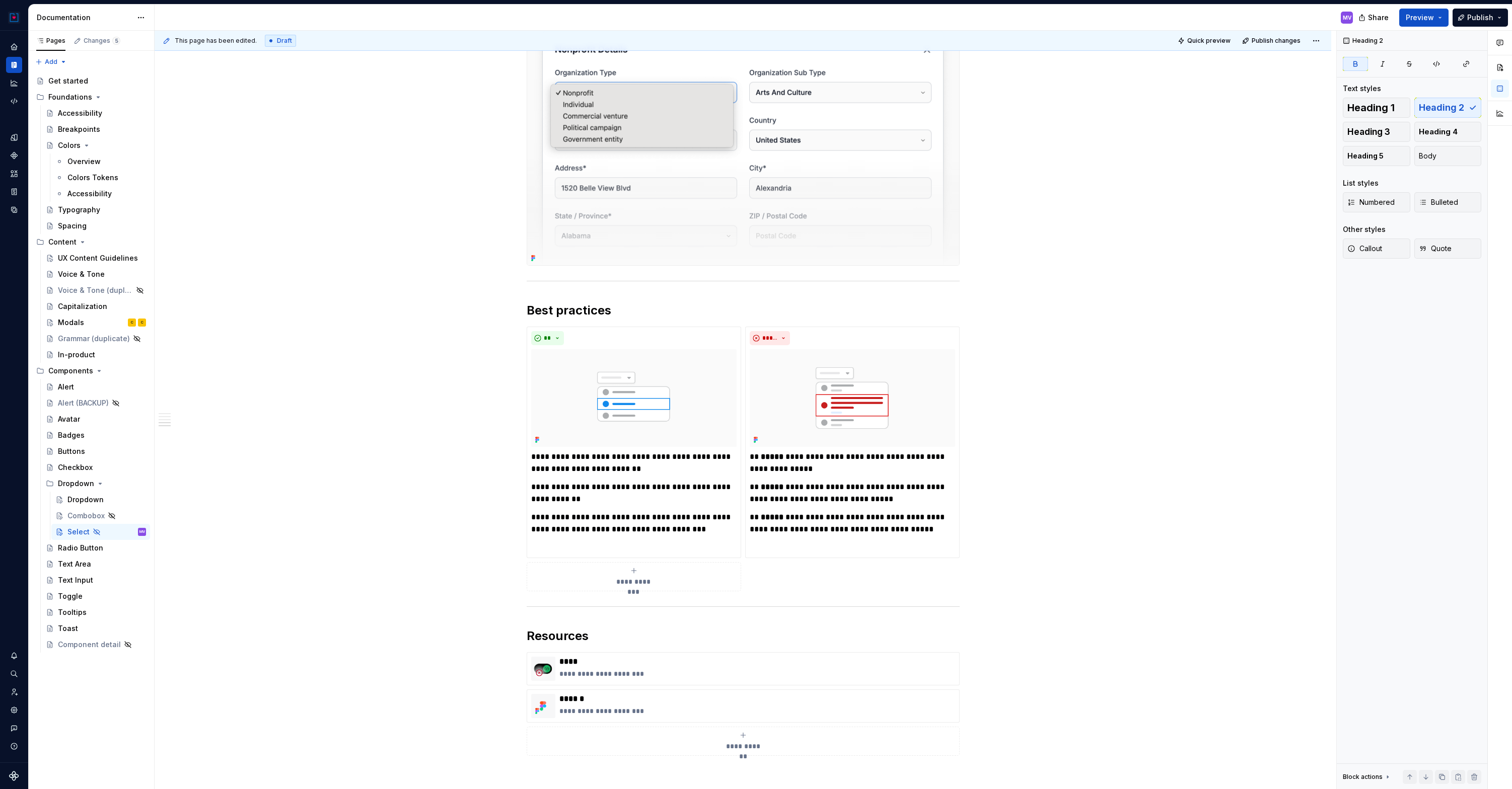
scroll to position [0, 0]
drag, startPoint x: 544, startPoint y: 456, endPoint x: 660, endPoint y: 463, distance: 116.2
click at [660, 463] on p "**********" at bounding box center [634, 463] width 205 height 24
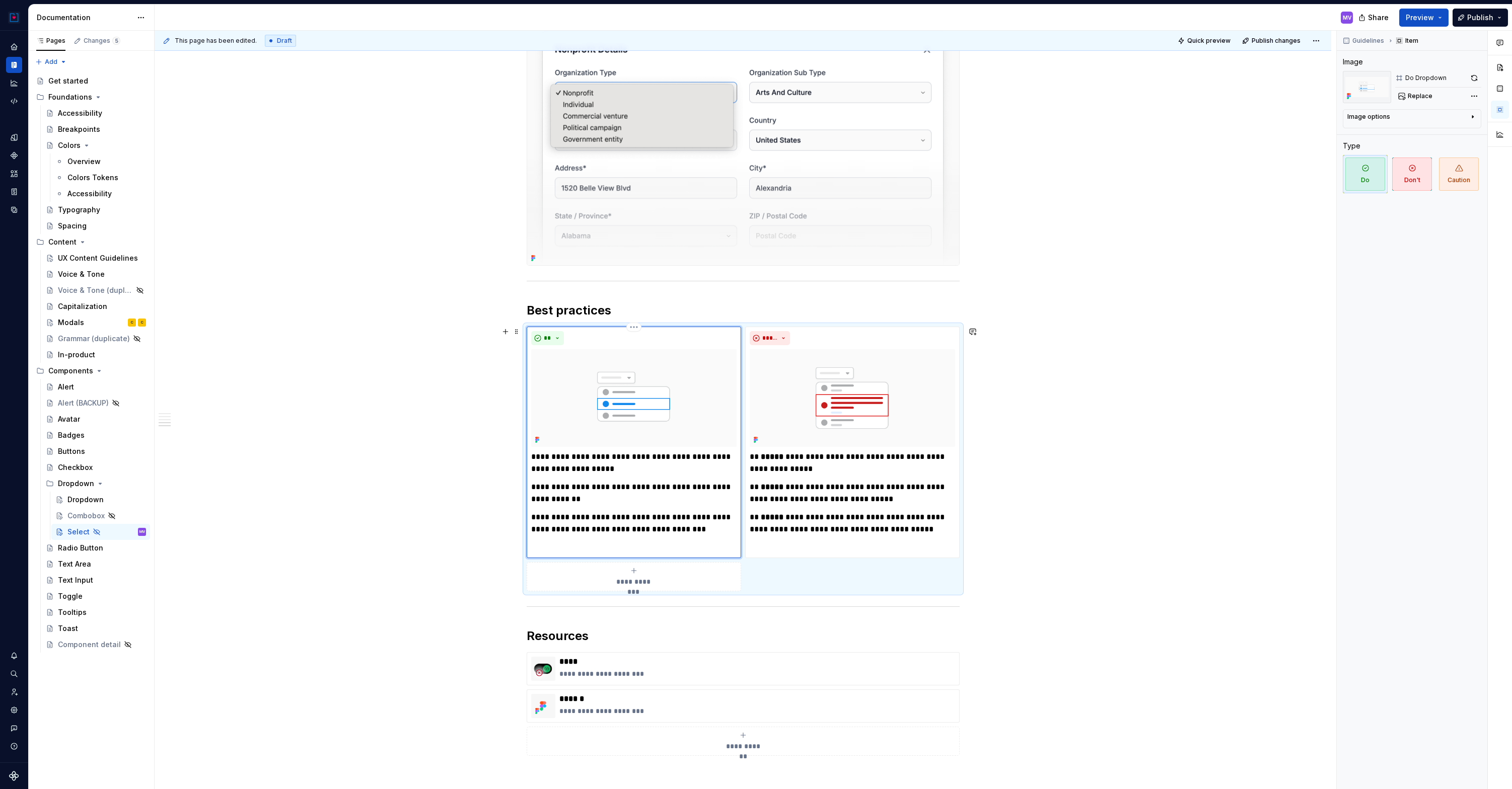
click at [565, 487] on p "**********" at bounding box center [634, 493] width 205 height 24
drag, startPoint x: 544, startPoint y: 487, endPoint x: 572, endPoint y: 497, distance: 29.7
click at [572, 497] on p "**********" at bounding box center [634, 493] width 205 height 24
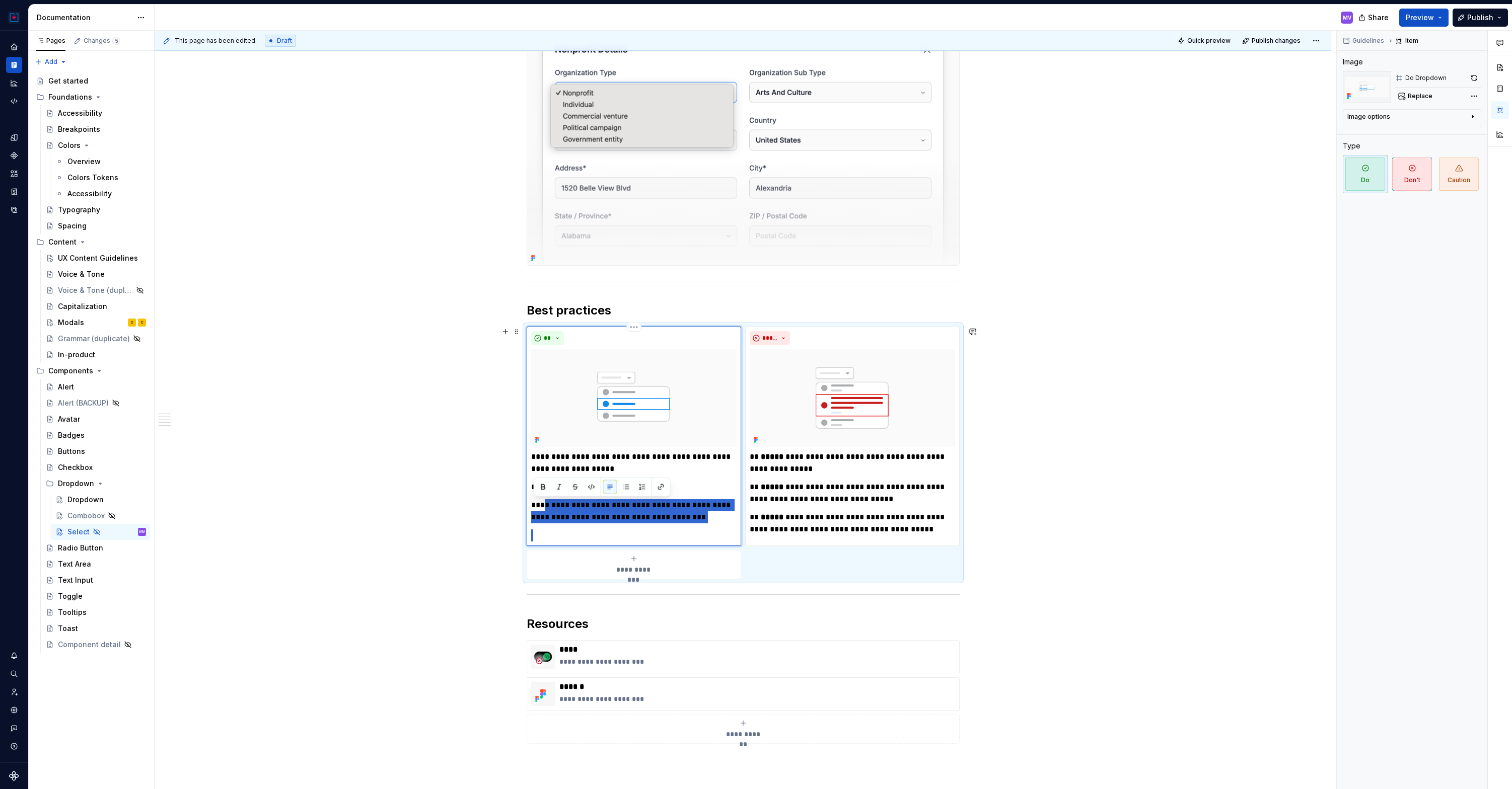
drag, startPoint x: 545, startPoint y: 504, endPoint x: 723, endPoint y: 525, distance: 179.2
click at [723, 525] on div "**********" at bounding box center [634, 496] width 205 height 90
paste div
type textarea "*"
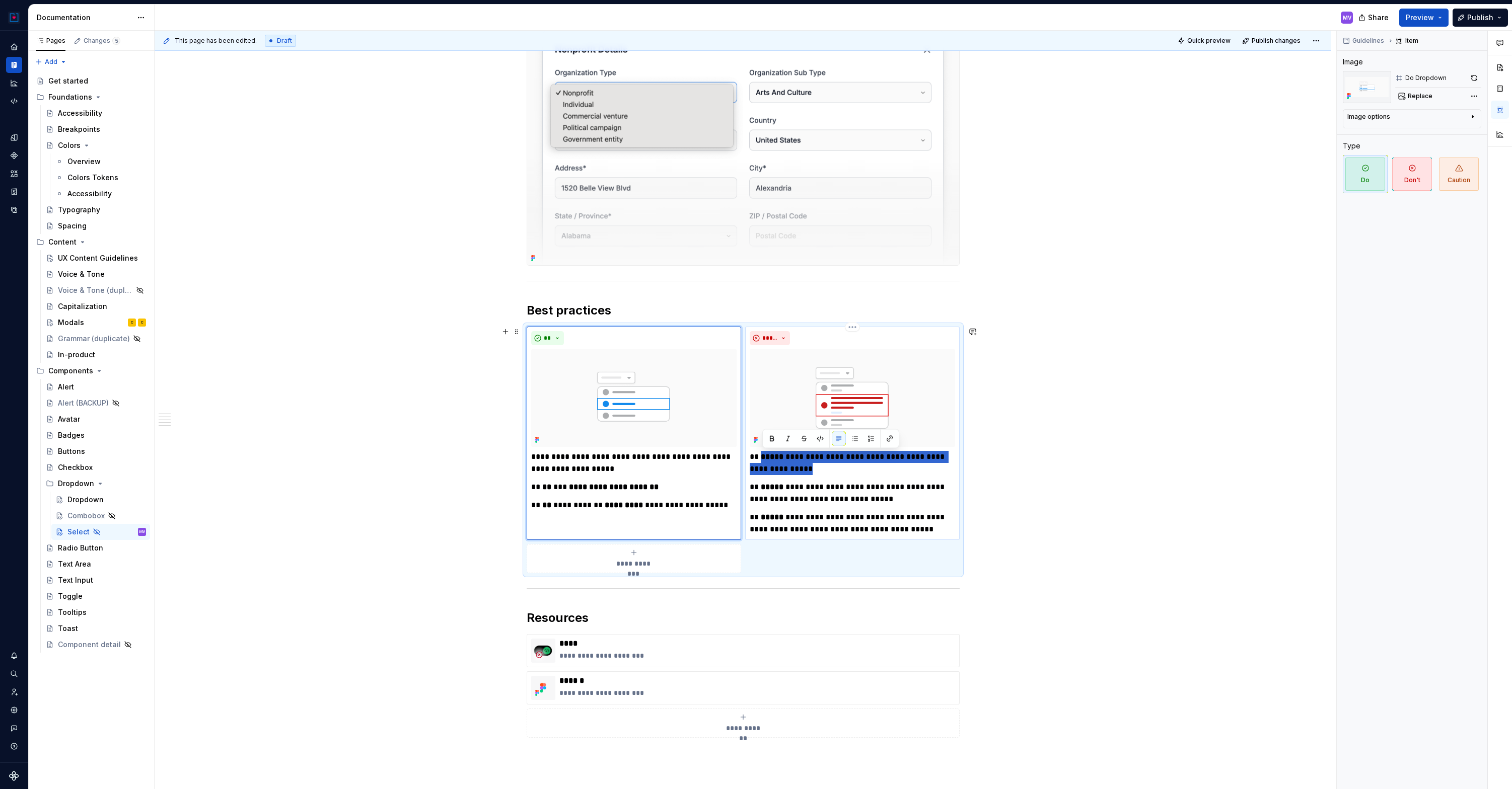
drag, startPoint x: 763, startPoint y: 458, endPoint x: 816, endPoint y: 466, distance: 53.6
click at [816, 466] on p "**********" at bounding box center [852, 463] width 205 height 24
click at [938, 459] on p "**********" at bounding box center [852, 463] width 205 height 24
type textarea "*"
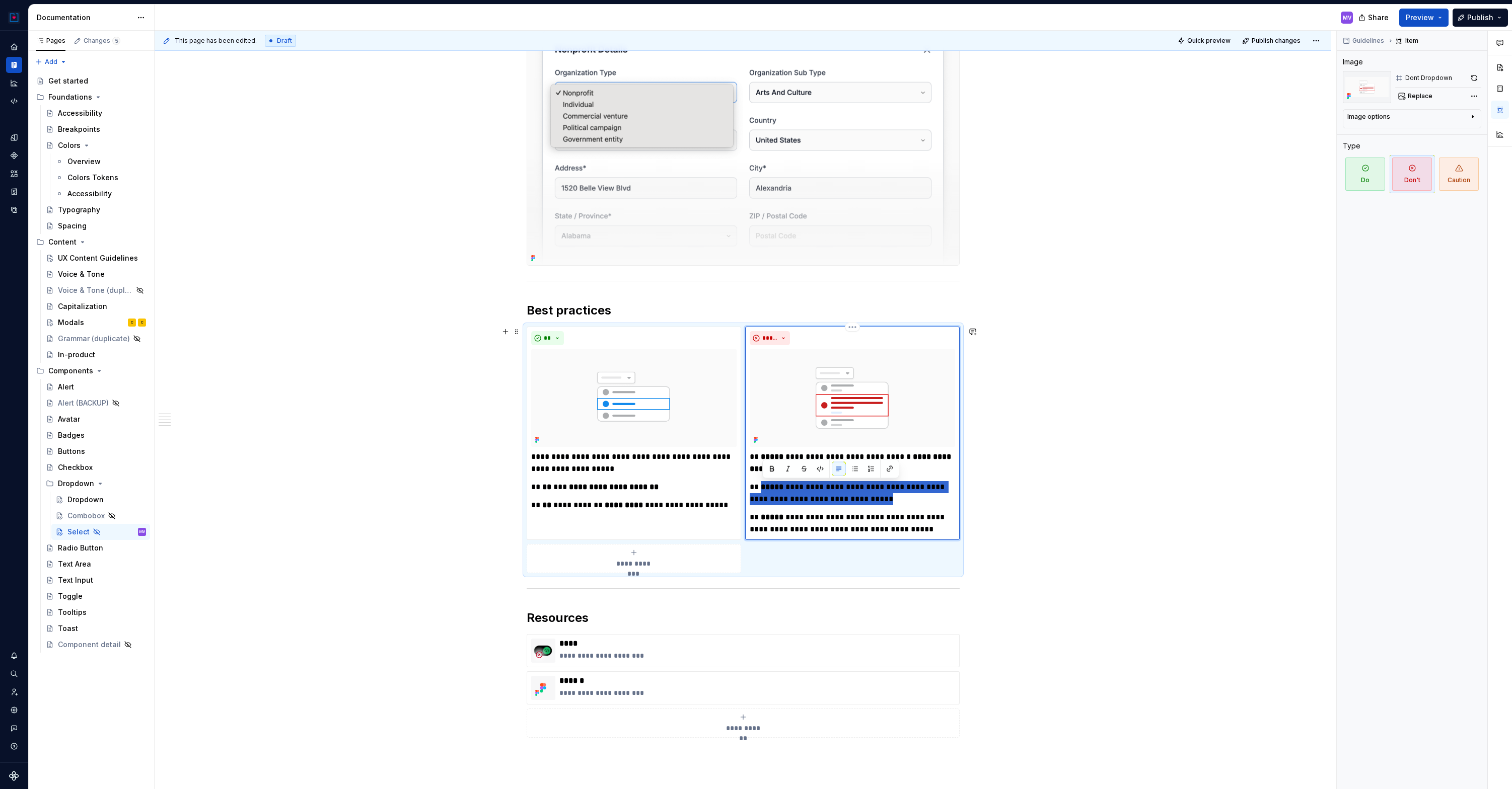
drag, startPoint x: 763, startPoint y: 485, endPoint x: 880, endPoint y: 499, distance: 117.8
click at [880, 499] on p "**********" at bounding box center [852, 493] width 205 height 24
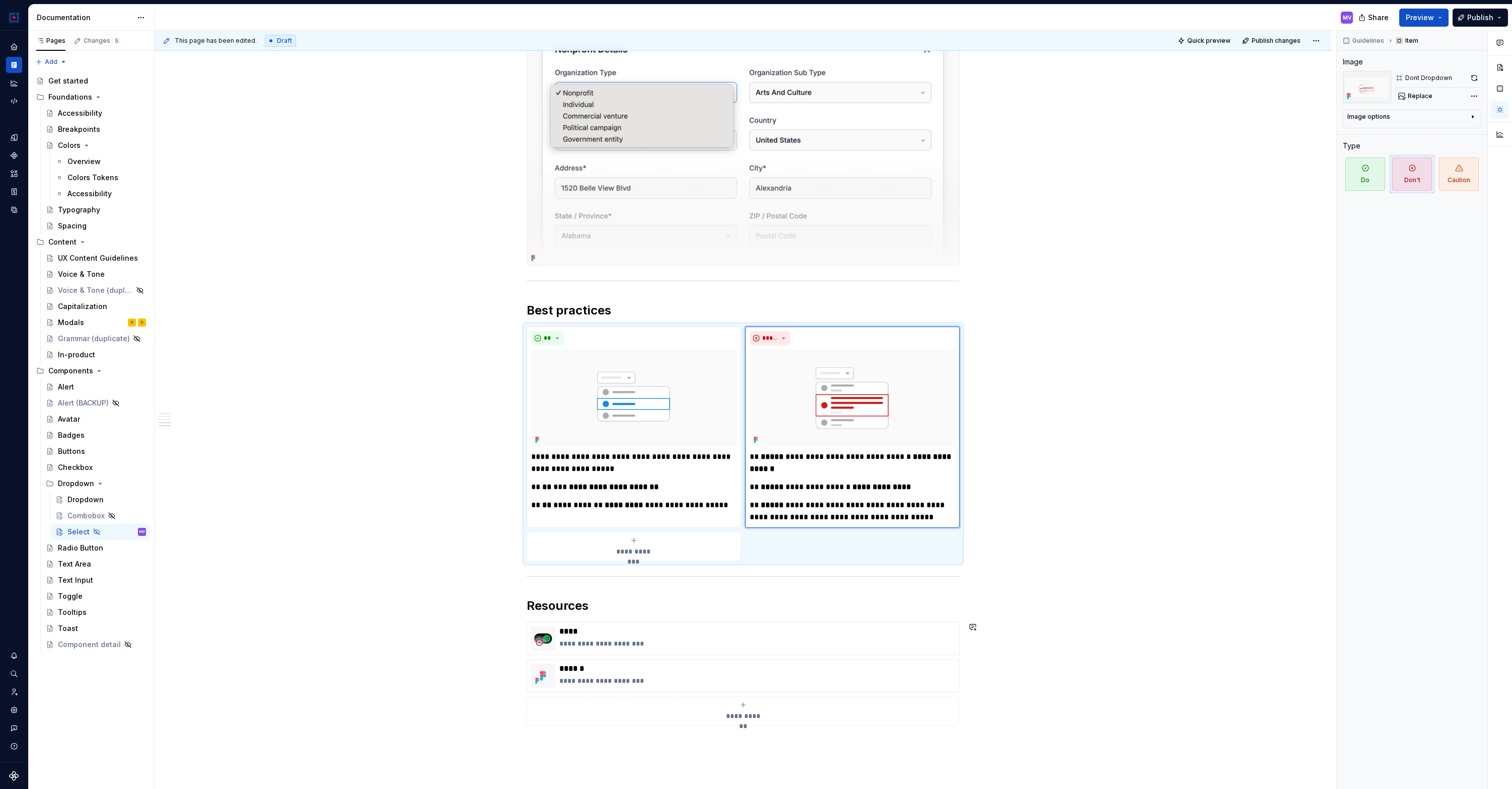
click at [880, 507] on p "**********" at bounding box center [852, 511] width 205 height 24
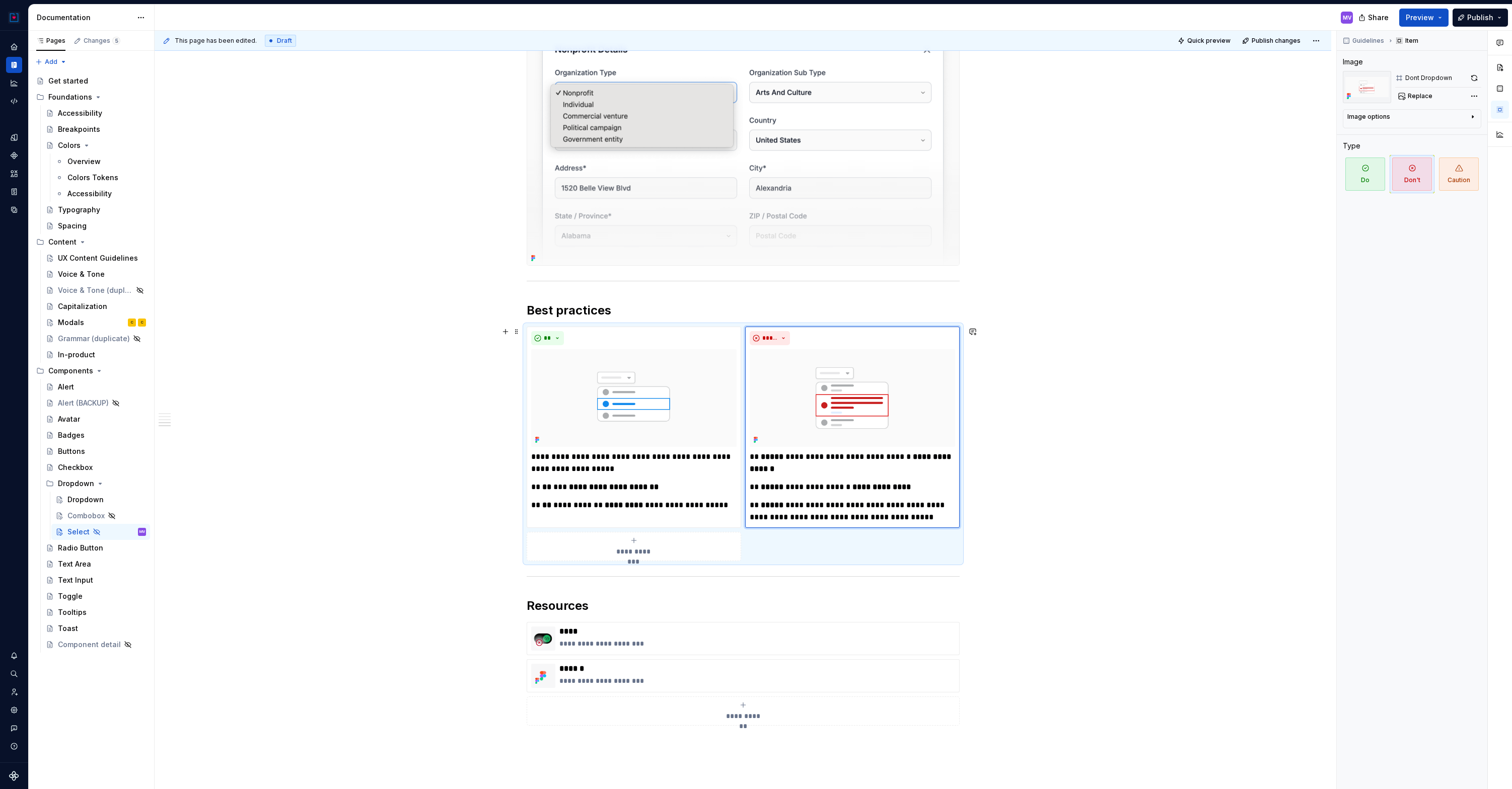
click at [609, 388] on img at bounding box center [634, 398] width 205 height 97
click at [610, 389] on img at bounding box center [634, 398] width 205 height 97
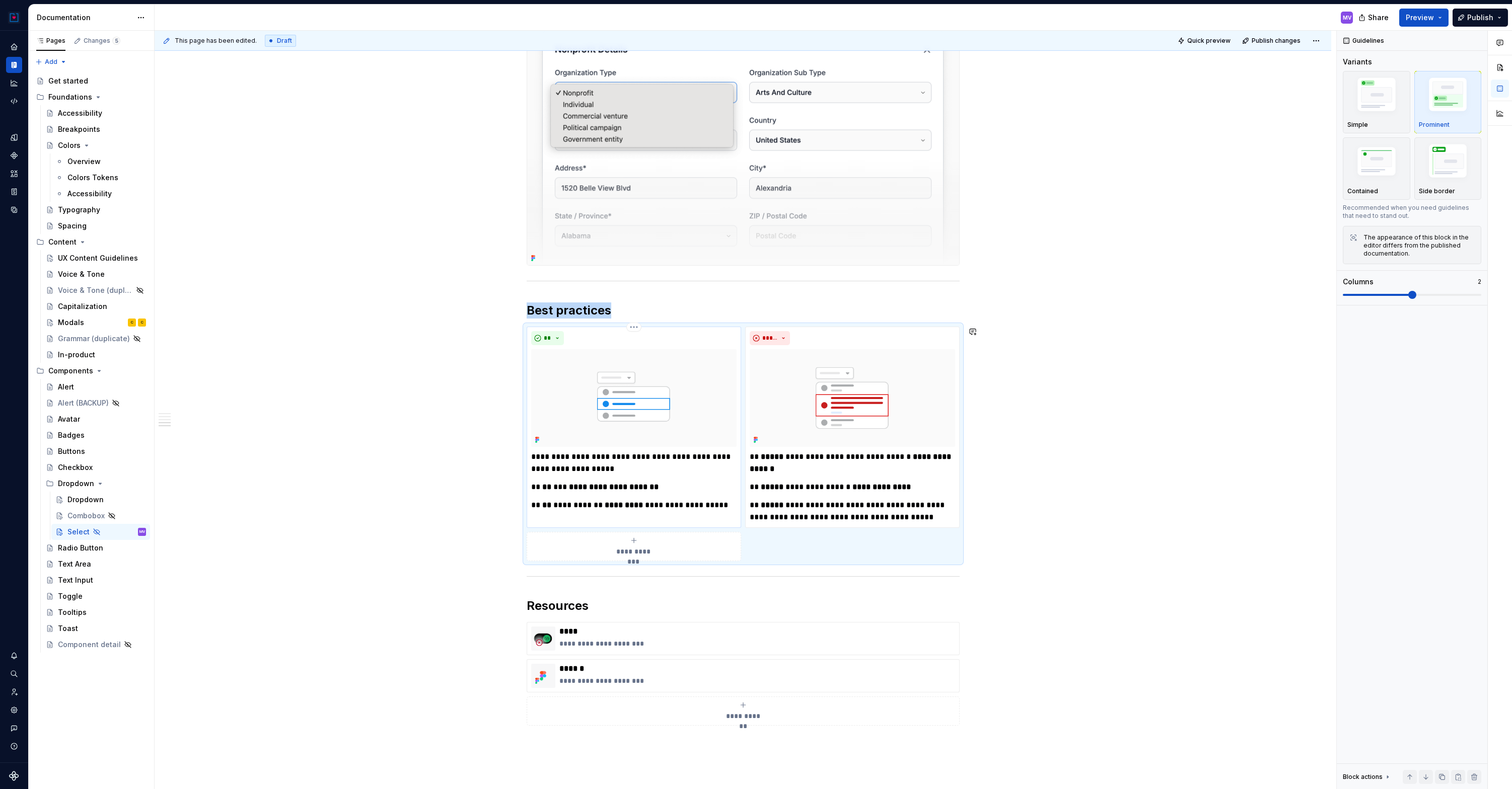
click at [610, 389] on img at bounding box center [634, 398] width 205 height 97
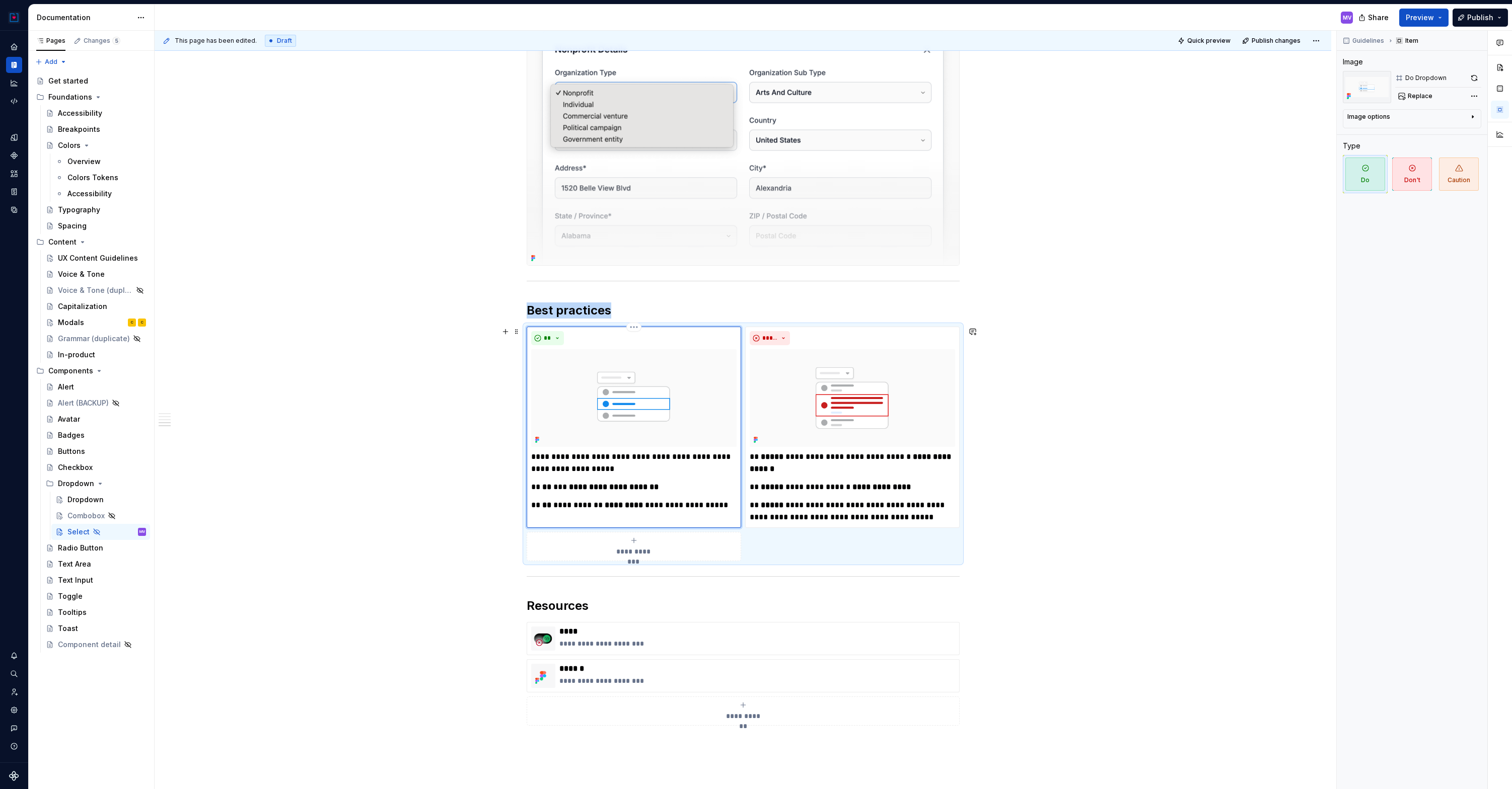
click at [605, 391] on img at bounding box center [634, 398] width 205 height 97
click at [673, 381] on img at bounding box center [634, 398] width 205 height 97
click at [685, 377] on img at bounding box center [634, 398] width 205 height 97
click at [1418, 97] on span "Replace" at bounding box center [1420, 96] width 25 height 8
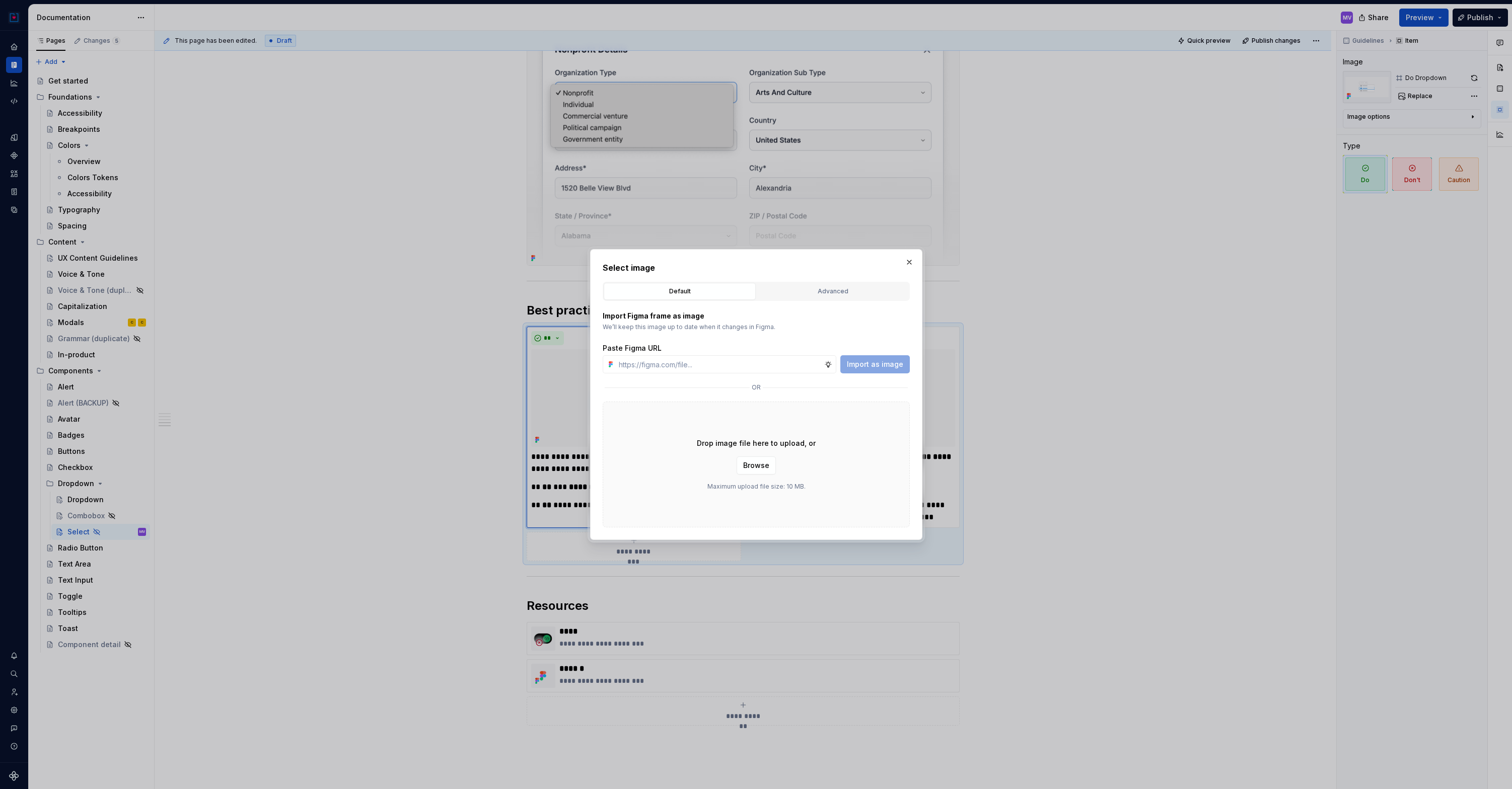
type textarea "*"
type input "[URL][DOMAIN_NAME]"
click at [888, 370] on button "Import as image" at bounding box center [875, 364] width 69 height 18
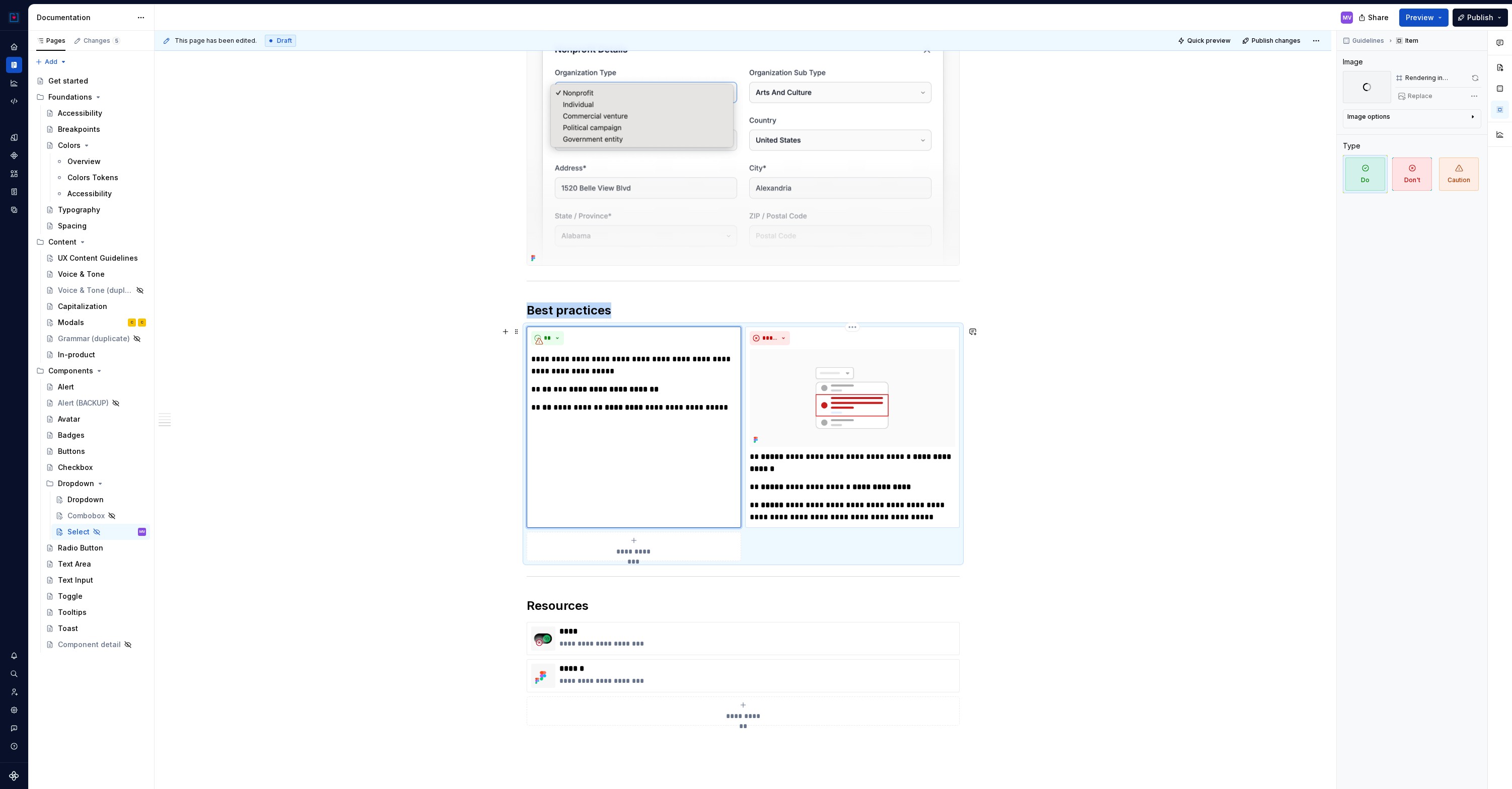
click at [908, 367] on img at bounding box center [852, 398] width 205 height 97
click at [1420, 94] on span "Replace" at bounding box center [1420, 96] width 25 height 8
type textarea "*"
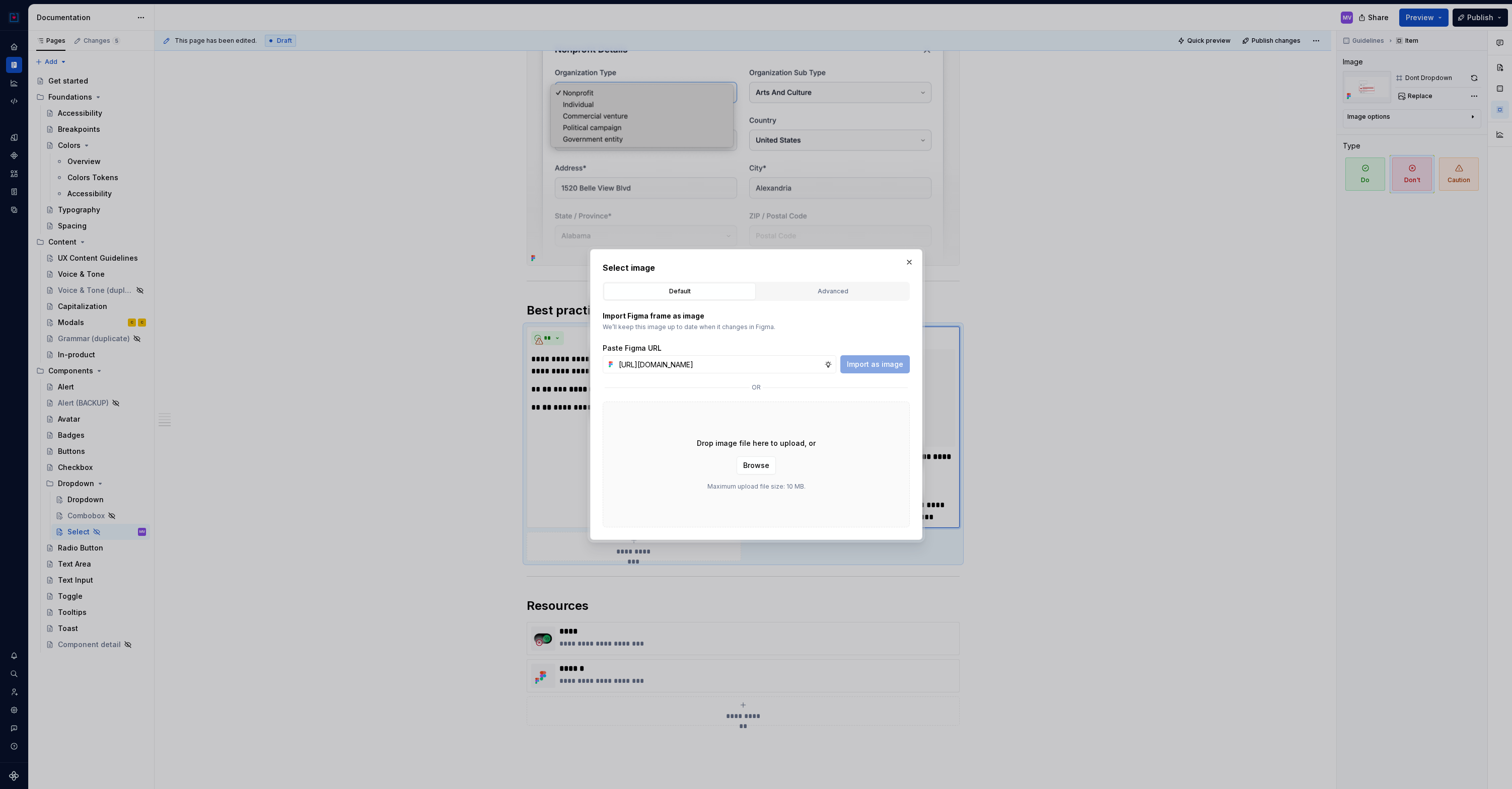
scroll to position [0, 212]
type input "[URL][DOMAIN_NAME]"
click at [868, 360] on span "Import as image" at bounding box center [875, 364] width 56 height 10
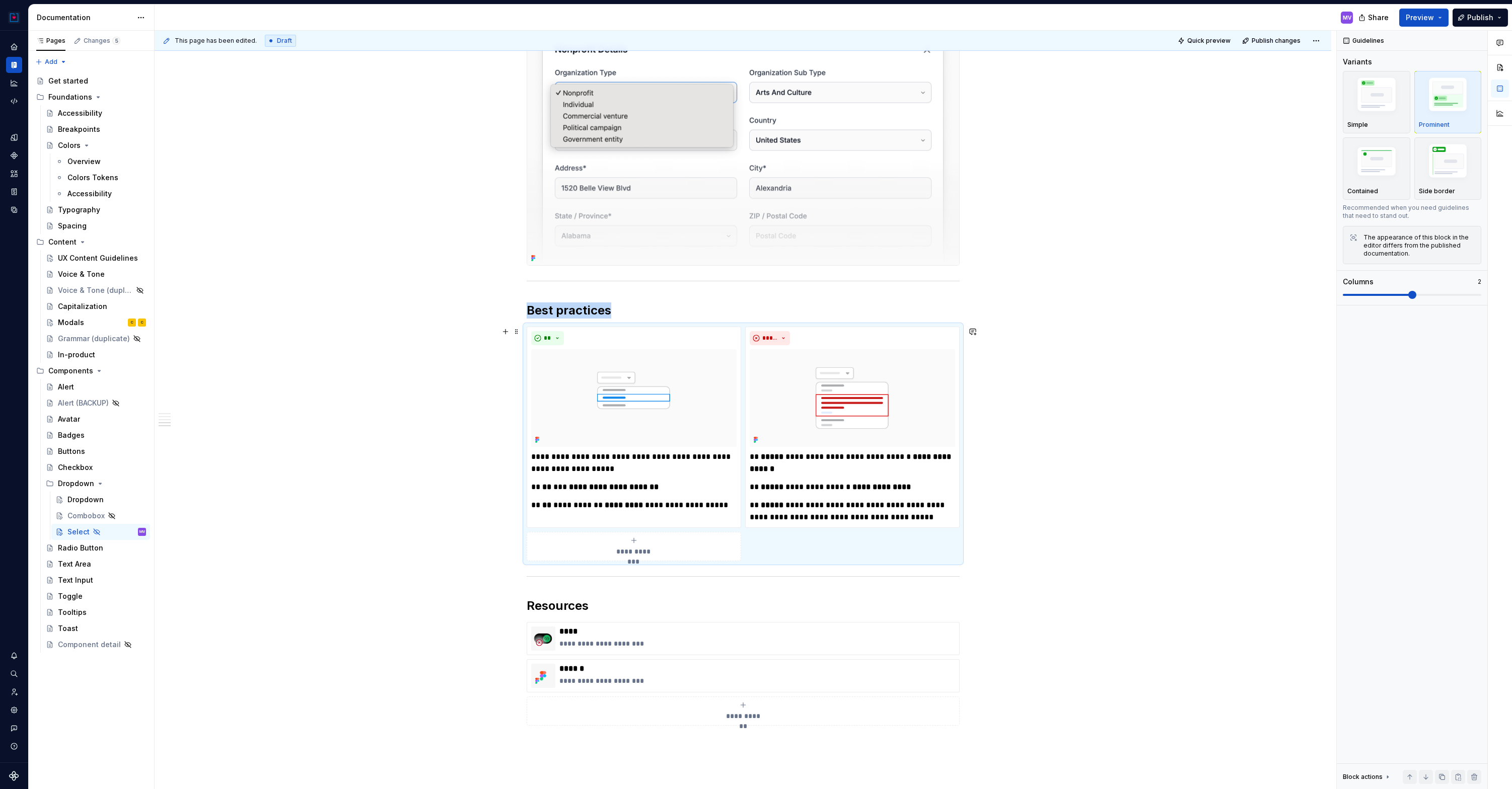
click at [957, 404] on div "**********" at bounding box center [852, 427] width 214 height 201
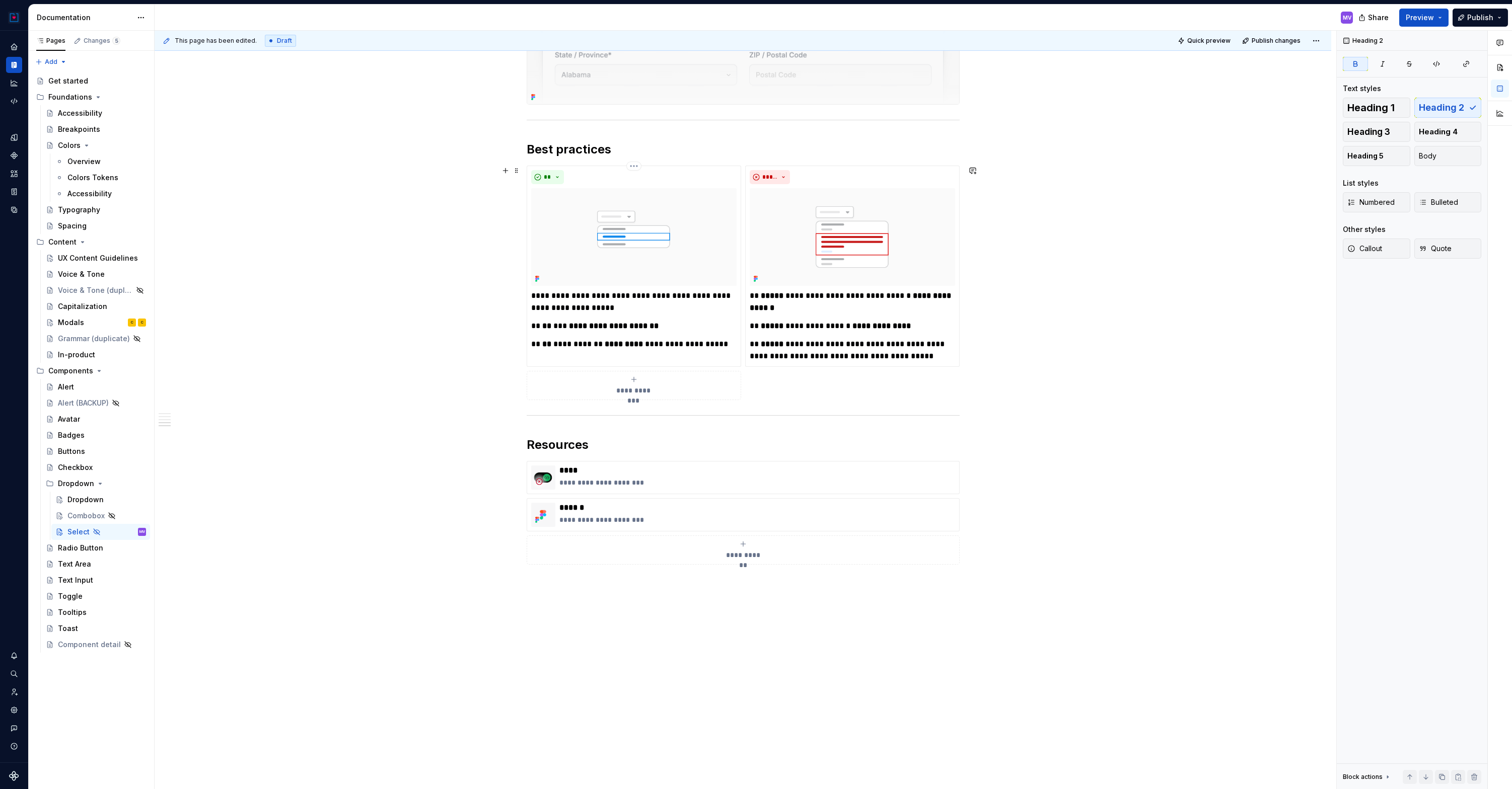
scroll to position [1444, 0]
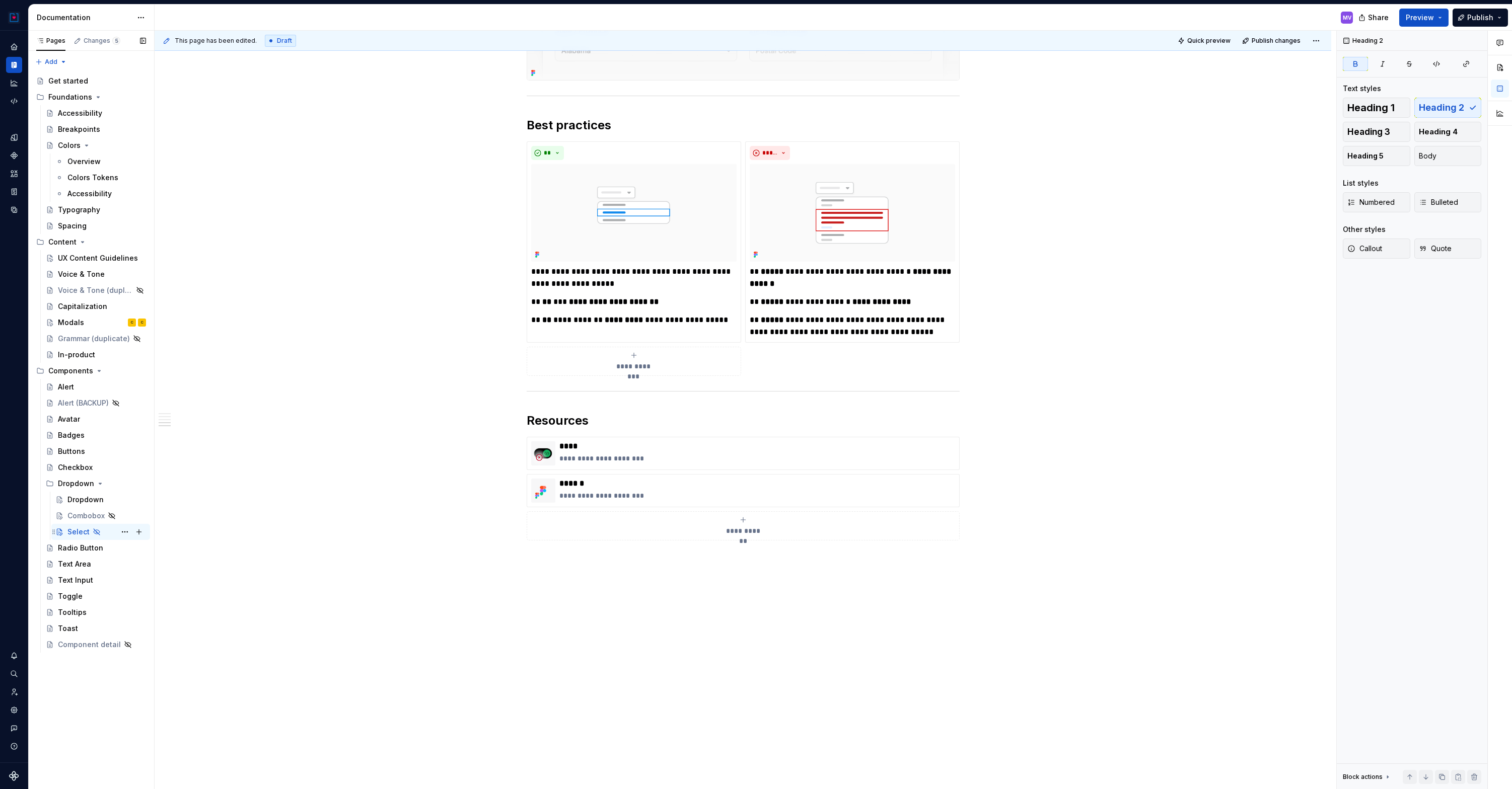
click at [95, 531] on icon "Page tree" at bounding box center [97, 532] width 6 height 6
click at [124, 531] on button "Page tree" at bounding box center [125, 532] width 14 height 14
click at [150, 600] on div "Show page" at bounding box center [185, 602] width 99 height 10
click at [1479, 20] on span "Publish" at bounding box center [1480, 17] width 26 height 10
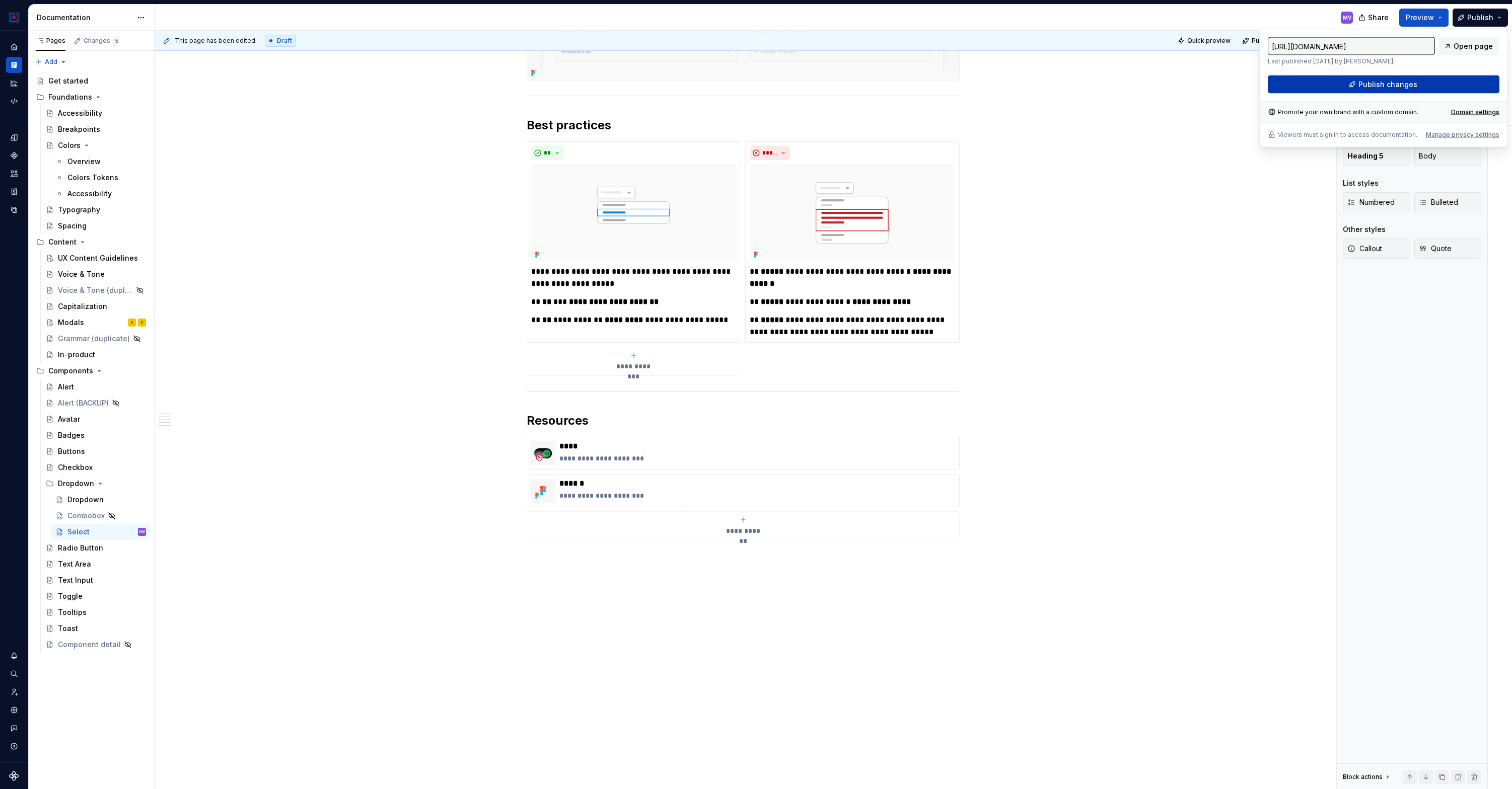
click at [1383, 87] on span "Publish changes" at bounding box center [1388, 84] width 59 height 10
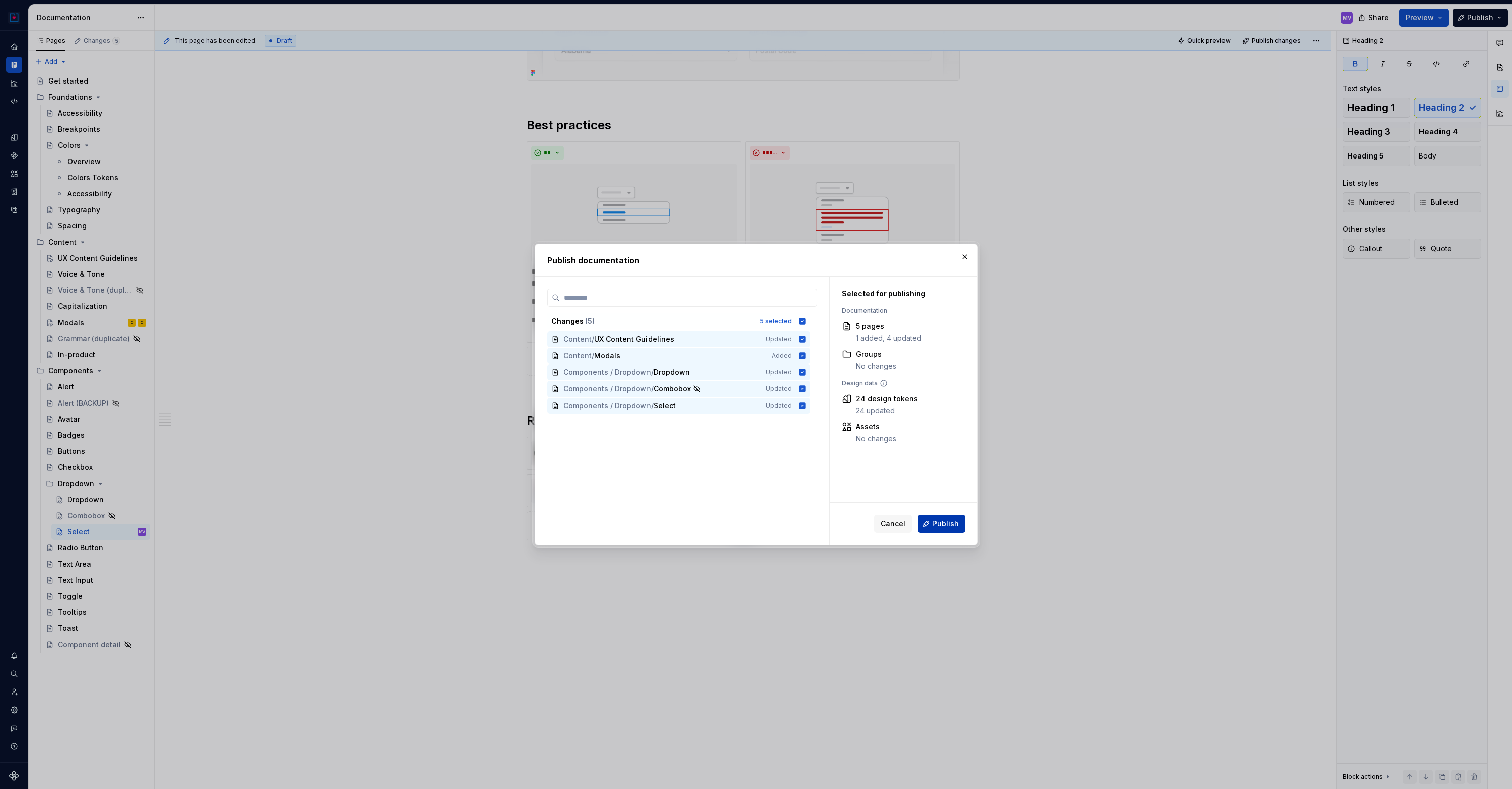
click at [950, 519] on span "Publish" at bounding box center [946, 523] width 26 height 10
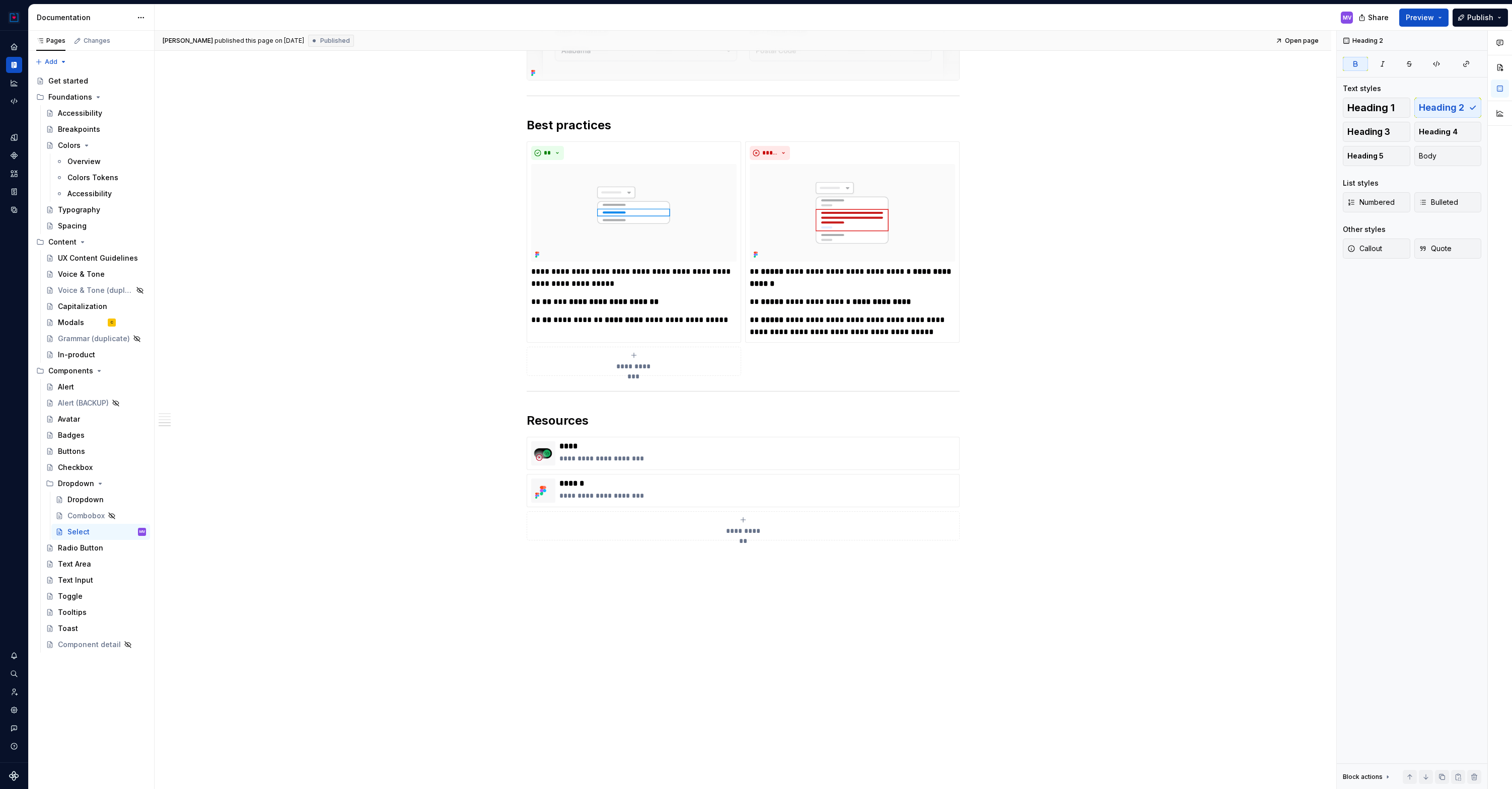
type textarea "*"
